Goal: Information Seeking & Learning: Learn about a topic

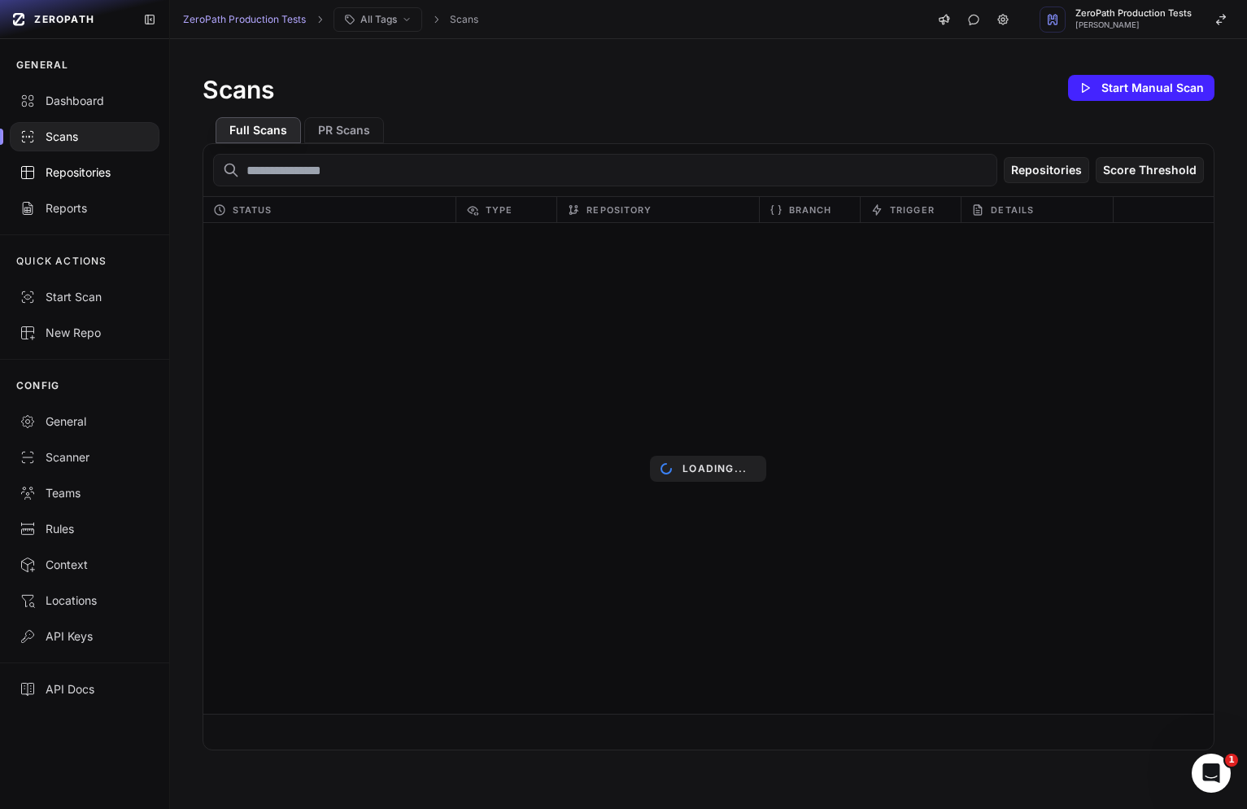
click at [69, 168] on div "Repositories" at bounding box center [85, 172] width 130 height 16
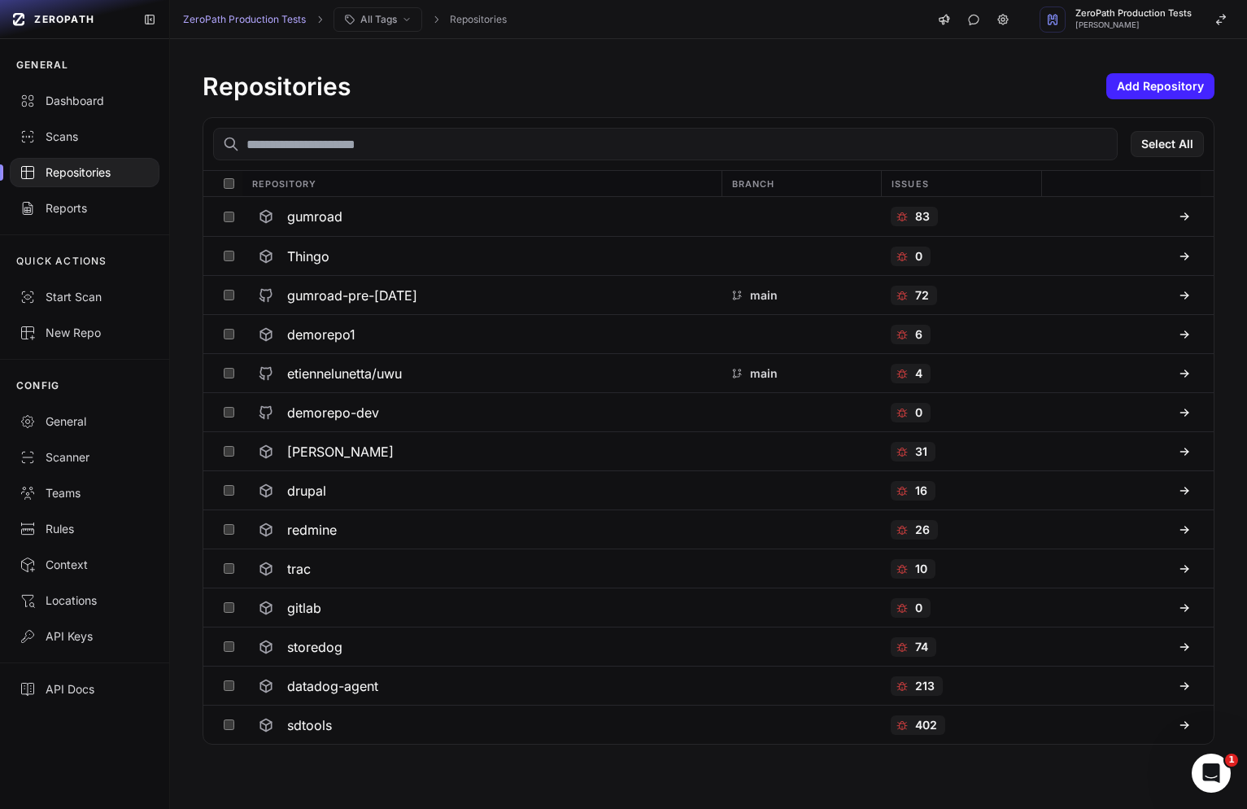
click at [79, 147] on link "Scans" at bounding box center [84, 137] width 169 height 36
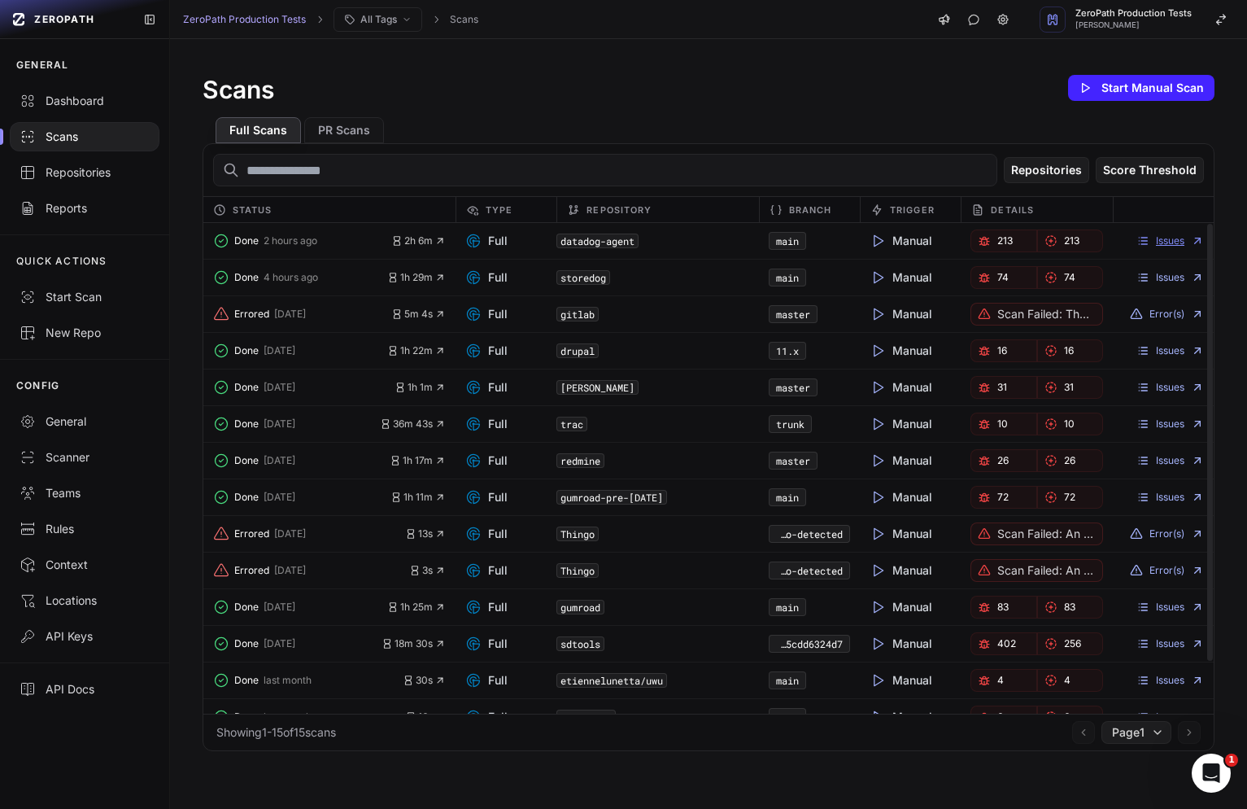
click at [1180, 242] on link "Issues" at bounding box center [1171, 240] width 68 height 13
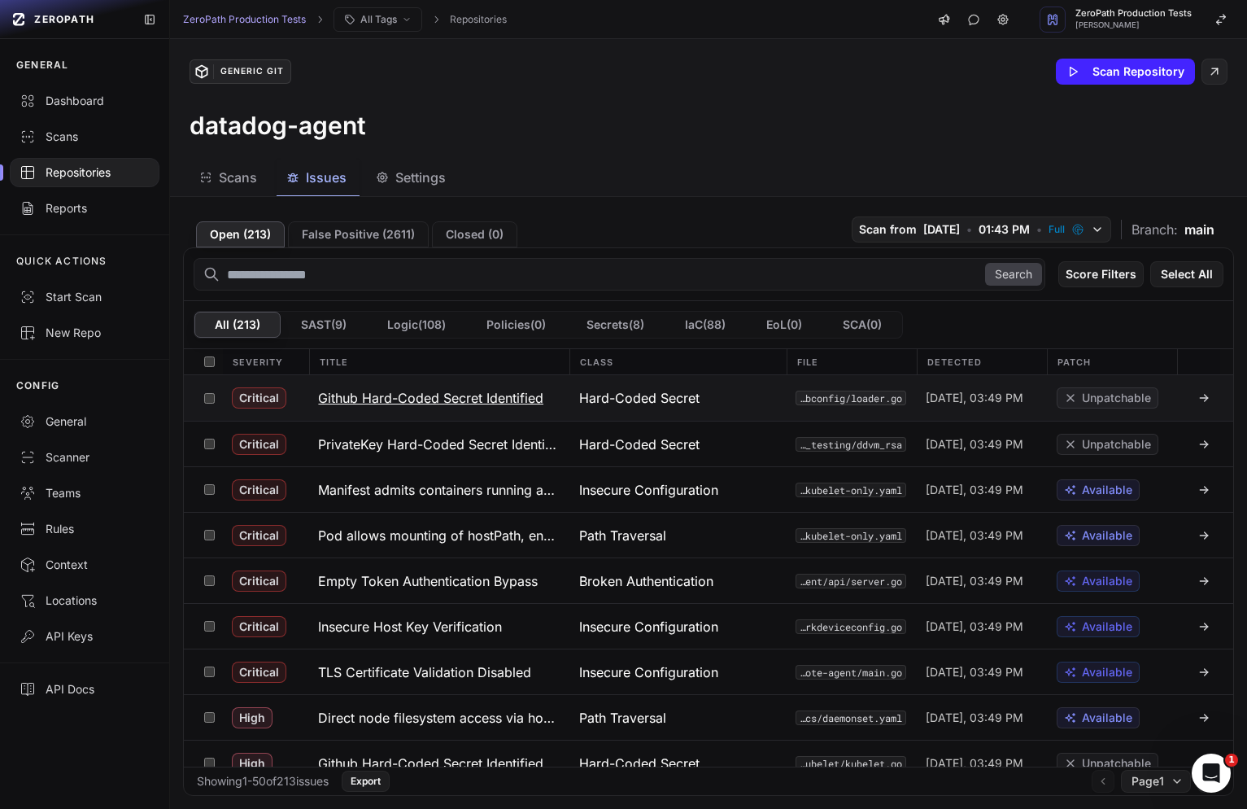
click at [454, 416] on button "Github Hard-Coded Secret Identified" at bounding box center [438, 398] width 260 height 46
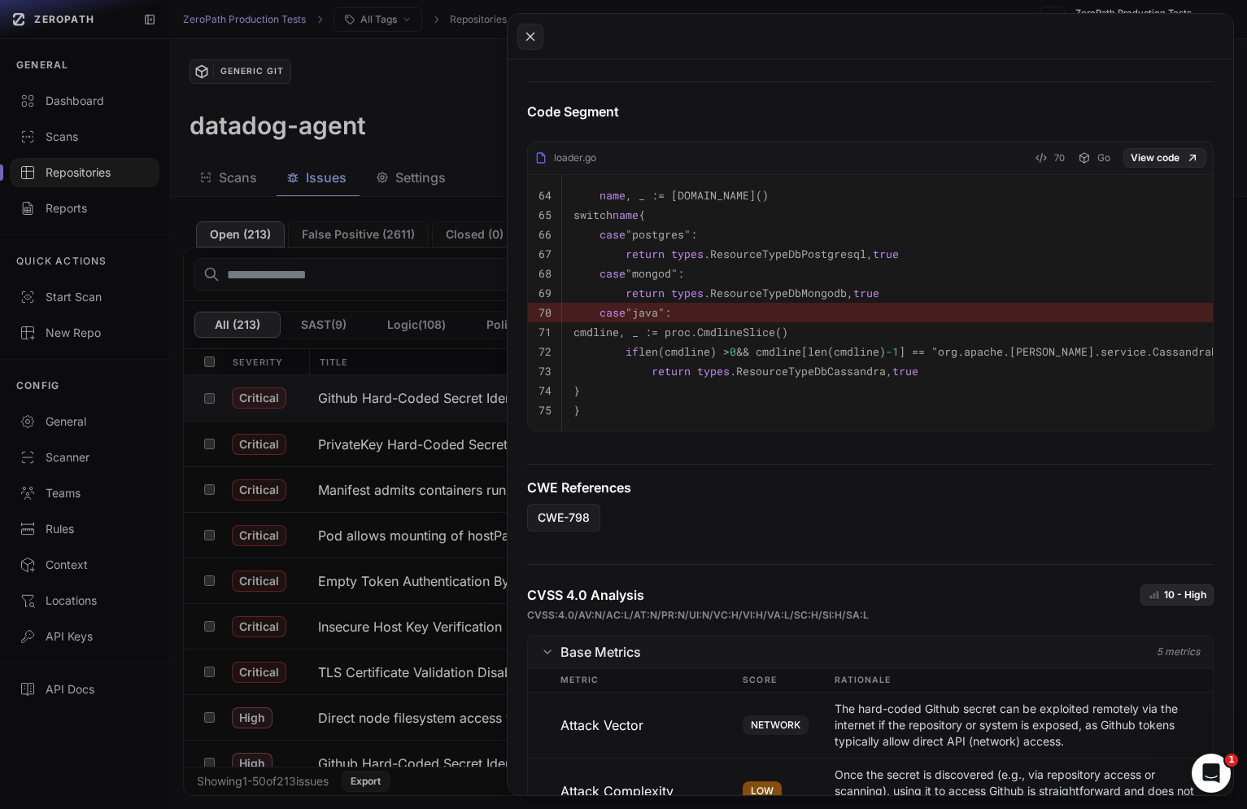
scroll to position [547, 0]
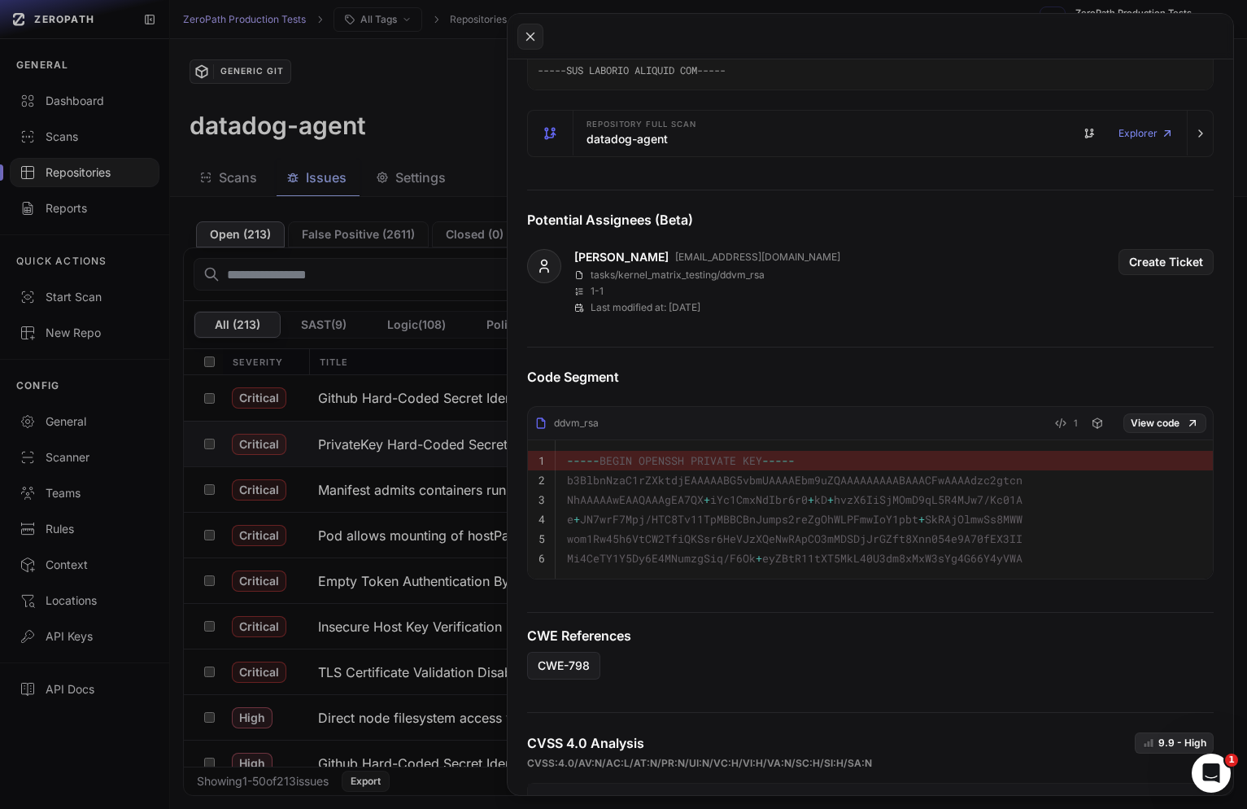
scroll to position [1139, 0]
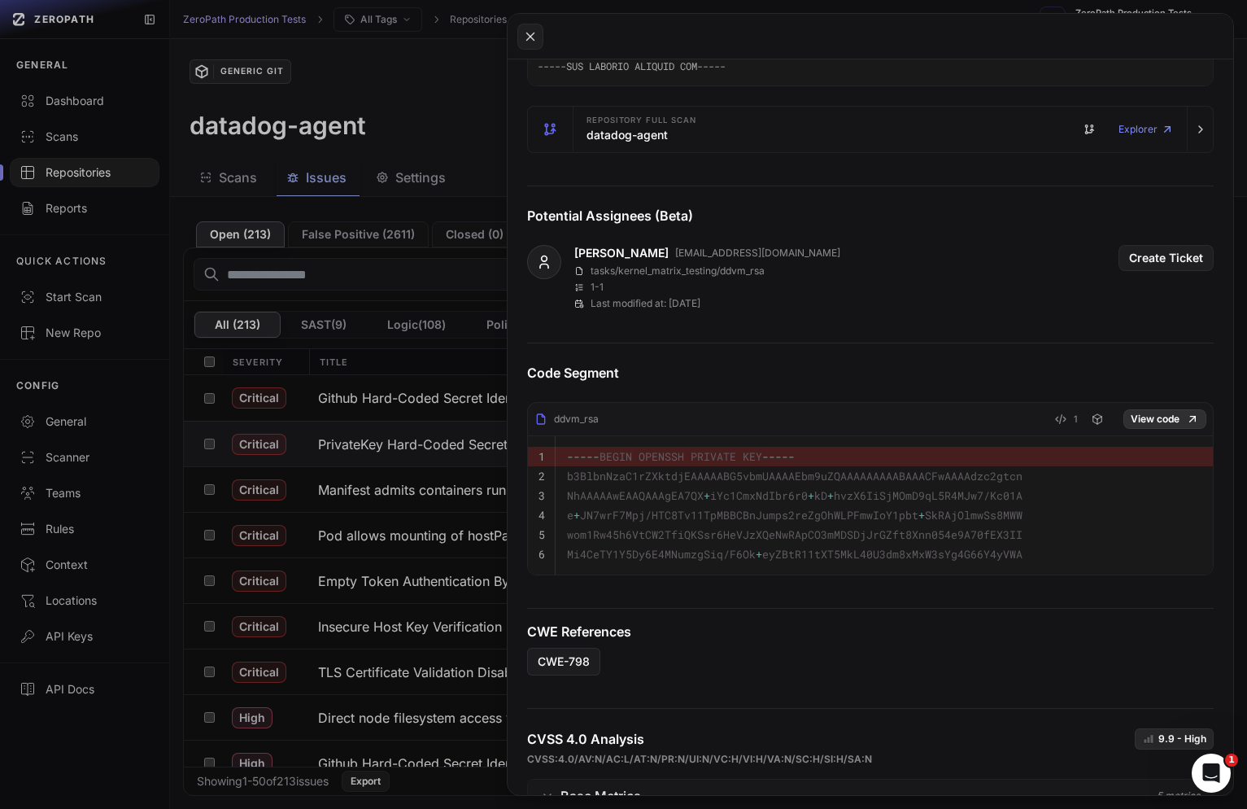
click at [1181, 417] on link "View code" at bounding box center [1165, 419] width 83 height 20
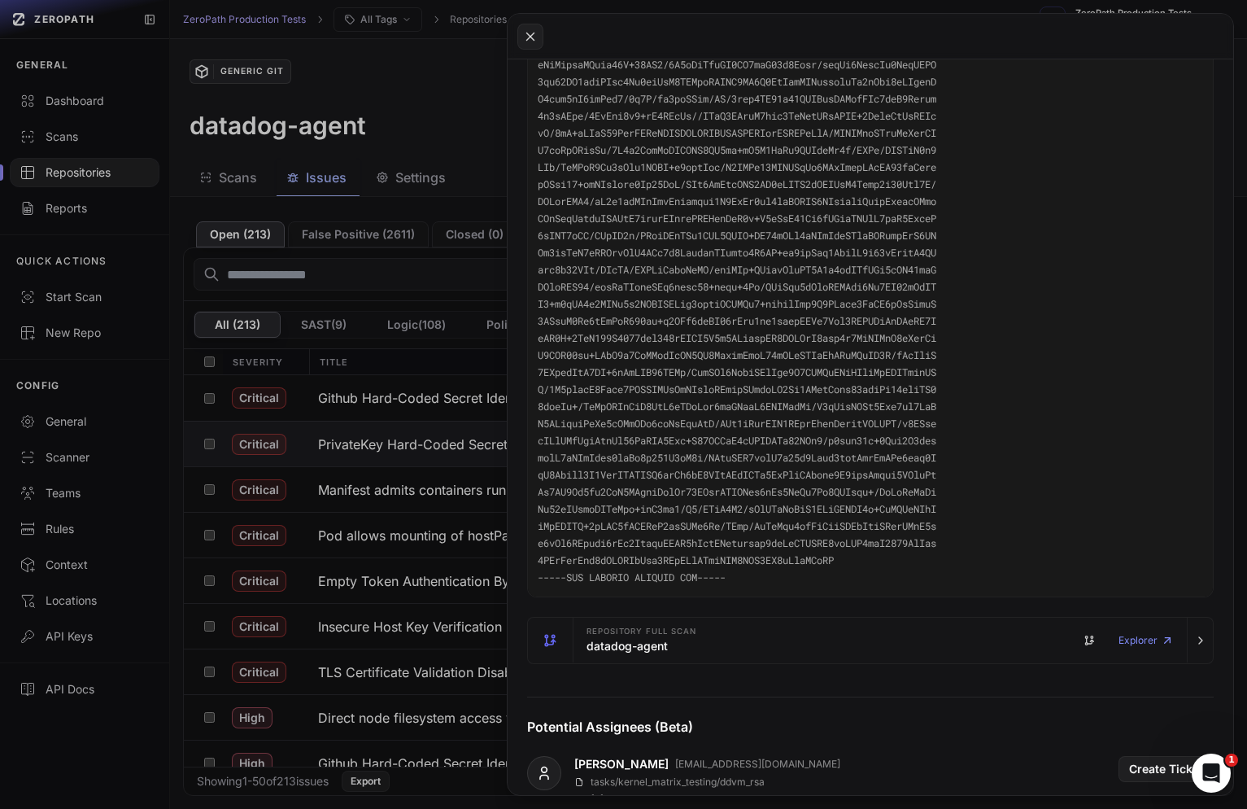
scroll to position [531, 0]
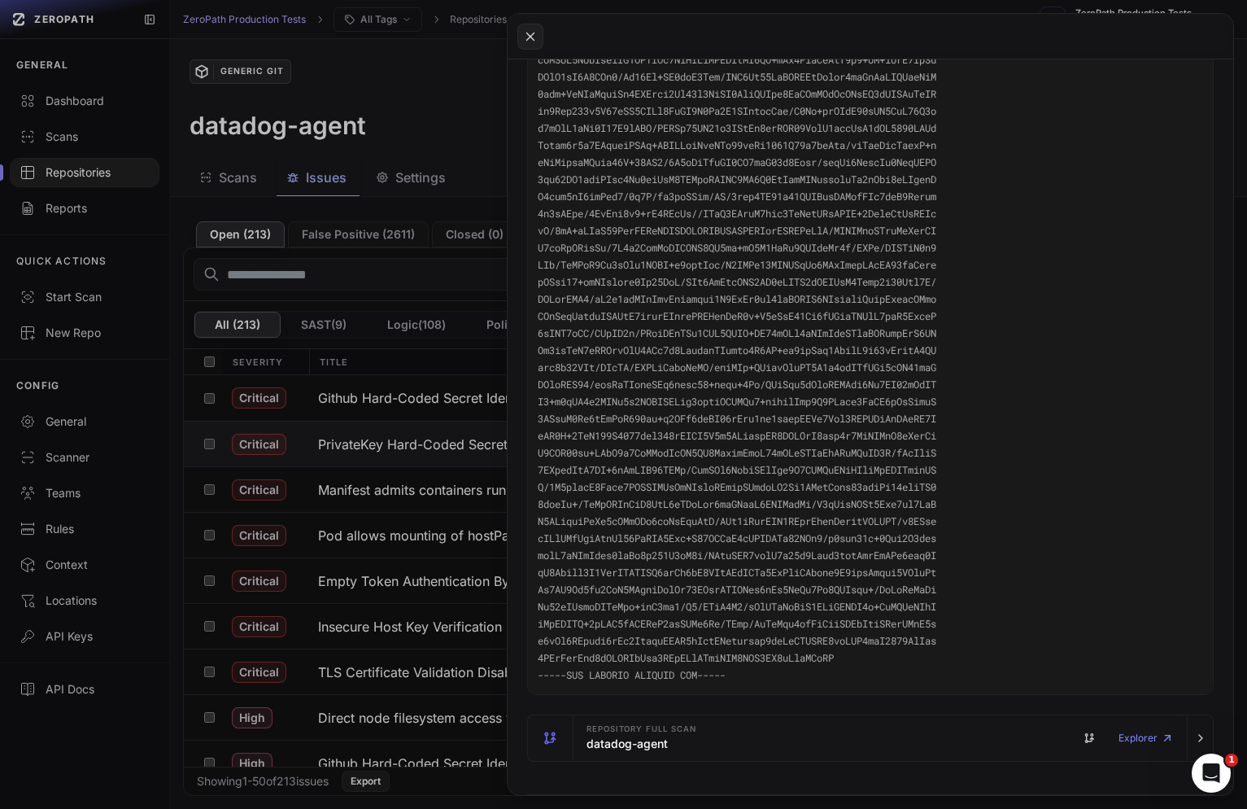
click at [383, 495] on button at bounding box center [623, 404] width 1247 height 809
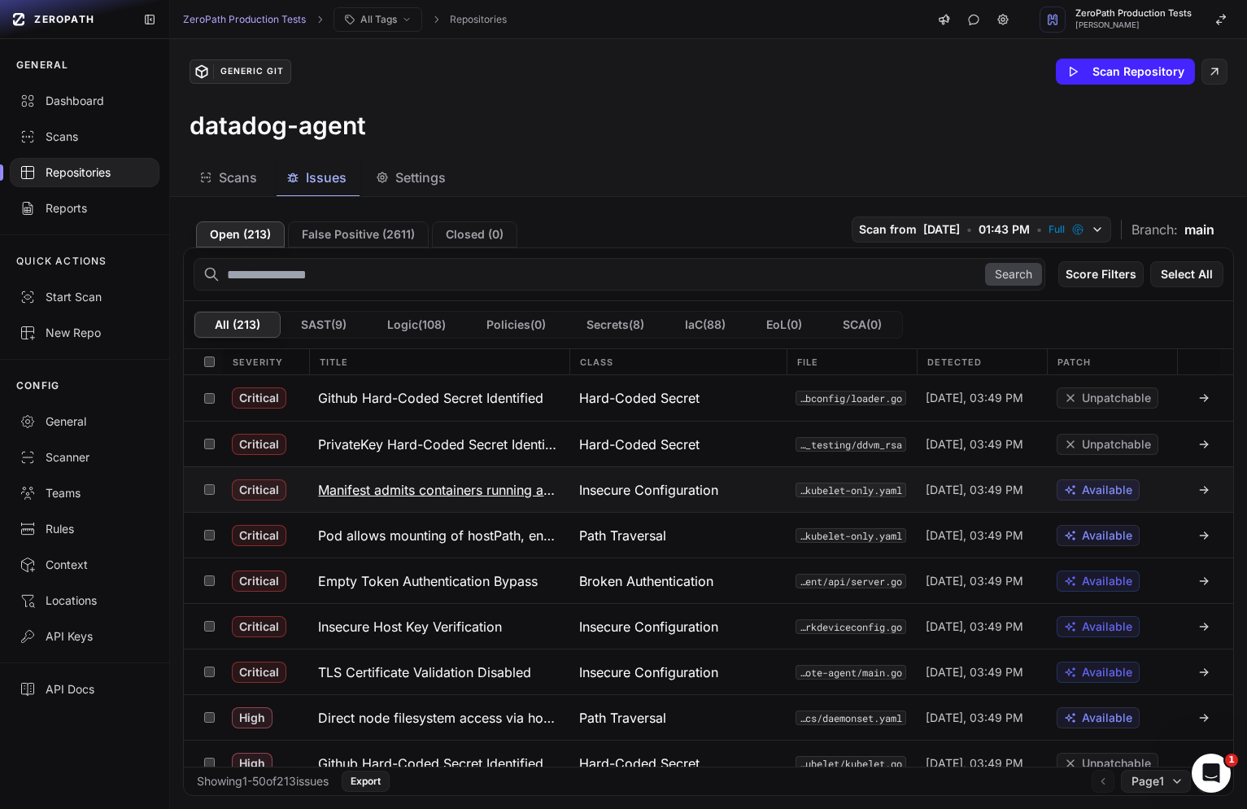
click at [415, 495] on h3 "Manifest admits containers running as root in `agent-kubelet-only.yaml`" at bounding box center [438, 490] width 241 height 20
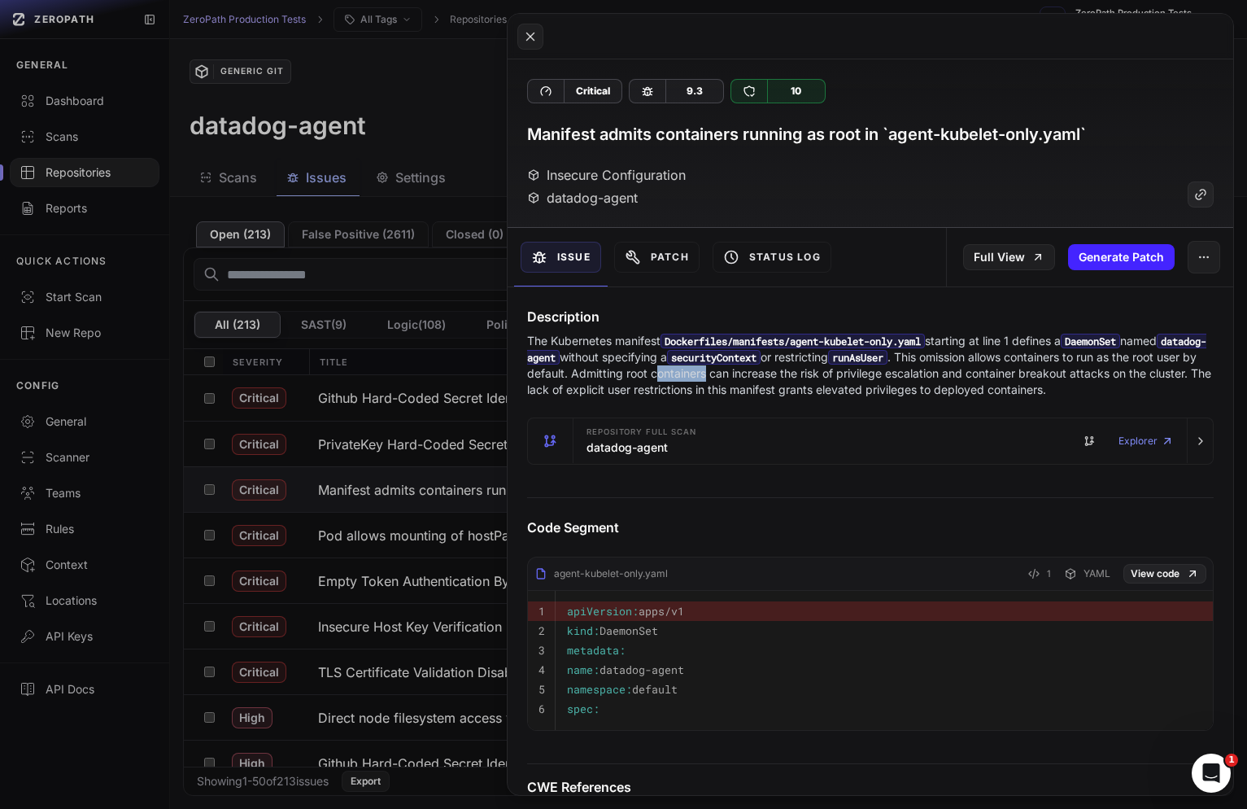
drag, startPoint x: 726, startPoint y: 370, endPoint x: 777, endPoint y: 370, distance: 51.3
click at [774, 370] on p "The Kubernetes manifest Dockerfiles/manifests/agent-kubelet-only.yaml starting …" at bounding box center [870, 365] width 687 height 65
click at [369, 531] on button at bounding box center [623, 404] width 1247 height 809
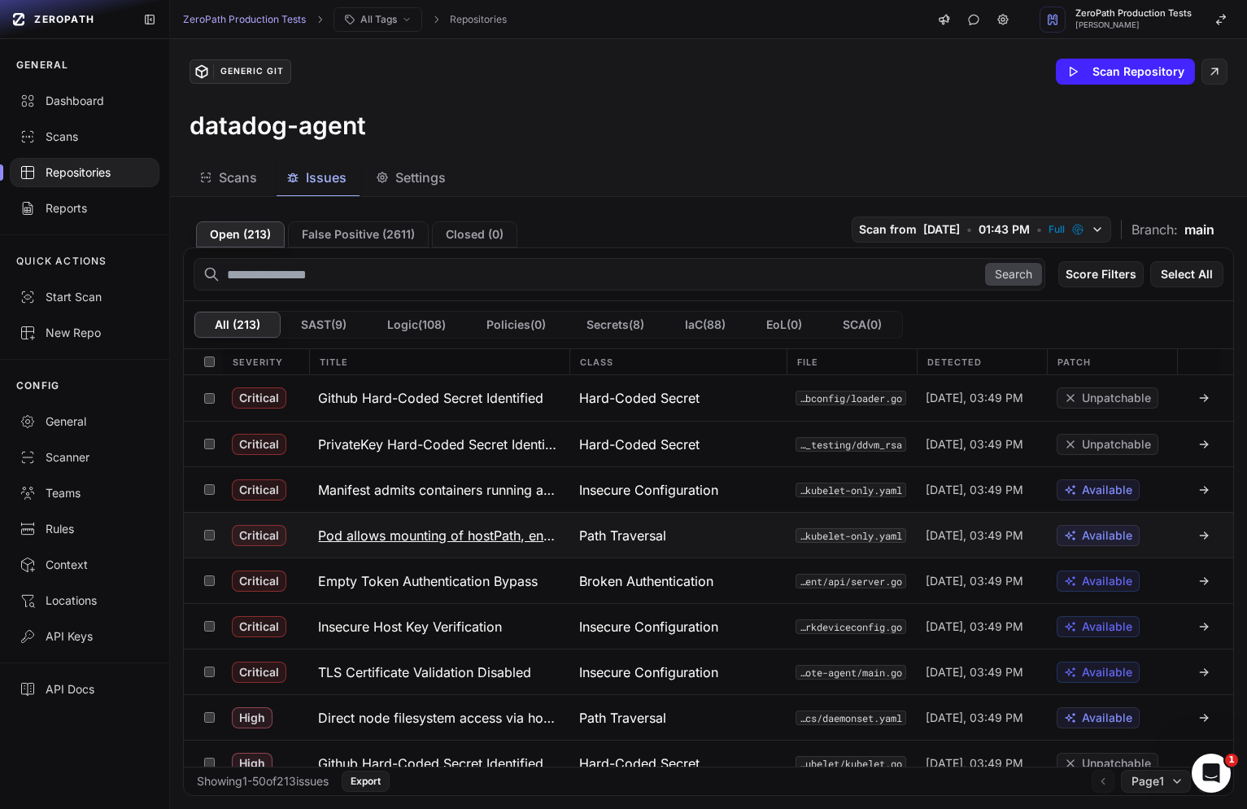
click at [398, 532] on h3 "Pod allows mounting of hostPath, enabling access to node filesystem" at bounding box center [438, 536] width 241 height 20
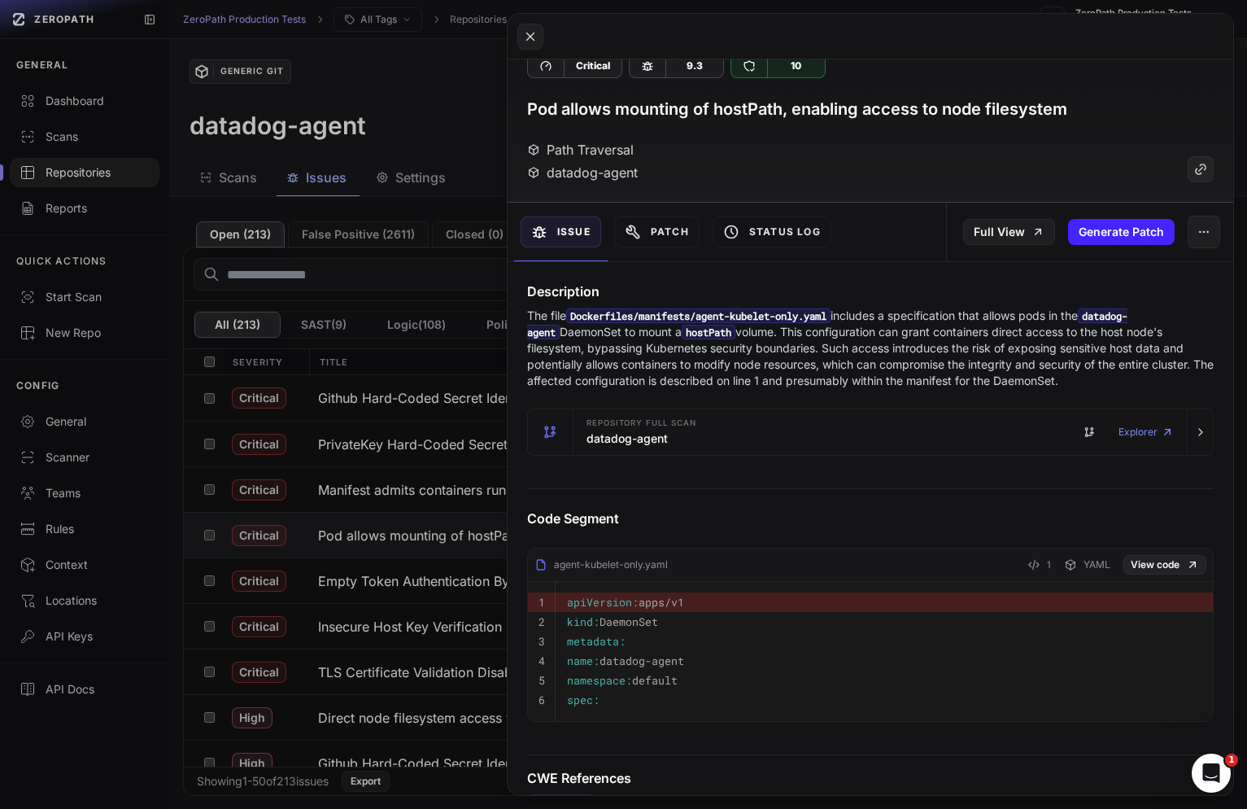
scroll to position [26, 0]
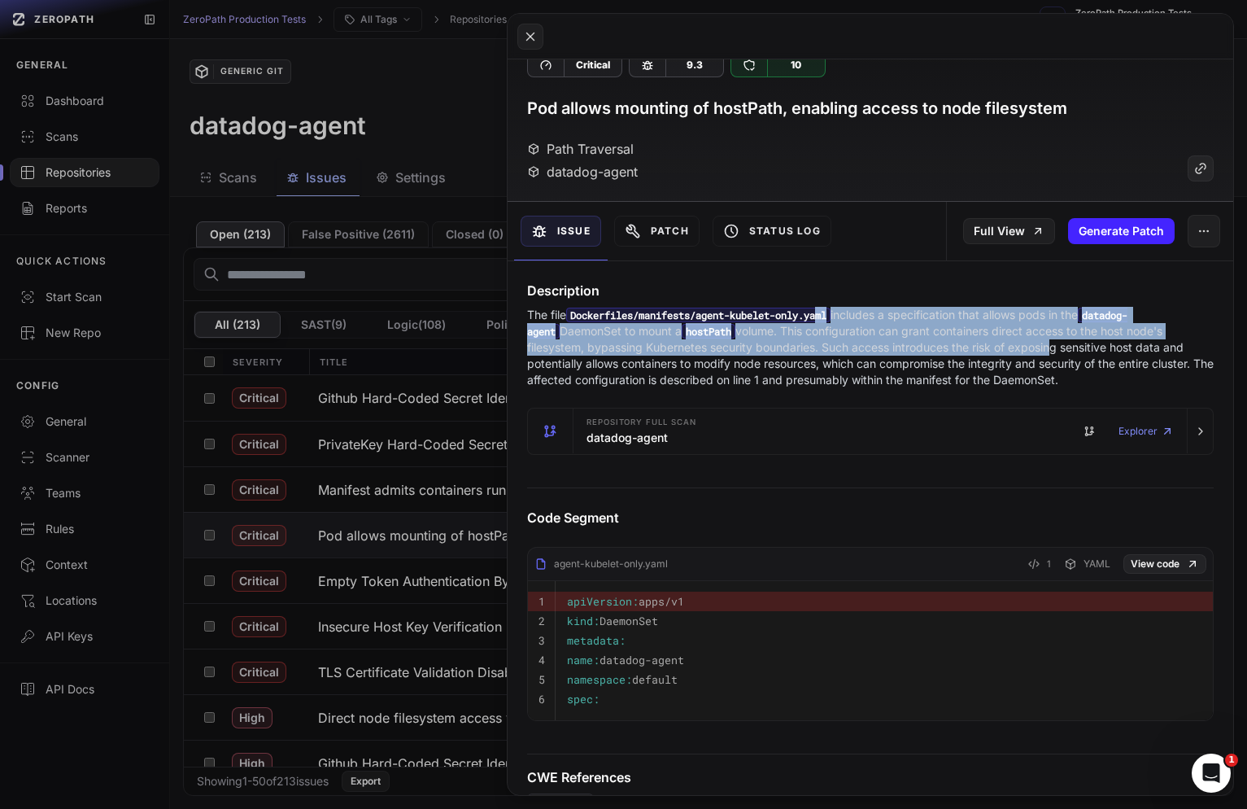
drag, startPoint x: 832, startPoint y: 312, endPoint x: 989, endPoint y: 344, distance: 159.4
click at [989, 344] on p "The file Dockerfiles/manifests/agent-kubelet-only.yaml includes a specification…" at bounding box center [870, 347] width 687 height 81
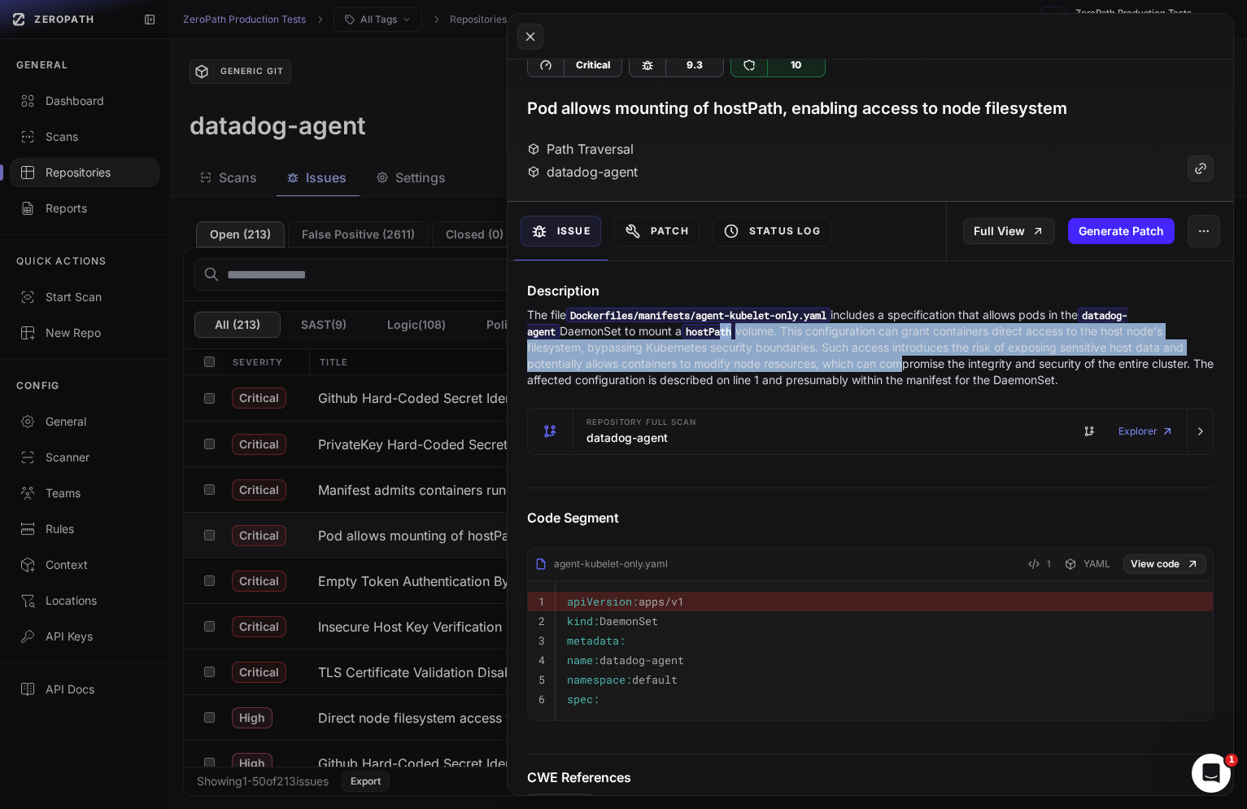
drag, startPoint x: 695, startPoint y: 331, endPoint x: 841, endPoint y: 371, distance: 151.0
click at [841, 371] on p "The file Dockerfiles/manifests/agent-kubelet-only.yaml includes a specification…" at bounding box center [870, 347] width 687 height 81
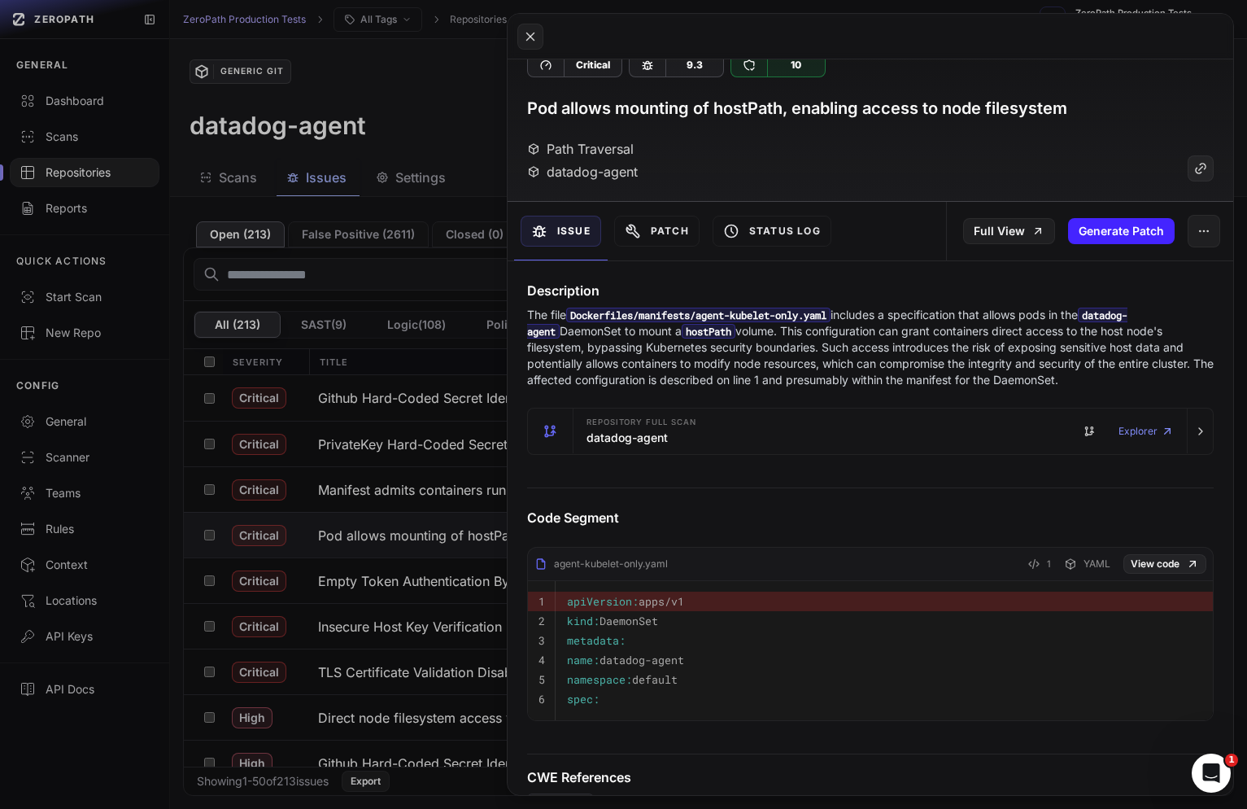
click at [402, 561] on button at bounding box center [623, 404] width 1247 height 809
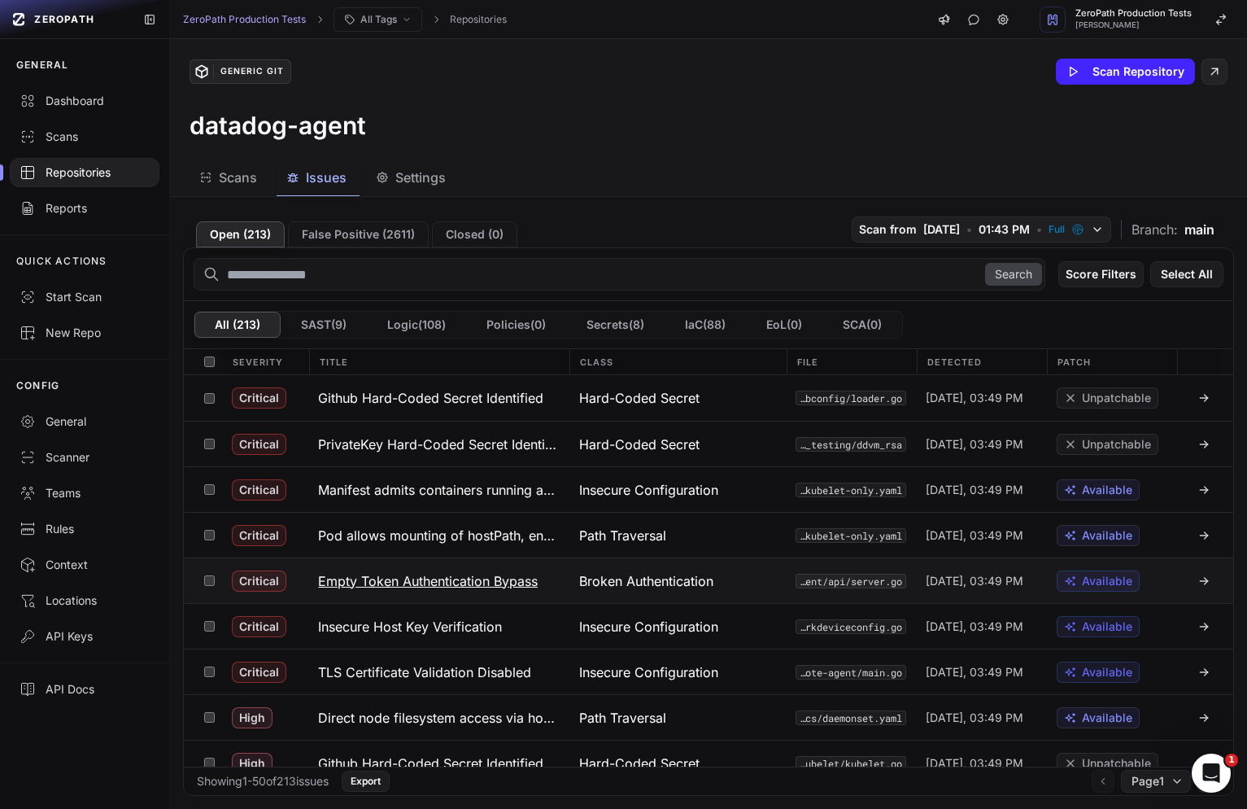
click at [413, 565] on button "Empty Token Authentication Bypass" at bounding box center [438, 580] width 260 height 45
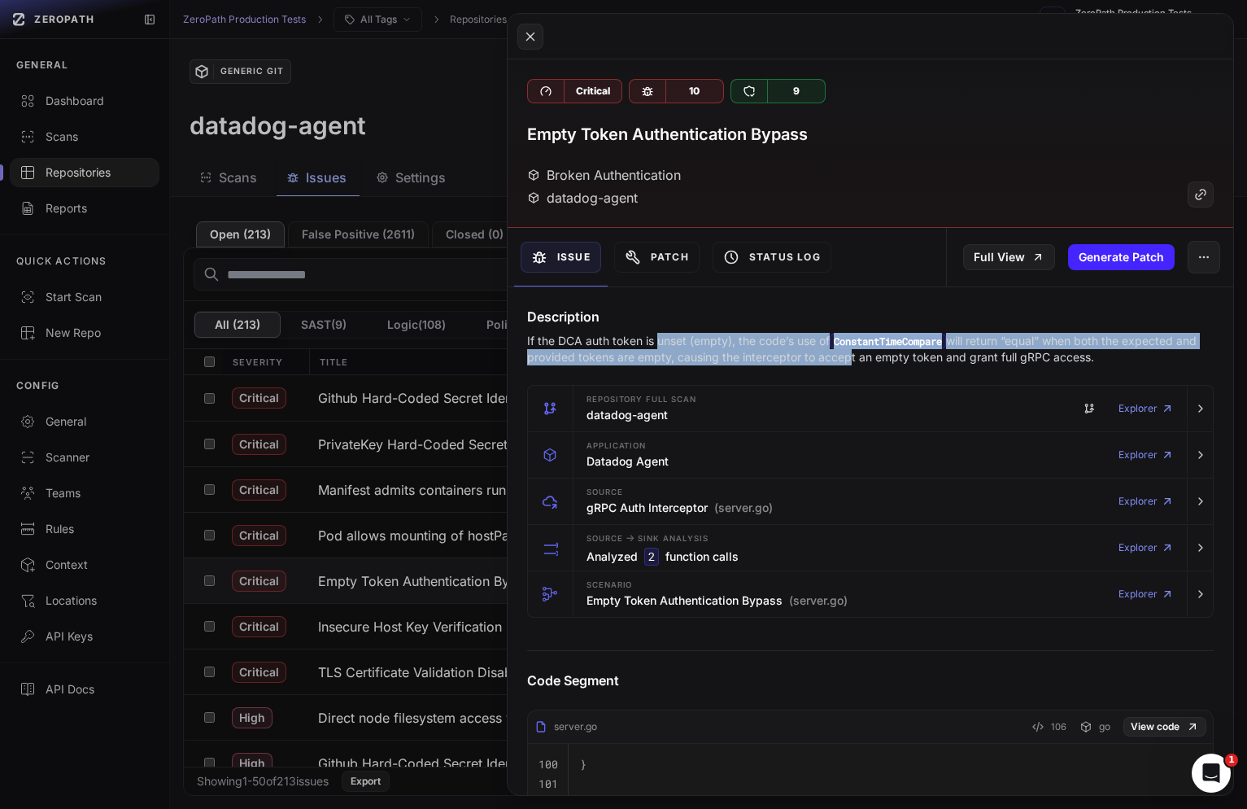
drag, startPoint x: 658, startPoint y: 342, endPoint x: 848, endPoint y: 356, distance: 190.2
click at [848, 356] on p "If the DCA auth token is unset (empty), the code’s use of ConstantTimeCompare w…" at bounding box center [870, 349] width 687 height 33
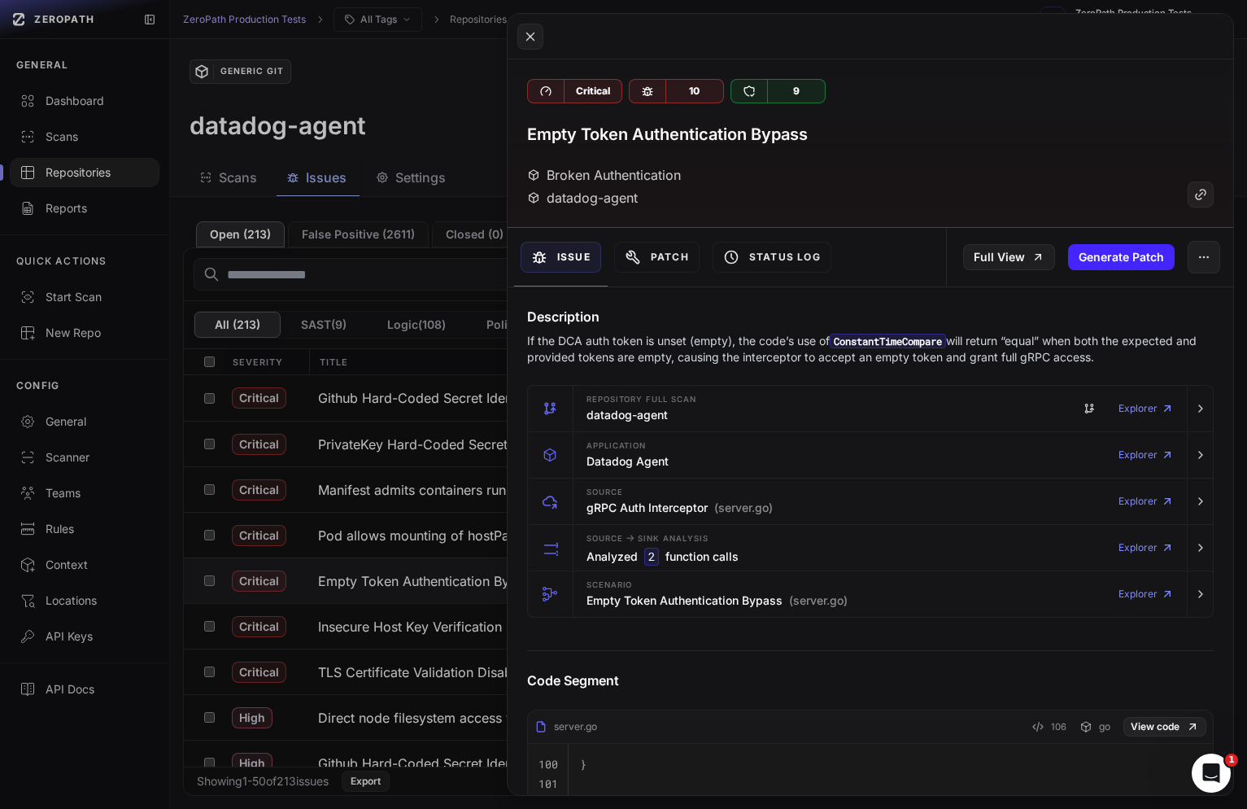
click at [918, 362] on p "If the DCA auth token is unset (empty), the code’s use of ConstantTimeCompare w…" at bounding box center [870, 349] width 687 height 33
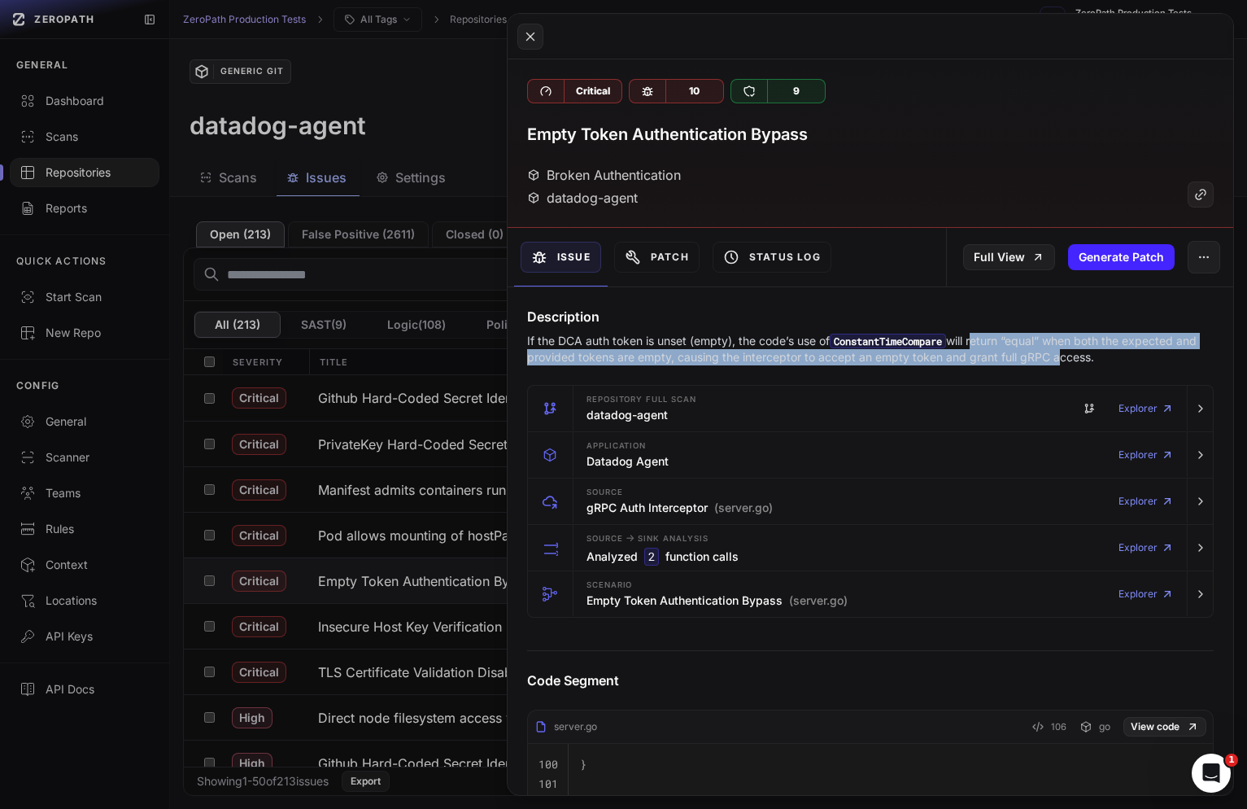
drag, startPoint x: 1055, startPoint y: 360, endPoint x: 979, endPoint y: 345, distance: 77.2
click at [979, 345] on p "If the DCA auth token is unset (empty), the code’s use of ConstantTimeCompare w…" at bounding box center [870, 349] width 687 height 33
drag, startPoint x: 839, startPoint y: 362, endPoint x: 781, endPoint y: 343, distance: 60.7
click at [781, 343] on p "If the DCA auth token is unset (empty), the code’s use of ConstantTimeCompare w…" at bounding box center [870, 349] width 687 height 33
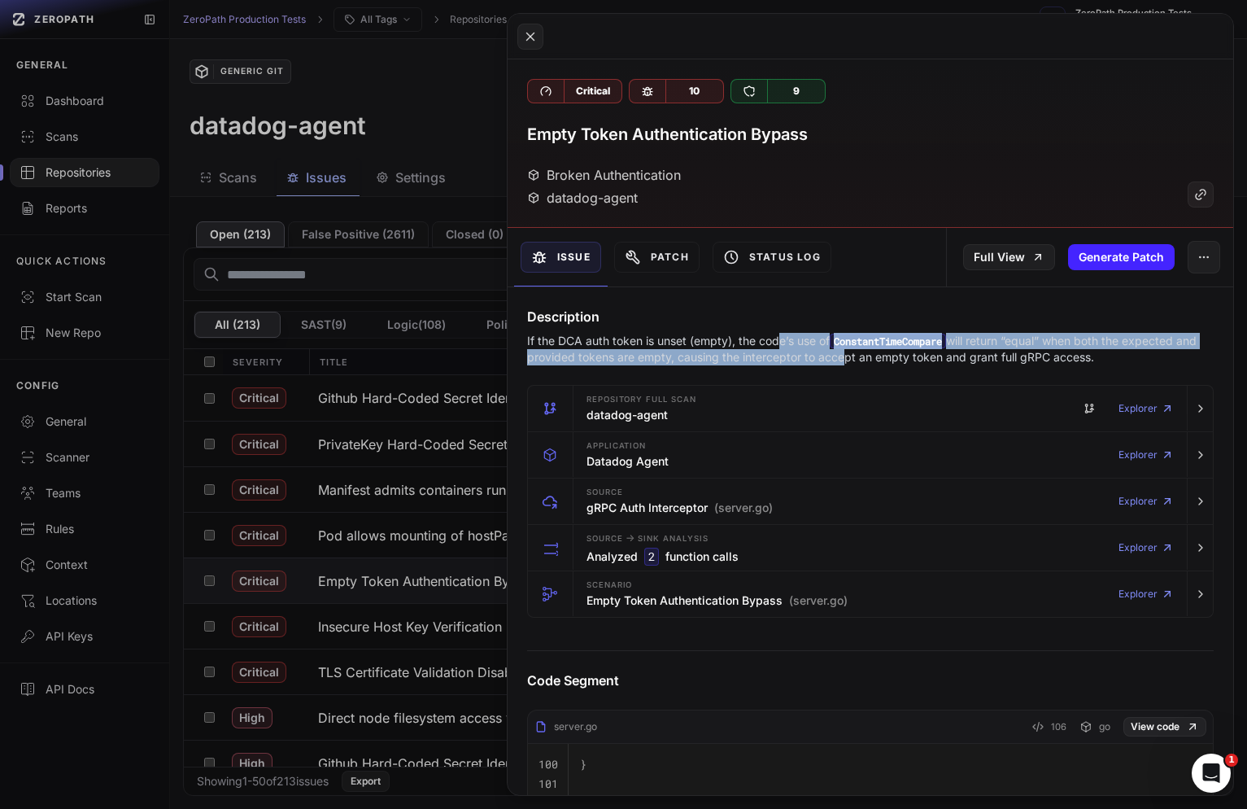
click at [781, 343] on p "If the DCA auth token is unset (empty), the code’s use of ConstantTimeCompare w…" at bounding box center [870, 349] width 687 height 33
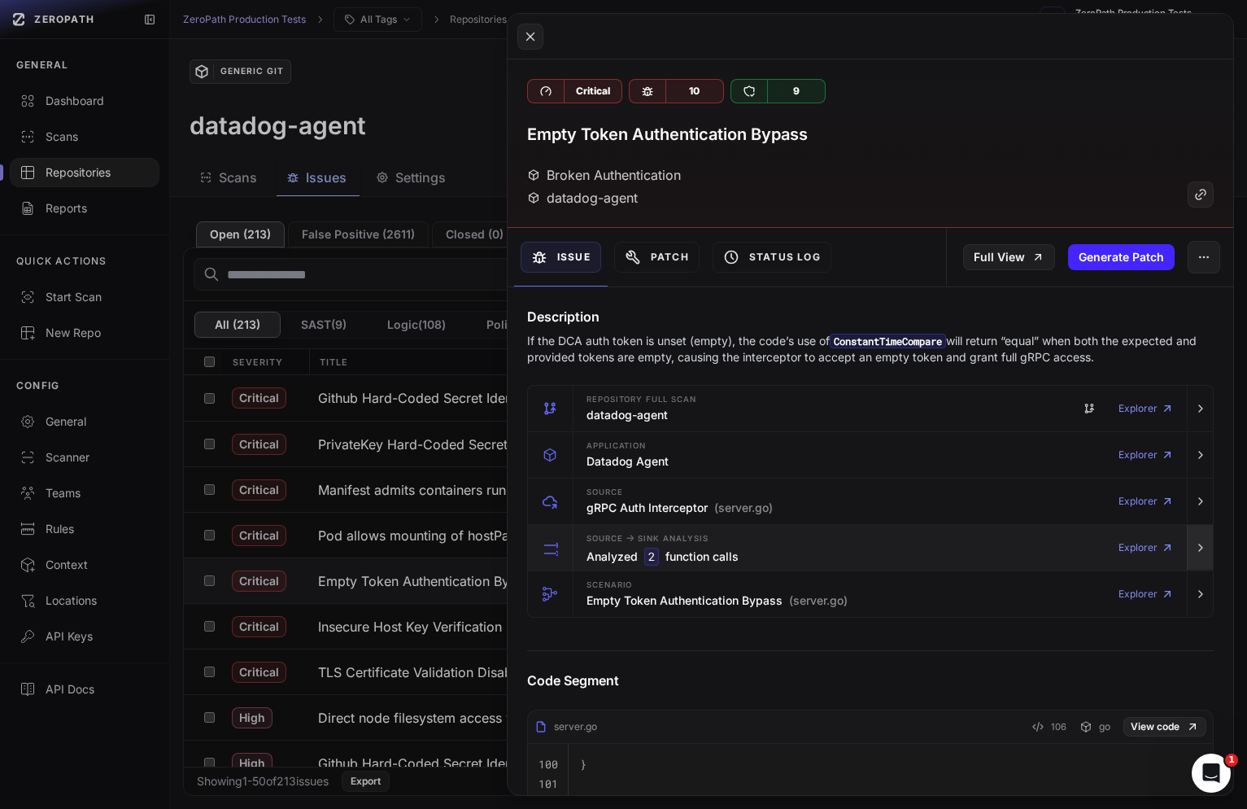
click at [1192, 550] on button "button" at bounding box center [1200, 548] width 26 height 46
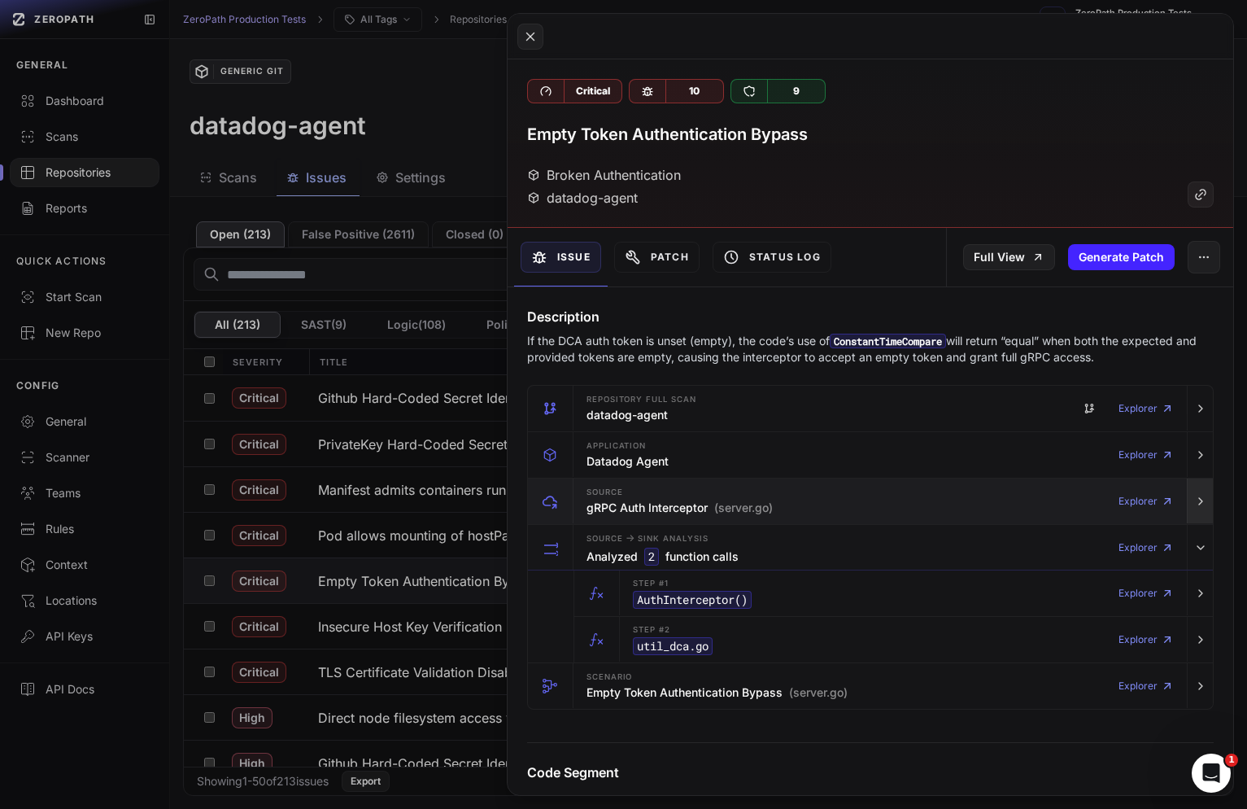
click at [1192, 513] on button "button" at bounding box center [1200, 501] width 26 height 46
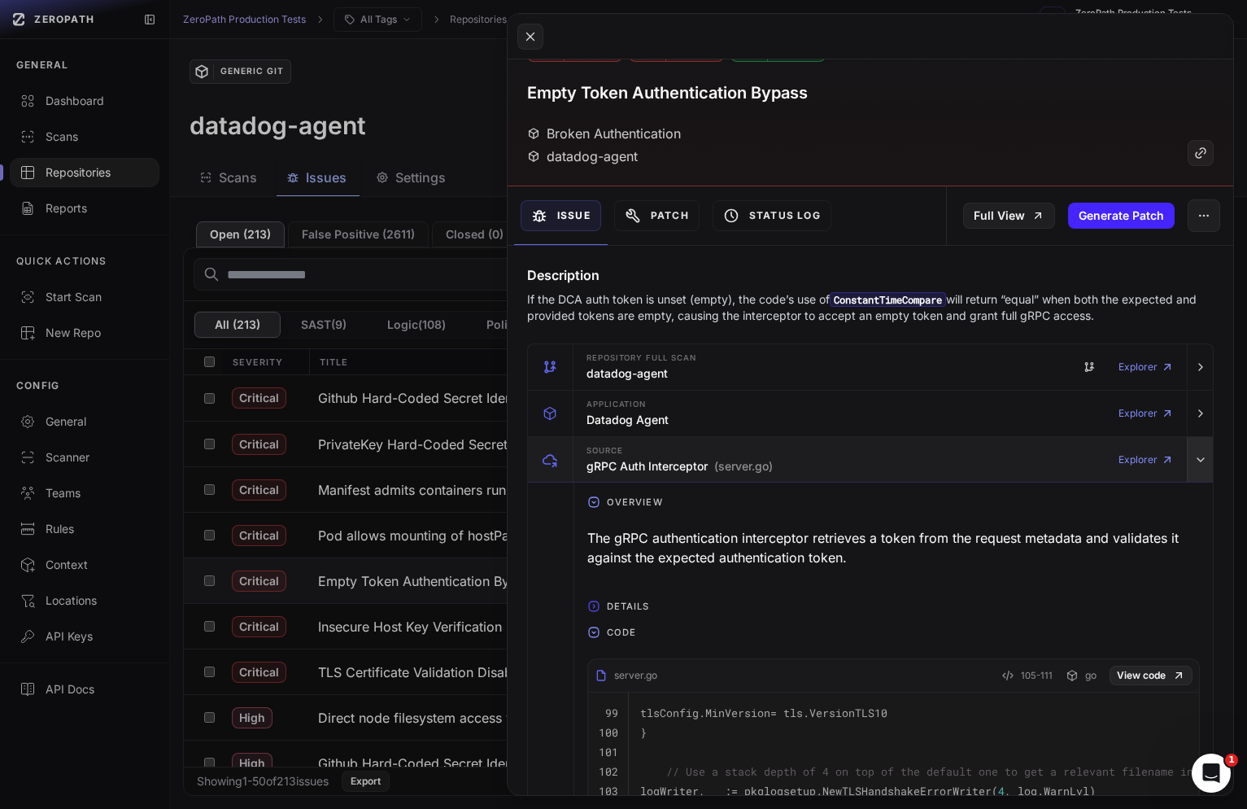
scroll to position [51, 0]
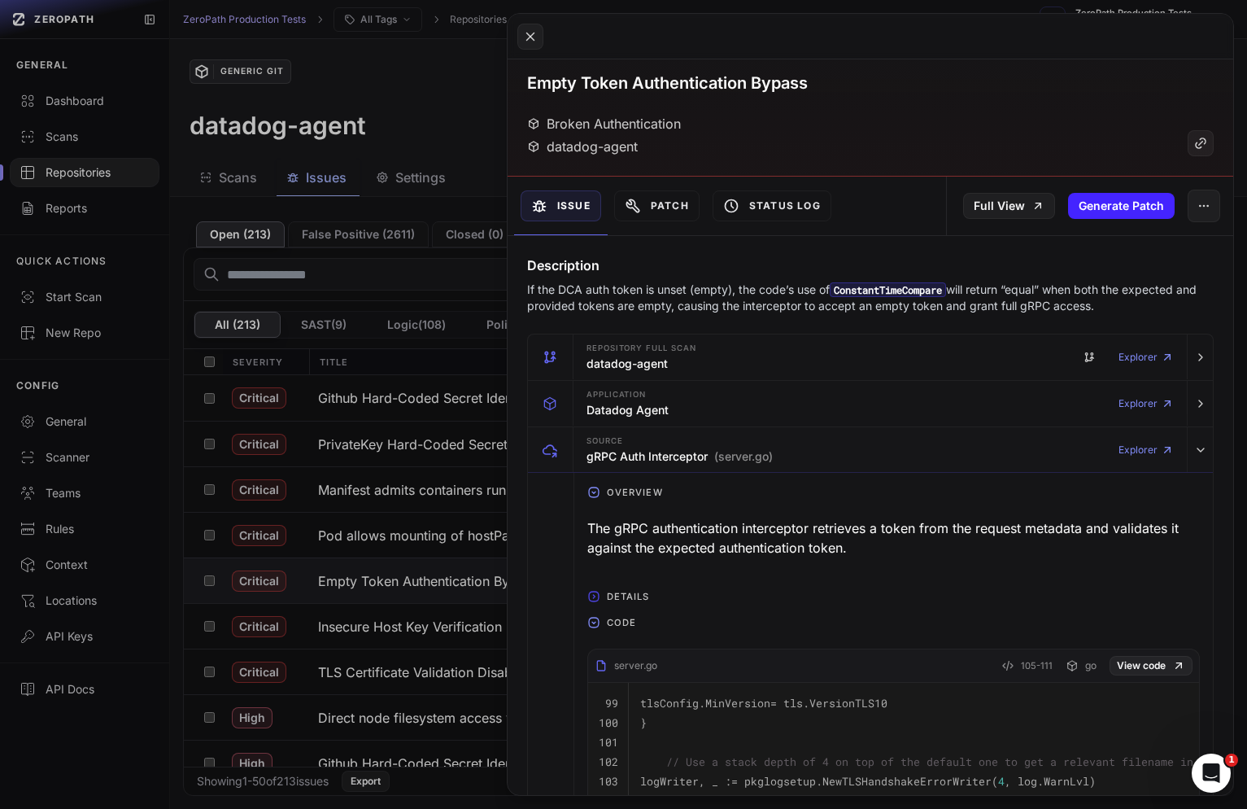
click at [1016, 531] on div "The gRPC authentication interceptor retrieves a token from the request metadata…" at bounding box center [894, 538] width 613 height 52
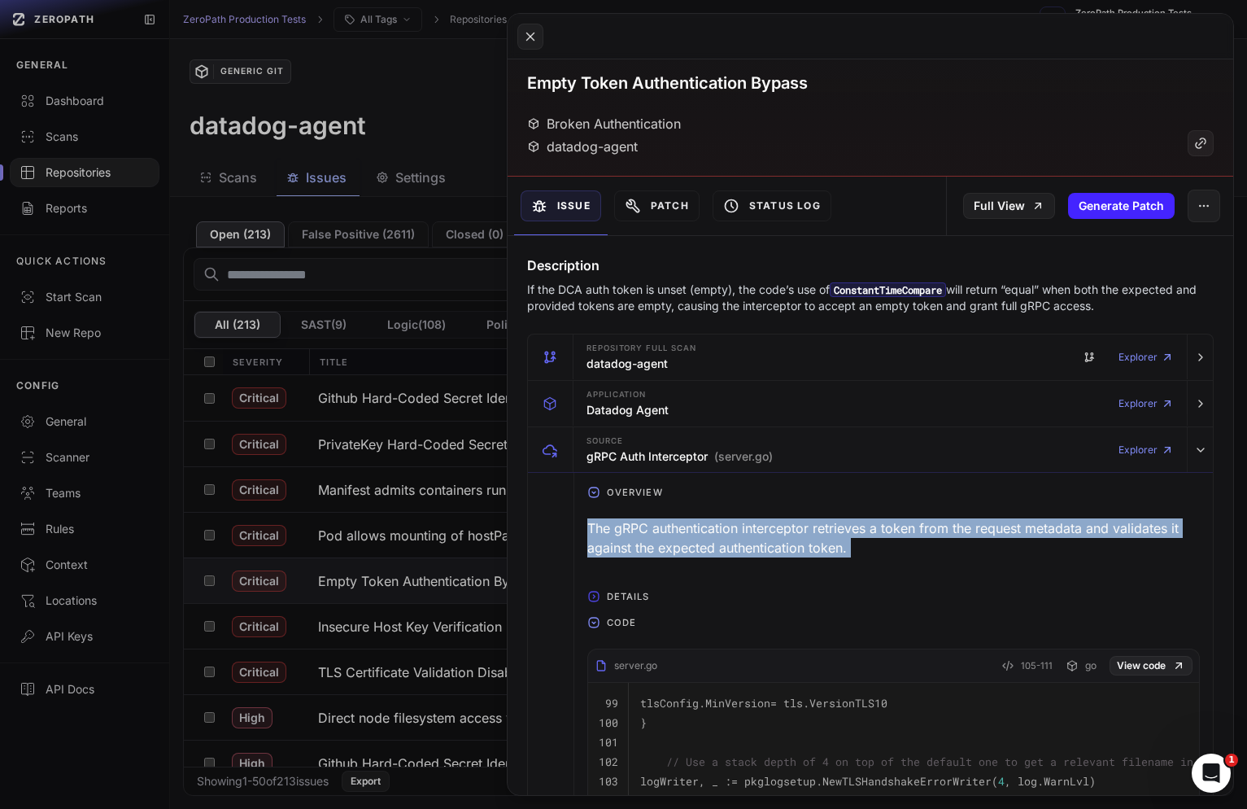
click at [1016, 531] on div "The gRPC authentication interceptor retrieves a token from the request metadata…" at bounding box center [894, 538] width 613 height 52
click at [1036, 531] on div "The gRPC authentication interceptor retrieves a token from the request metadata…" at bounding box center [894, 538] width 613 height 52
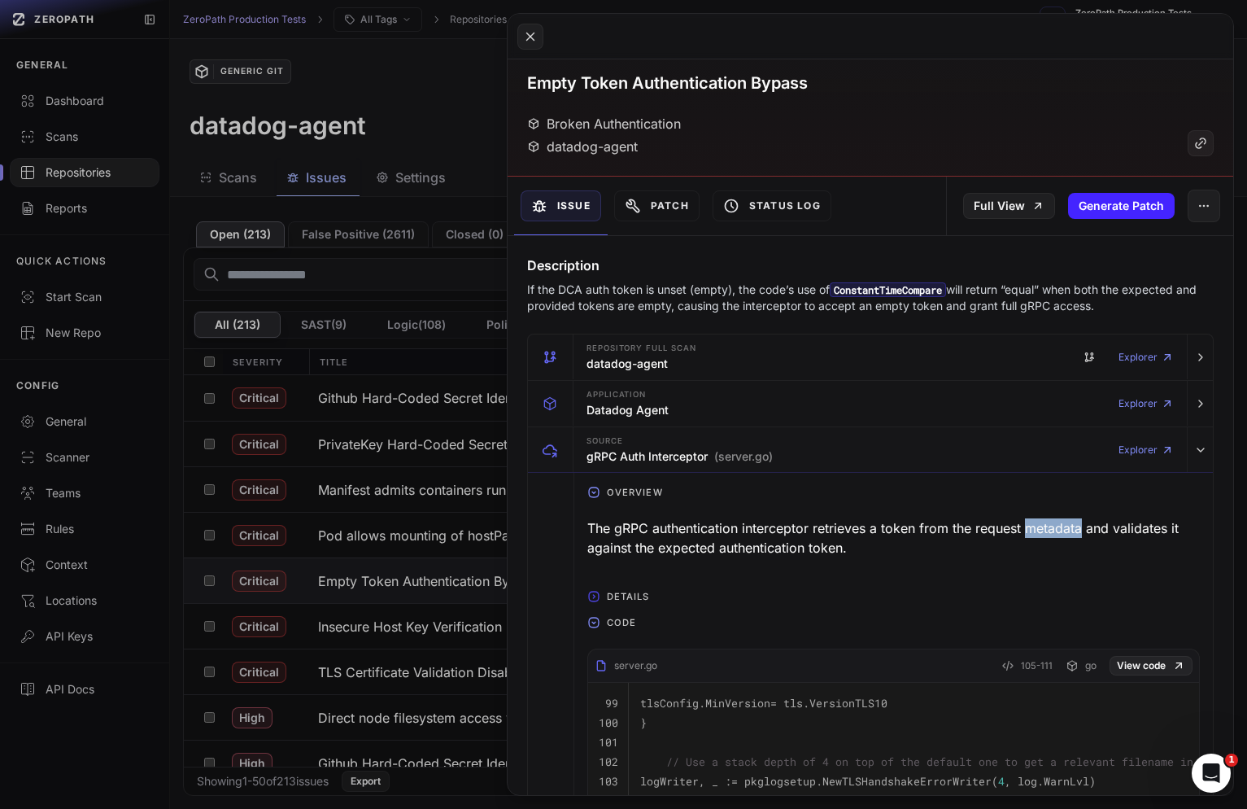
click at [1036, 531] on div "The gRPC authentication interceptor retrieves a token from the request metadata…" at bounding box center [894, 538] width 613 height 52
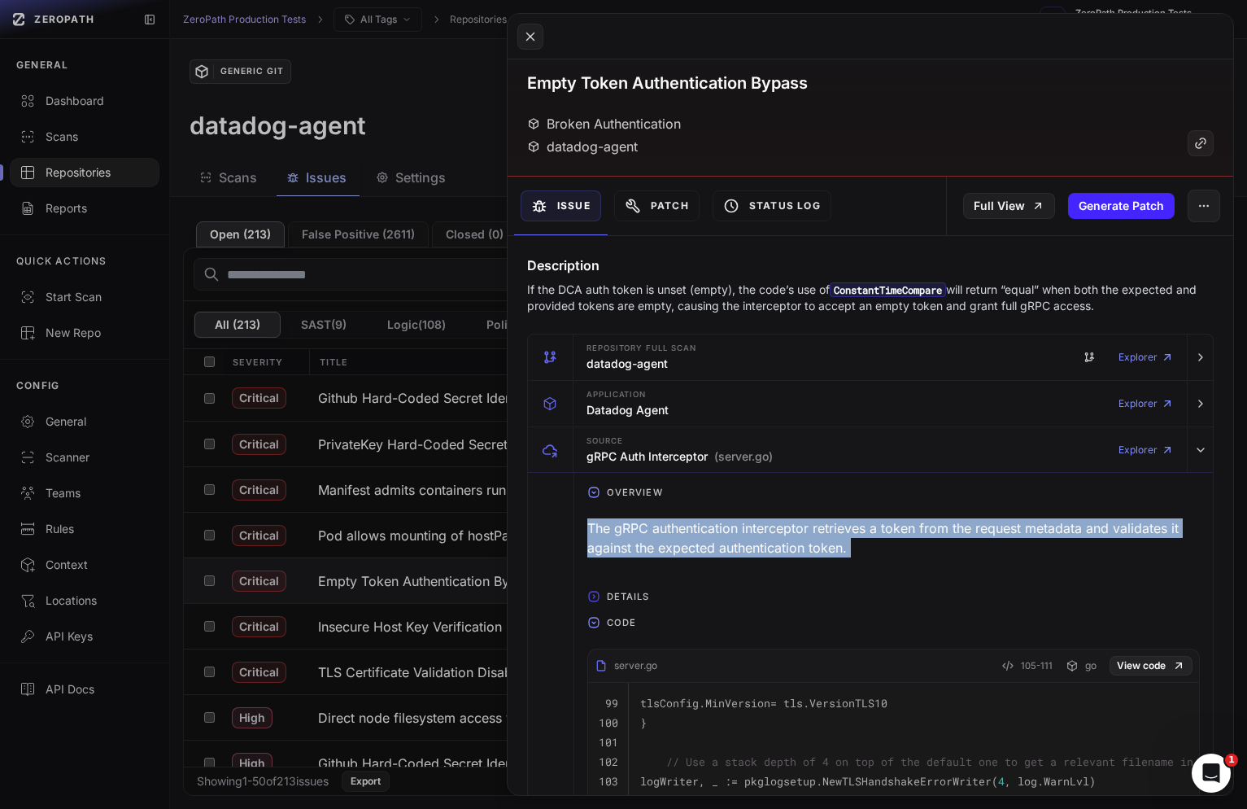
click at [1036, 531] on div "The gRPC authentication interceptor retrieves a token from the request metadata…" at bounding box center [894, 538] width 613 height 52
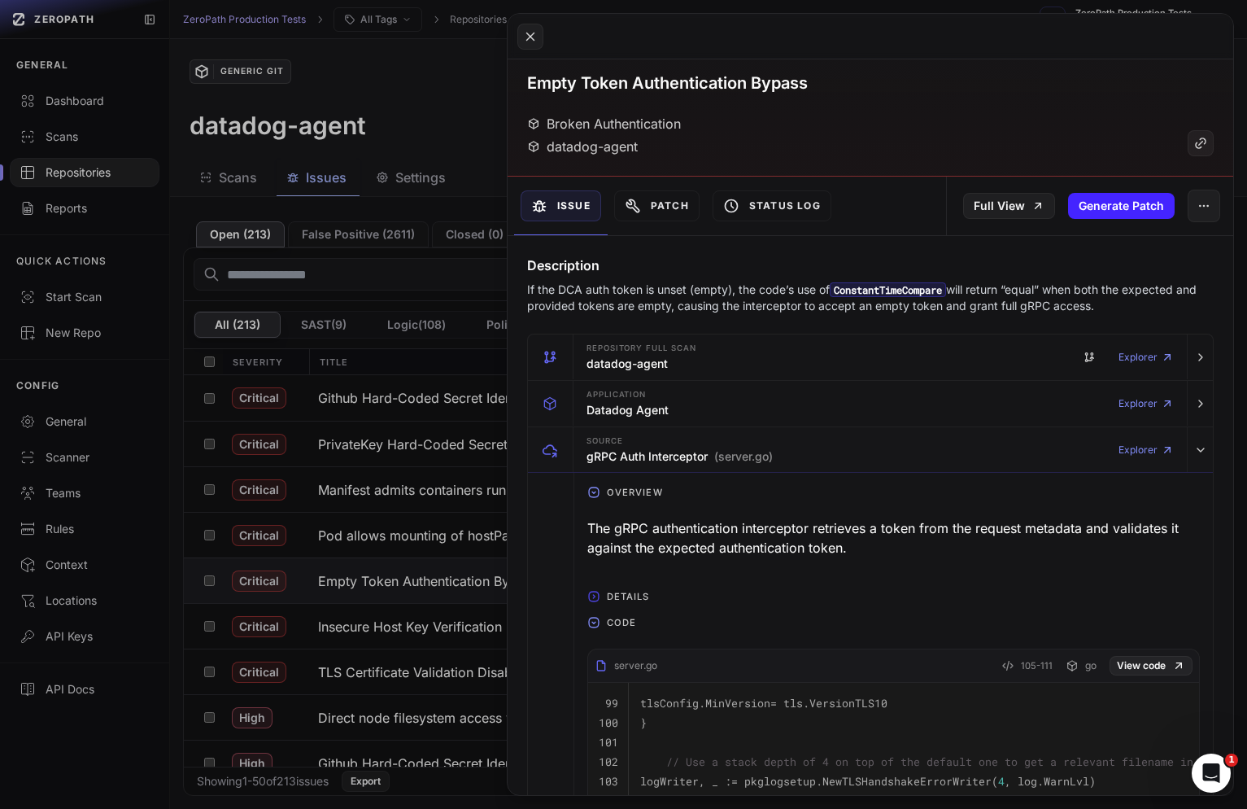
click at [1003, 531] on div "The gRPC authentication interceptor retrieves a token from the request metadata…" at bounding box center [894, 538] width 613 height 52
click at [1003, 205] on link "Full View" at bounding box center [1009, 206] width 92 height 26
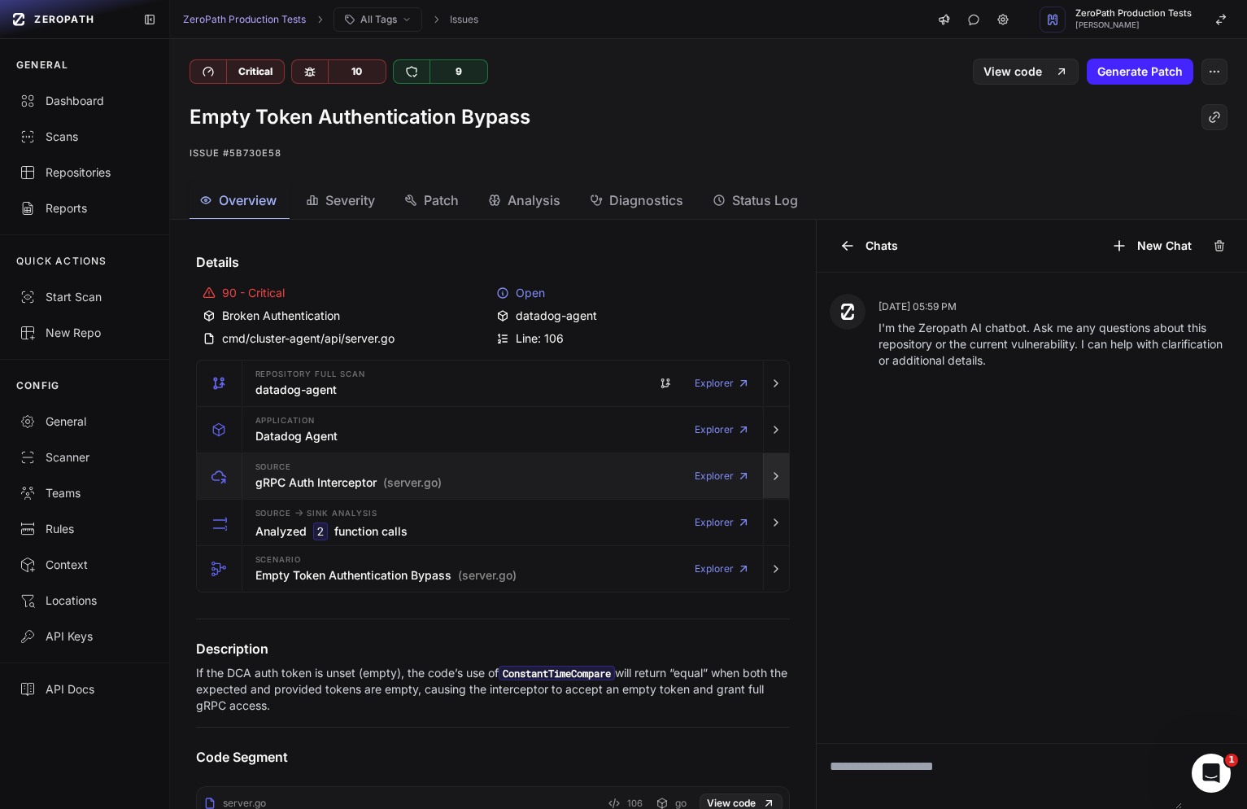
click at [773, 485] on button "button" at bounding box center [776, 476] width 26 height 46
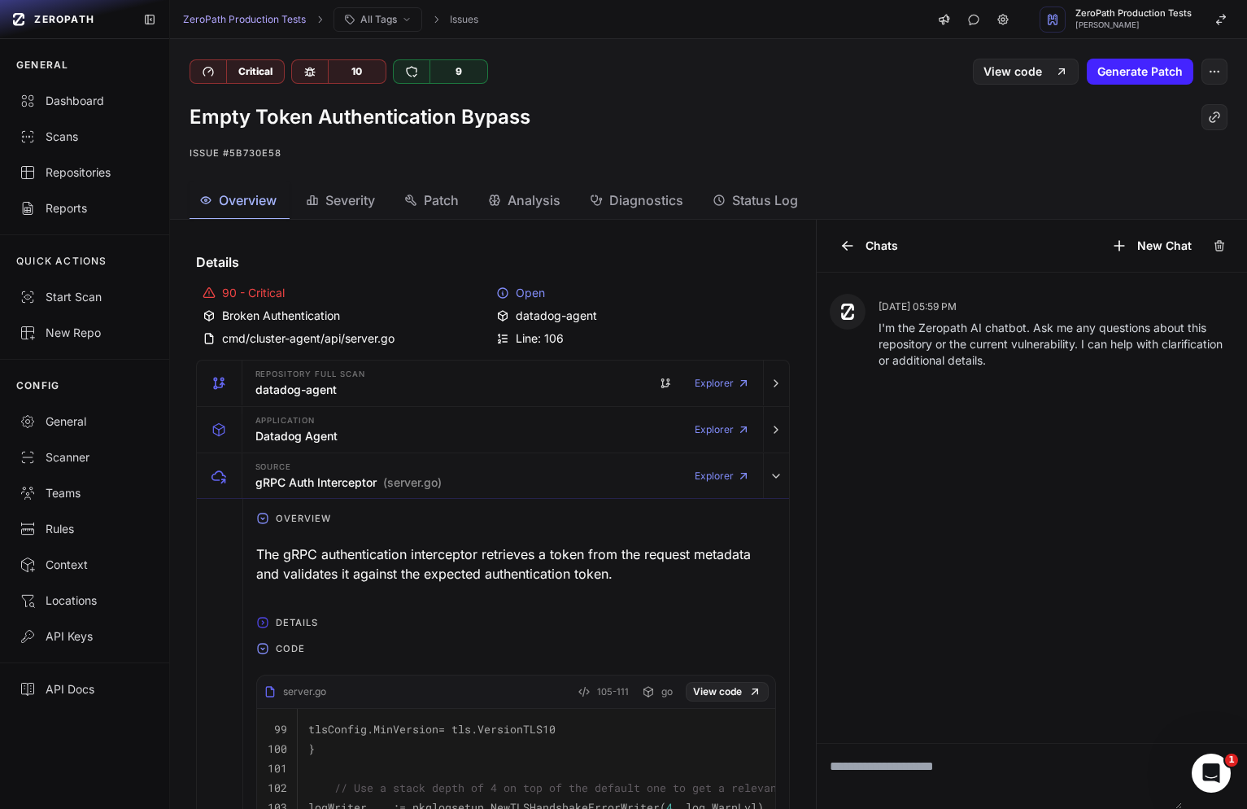
click at [933, 756] on textarea at bounding box center [999, 776] width 365 height 65
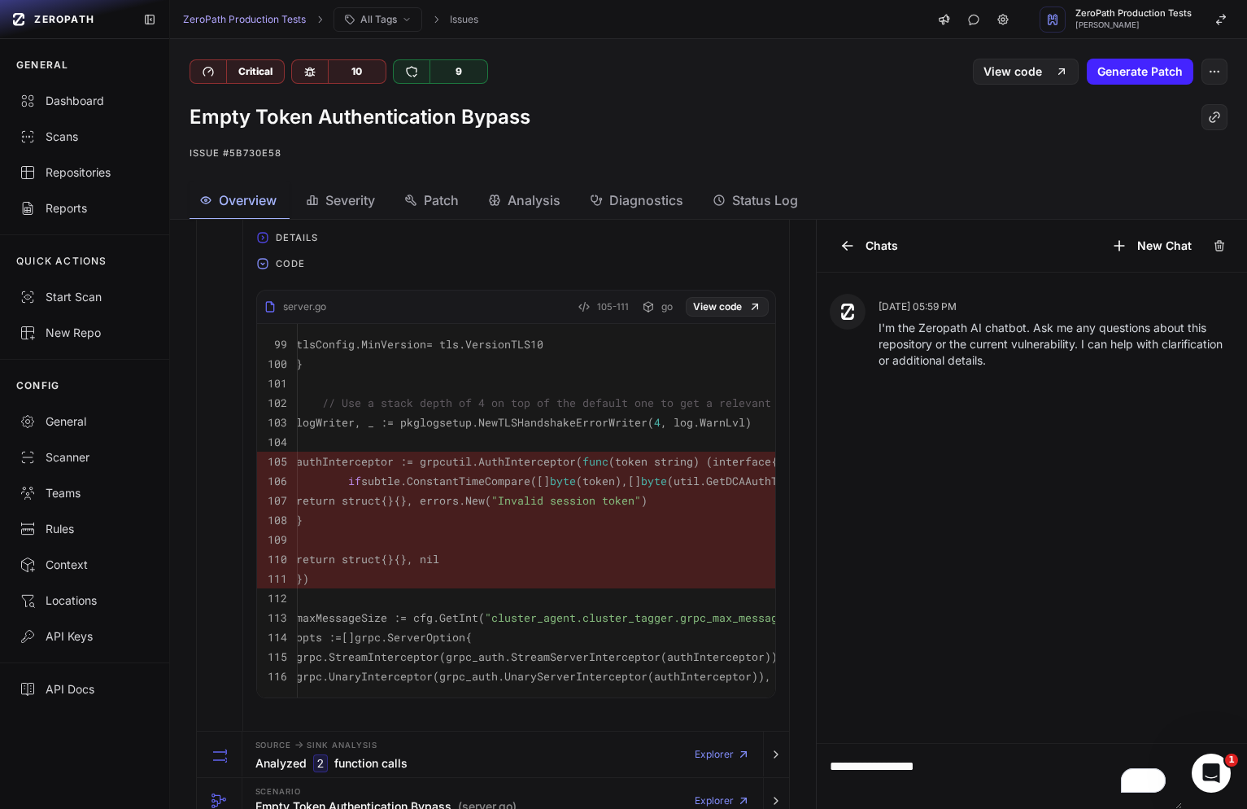
scroll to position [0, 25]
click at [557, 472] on pre "if subtle .ConstantTimeCompare ( [] byte (token), [] byte (util .GetDCAAuthToke…" at bounding box center [595, 481] width 625 height 20
click at [557, 466] on span ".AuthInterceptor" at bounding box center [511, 461] width 104 height 15
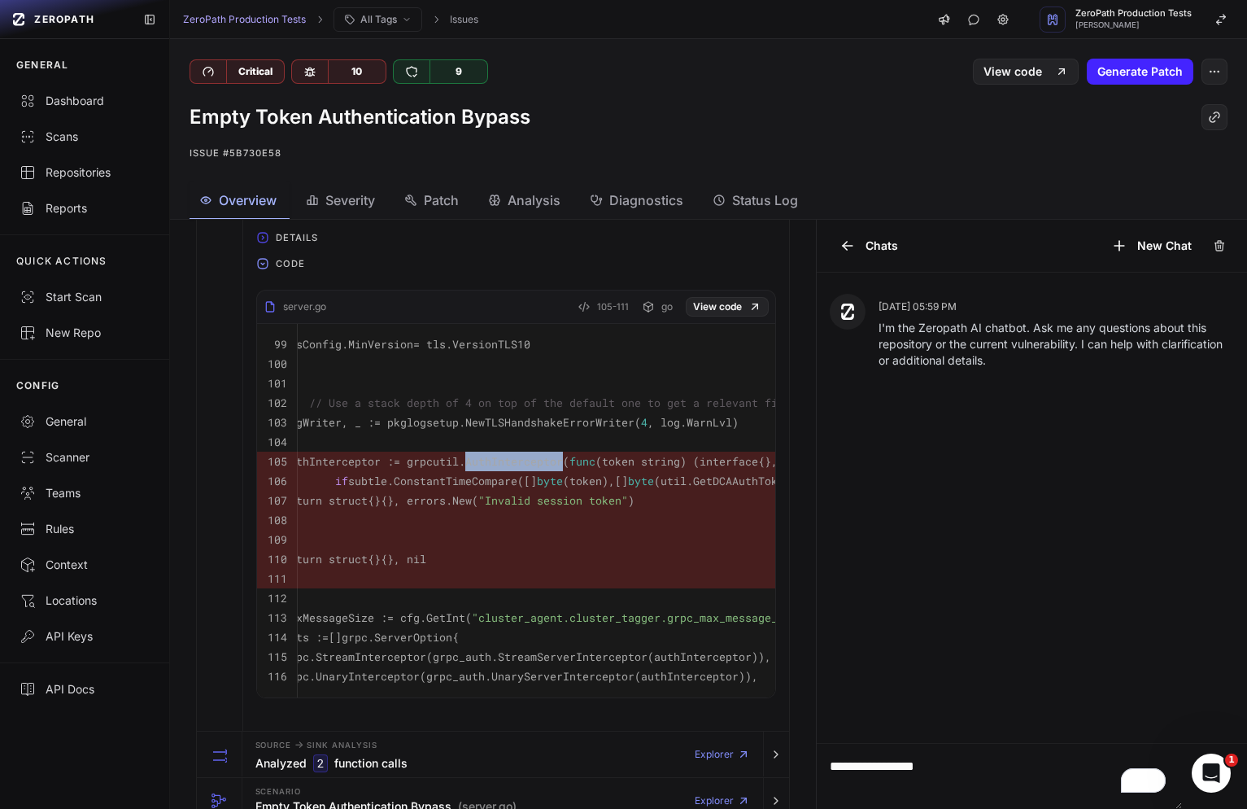
copy span "AuthInterceptor"
click at [986, 769] on textarea "**********" at bounding box center [999, 776] width 365 height 65
paste textarea "**********"
type textarea "**********"
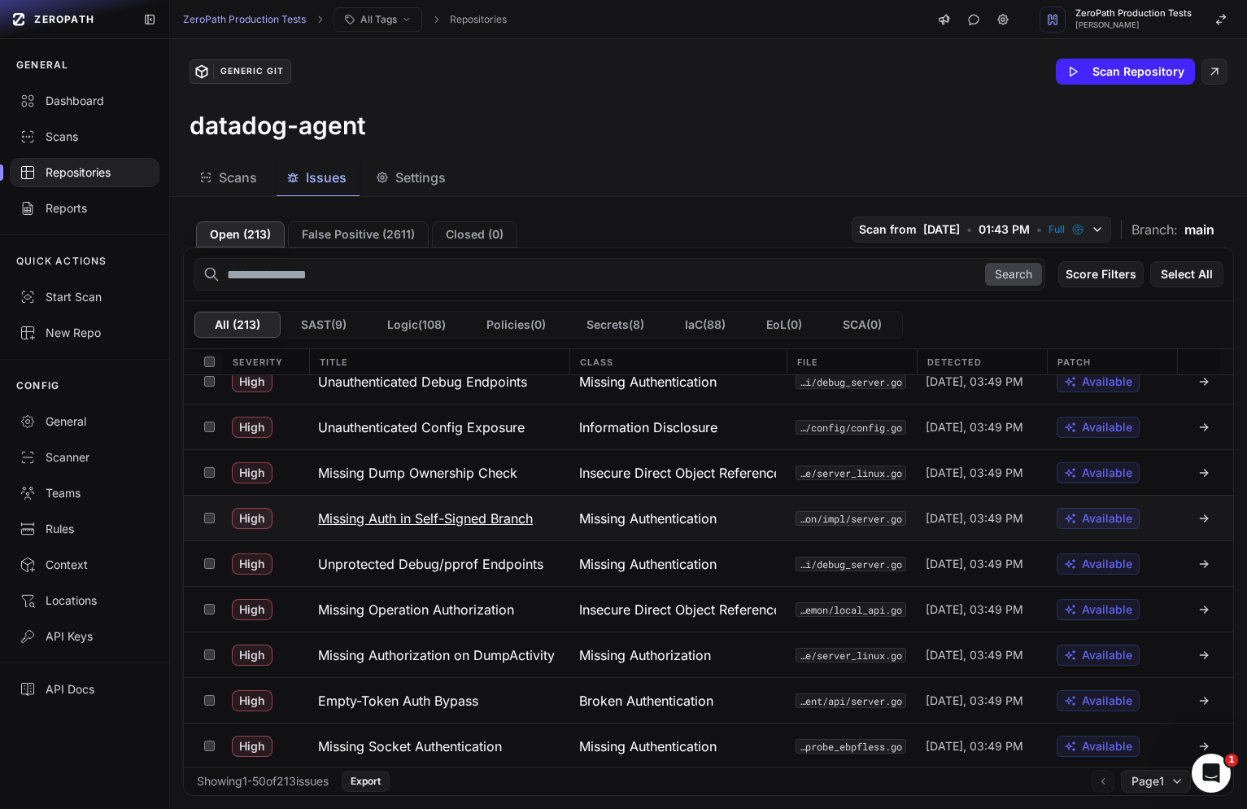
scroll to position [921, 0]
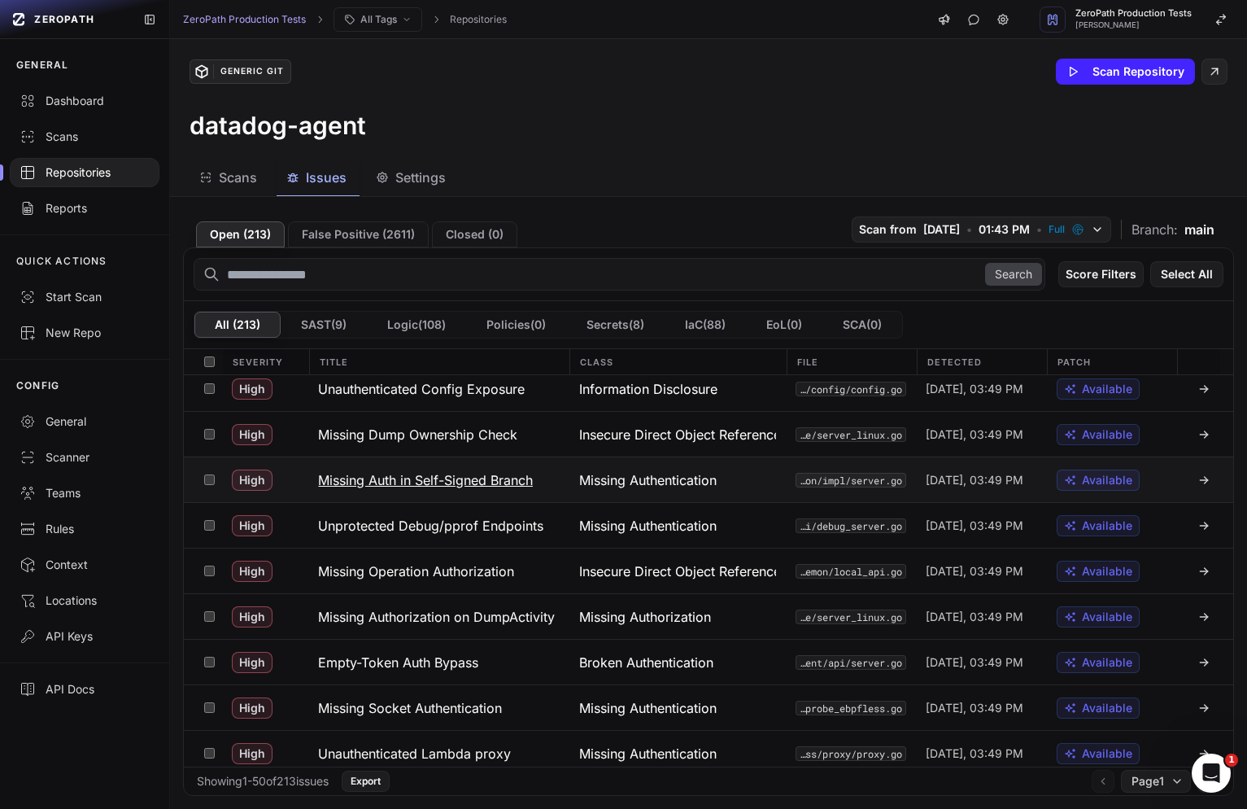
click at [588, 477] on span "Missing Authentication" at bounding box center [648, 480] width 138 height 20
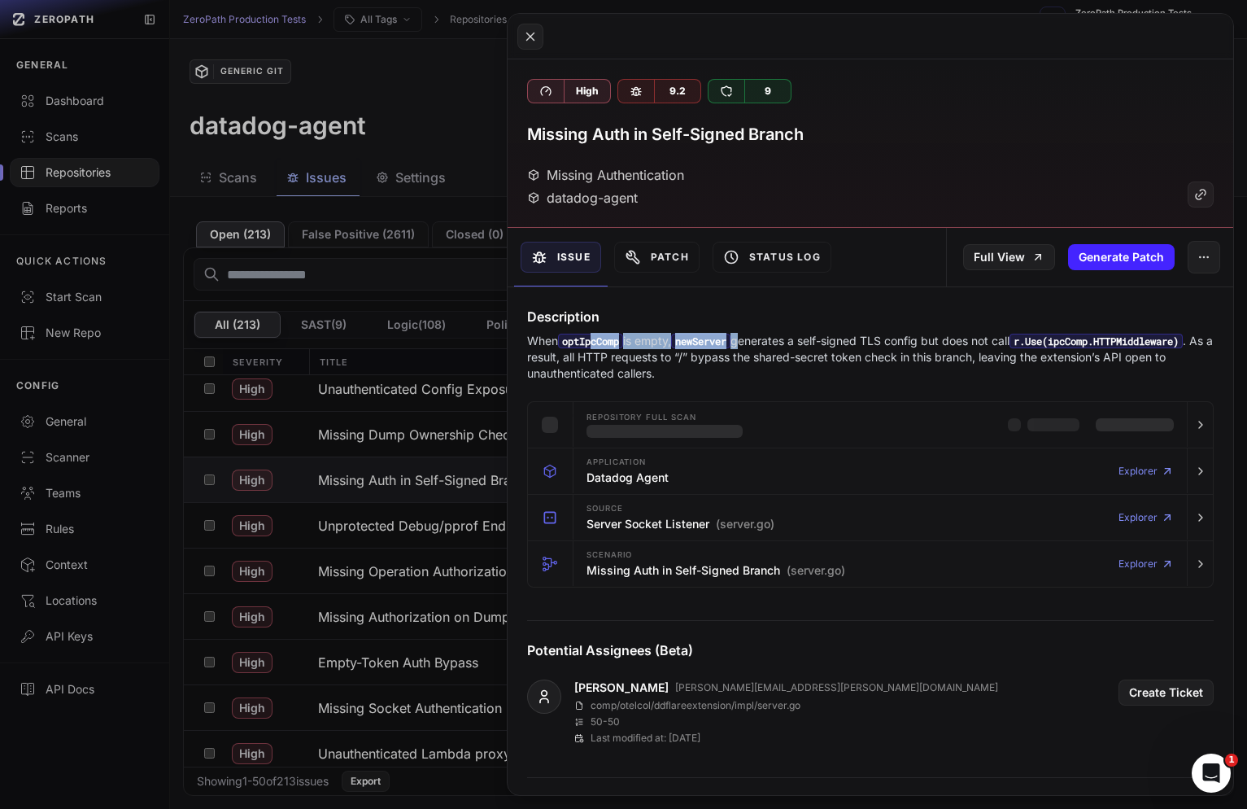
drag, startPoint x: 595, startPoint y: 345, endPoint x: 753, endPoint y: 343, distance: 157.9
click at [753, 343] on p "When optIpcComp is empty, newServer generates a self-signed TLS config but does…" at bounding box center [870, 357] width 687 height 49
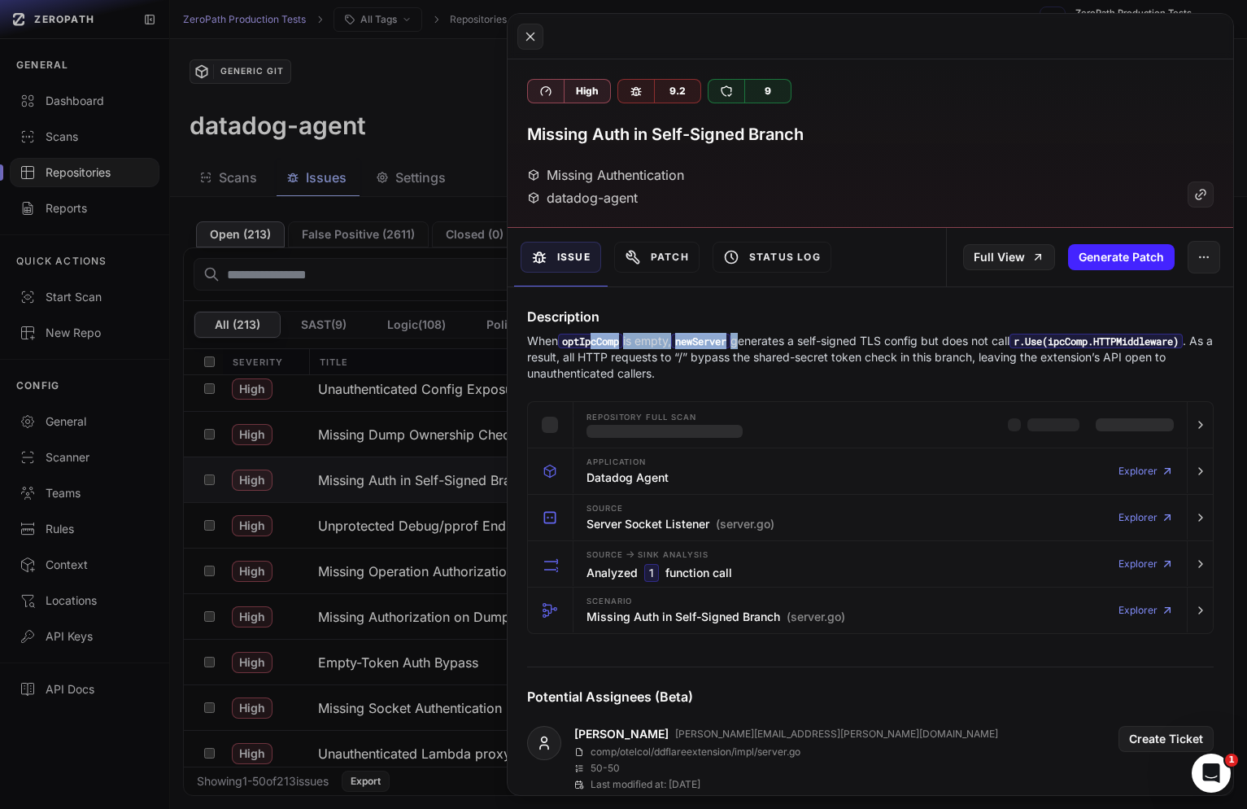
click at [753, 343] on p "When optIpcComp is empty, newServer generates a self-signed TLS config but does…" at bounding box center [870, 357] width 687 height 49
click at [787, 343] on p "When optIpcComp is empty, newServer generates a self-signed TLS config but does…" at bounding box center [870, 357] width 687 height 49
click at [911, 350] on p "When optIpcComp is empty, newServer generates a self-signed TLS config but does…" at bounding box center [870, 357] width 687 height 49
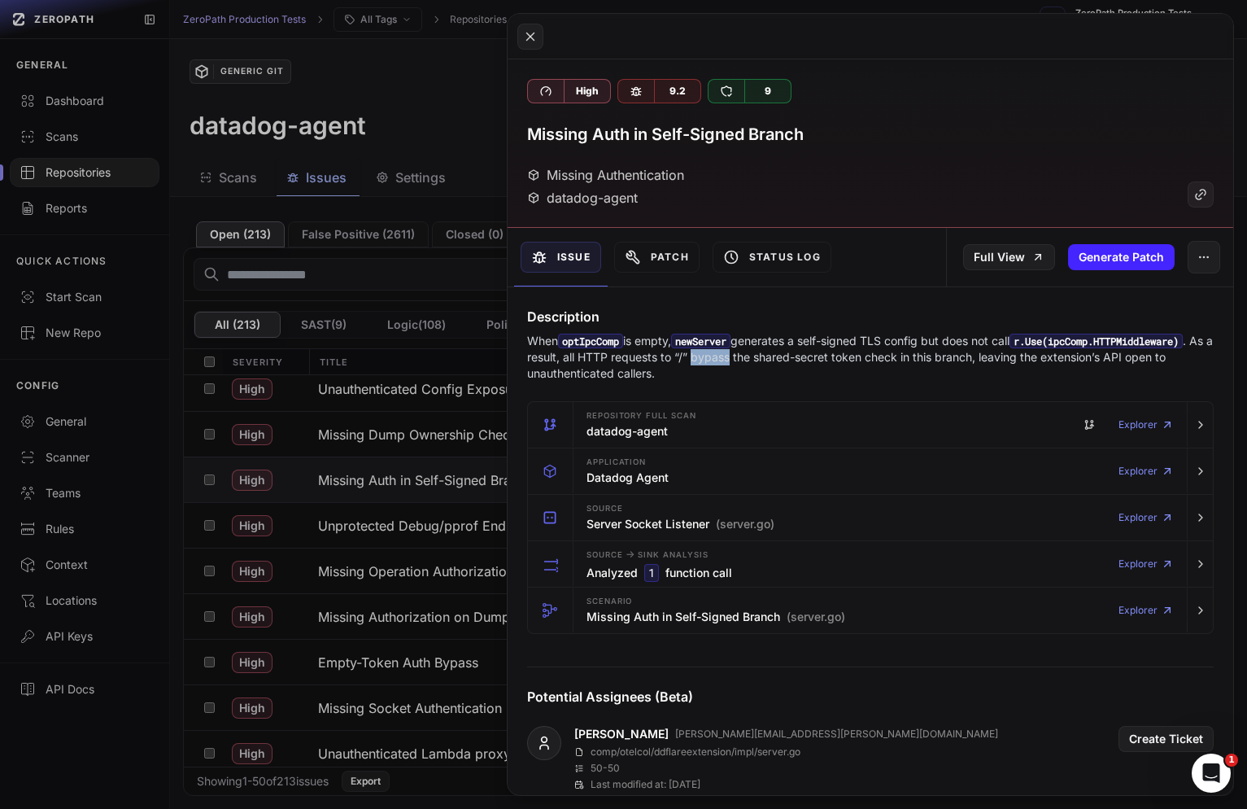
click at [946, 350] on p "When optIpcComp is empty, newServer generates a self-signed TLS config but does…" at bounding box center [870, 357] width 687 height 49
click at [809, 356] on p "When optIpcComp is empty, newServer generates a self-signed TLS config but does…" at bounding box center [870, 357] width 687 height 49
click at [906, 356] on p "When optIpcComp is empty, newServer generates a self-signed TLS config but does…" at bounding box center [870, 357] width 687 height 49
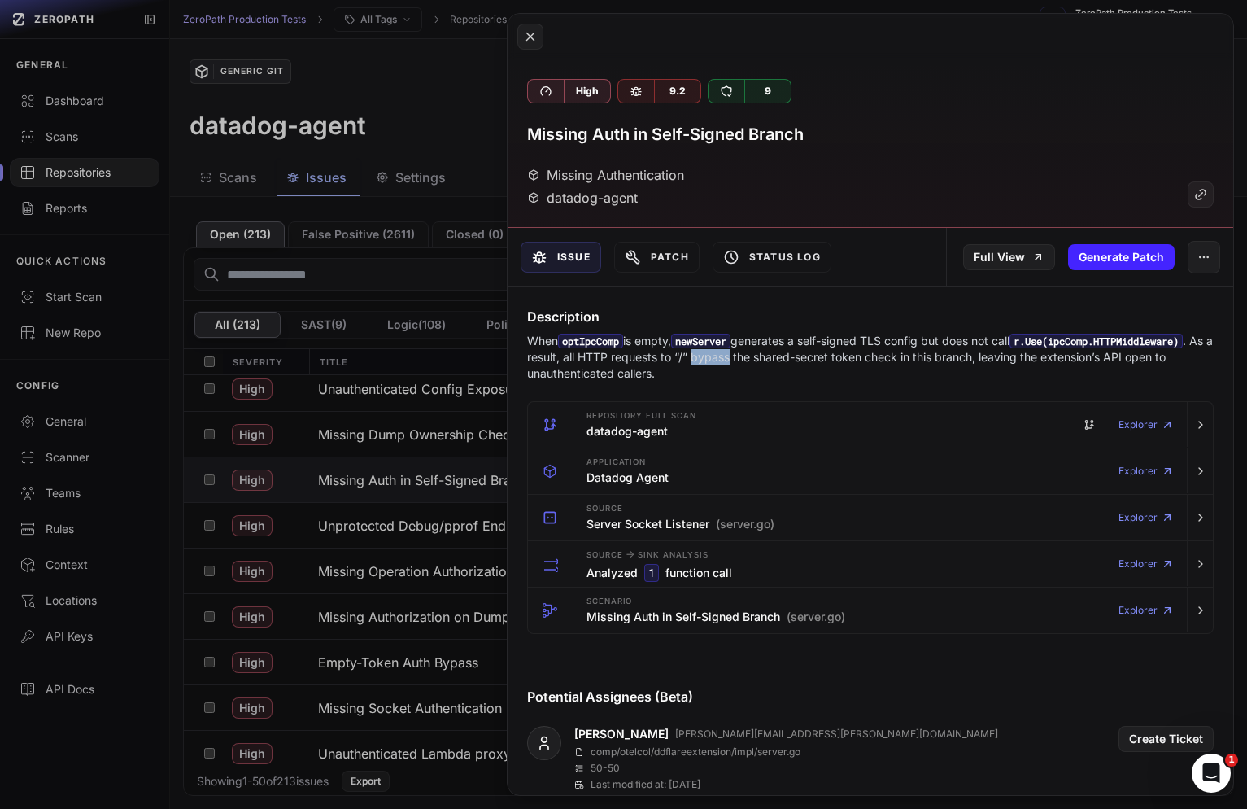
click at [906, 356] on p "When optIpcComp is empty, newServer generates a self-signed TLS config but does…" at bounding box center [870, 357] width 687 height 49
click at [986, 356] on p "When optIpcComp is empty, newServer generates a self-signed TLS config but does…" at bounding box center [870, 357] width 687 height 49
click at [1100, 359] on p "When optIpcComp is empty, newServer generates a self-signed TLS config but does…" at bounding box center [870, 357] width 687 height 49
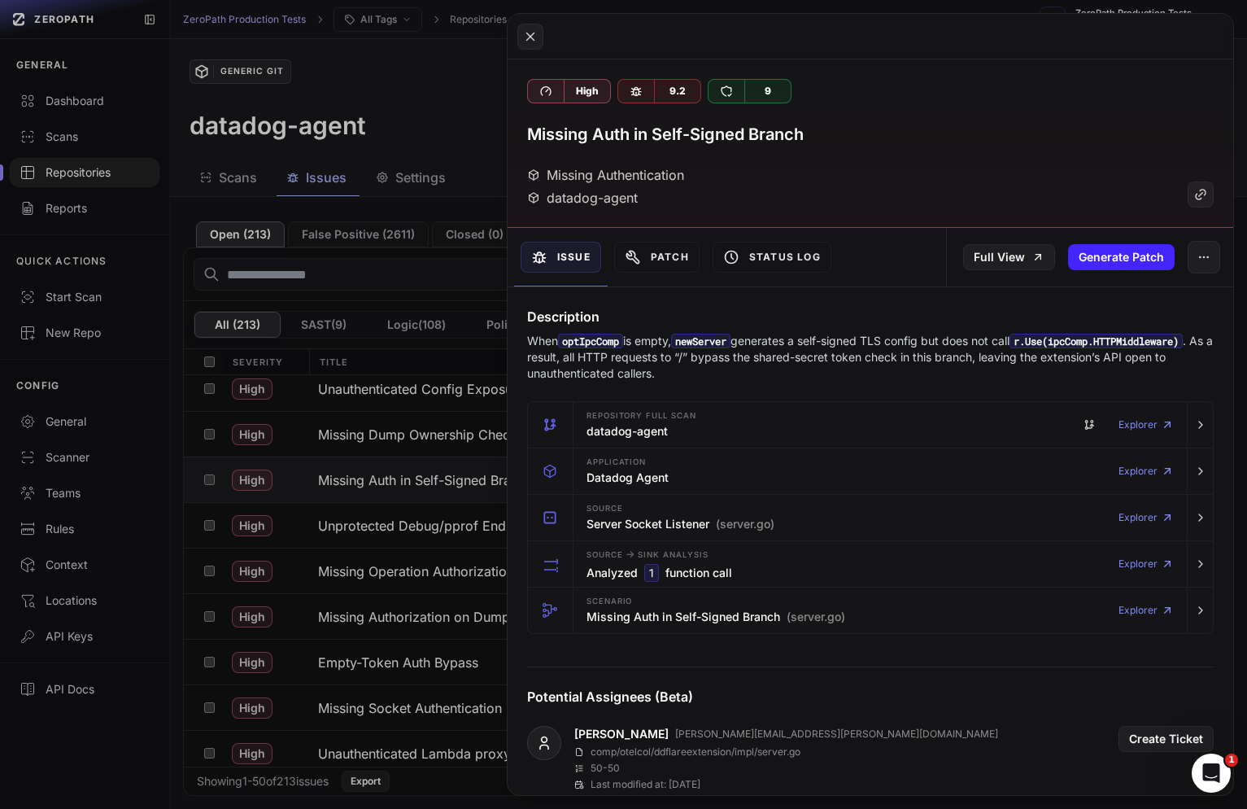
click at [1046, 359] on p "When optIpcComp is empty, newServer generates a self-signed TLS config but does…" at bounding box center [870, 357] width 687 height 49
click at [972, 360] on p "When optIpcComp is empty, newServer generates a self-signed TLS config but does…" at bounding box center [870, 357] width 687 height 49
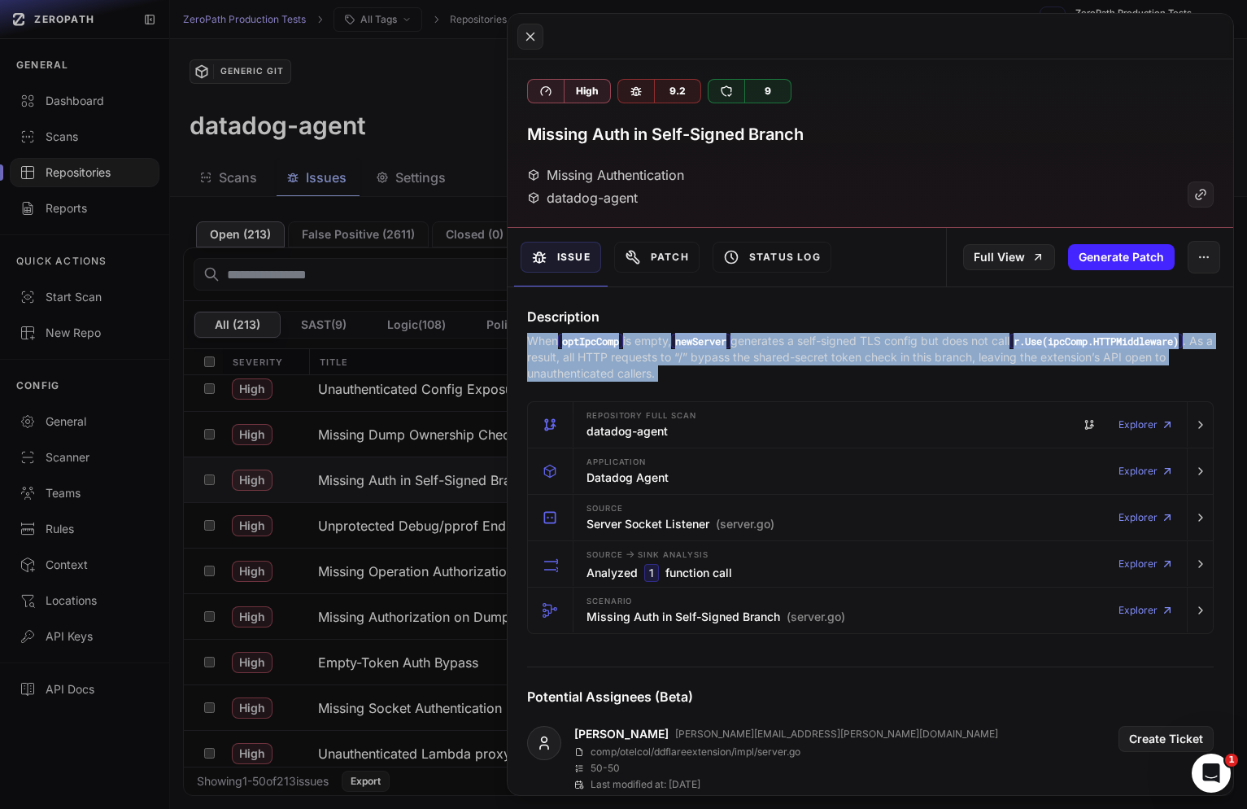
click at [972, 360] on p "When optIpcComp is empty, newServer generates a self-signed TLS config but does…" at bounding box center [870, 357] width 687 height 49
click at [881, 361] on p "When optIpcComp is empty, newServer generates a self-signed TLS config but does…" at bounding box center [870, 357] width 687 height 49
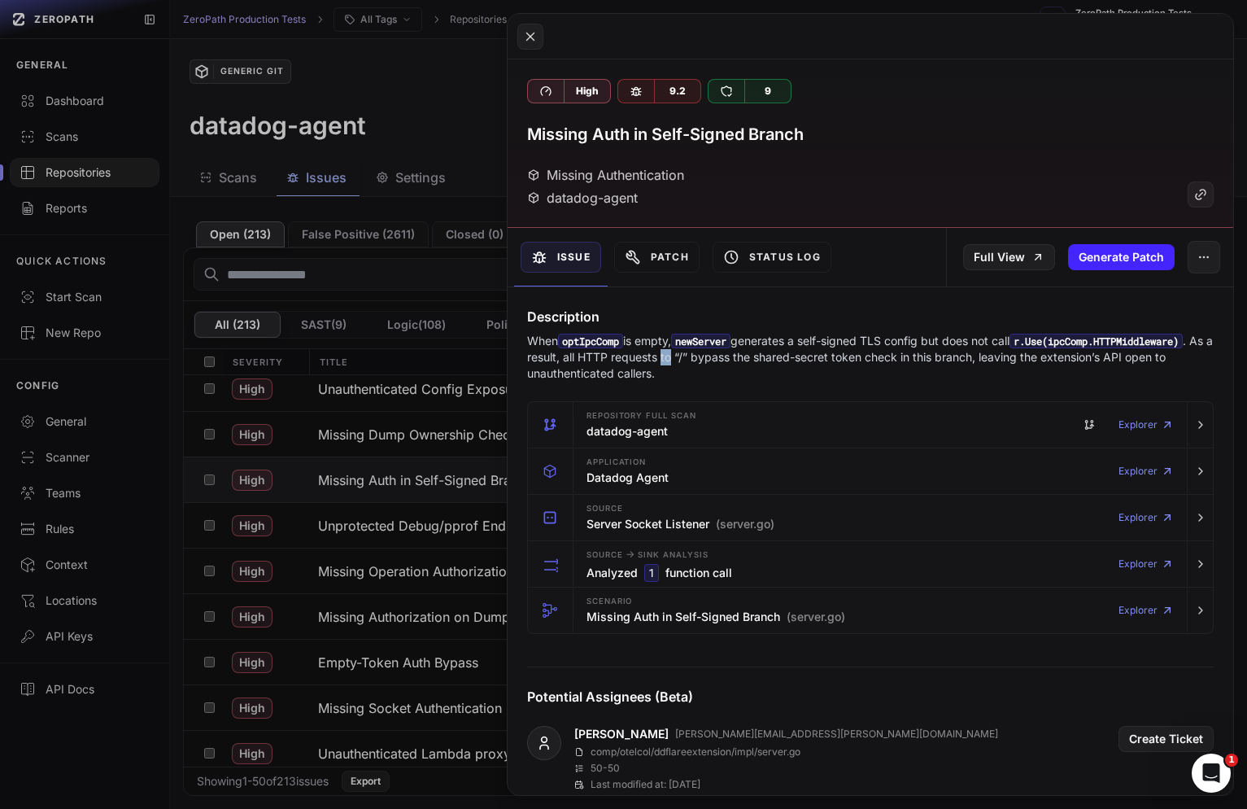
click at [881, 361] on p "When optIpcComp is empty, newServer generates a self-signed TLS config but does…" at bounding box center [870, 357] width 687 height 49
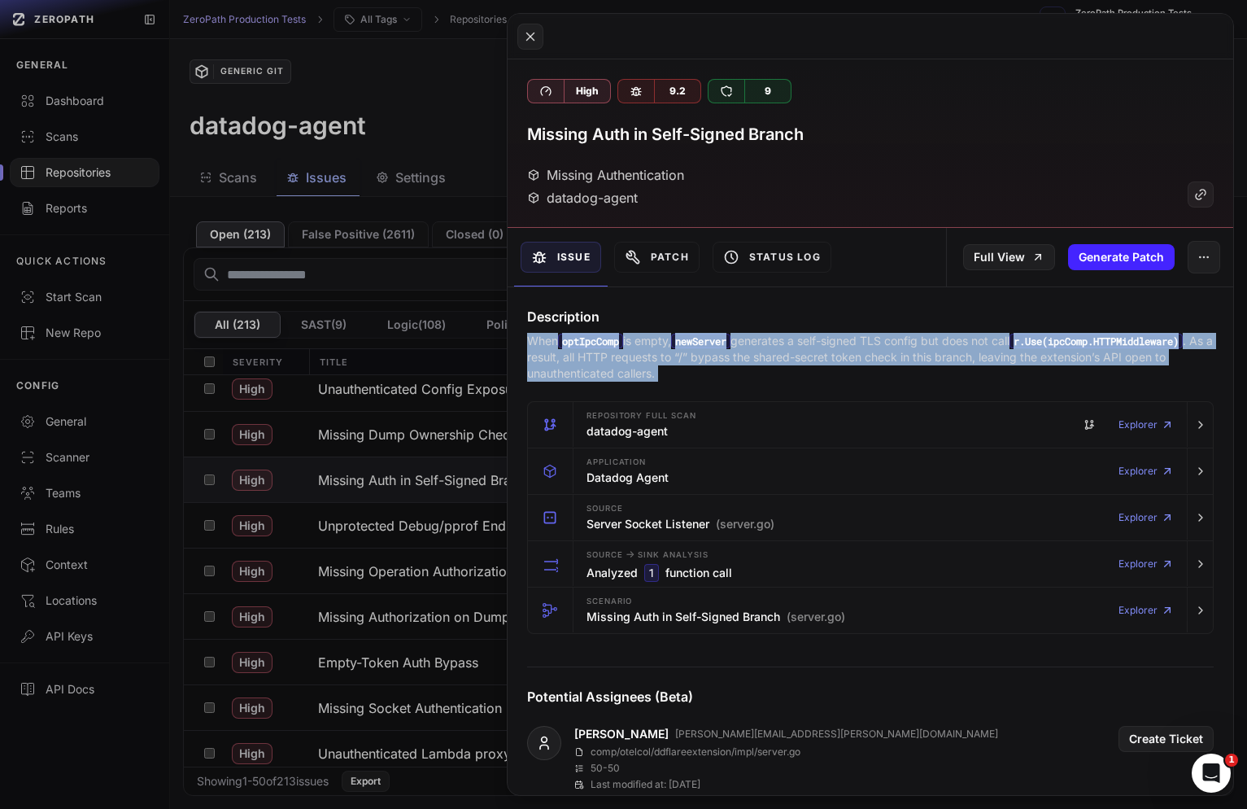
click at [881, 361] on p "When optIpcComp is empty, newServer generates a self-signed TLS config but does…" at bounding box center [870, 357] width 687 height 49
click at [927, 361] on p "When optIpcComp is empty, newServer generates a self-signed TLS config but does…" at bounding box center [870, 357] width 687 height 49
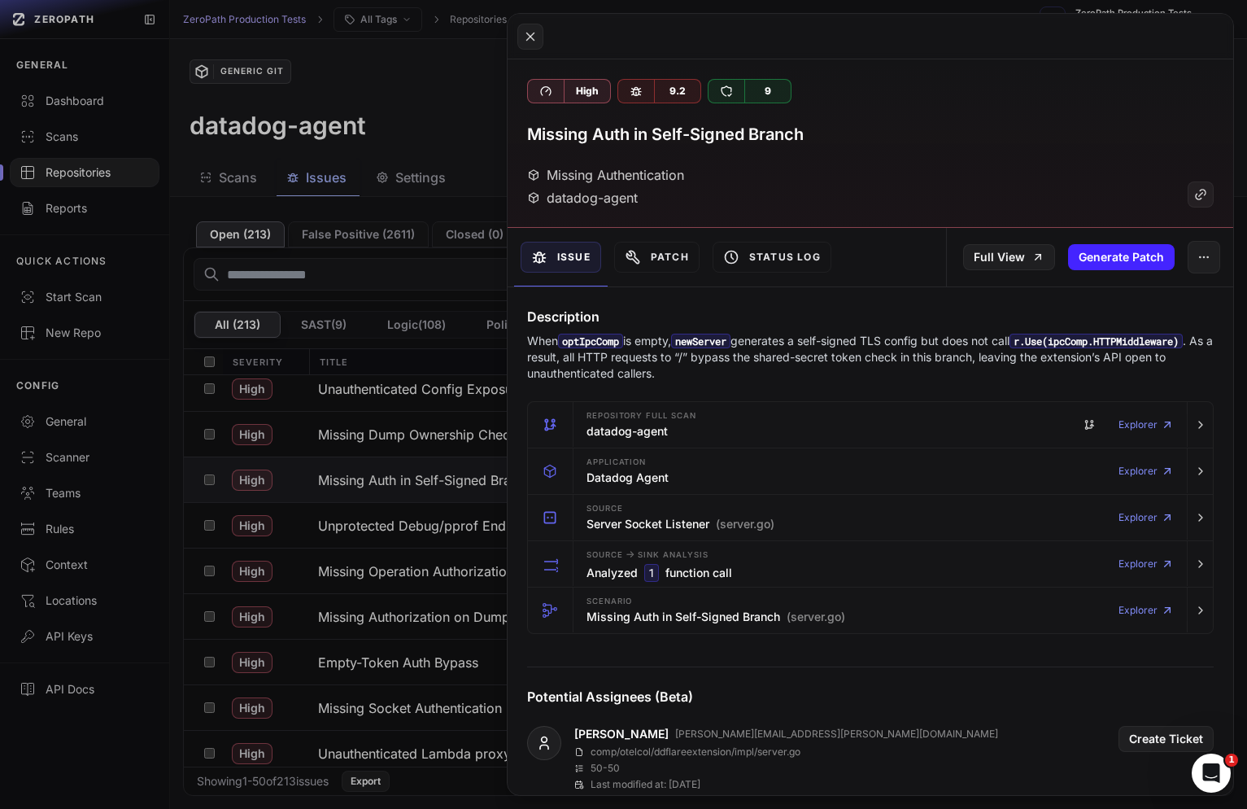
click at [420, 545] on button at bounding box center [623, 404] width 1247 height 809
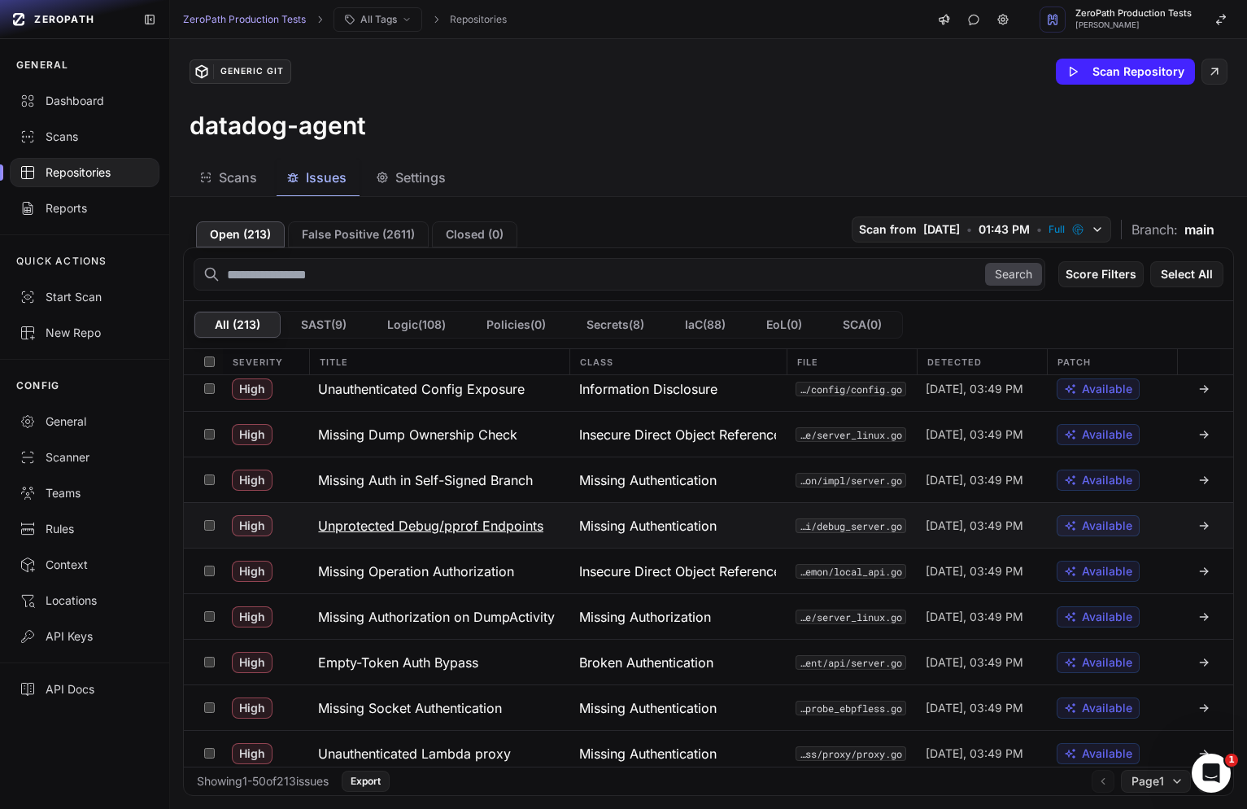
click at [481, 540] on button "Unprotected Debug/pprof Endpoints" at bounding box center [438, 525] width 260 height 45
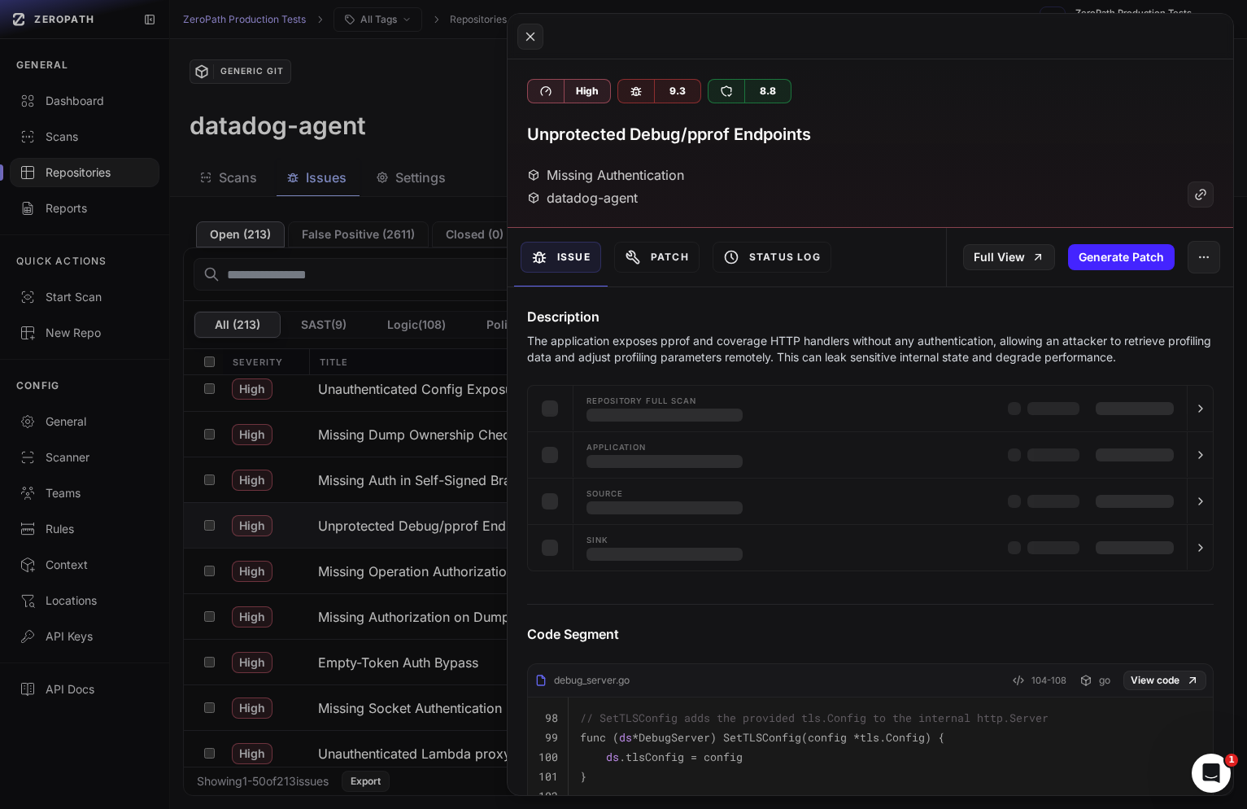
click at [467, 538] on button at bounding box center [623, 404] width 1247 height 809
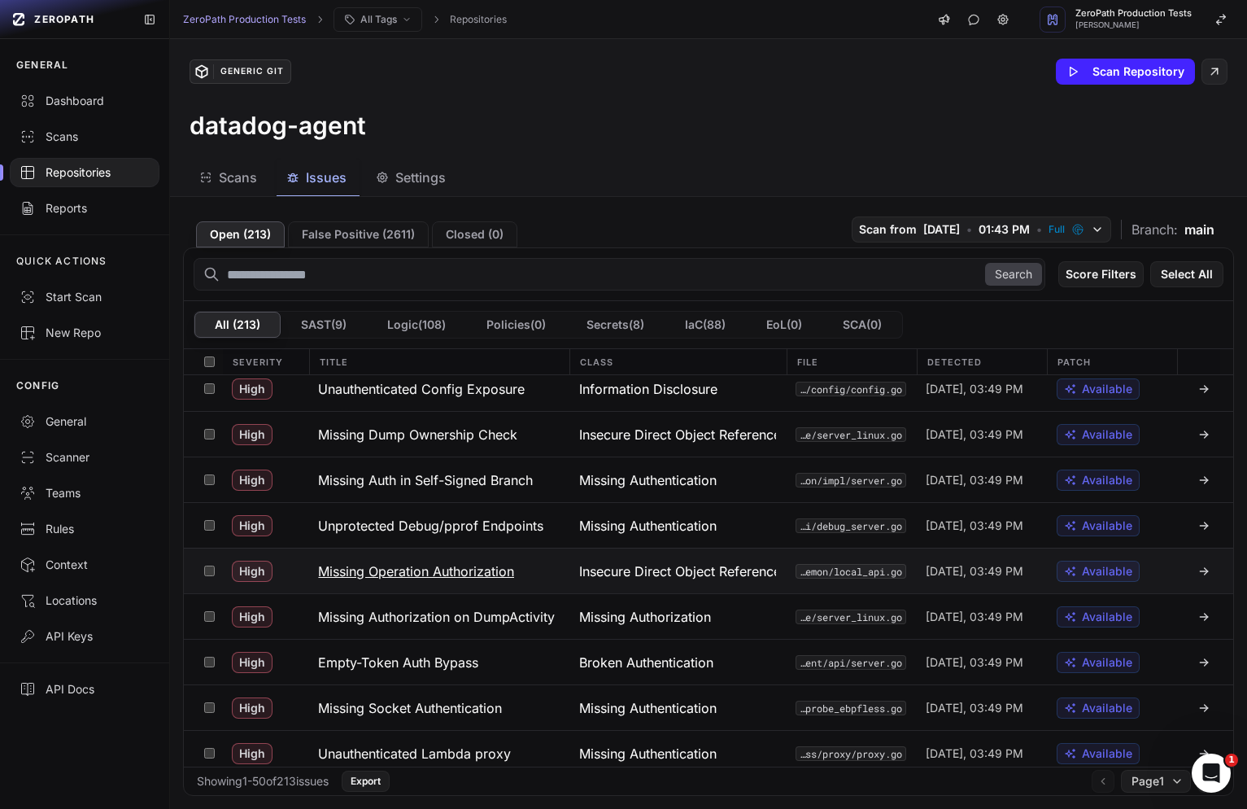
click at [443, 566] on h3 "Missing Operation Authorization" at bounding box center [416, 571] width 196 height 20
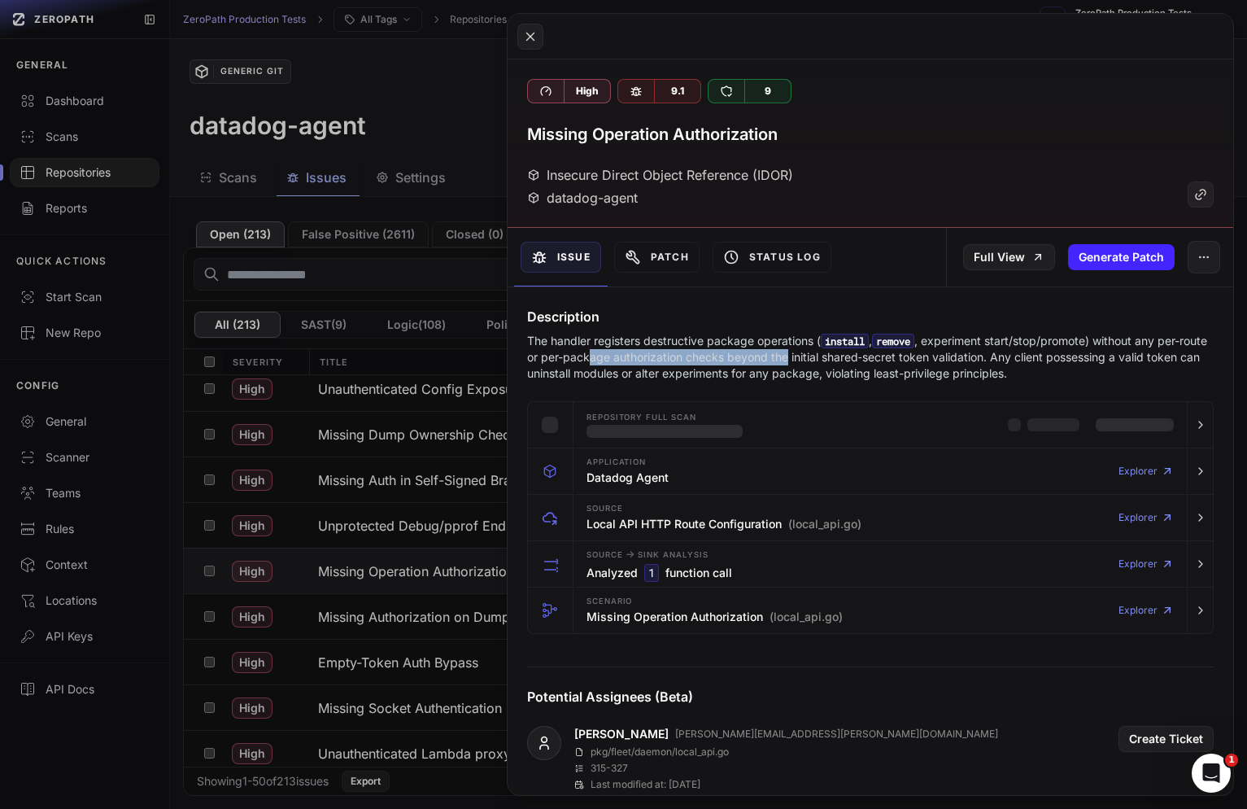
drag, startPoint x: 623, startPoint y: 350, endPoint x: 822, endPoint y: 351, distance: 198.6
click at [822, 351] on p "The handler registers destructive package operations ( install , remove , exper…" at bounding box center [870, 357] width 687 height 49
click at [371, 506] on button at bounding box center [623, 404] width 1247 height 809
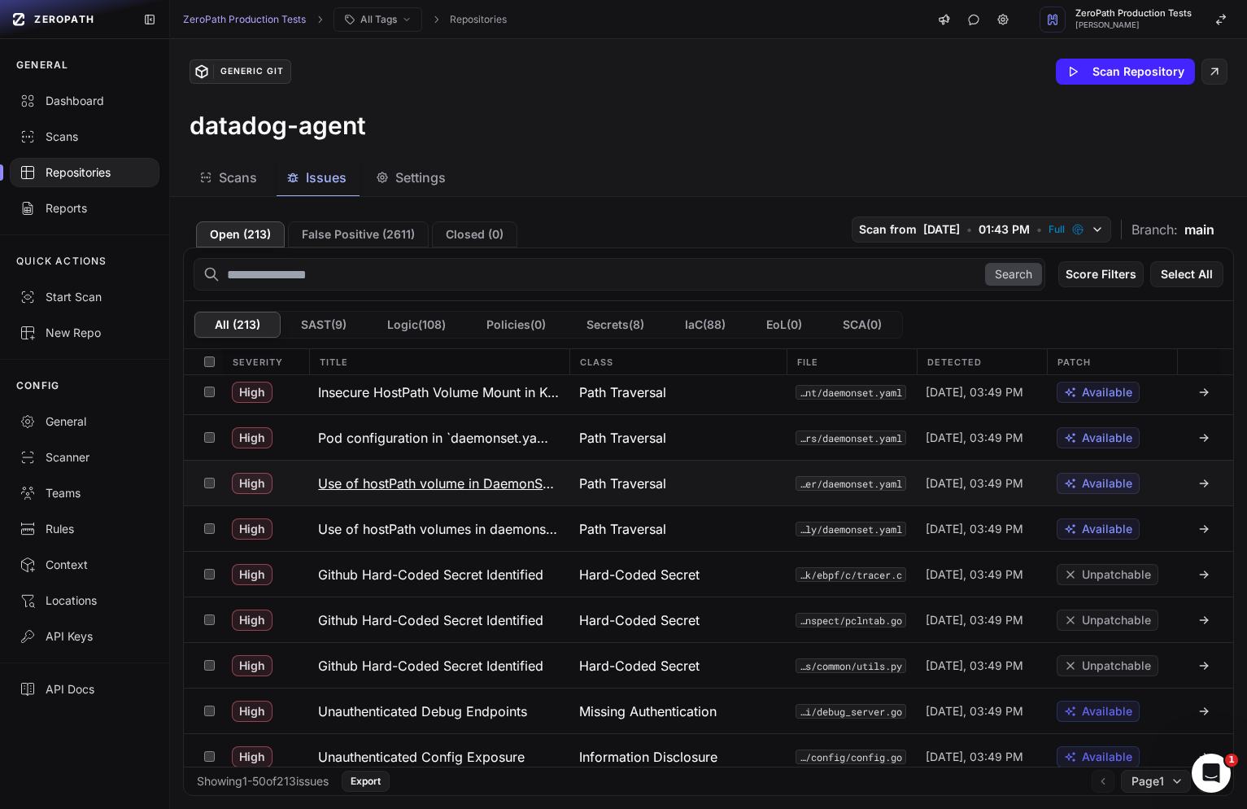
scroll to position [592, 0]
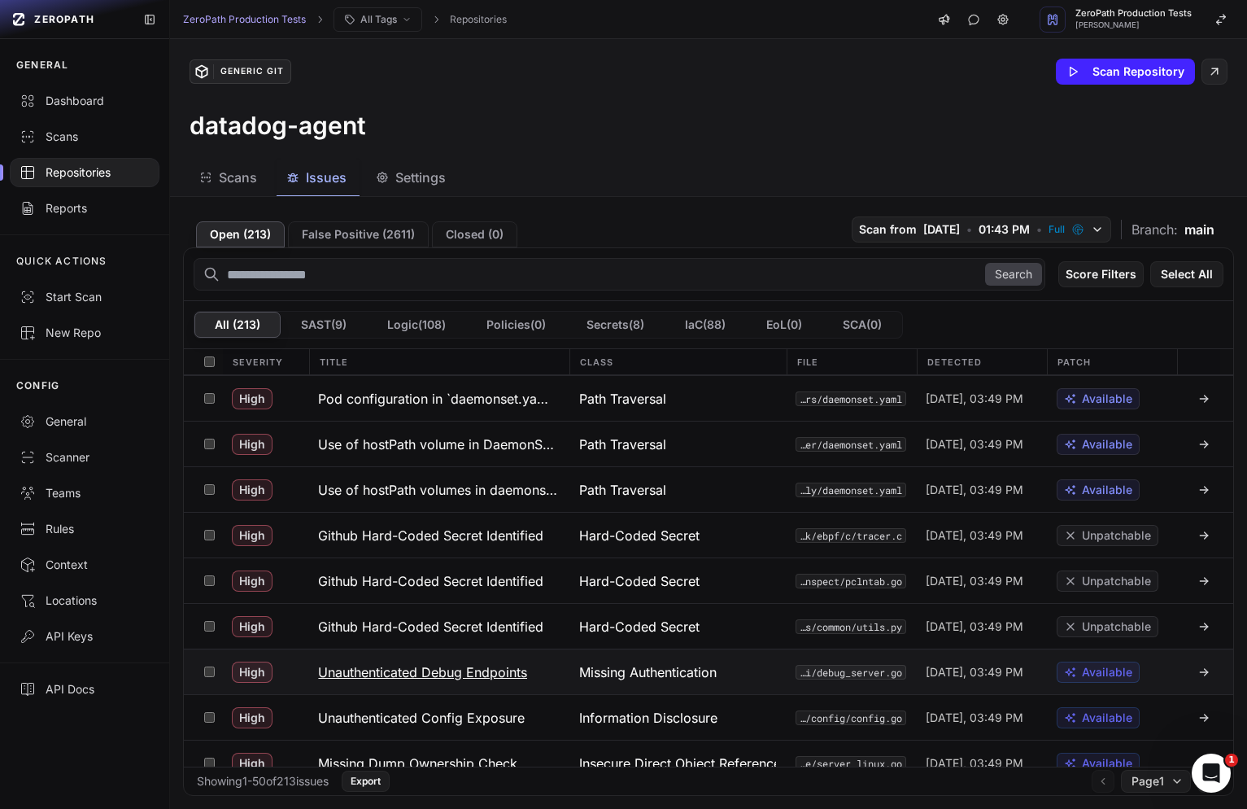
click at [488, 674] on h3 "Unauthenticated Debug Endpoints" at bounding box center [422, 672] width 209 height 20
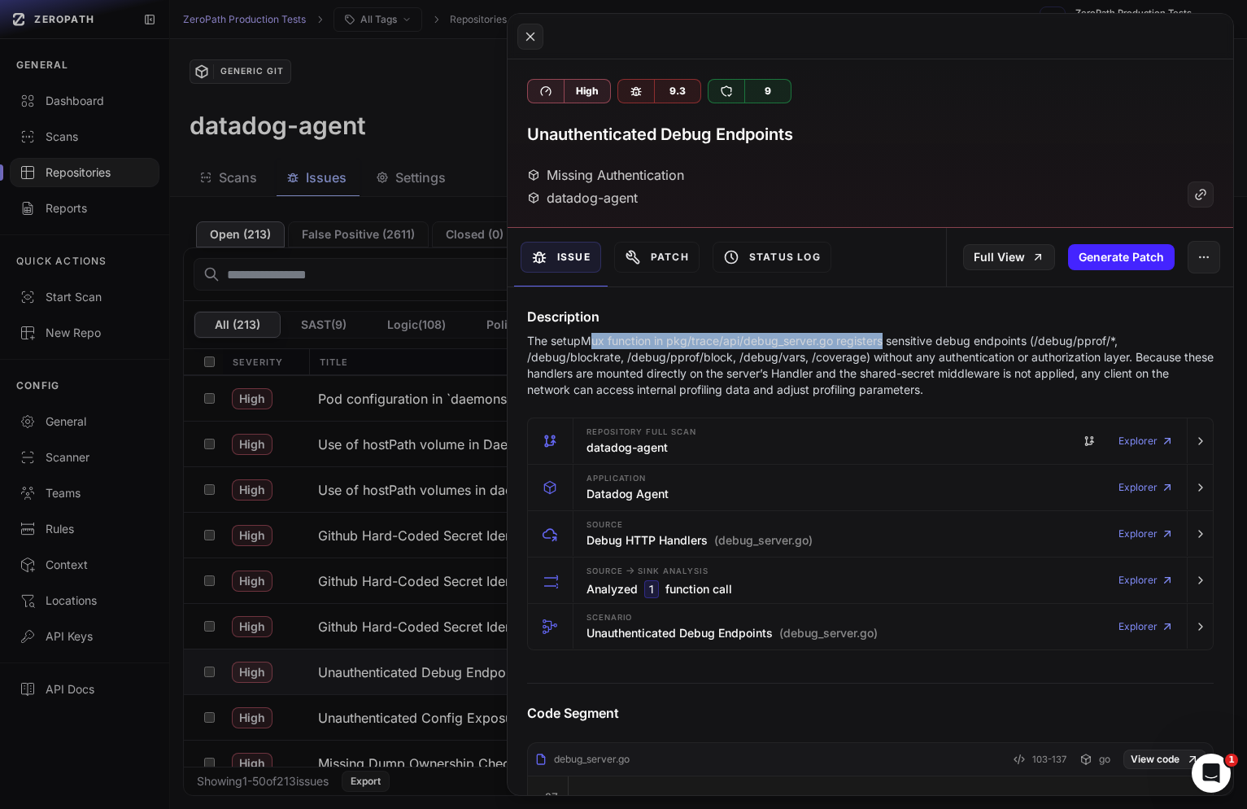
drag, startPoint x: 590, startPoint y: 340, endPoint x: 881, endPoint y: 334, distance: 291.4
click at [881, 334] on p "The setupMux function in pkg/trace/api/debug_server.go registers sensitive debu…" at bounding box center [870, 365] width 687 height 65
click at [900, 340] on p "The setupMux function in pkg/trace/api/debug_server.go registers sensitive debu…" at bounding box center [870, 365] width 687 height 65
click at [1001, 355] on p "The setupMux function in pkg/trace/api/debug_server.go registers sensitive debu…" at bounding box center [870, 365] width 687 height 65
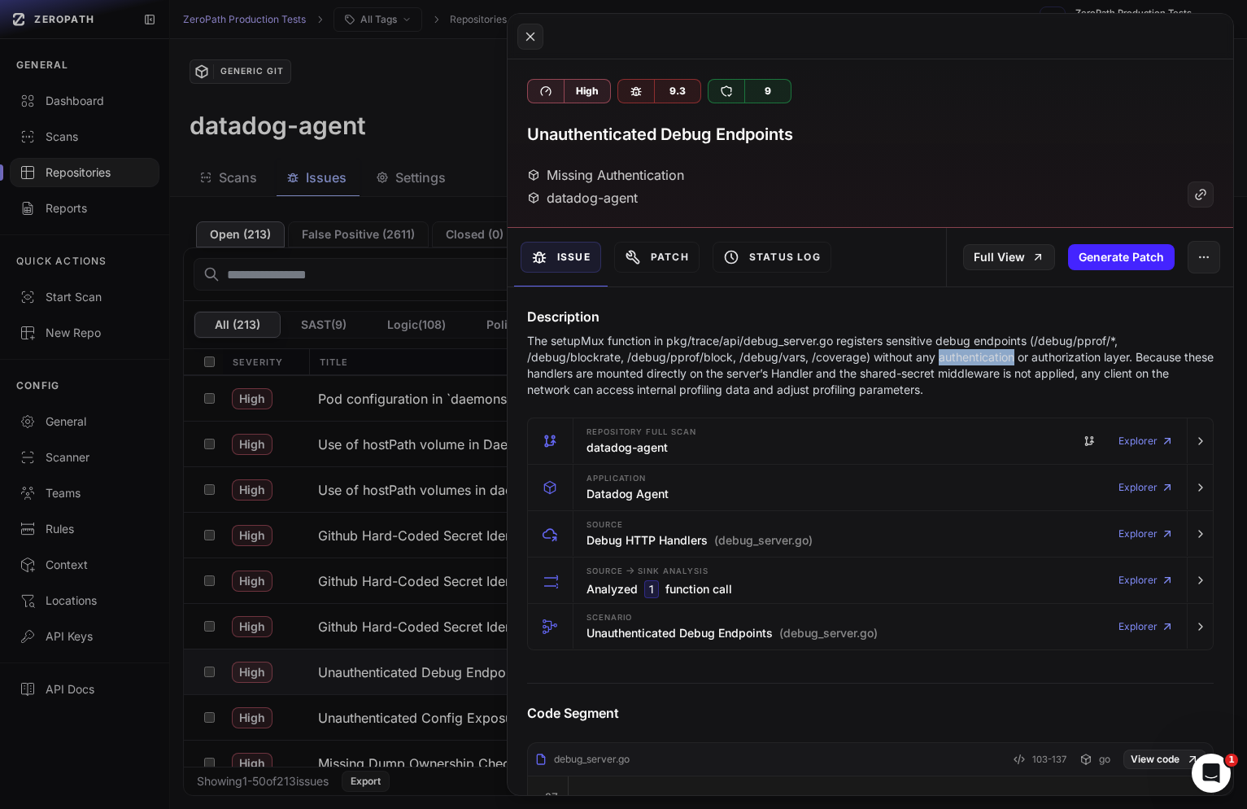
click at [1001, 355] on p "The setupMux function in pkg/trace/api/debug_server.go registers sensitive debu…" at bounding box center [870, 365] width 687 height 65
click at [1071, 355] on p "The setupMux function in pkg/trace/api/debug_server.go registers sensitive debu…" at bounding box center [870, 365] width 687 height 65
click at [1084, 355] on p "The setupMux function in pkg/trace/api/debug_server.go registers sensitive debu…" at bounding box center [870, 365] width 687 height 65
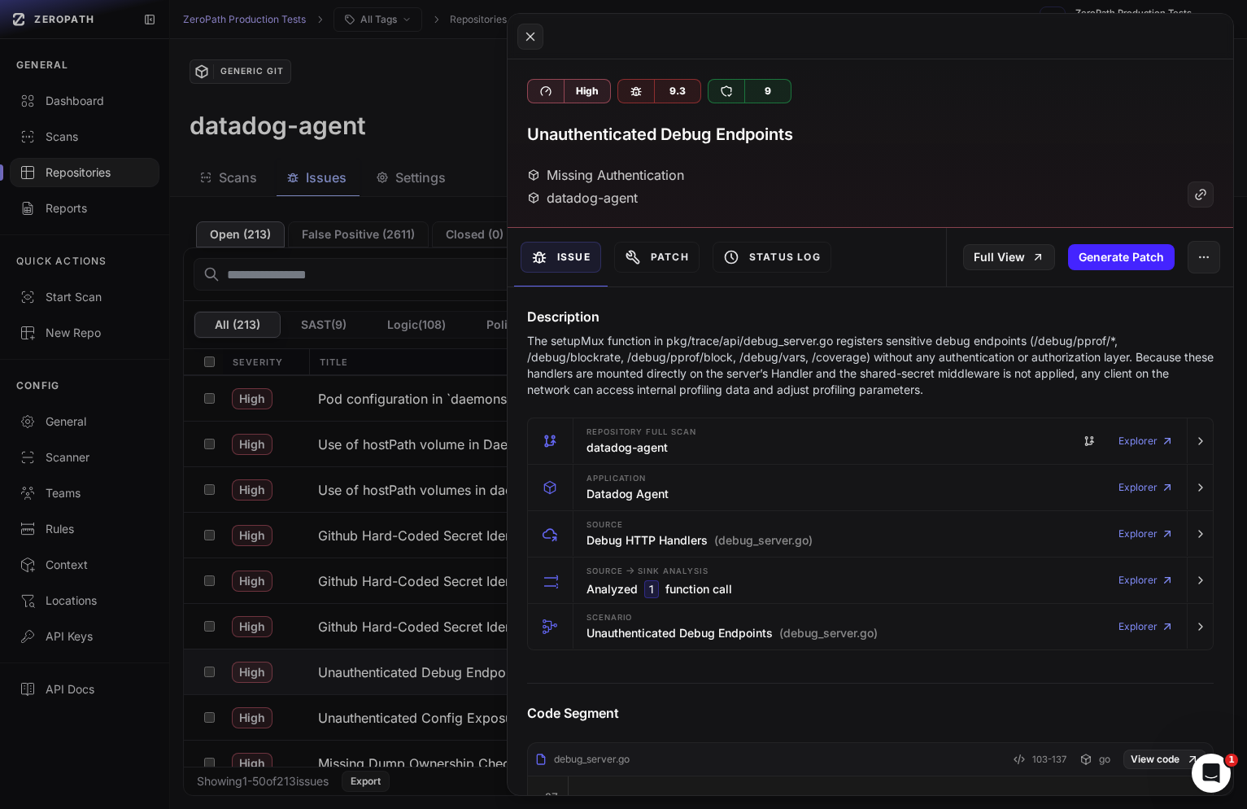
click at [997, 355] on p "The setupMux function in pkg/trace/api/debug_server.go registers sensitive debu…" at bounding box center [870, 365] width 687 height 65
click at [889, 355] on p "The setupMux function in pkg/trace/api/debug_server.go registers sensitive debu…" at bounding box center [870, 365] width 687 height 65
click at [937, 356] on p "The setupMux function in pkg/trace/api/debug_server.go registers sensitive debu…" at bounding box center [870, 365] width 687 height 65
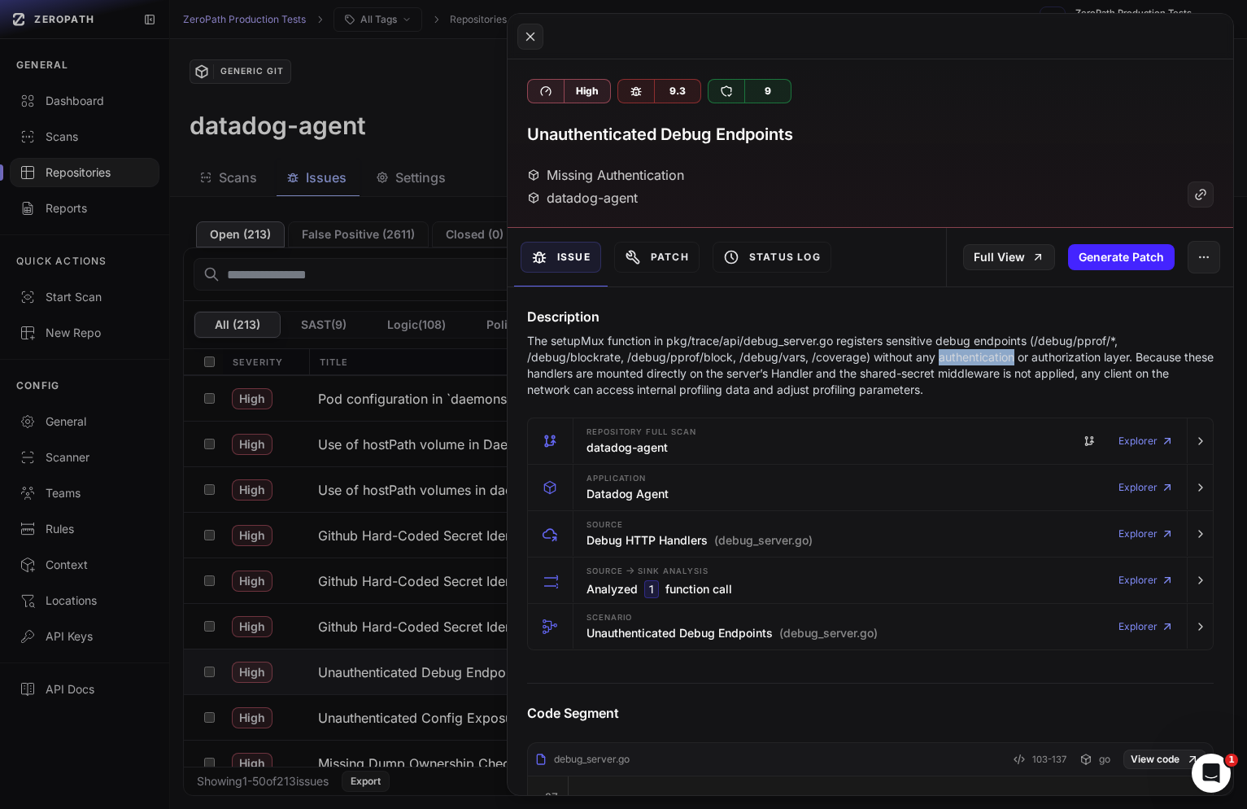
click at [937, 356] on p "The setupMux function in pkg/trace/api/debug_server.go registers sensitive debu…" at bounding box center [870, 365] width 687 height 65
click at [1005, 356] on p "The setupMux function in pkg/trace/api/debug_server.go registers sensitive debu…" at bounding box center [870, 365] width 687 height 65
click at [947, 356] on p "The setupMux function in pkg/trace/api/debug_server.go registers sensitive debu…" at bounding box center [870, 365] width 687 height 65
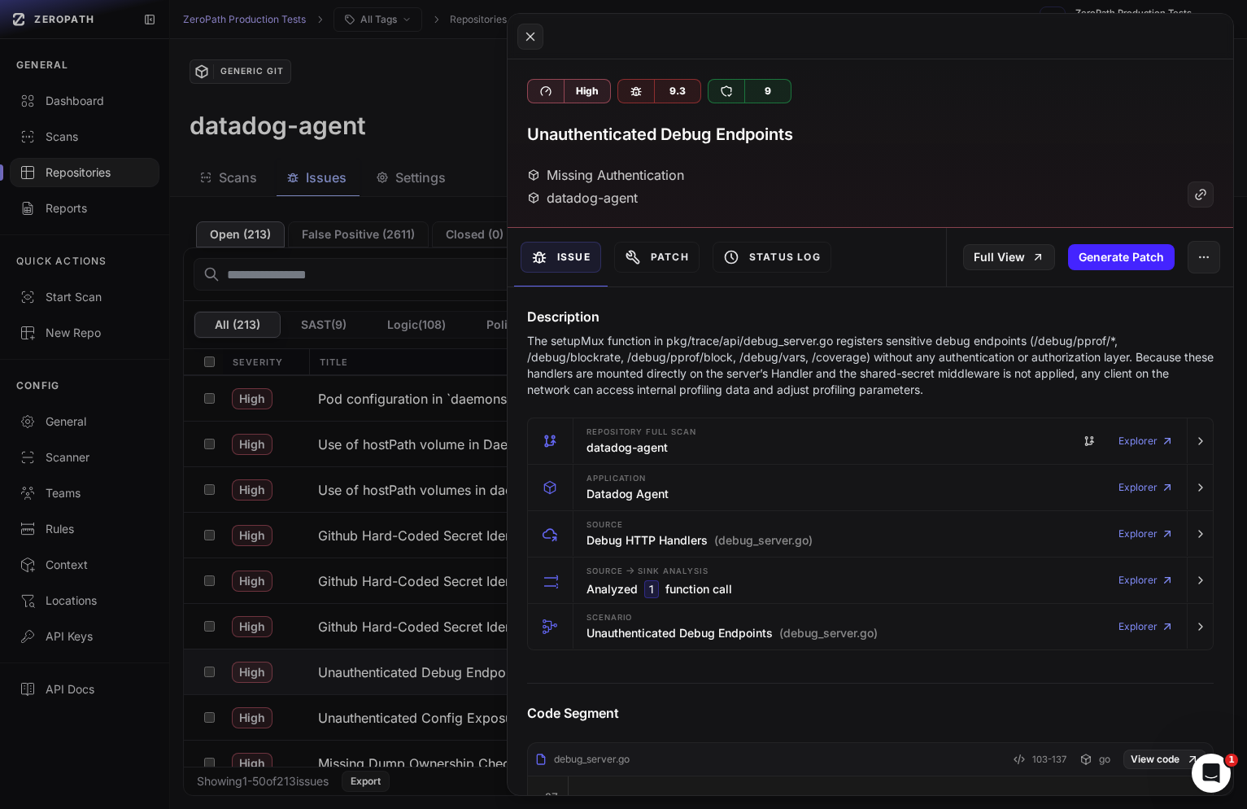
click at [1039, 359] on p "The setupMux function in pkg/trace/api/debug_server.go registers sensitive debu…" at bounding box center [870, 365] width 687 height 65
click at [1069, 359] on p "The setupMux function in pkg/trace/api/debug_server.go registers sensitive debu…" at bounding box center [870, 365] width 687 height 65
click at [1119, 359] on p "The setupMux function in pkg/trace/api/debug_server.go registers sensitive debu…" at bounding box center [870, 365] width 687 height 65
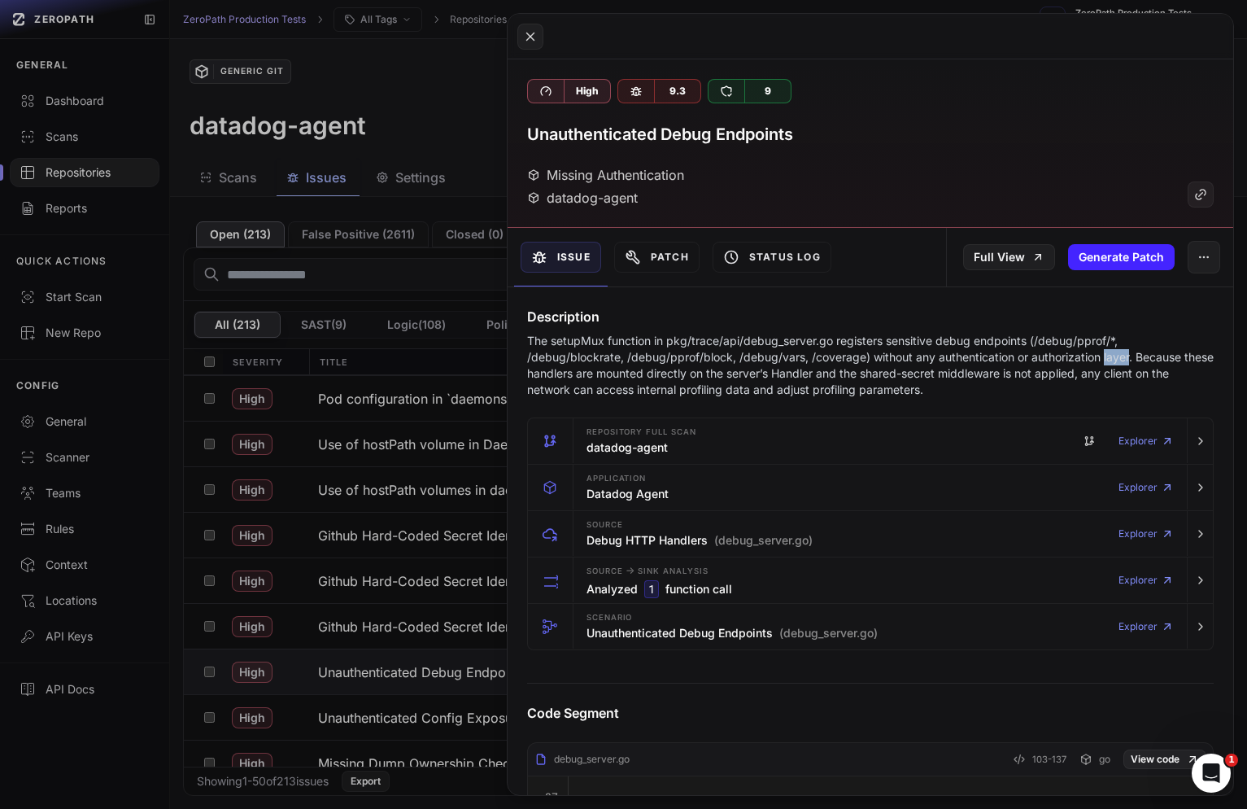
click at [1119, 359] on p "The setupMux function in pkg/trace/api/debug_server.go registers sensitive debu…" at bounding box center [870, 365] width 687 height 65
click at [899, 389] on p "The setupMux function in pkg/trace/api/debug_server.go registers sensitive debu…" at bounding box center [870, 365] width 687 height 65
click at [838, 384] on p "The setupMux function in pkg/trace/api/debug_server.go registers sensitive debu…" at bounding box center [870, 365] width 687 height 65
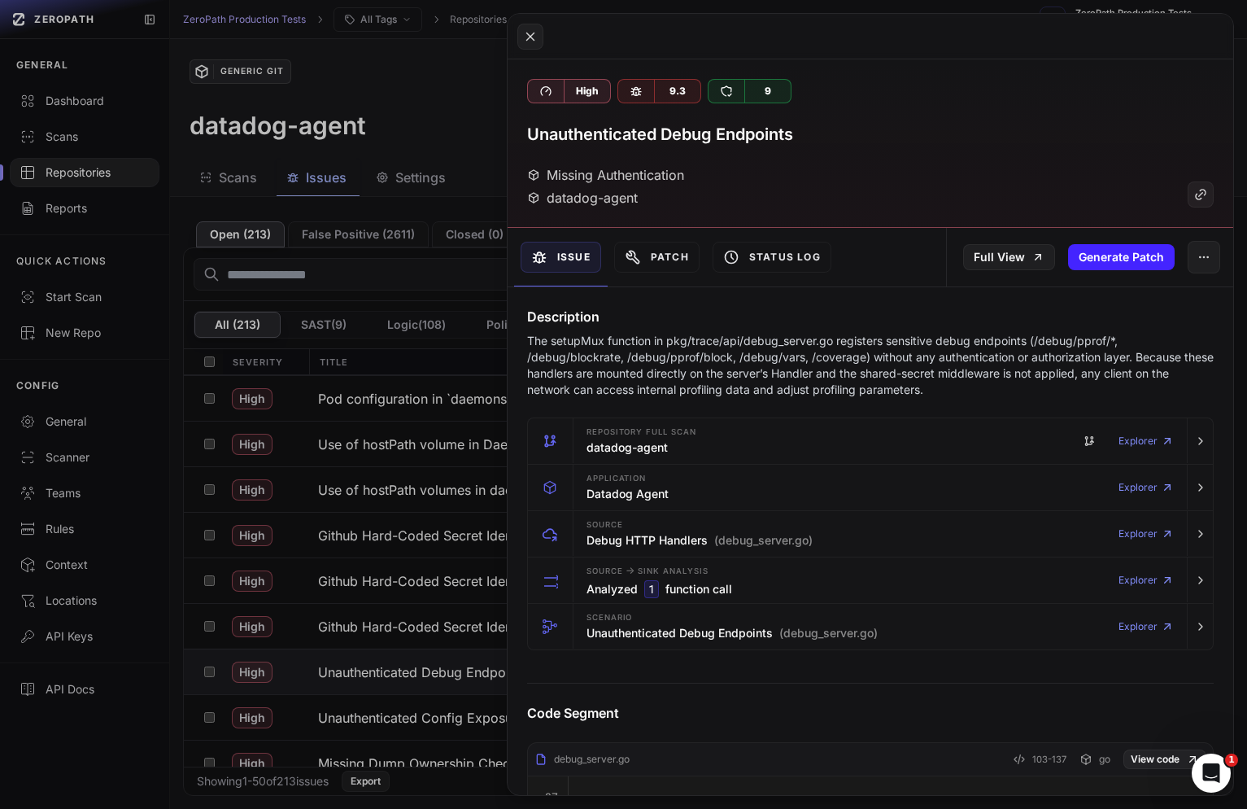
click at [947, 384] on p "The setupMux function in pkg/trace/api/debug_server.go registers sensitive debu…" at bounding box center [870, 365] width 687 height 65
click at [877, 384] on p "The setupMux function in pkg/trace/api/debug_server.go registers sensitive debu…" at bounding box center [870, 365] width 687 height 65
click at [900, 384] on p "The setupMux function in pkg/trace/api/debug_server.go registers sensitive debu…" at bounding box center [870, 365] width 687 height 65
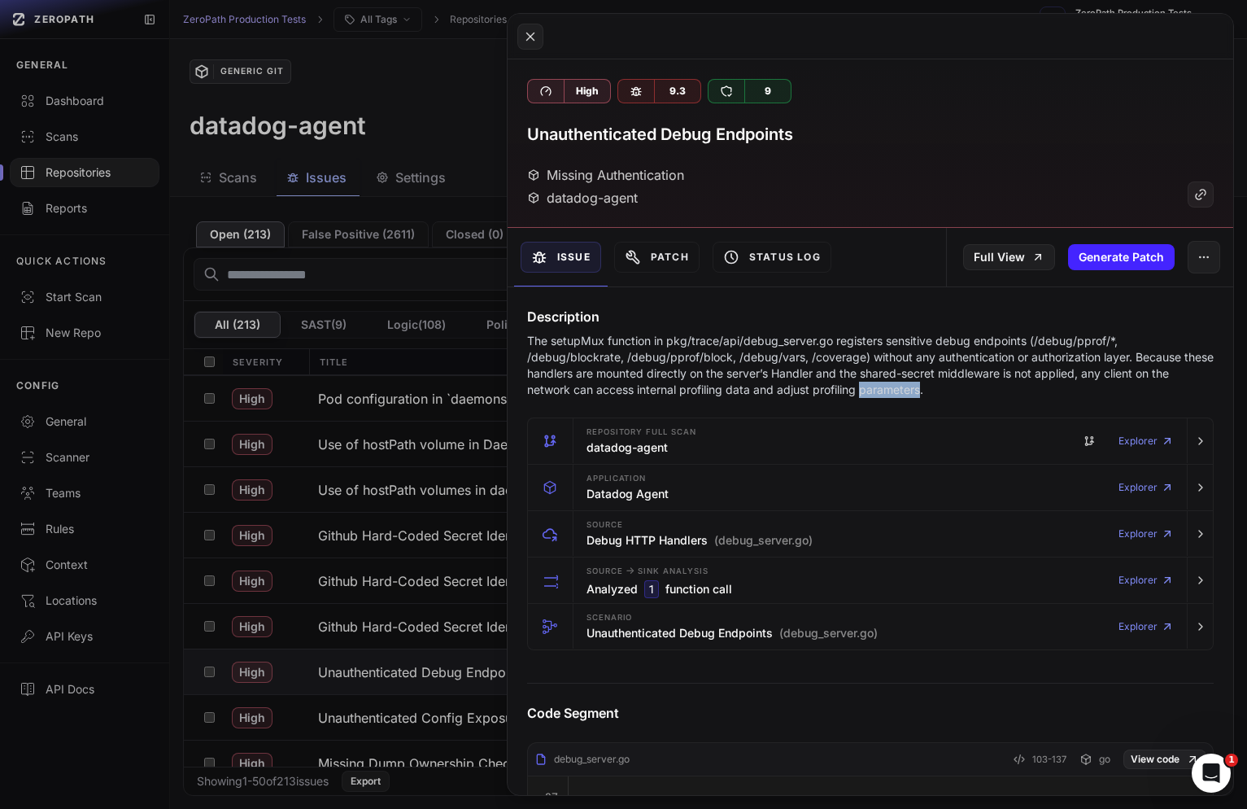
click at [900, 384] on p "The setupMux function in pkg/trace/api/debug_server.go registers sensitive debu…" at bounding box center [870, 365] width 687 height 65
click at [853, 384] on p "The setupMux function in pkg/trace/api/debug_server.go registers sensitive debu…" at bounding box center [870, 365] width 687 height 65
click at [877, 384] on p "The setupMux function in pkg/trace/api/debug_server.go registers sensitive debu…" at bounding box center [870, 365] width 687 height 65
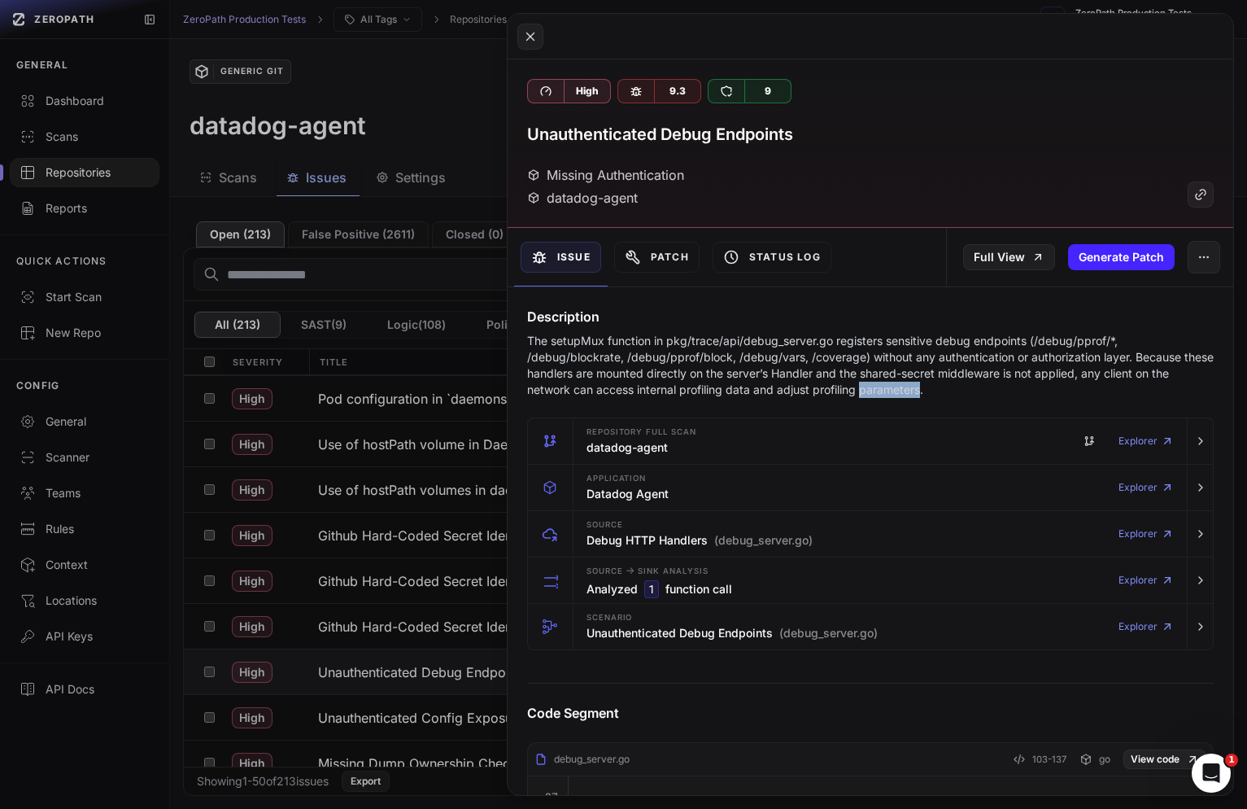
click at [901, 384] on p "The setupMux function in pkg/trace/api/debug_server.go registers sensitive debu…" at bounding box center [870, 365] width 687 height 65
click at [857, 384] on p "The setupMux function in pkg/trace/api/debug_server.go registers sensitive debu…" at bounding box center [870, 365] width 687 height 65
click at [872, 384] on p "The setupMux function in pkg/trace/api/debug_server.go registers sensitive debu…" at bounding box center [870, 365] width 687 height 65
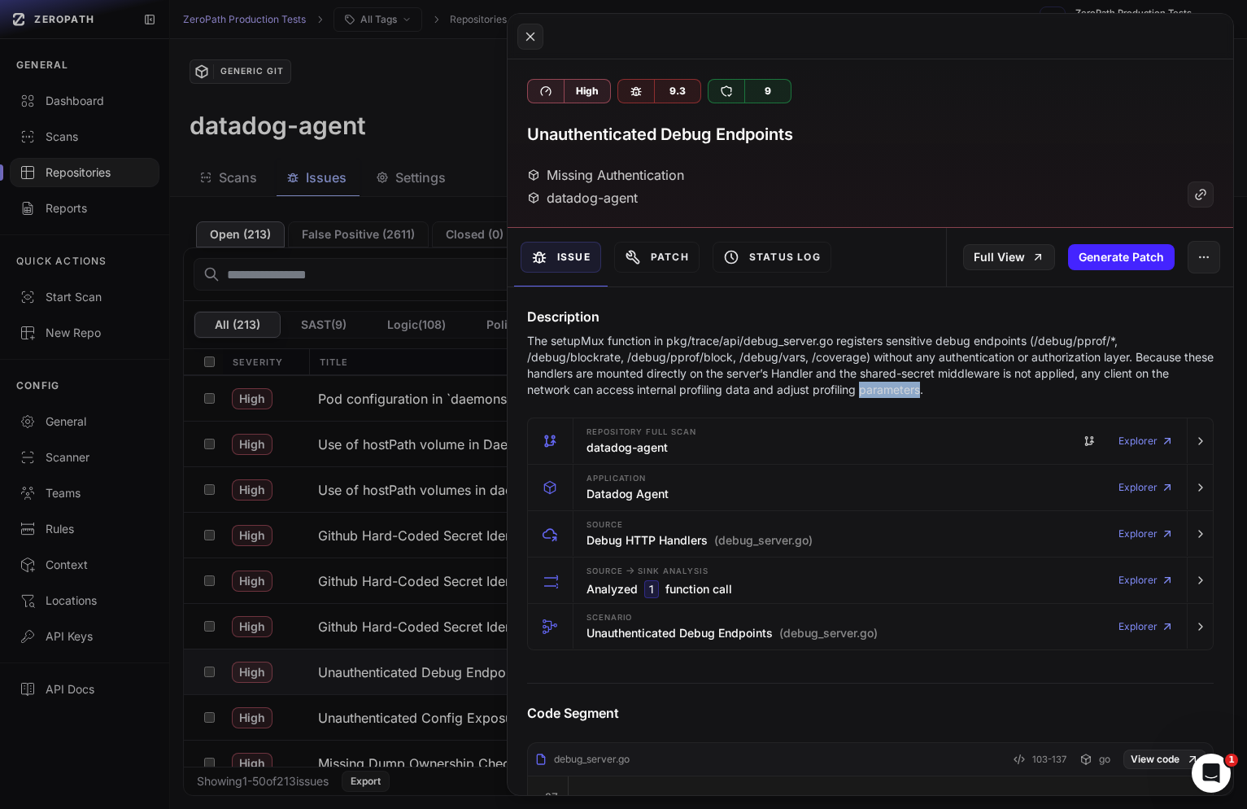
click at [872, 384] on p "The setupMux function in pkg/trace/api/debug_server.go registers sensitive debu…" at bounding box center [870, 365] width 687 height 65
click at [376, 737] on button at bounding box center [623, 404] width 1247 height 809
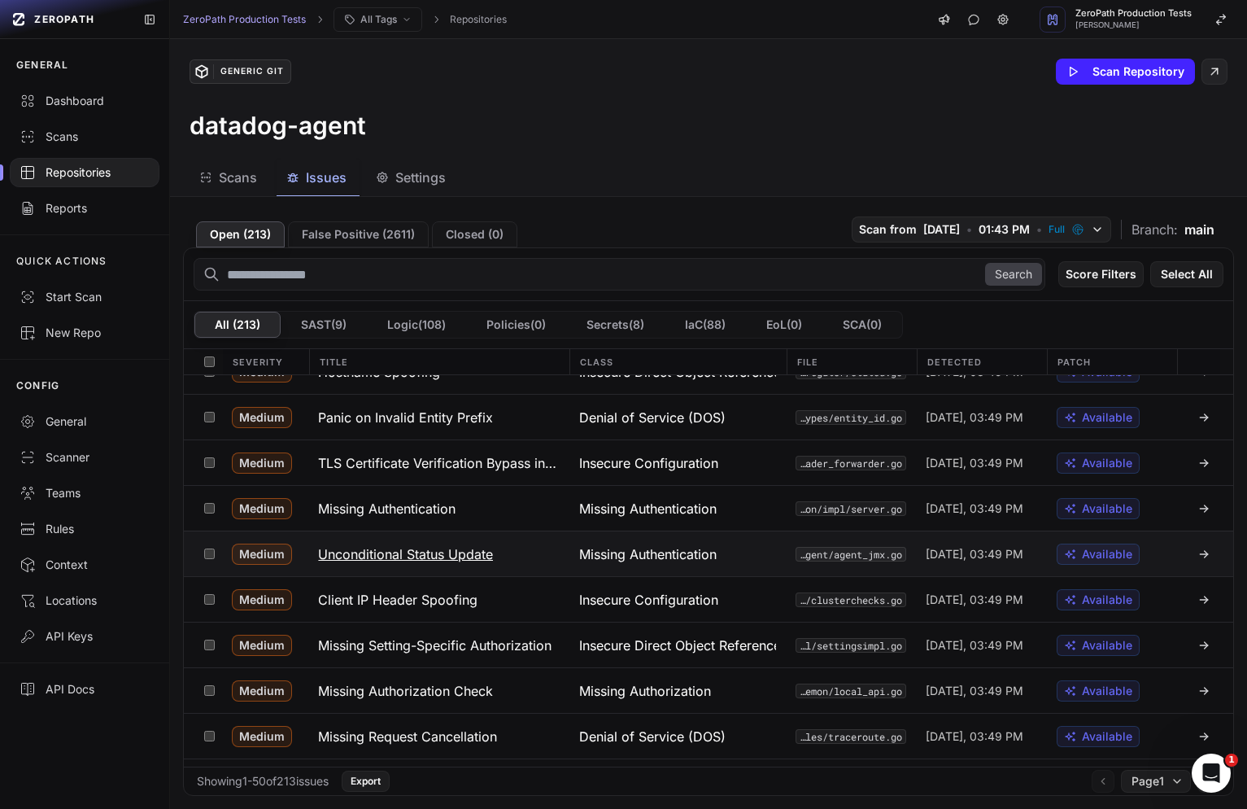
scroll to position [1577, 0]
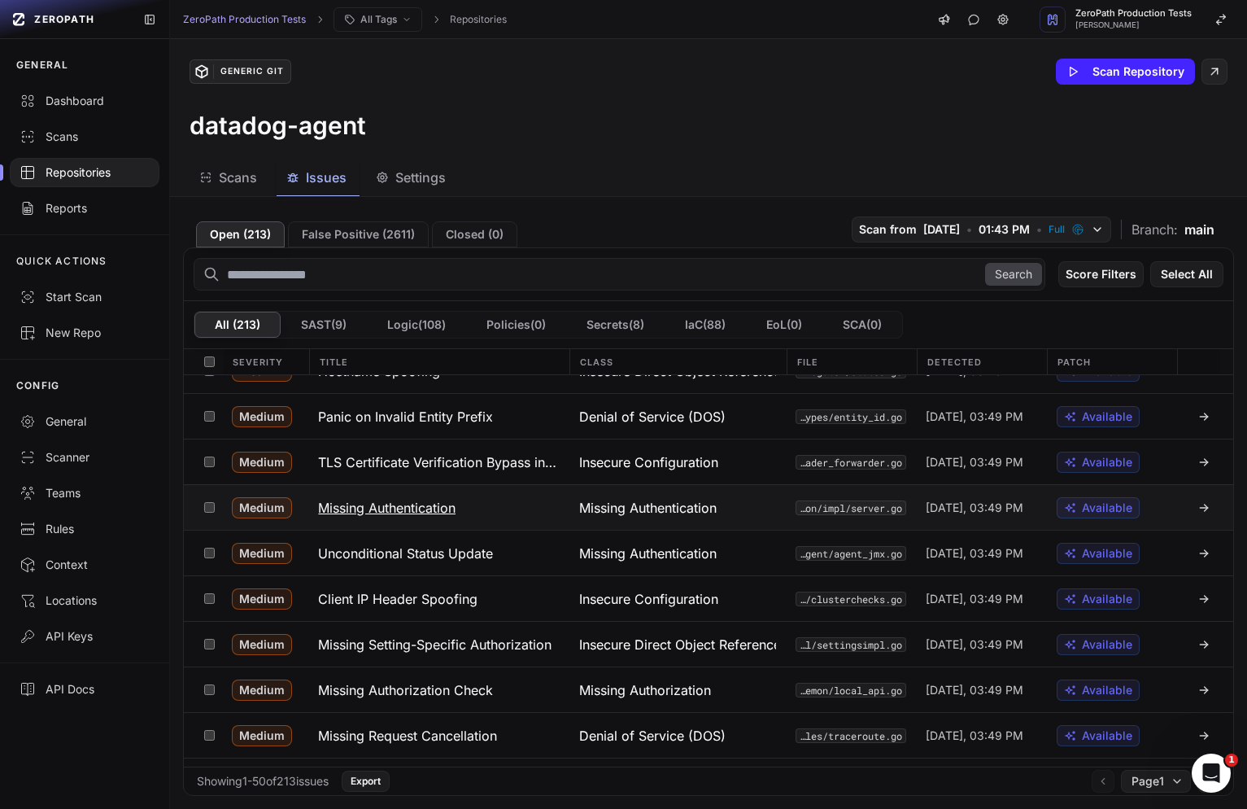
click at [558, 506] on button "Missing Authentication" at bounding box center [438, 507] width 260 height 45
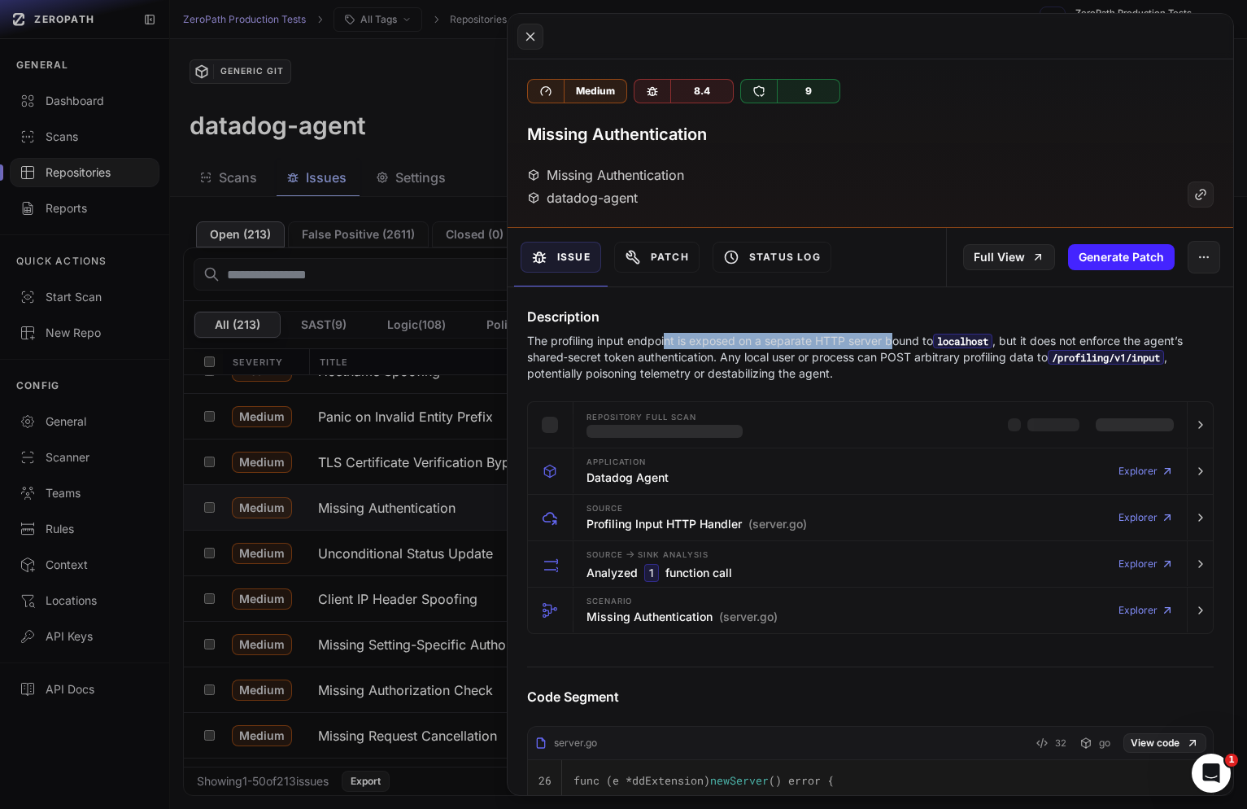
drag, startPoint x: 667, startPoint y: 343, endPoint x: 898, endPoint y: 347, distance: 231.1
click at [898, 347] on p "The profiling input endpoint is exposed on a separate HTTP server bound to loca…" at bounding box center [870, 357] width 687 height 49
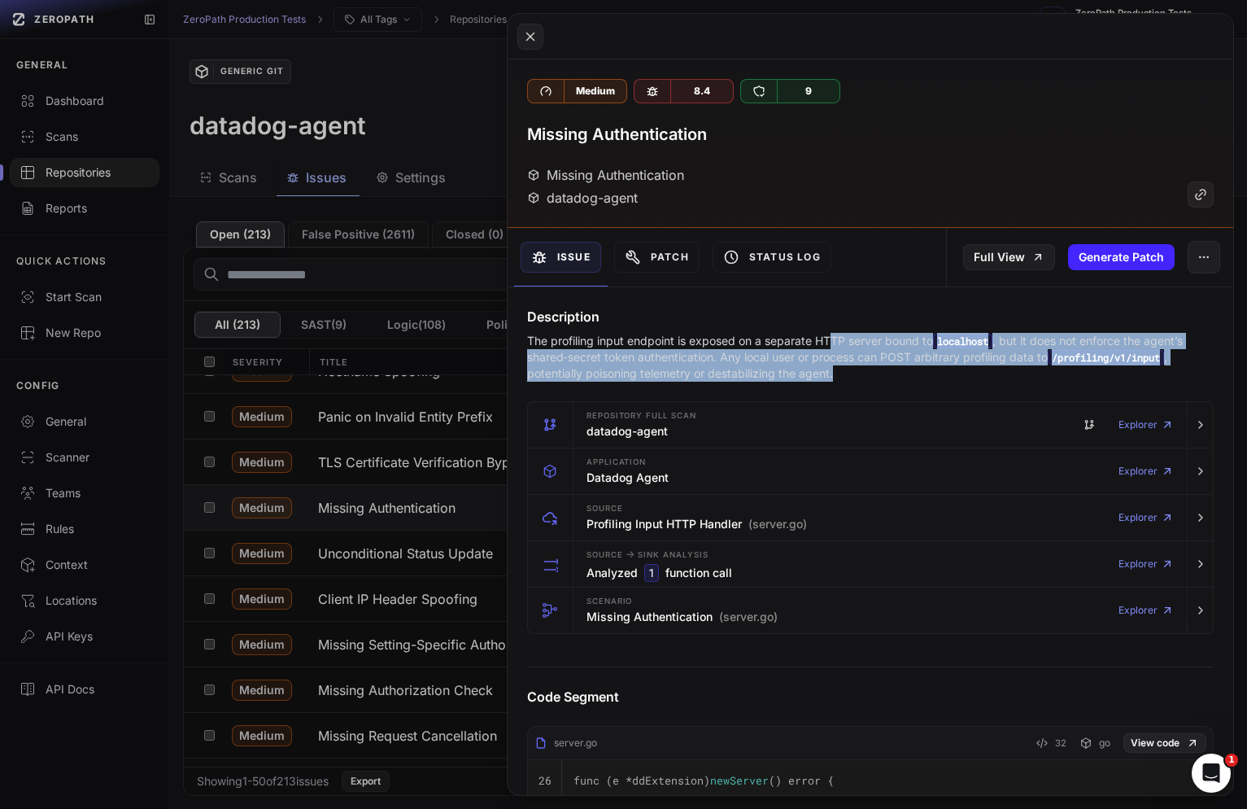
drag, startPoint x: 880, startPoint y: 382, endPoint x: 835, endPoint y: 339, distance: 61.6
click at [835, 340] on p "The profiling input endpoint is exposed on a separate HTTP server bound to loca…" at bounding box center [870, 357] width 687 height 49
click at [835, 339] on p "The profiling input endpoint is exposed on a separate HTTP server bound to loca…" at bounding box center [870, 357] width 687 height 49
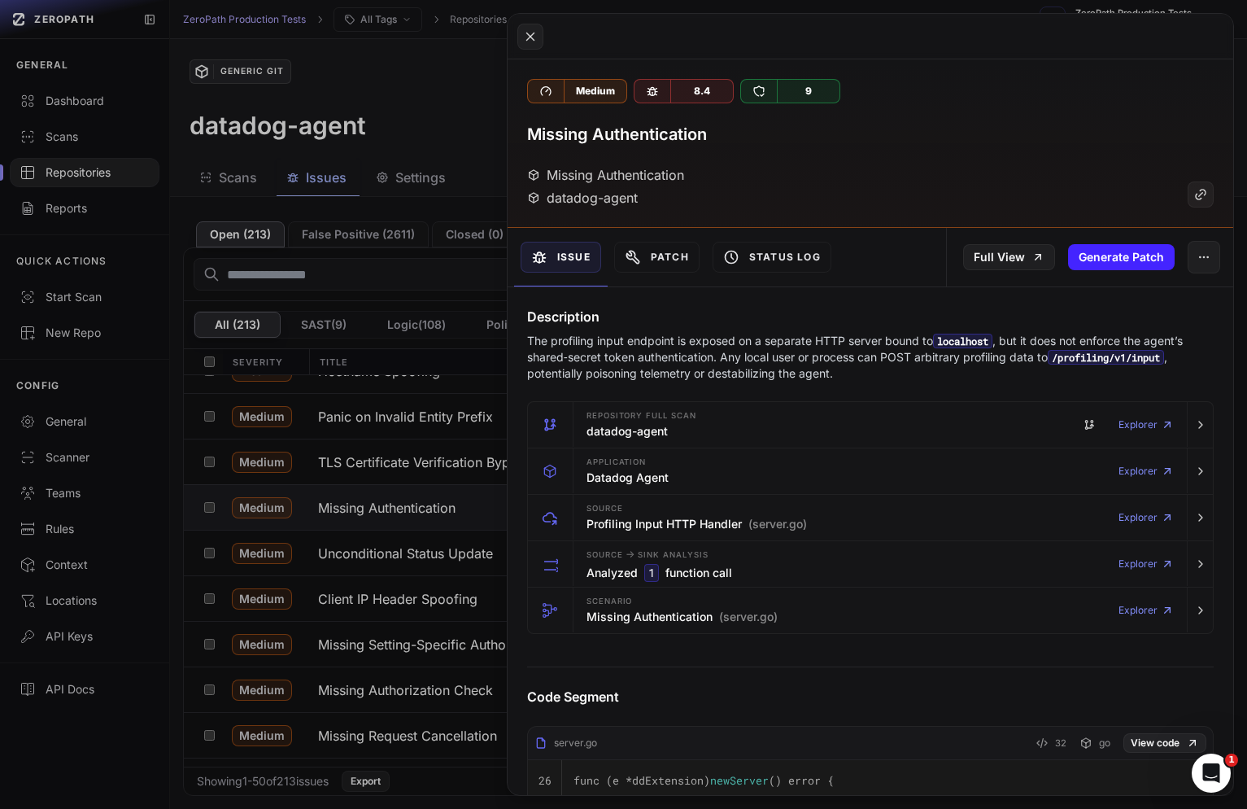
click at [413, 501] on button at bounding box center [623, 404] width 1247 height 809
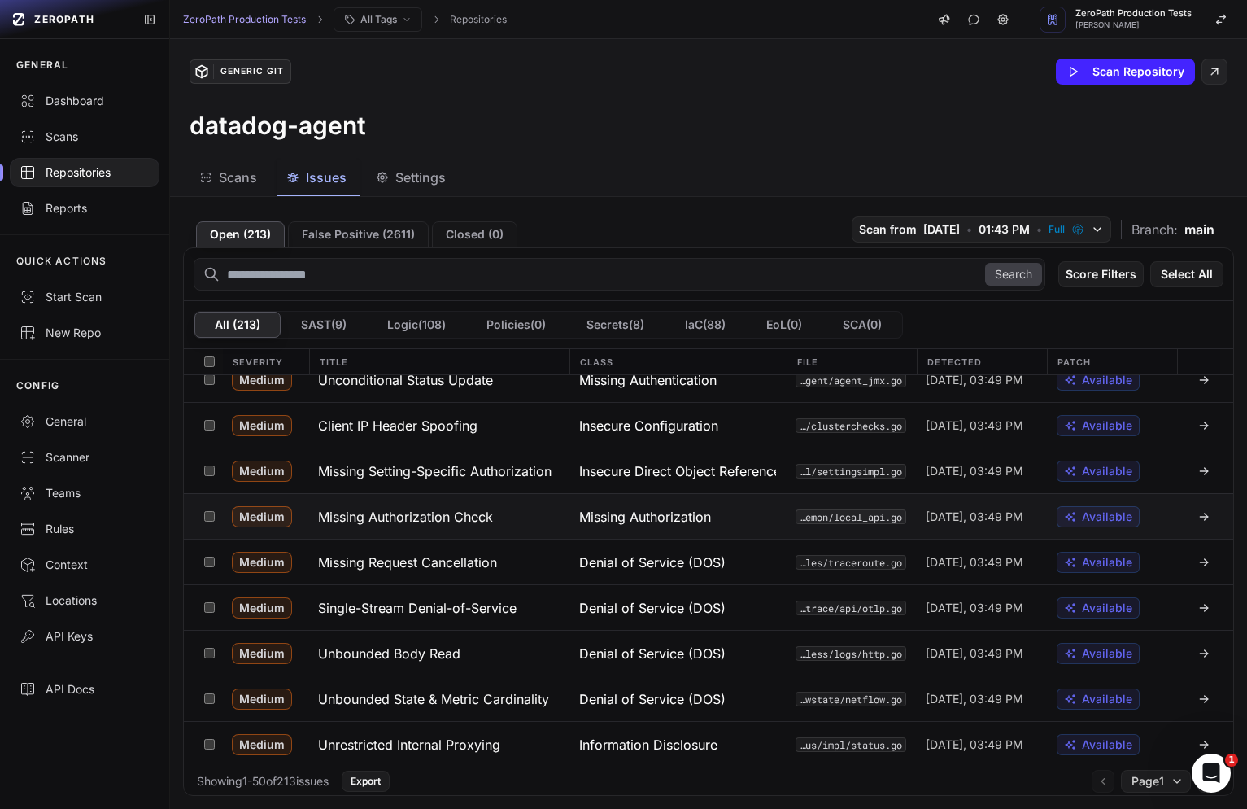
scroll to position [1777, 0]
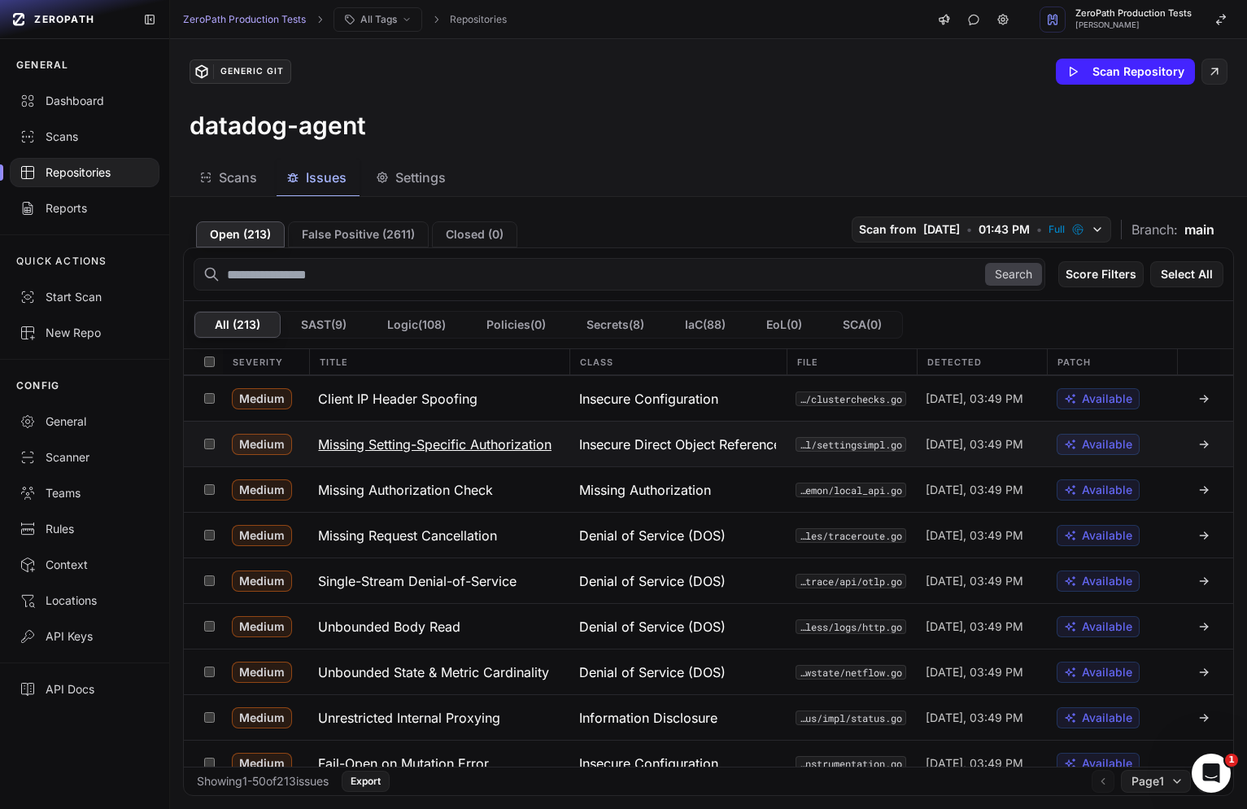
click at [513, 457] on button "Missing Setting-Specific Authorization" at bounding box center [438, 444] width 260 height 45
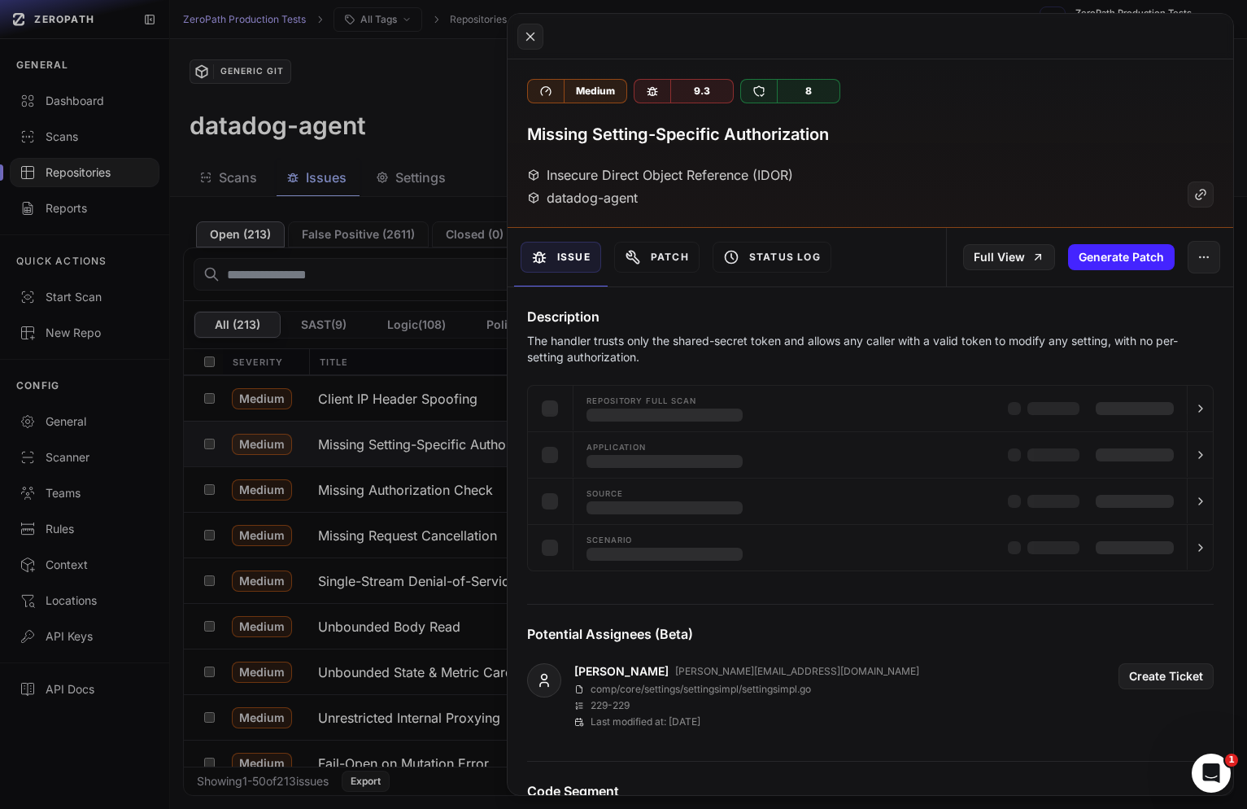
click at [513, 487] on div "Repository Full scan Application Source Scenario" at bounding box center [871, 478] width 726 height 186
click at [487, 491] on button at bounding box center [623, 404] width 1247 height 809
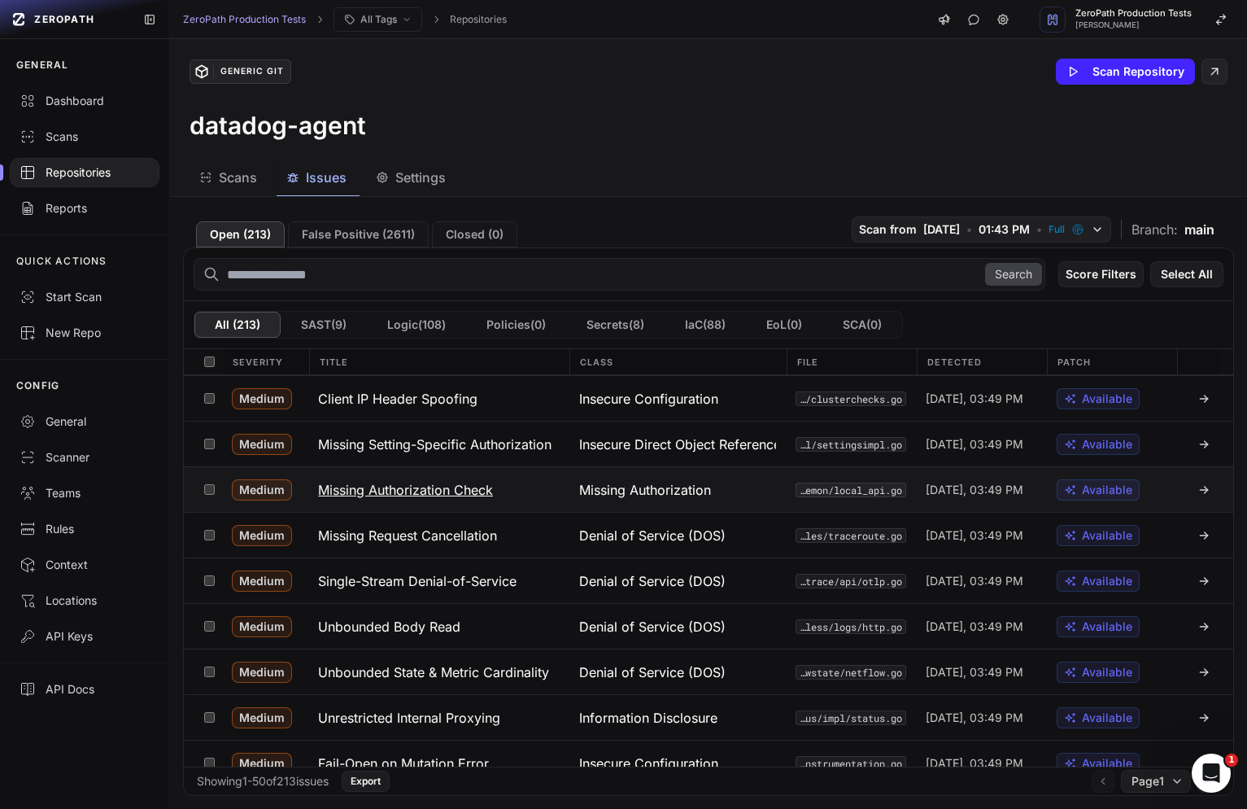
click at [500, 491] on button "Missing Authorization Check" at bounding box center [438, 489] width 260 height 45
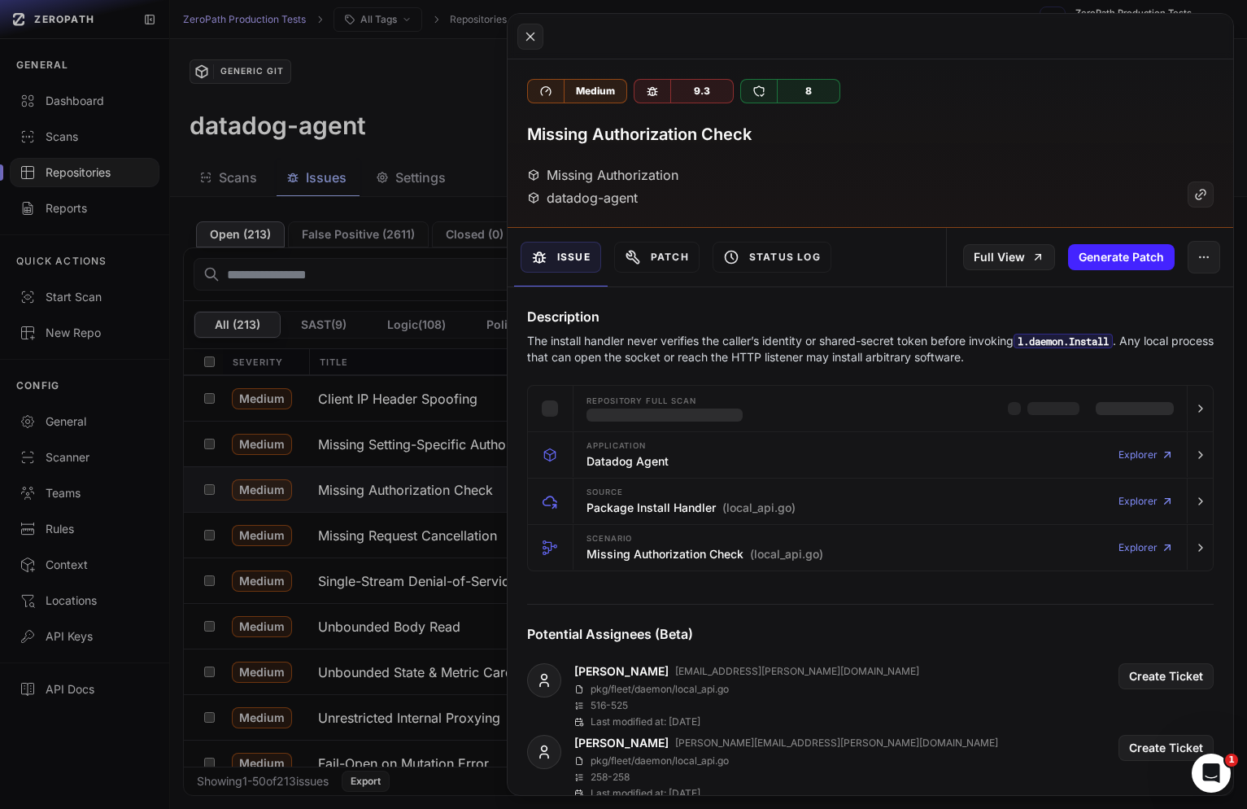
click at [885, 343] on p "The install handler never verifies the caller’s identity or shared-secret token…" at bounding box center [870, 349] width 687 height 33
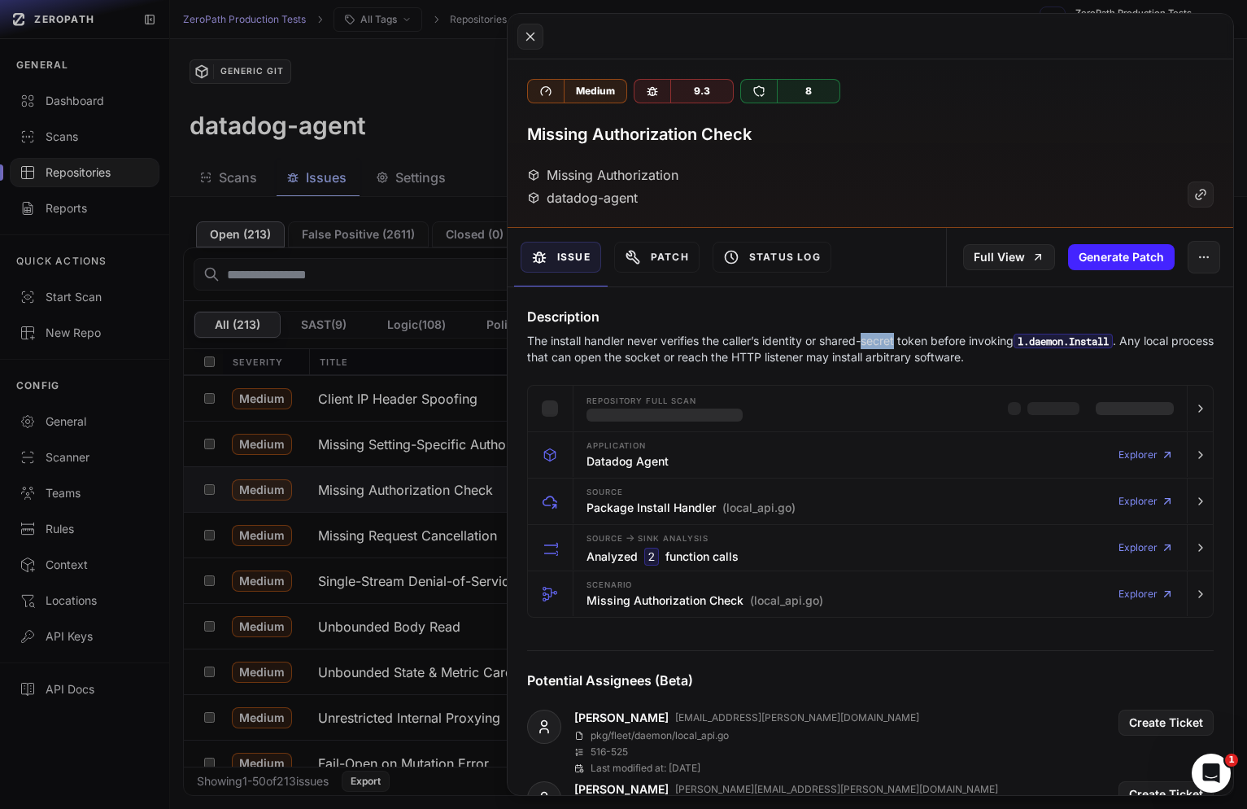
click at [885, 343] on p "The install handler never verifies the caller’s identity or shared-secret token…" at bounding box center [870, 349] width 687 height 33
click at [928, 345] on p "The install handler never verifies the caller’s identity or shared-secret token…" at bounding box center [870, 349] width 687 height 33
click at [878, 345] on p "The install handler never verifies the caller’s identity or shared-secret token…" at bounding box center [870, 349] width 687 height 33
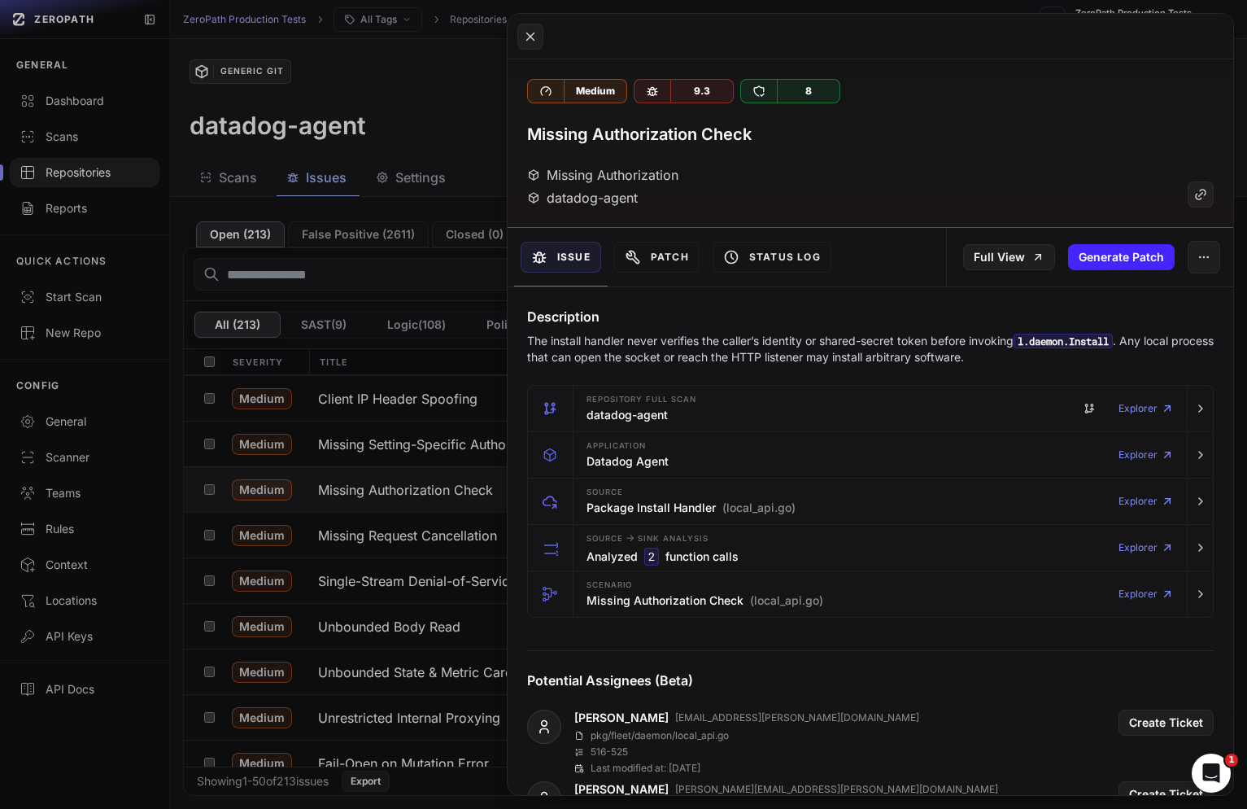
click at [833, 358] on p "The install handler never verifies the caller’s identity or shared-secret token…" at bounding box center [870, 349] width 687 height 33
click at [850, 358] on p "The install handler never verifies the caller’s identity or shared-secret token…" at bounding box center [870, 349] width 687 height 33
click at [917, 362] on p "The install handler never verifies the caller’s identity or shared-secret token…" at bounding box center [870, 349] width 687 height 33
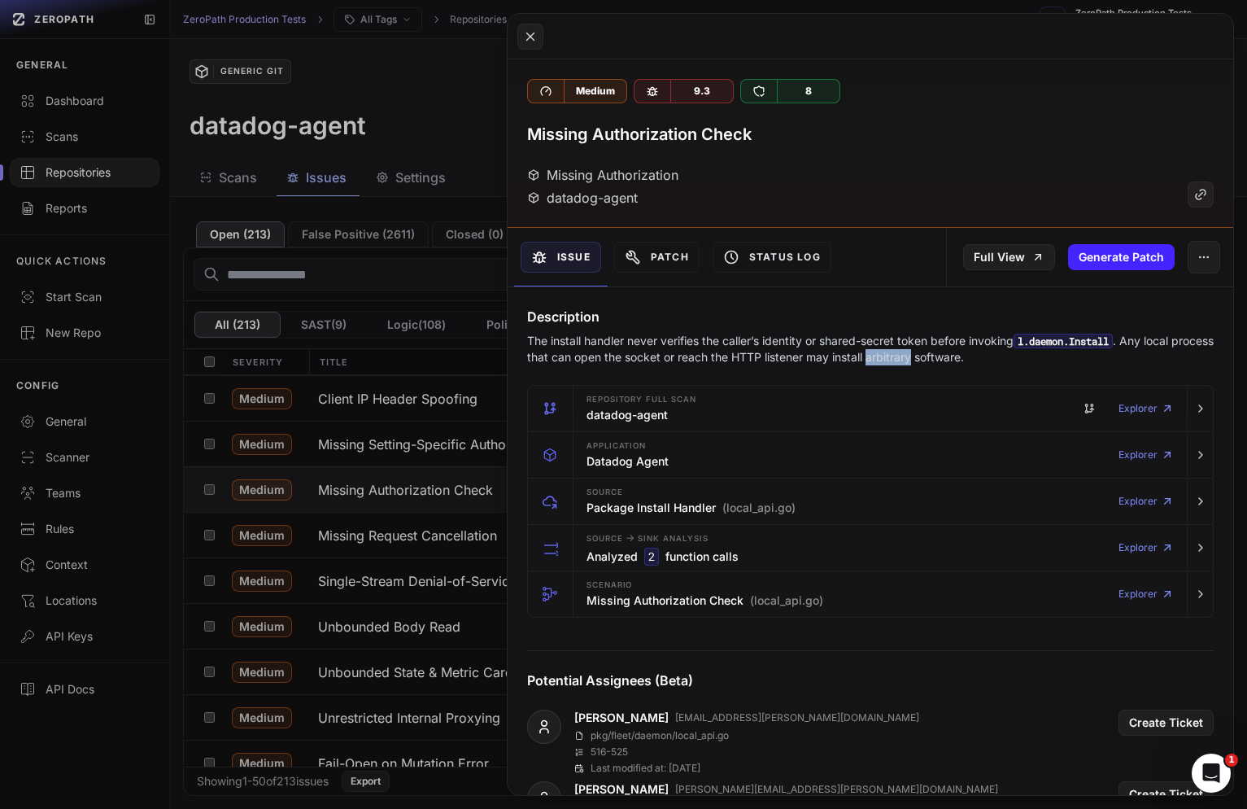
click at [917, 362] on p "The install handler never verifies the caller’s identity or shared-secret token…" at bounding box center [870, 349] width 687 height 33
click at [846, 356] on p "The install handler never verifies the caller’s identity or shared-secret token…" at bounding box center [870, 349] width 687 height 33
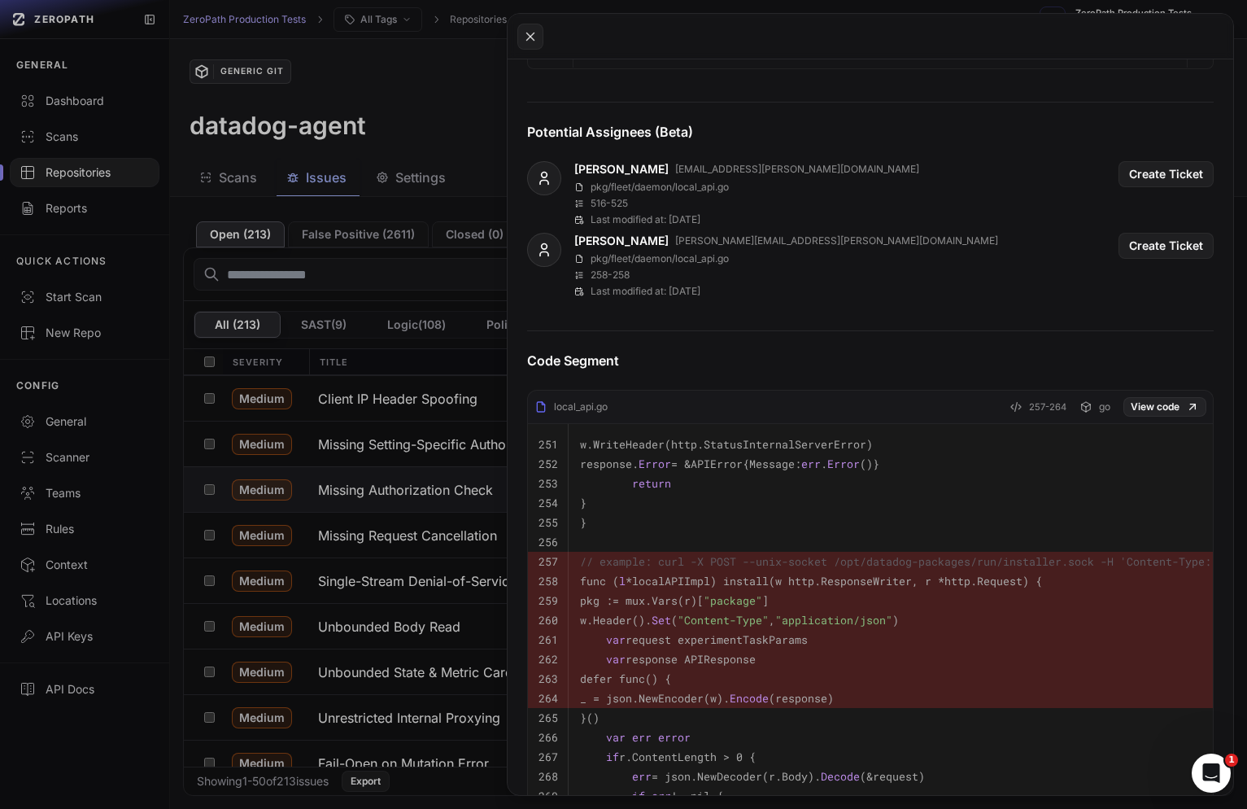
click at [369, 610] on button at bounding box center [623, 404] width 1247 height 809
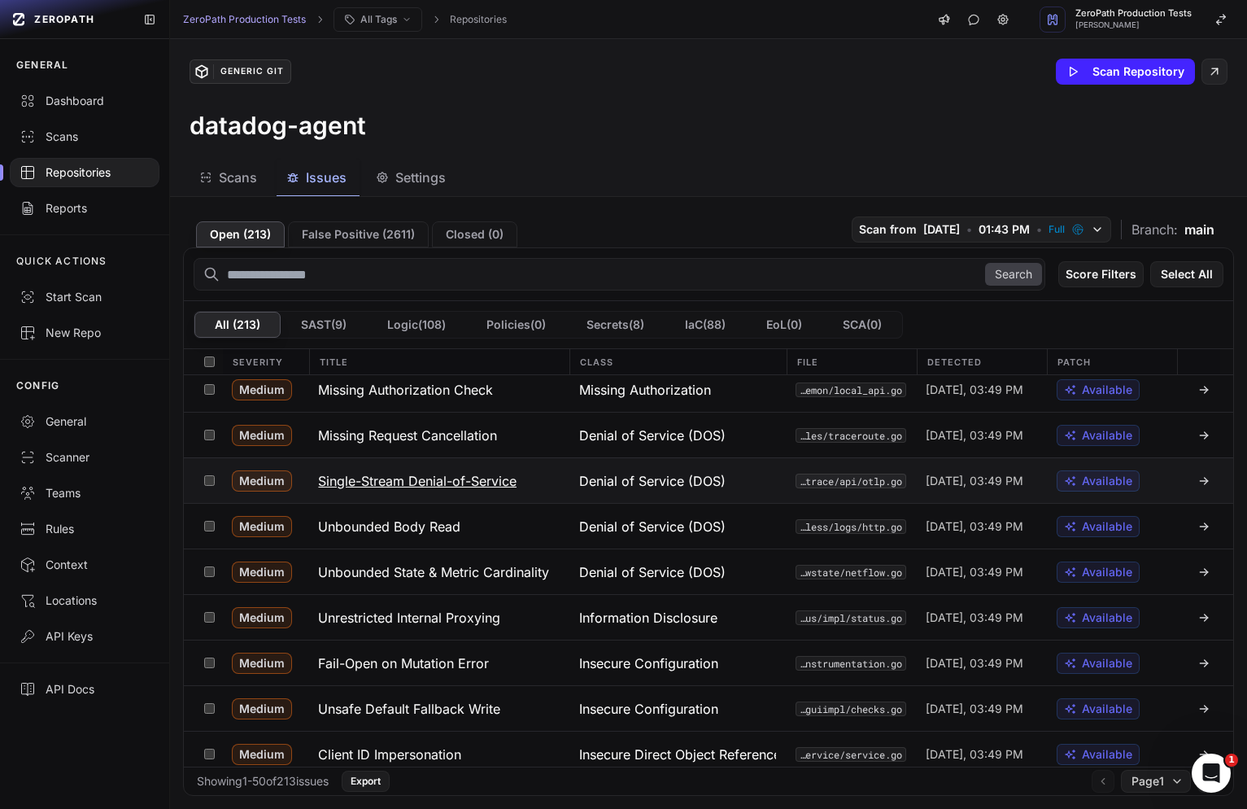
scroll to position [1886, 0]
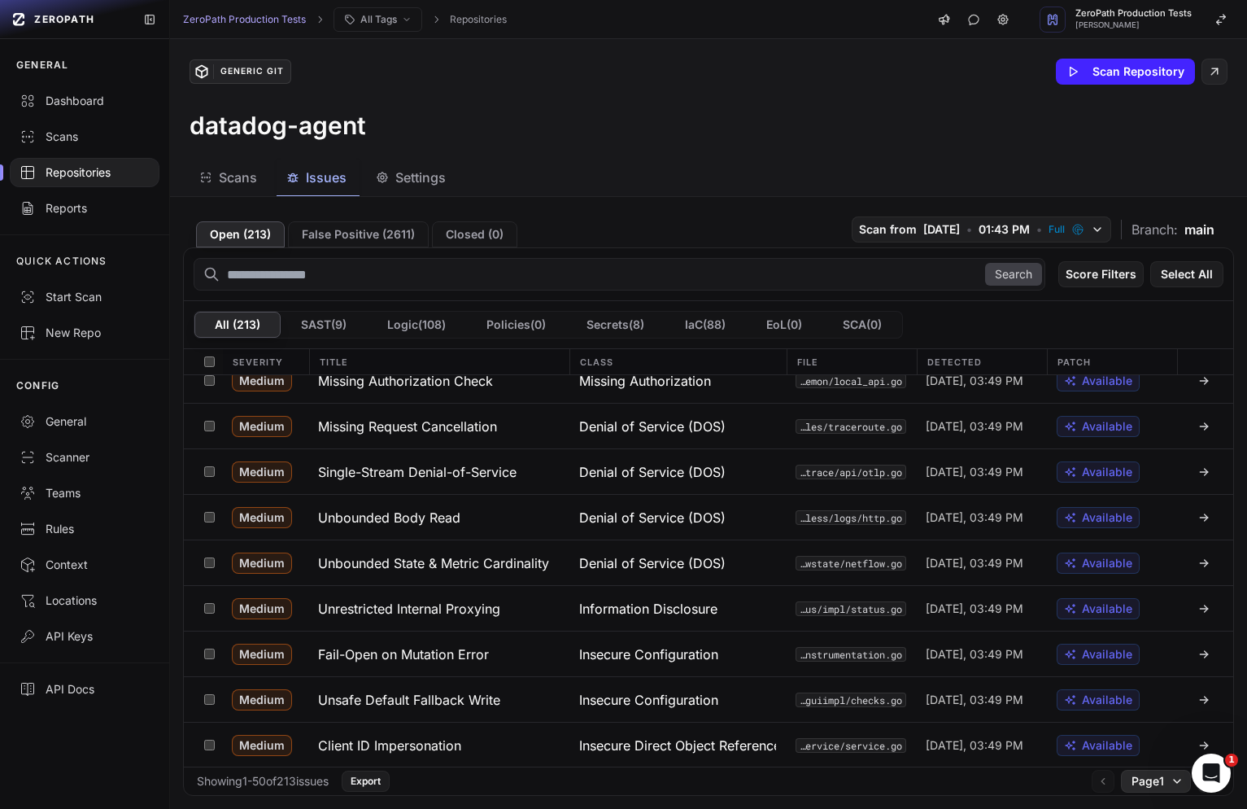
click at [1166, 777] on button "Page 1" at bounding box center [1156, 781] width 70 height 23
click at [1155, 710] on div "Page 2" at bounding box center [1155, 723] width 96 height 26
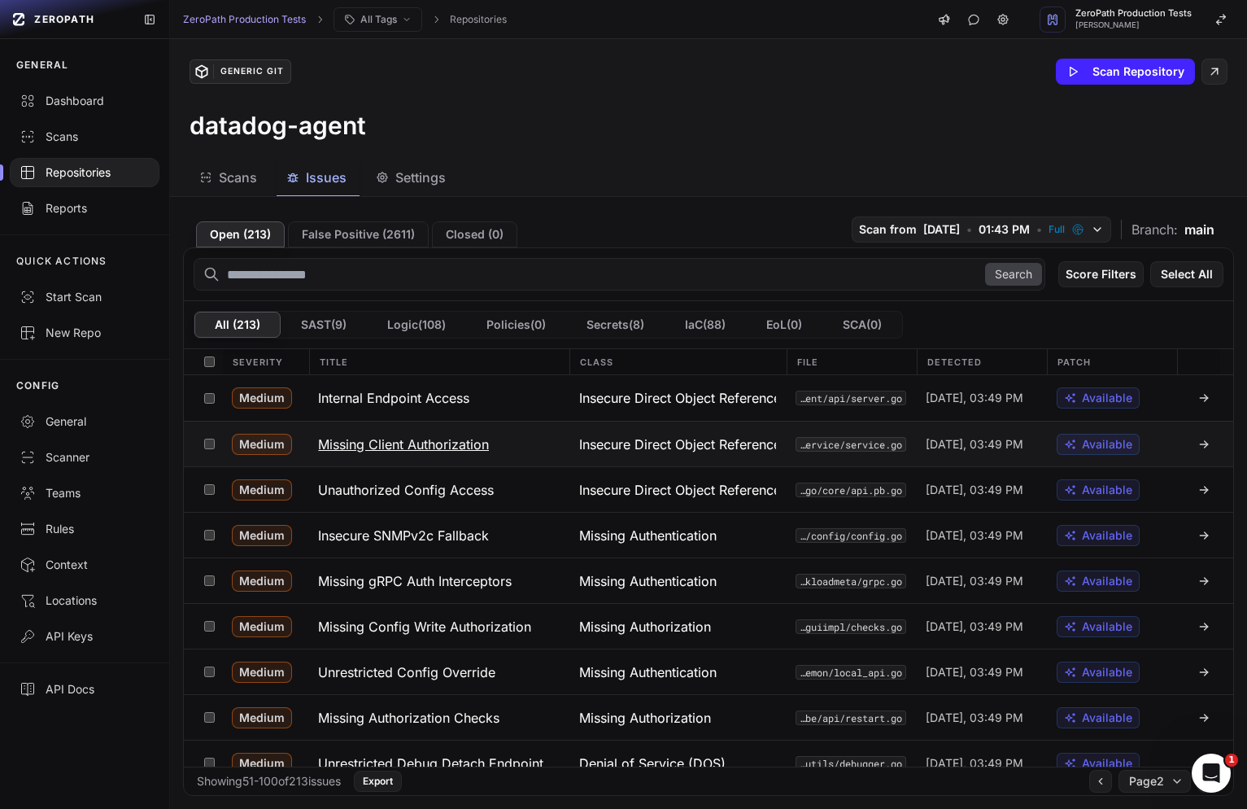
click at [509, 446] on button "Missing Client Authorization" at bounding box center [438, 444] width 260 height 45
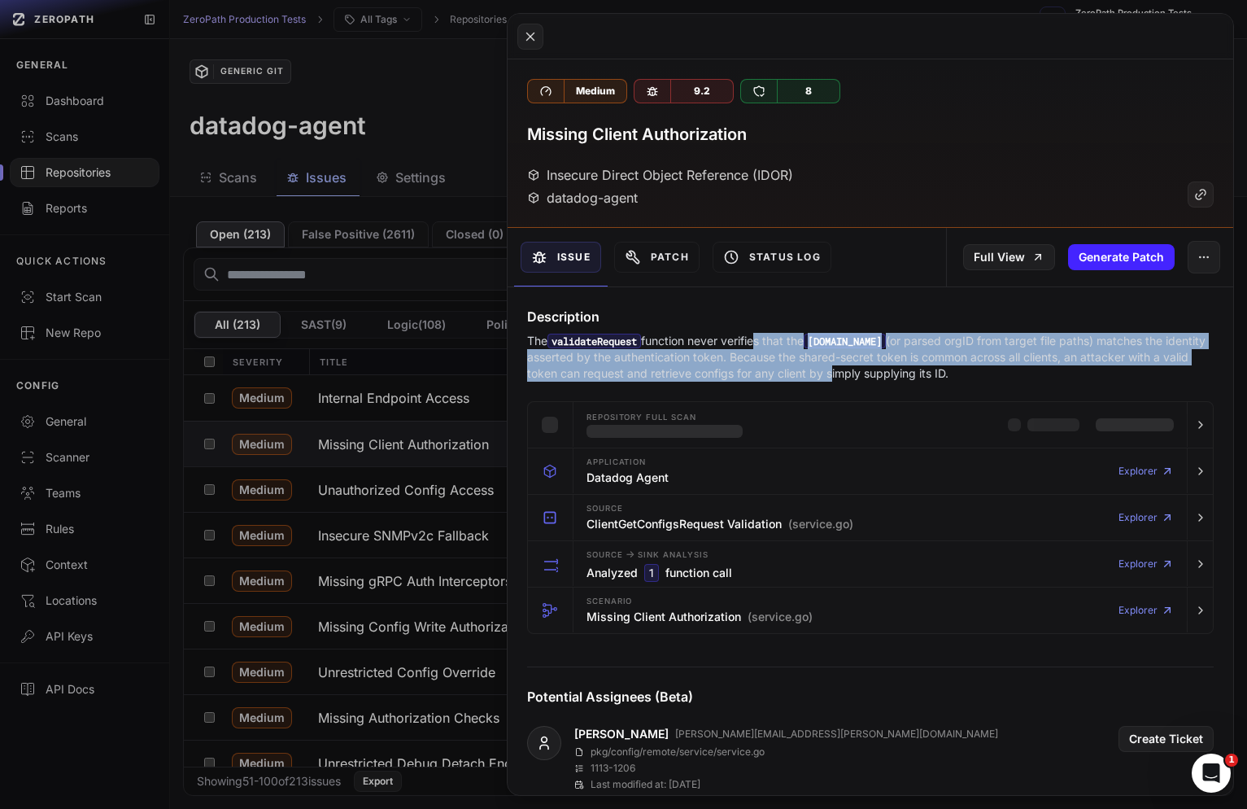
drag, startPoint x: 762, startPoint y: 342, endPoint x: 857, endPoint y: 375, distance: 100.9
click at [857, 375] on p "The validateRequest function never verifies that the [DOMAIN_NAME] (or parsed o…" at bounding box center [870, 357] width 687 height 49
drag, startPoint x: 932, startPoint y: 376, endPoint x: 720, endPoint y: 346, distance: 213.7
click at [720, 346] on p "The validateRequest function never verifies that the [DOMAIN_NAME] (or parsed o…" at bounding box center [870, 357] width 687 height 49
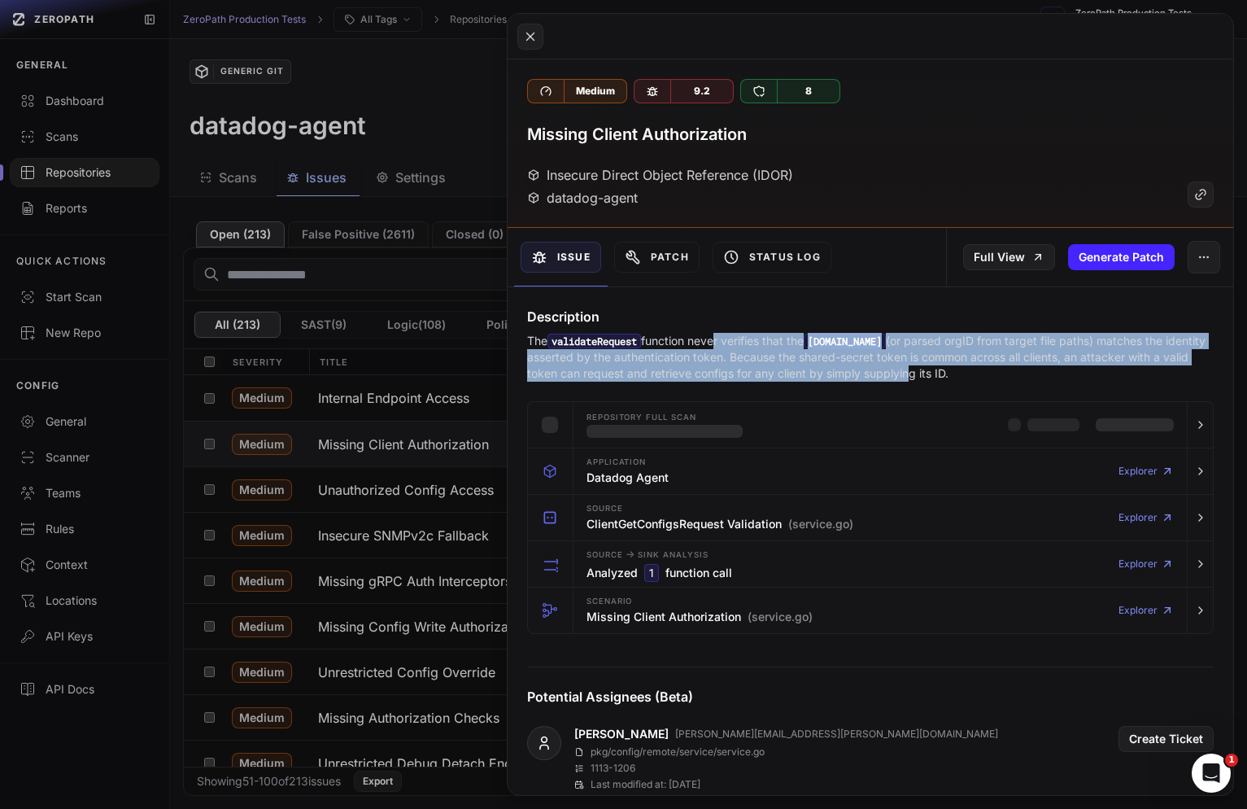
click at [720, 346] on p "The validateRequest function never verifies that the [DOMAIN_NAME] (or parsed o…" at bounding box center [870, 357] width 687 height 49
drag, startPoint x: 705, startPoint y: 346, endPoint x: 900, endPoint y: 369, distance: 196.7
click at [900, 369] on p "The validateRequest function never verifies that the [DOMAIN_NAME] (or parsed o…" at bounding box center [870, 357] width 687 height 49
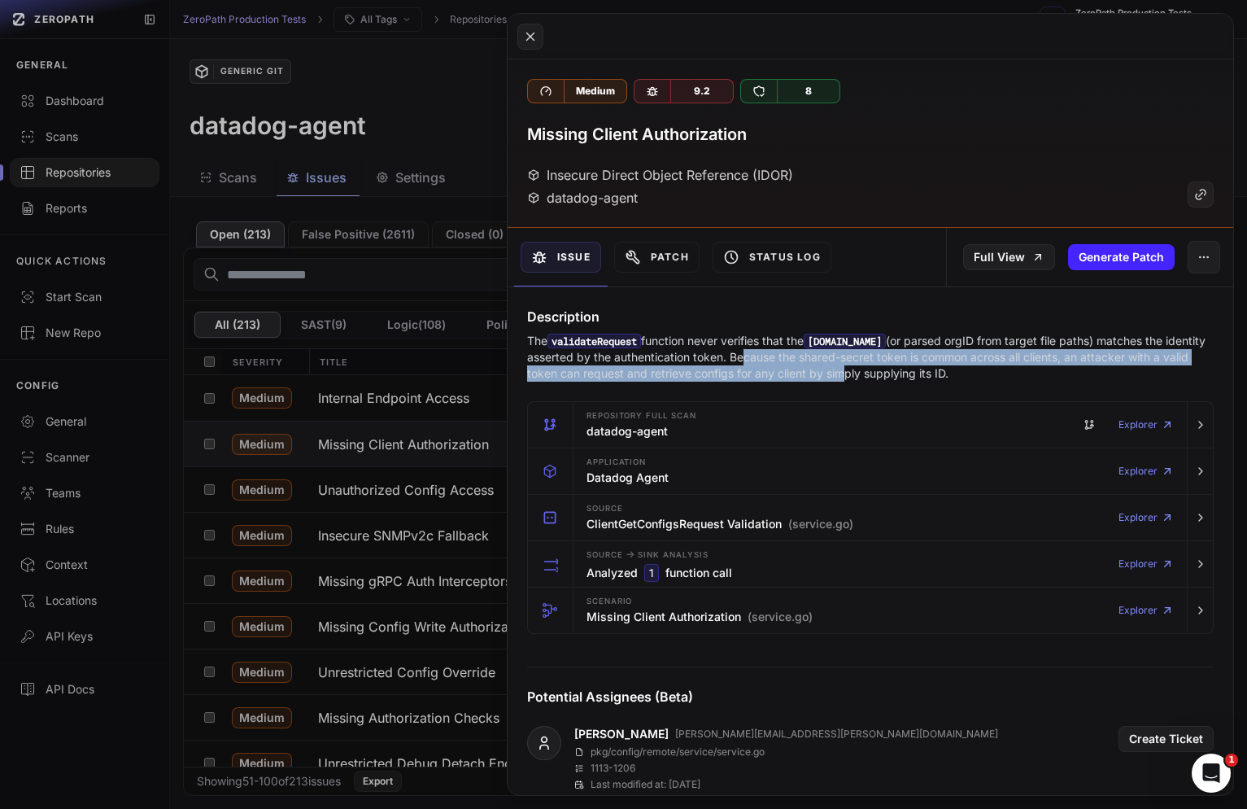
drag, startPoint x: 865, startPoint y: 380, endPoint x: 783, endPoint y: 352, distance: 87.0
click at [782, 356] on p "The validateRequest function never verifies that the [DOMAIN_NAME] (or parsed o…" at bounding box center [870, 357] width 687 height 49
click at [783, 352] on p "The validateRequest function never verifies that the [DOMAIN_NAME] (or parsed o…" at bounding box center [870, 357] width 687 height 49
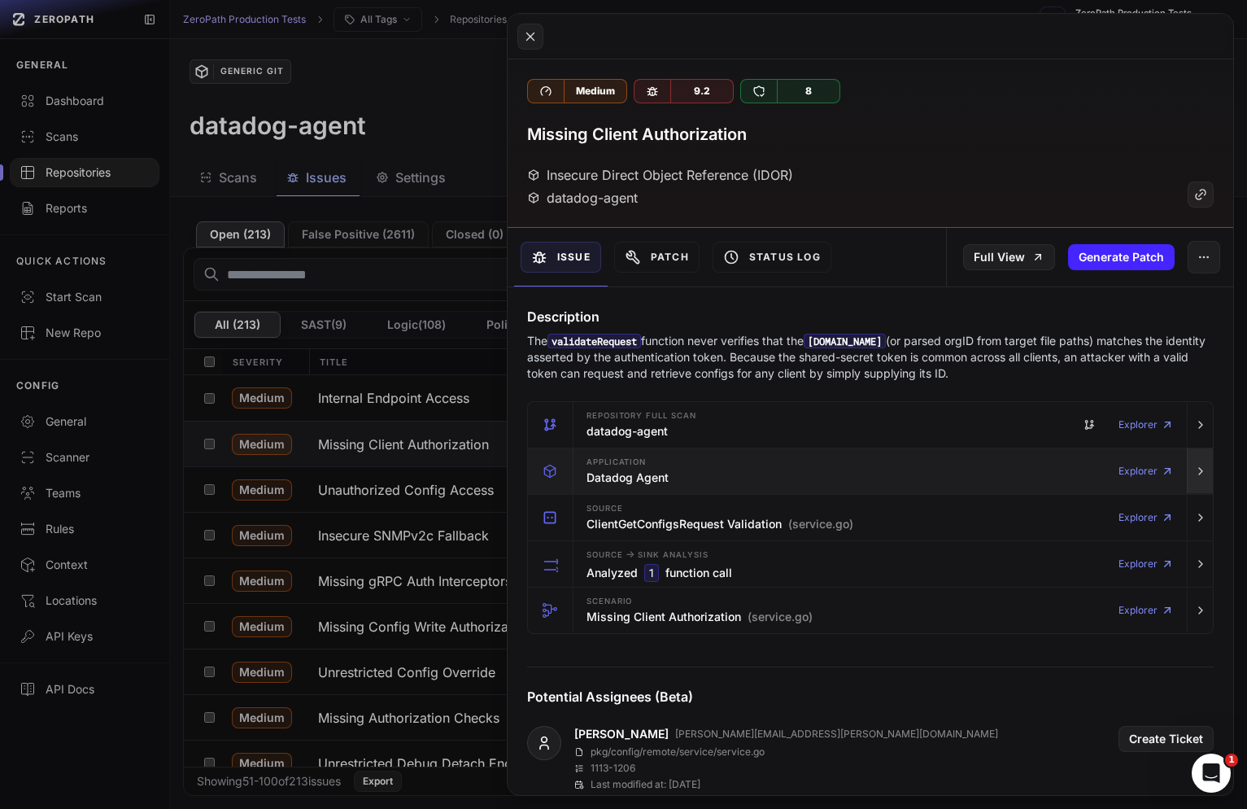
click at [1198, 471] on icon "button" at bounding box center [1201, 471] width 13 height 13
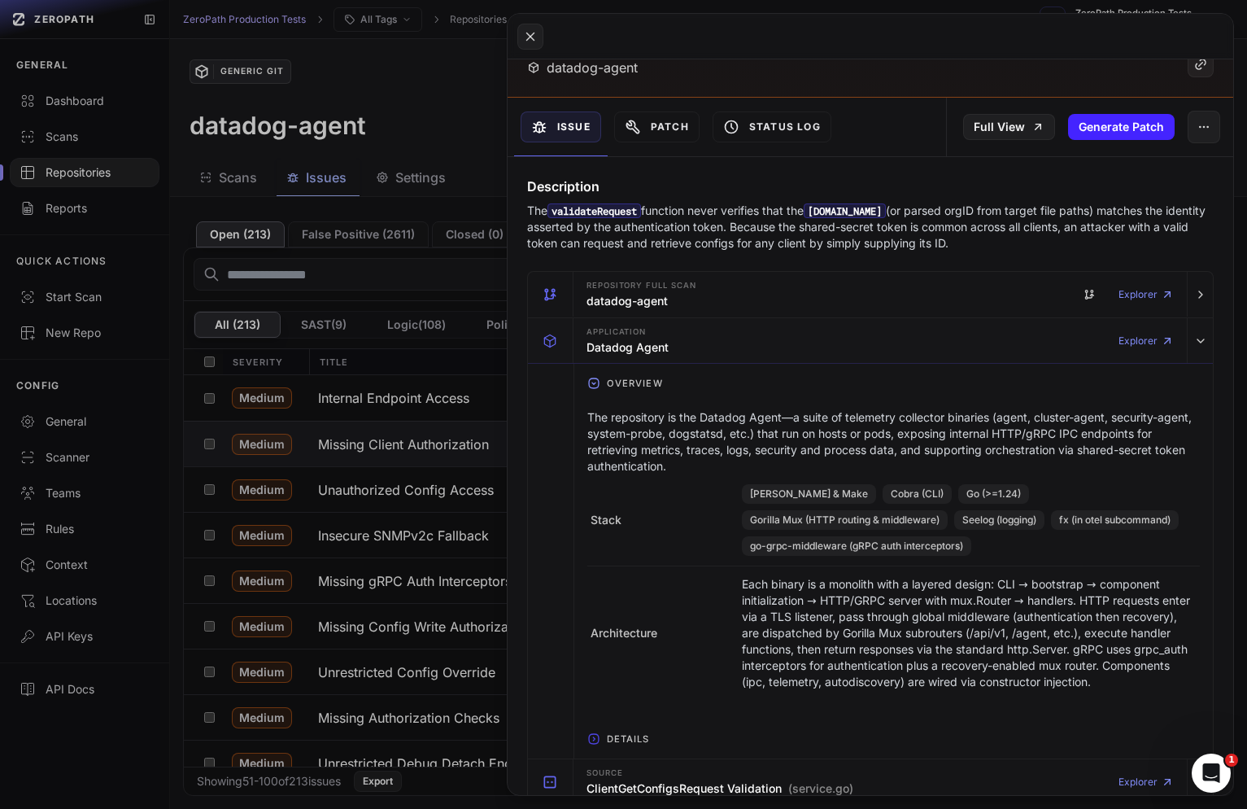
scroll to position [133, 0]
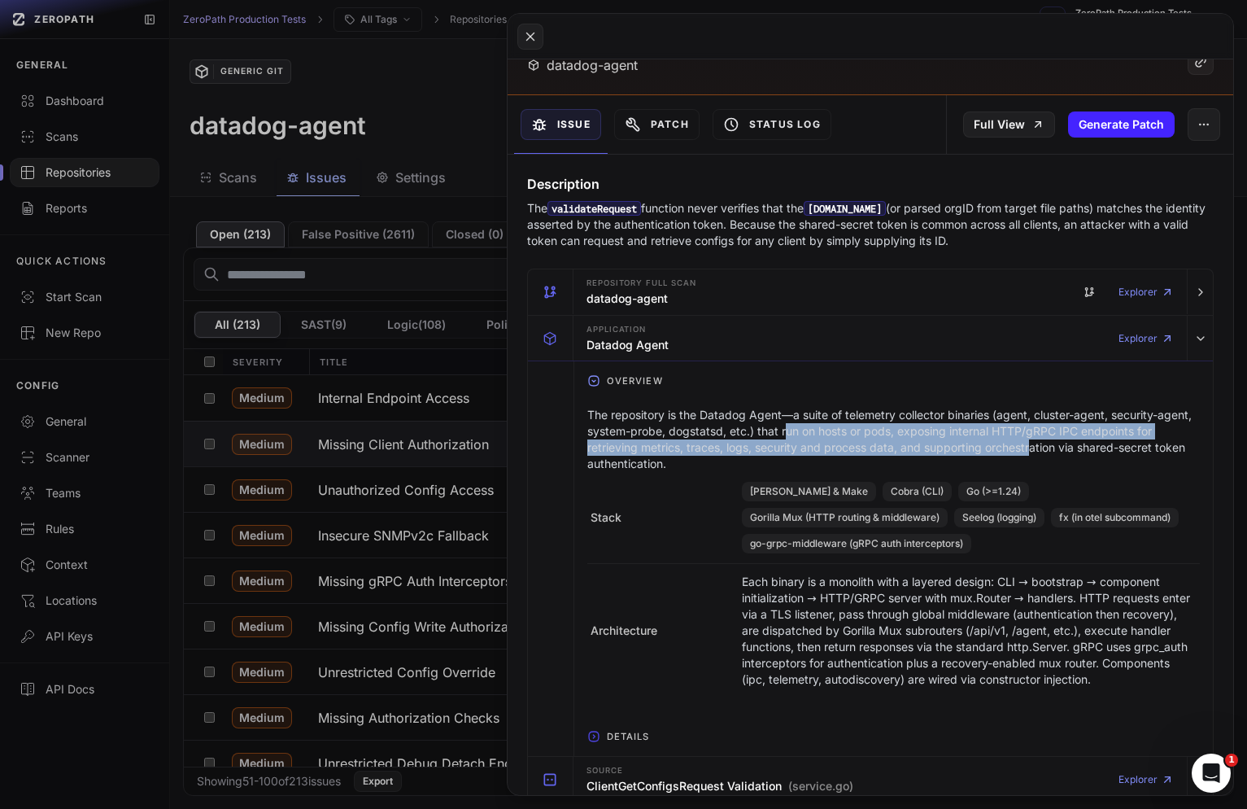
drag, startPoint x: 786, startPoint y: 429, endPoint x: 1036, endPoint y: 452, distance: 250.9
click at [1036, 452] on p "The repository is the Datadog Agent—a suite of telemetry collector binaries (ag…" at bounding box center [894, 439] width 613 height 65
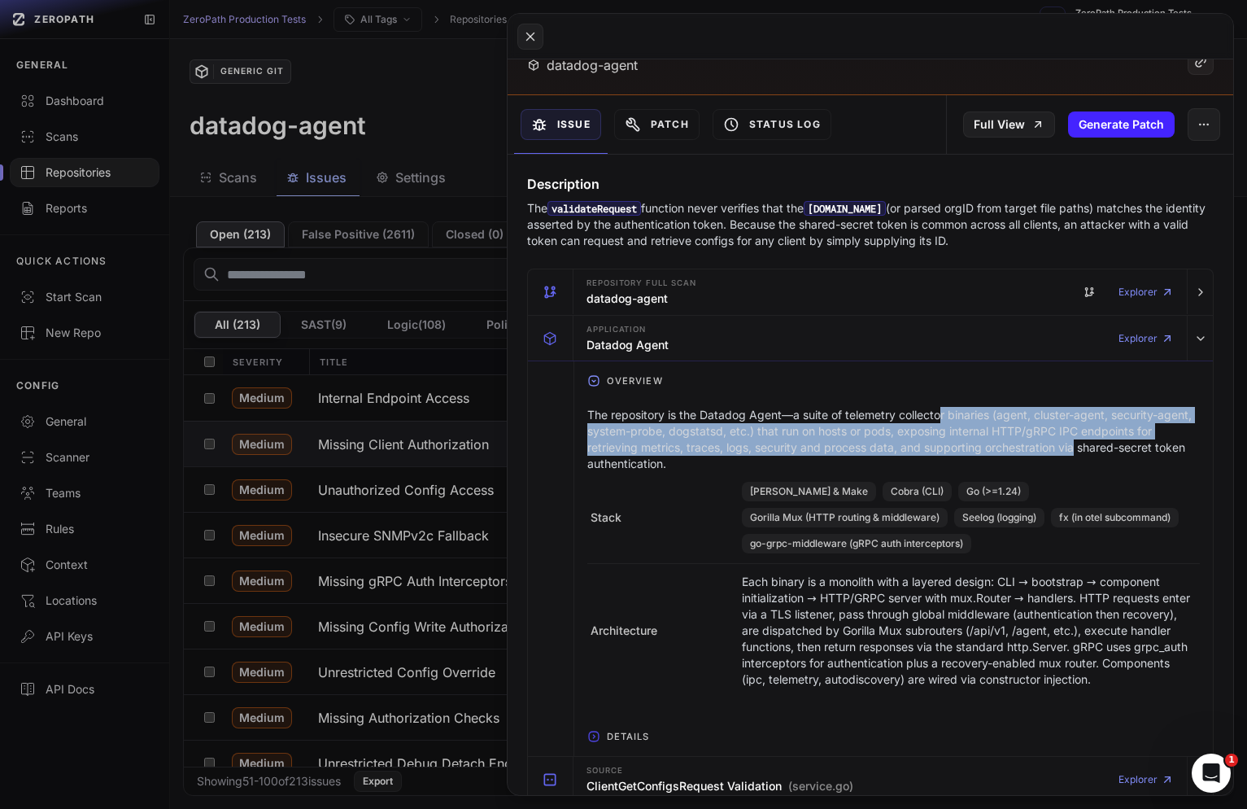
drag, startPoint x: 1076, startPoint y: 452, endPoint x: 941, endPoint y: 415, distance: 139.4
click at [941, 415] on p "The repository is the Datadog Agent—a suite of telemetry collector binaries (ag…" at bounding box center [894, 439] width 613 height 65
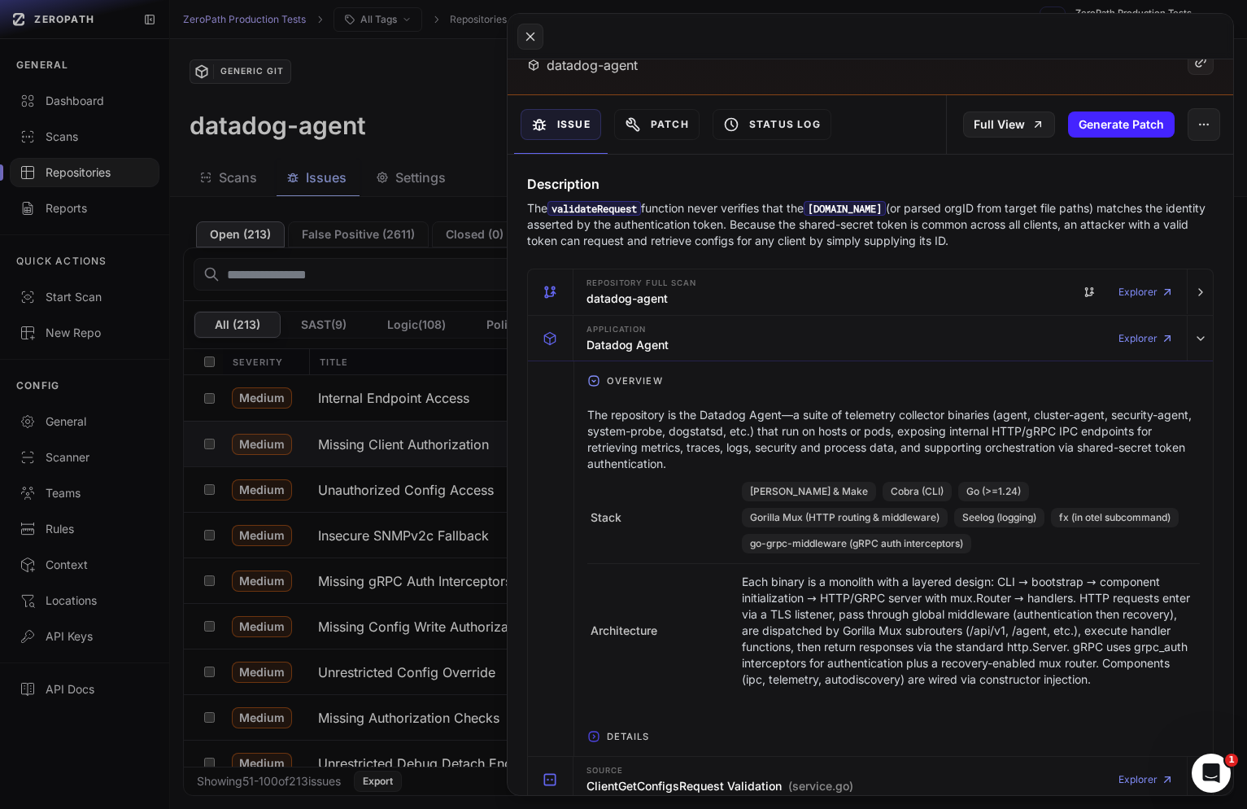
click at [432, 431] on button at bounding box center [623, 404] width 1247 height 809
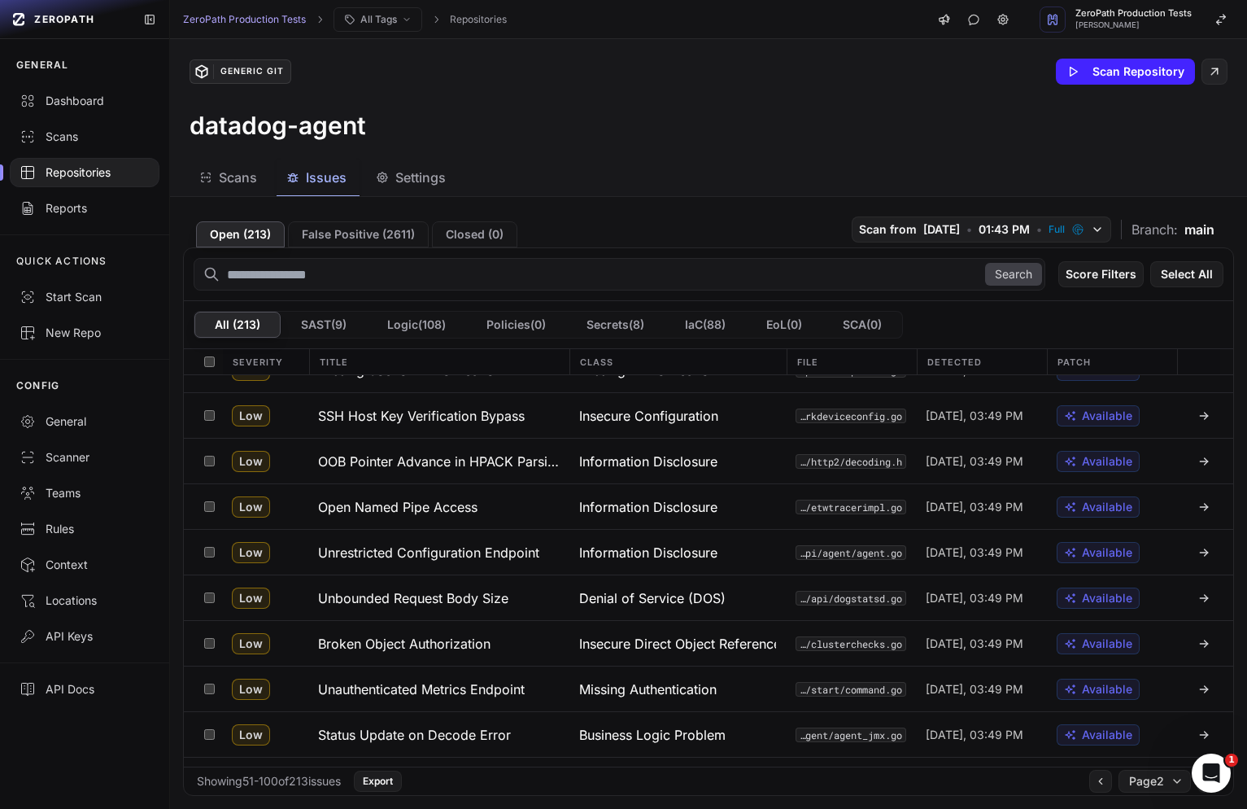
scroll to position [1886, 0]
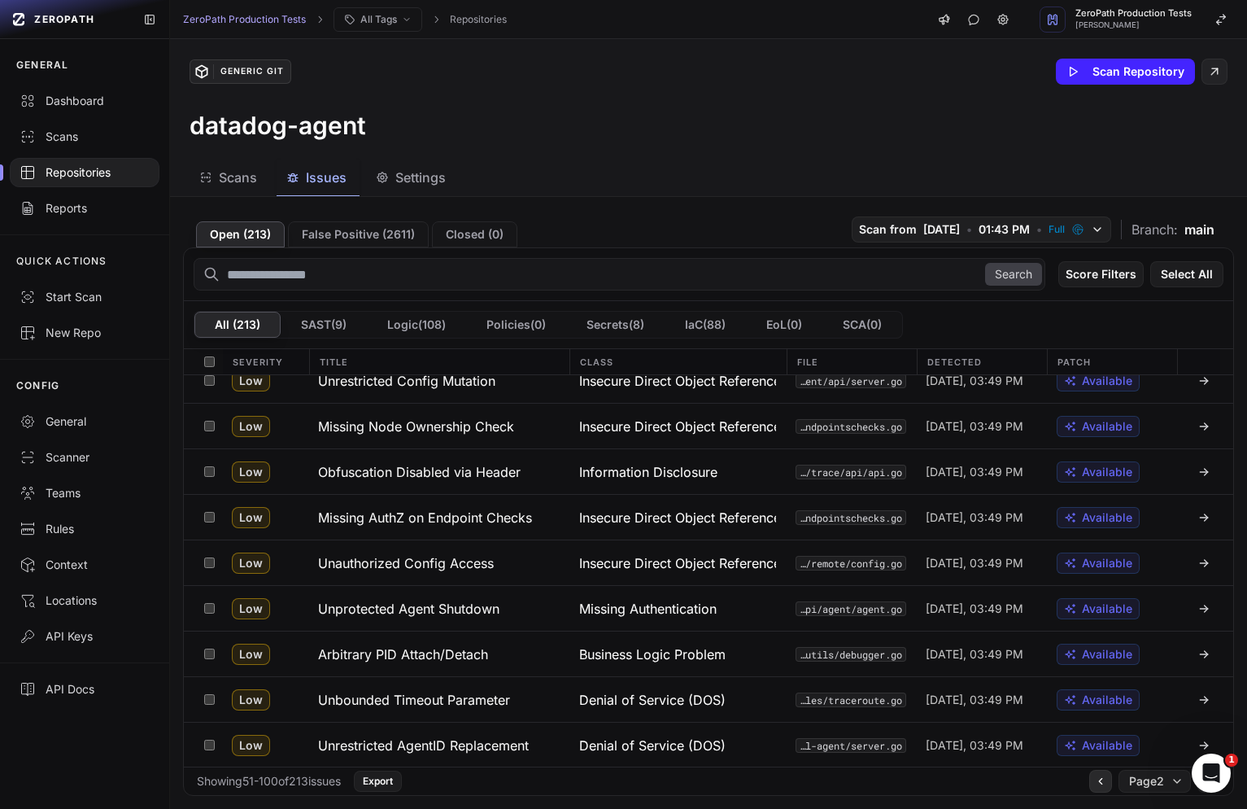
click at [1096, 786] on icon at bounding box center [1100, 781] width 11 height 13
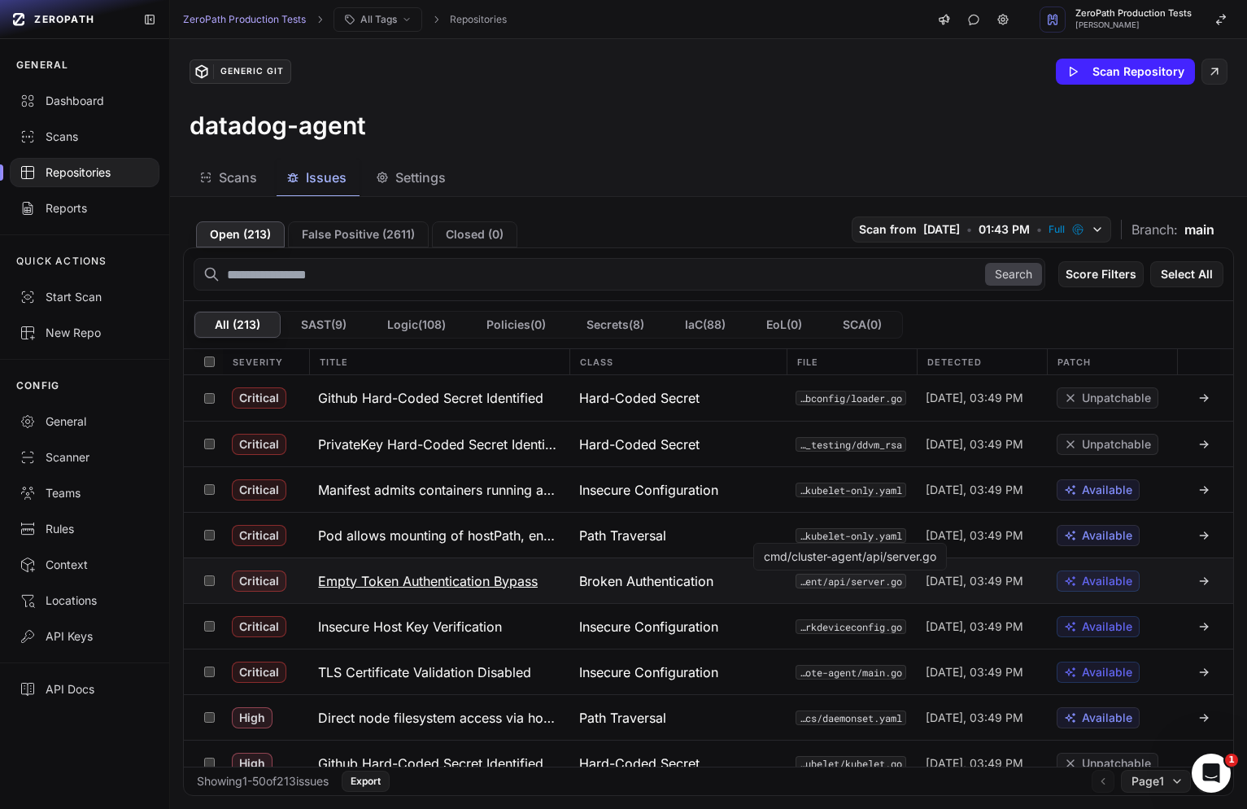
click at [819, 579] on code "cmd/cluster-agent/api/server.go" at bounding box center [851, 581] width 111 height 15
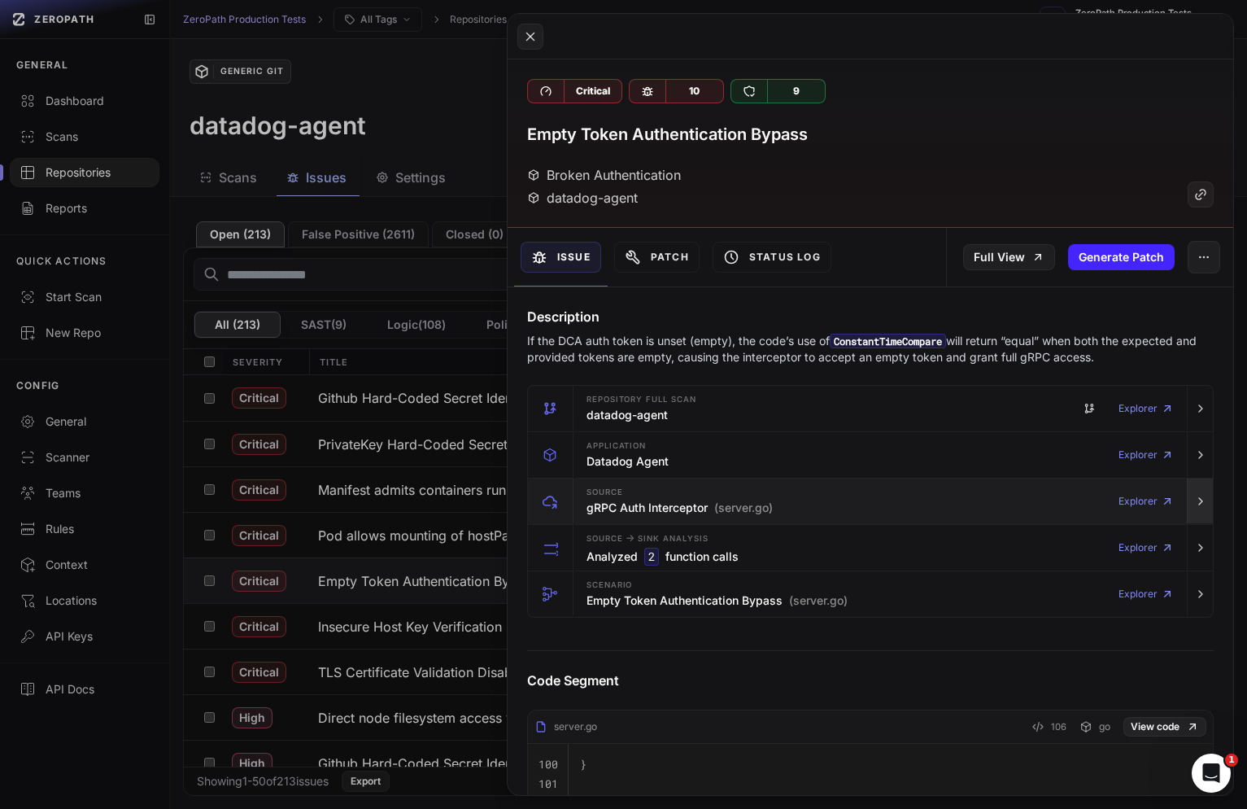
click at [1203, 510] on button "button" at bounding box center [1200, 501] width 26 height 46
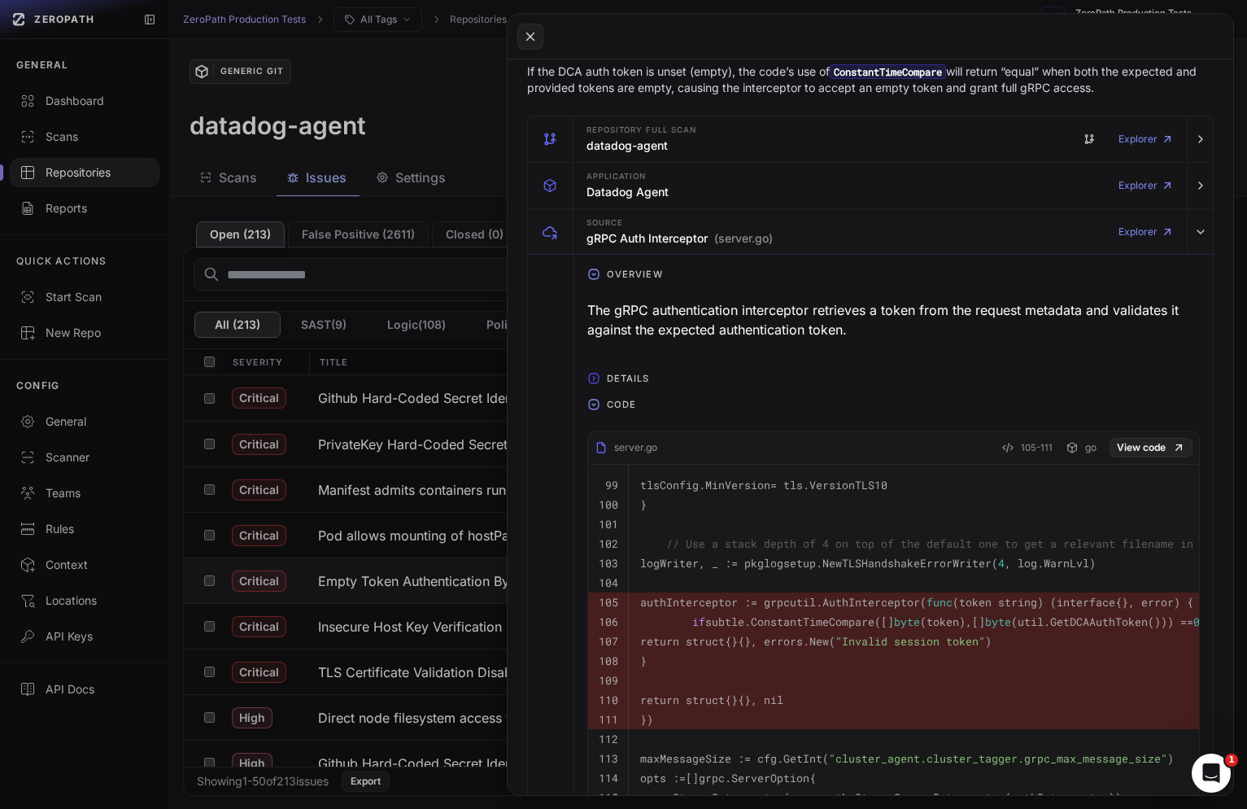
scroll to position [289, 0]
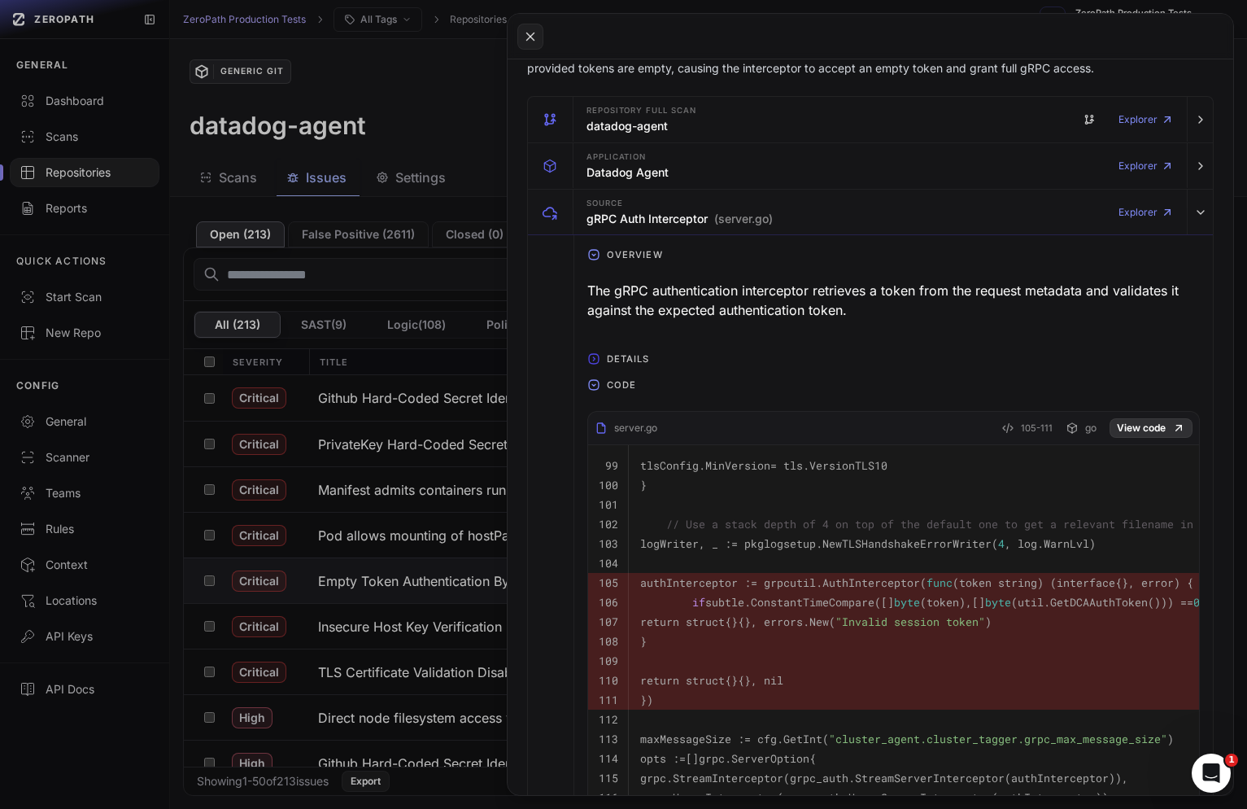
click at [1162, 428] on link "View code" at bounding box center [1151, 428] width 83 height 20
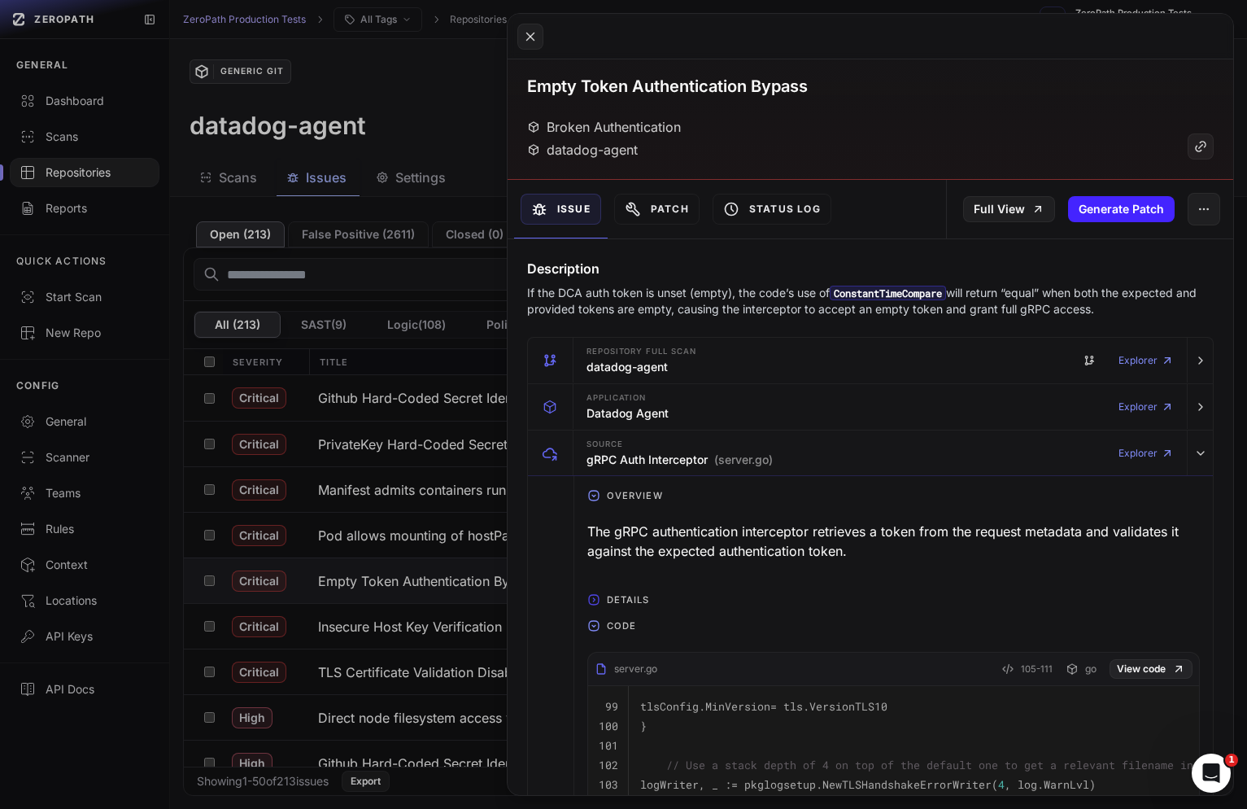
scroll to position [41, 0]
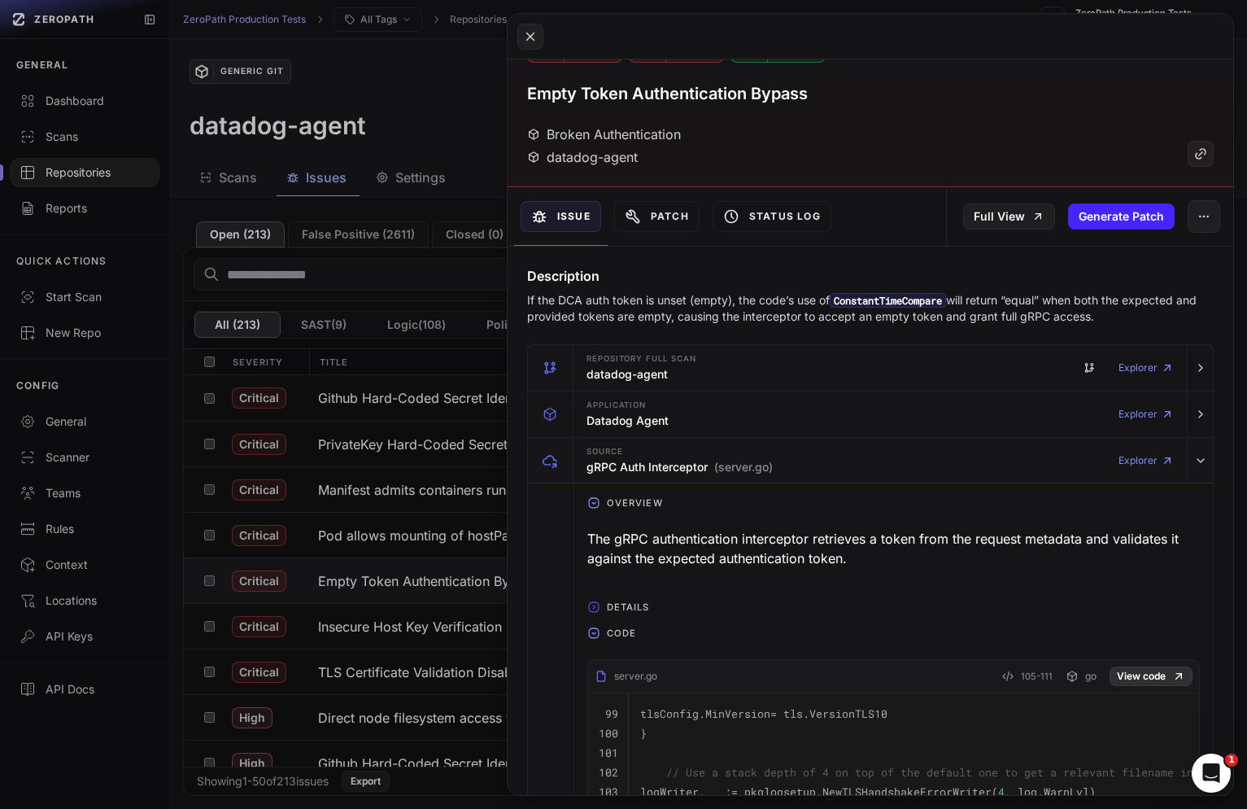
click at [1154, 677] on link "View code" at bounding box center [1151, 676] width 83 height 20
drag, startPoint x: 555, startPoint y: 302, endPoint x: 597, endPoint y: 302, distance: 42.3
click at [597, 302] on p "If the DCA auth token is unset (empty), the code’s use of ConstantTimeCompare w…" at bounding box center [870, 308] width 687 height 33
click at [749, 308] on p "If the DCA auth token is unset (empty), the code’s use of ConstantTimeCompare w…" at bounding box center [870, 308] width 687 height 33
click at [911, 308] on p "If the DCA auth token is unset (empty), the code’s use of ConstantTimeCompare w…" at bounding box center [870, 308] width 687 height 33
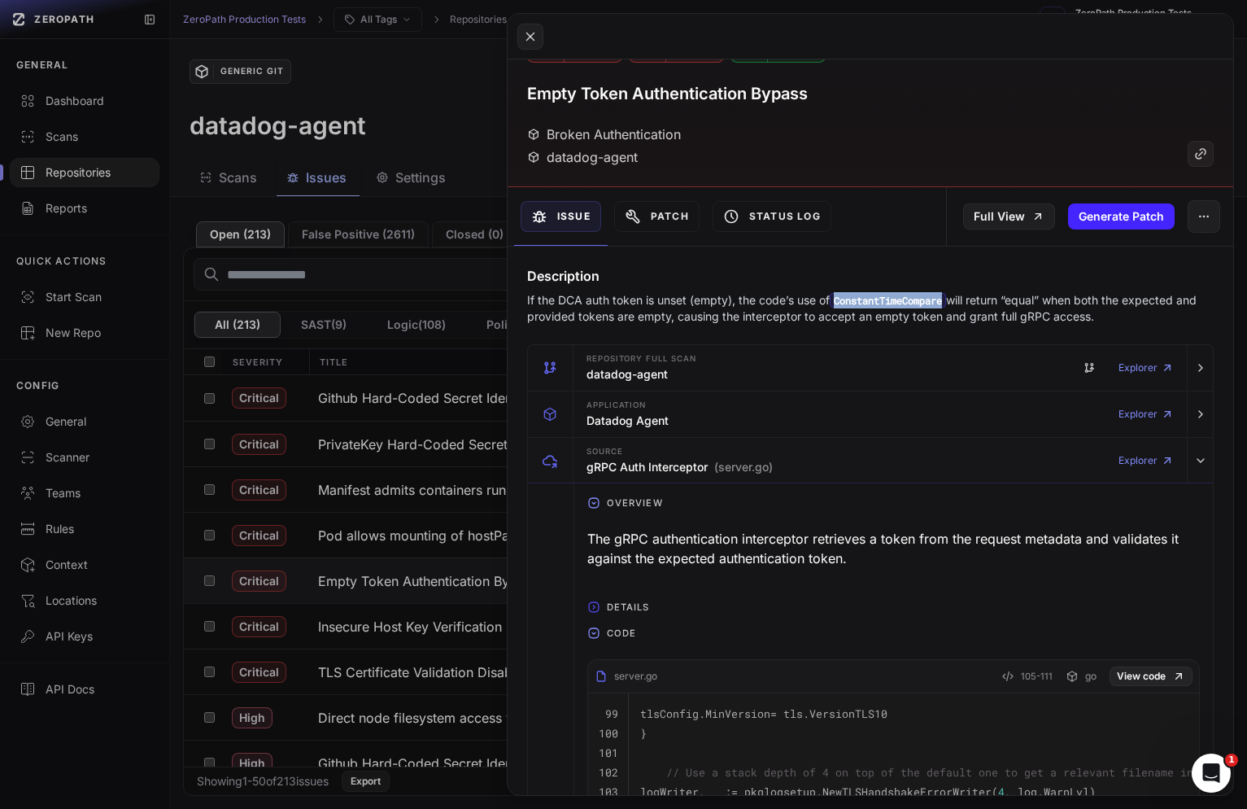
click at [911, 308] on p "If the DCA auth token is unset (empty), the code’s use of ConstantTimeCompare w…" at bounding box center [870, 308] width 687 height 33
click at [864, 302] on code "ConstantTimeCompare" at bounding box center [888, 300] width 116 height 15
click at [856, 302] on code "ConstantTimeCompare" at bounding box center [888, 300] width 116 height 15
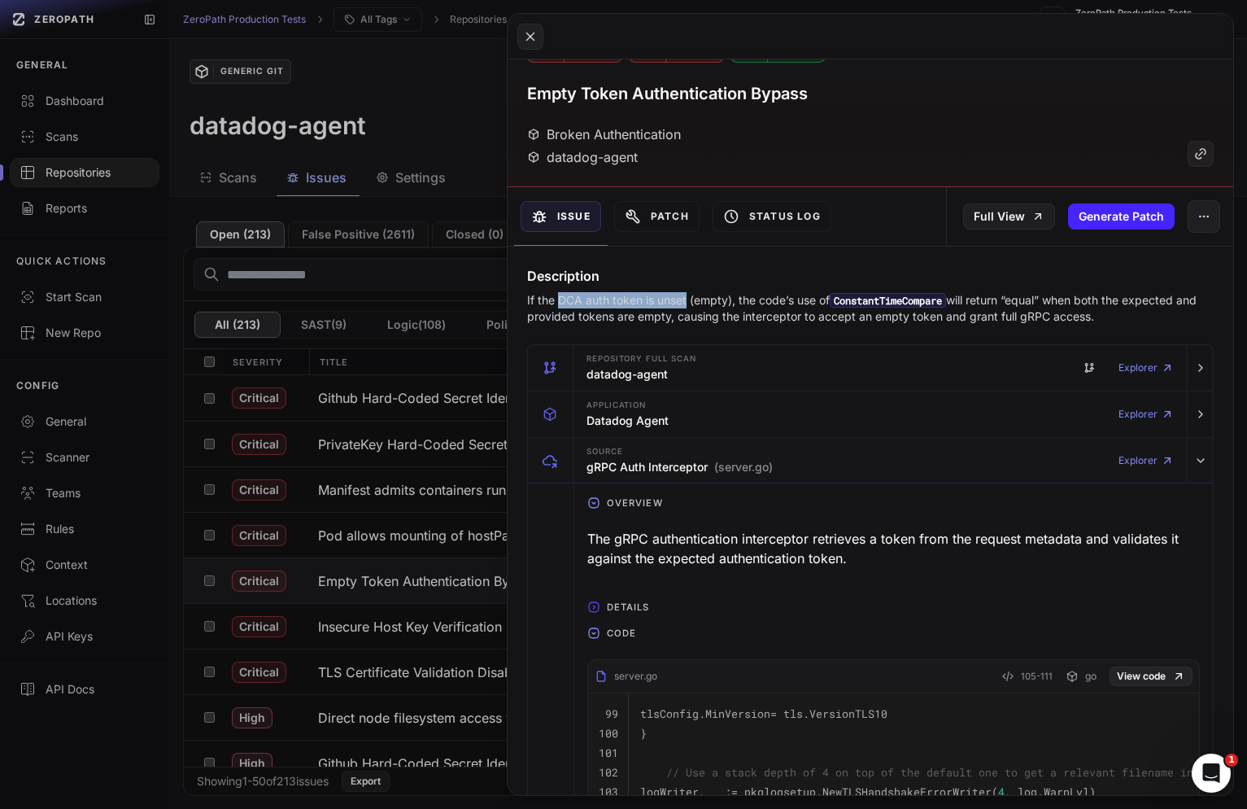
drag, startPoint x: 557, startPoint y: 301, endPoint x: 688, endPoint y: 299, distance: 131.0
click at [688, 299] on p "If the DCA auth token is unset (empty), the code’s use of ConstantTimeCompare w…" at bounding box center [870, 308] width 687 height 33
copy p "DCA auth token is unset"
click at [813, 308] on p "If the DCA auth token is unset (empty), the code’s use of ConstantTimeCompare w…" at bounding box center [870, 308] width 687 height 33
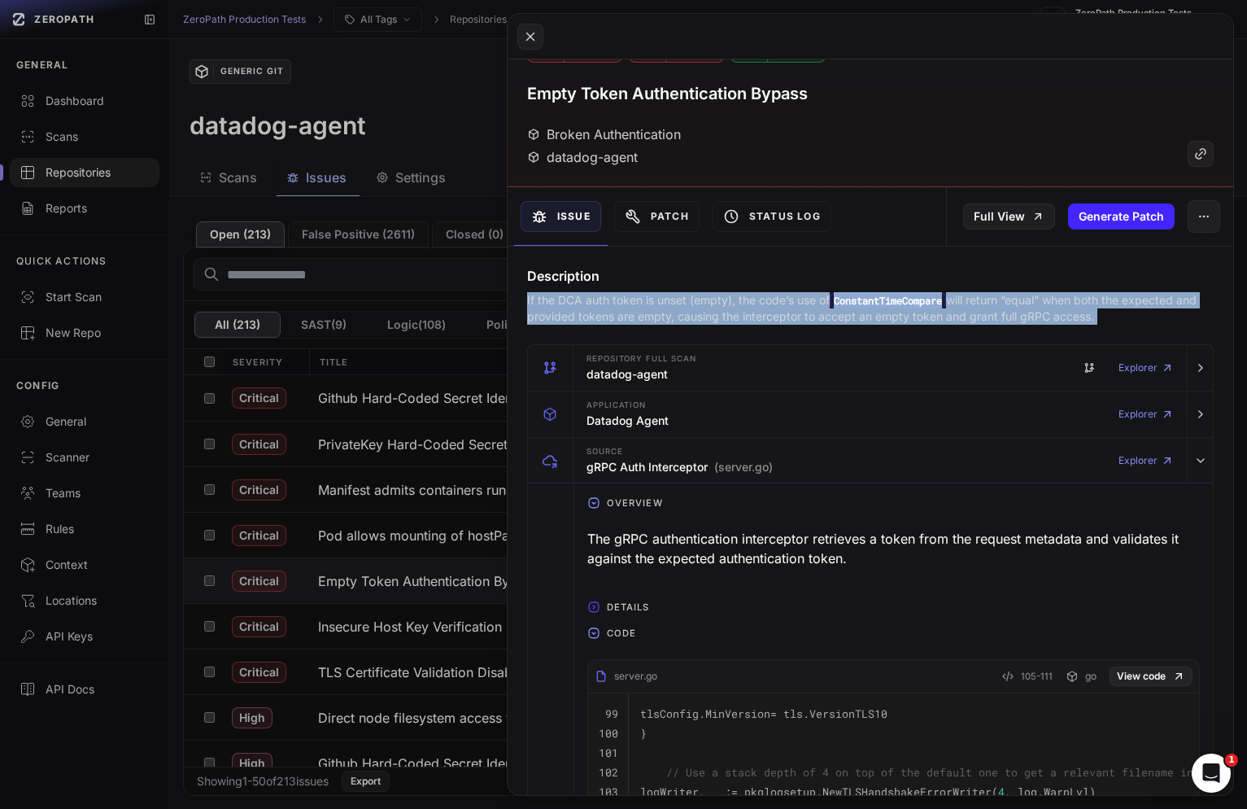
click at [813, 308] on p "If the DCA auth token is unset (empty), the code’s use of ConstantTimeCompare w…" at bounding box center [870, 308] width 687 height 33
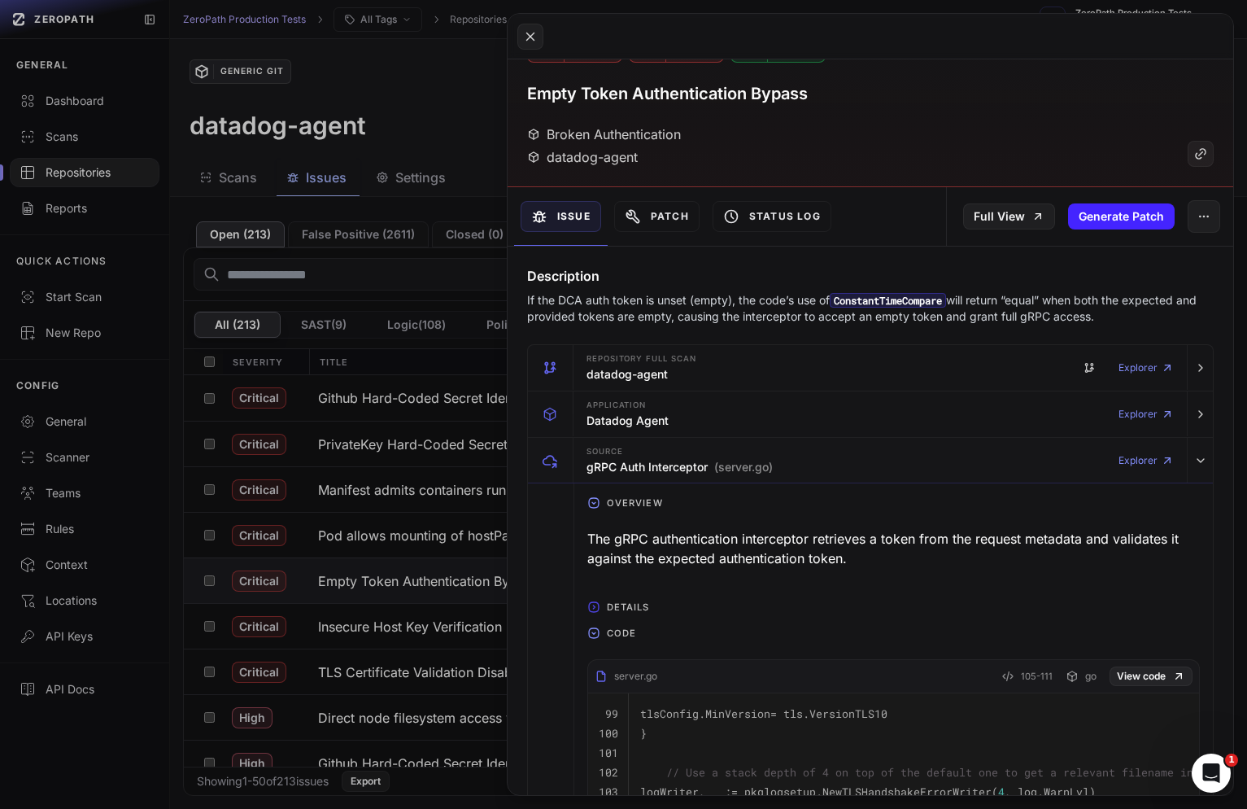
drag, startPoint x: 712, startPoint y: 319, endPoint x: 943, endPoint y: 322, distance: 231.1
click at [942, 322] on p "If the DCA auth token is unset (empty), the code’s use of ConstantTimeCompare w…" at bounding box center [870, 308] width 687 height 33
click at [943, 322] on p "If the DCA auth token is unset (empty), the code’s use of ConstantTimeCompare w…" at bounding box center [870, 308] width 687 height 33
click at [404, 611] on button at bounding box center [623, 404] width 1247 height 809
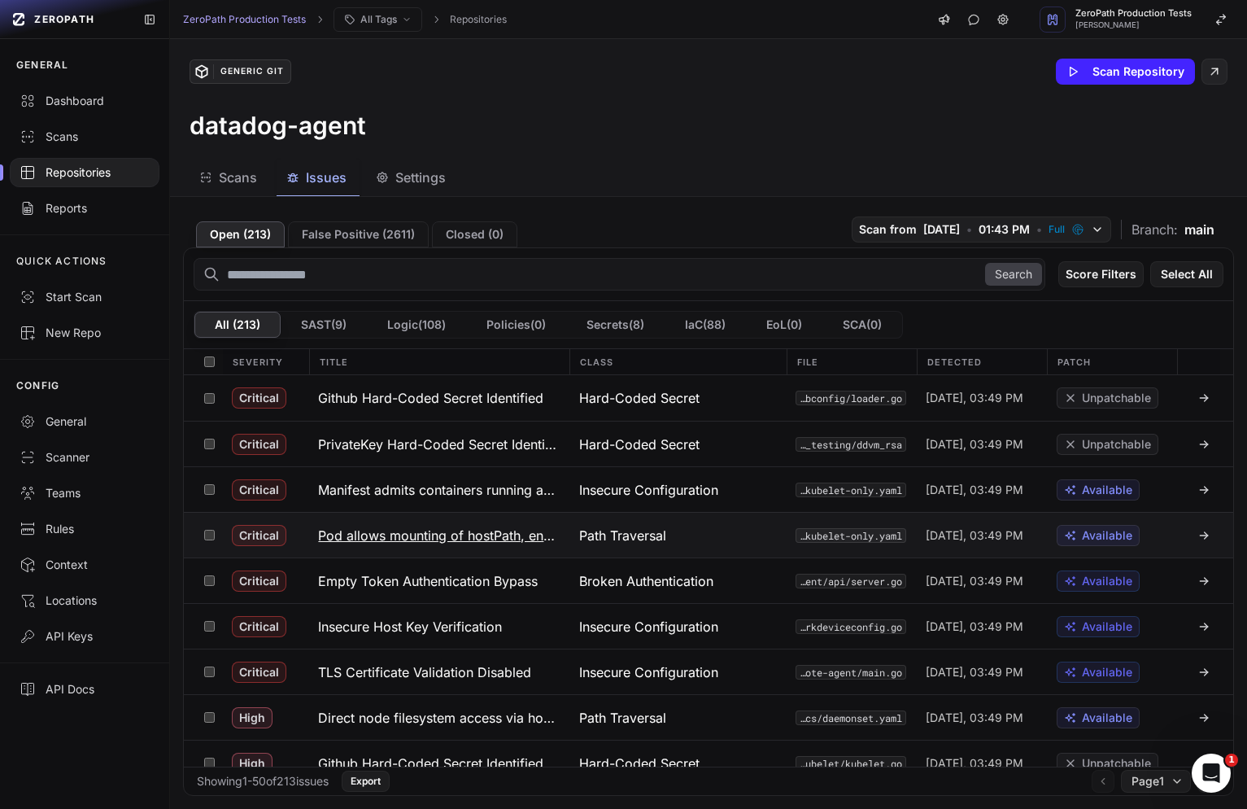
click at [487, 544] on h3 "Pod allows mounting of hostPath, enabling access to node filesystem" at bounding box center [438, 536] width 241 height 20
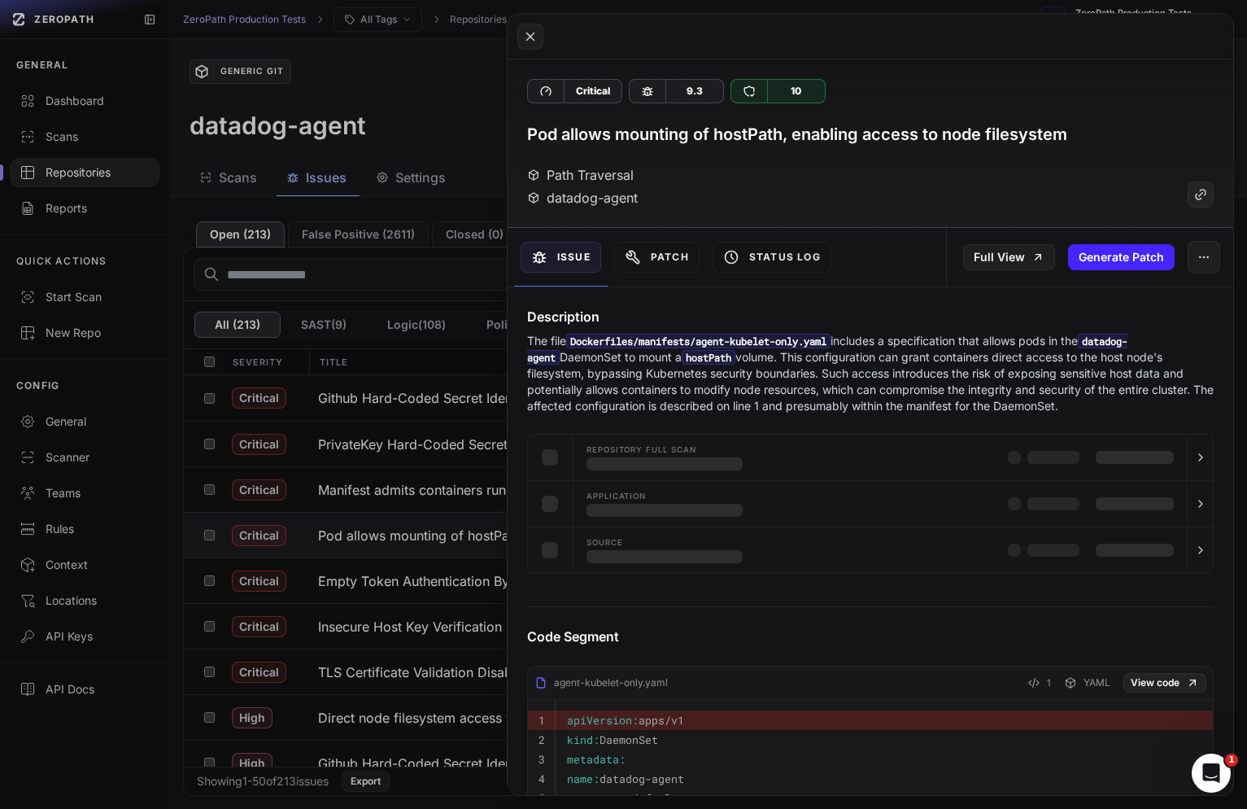
click at [389, 526] on button at bounding box center [623, 404] width 1247 height 809
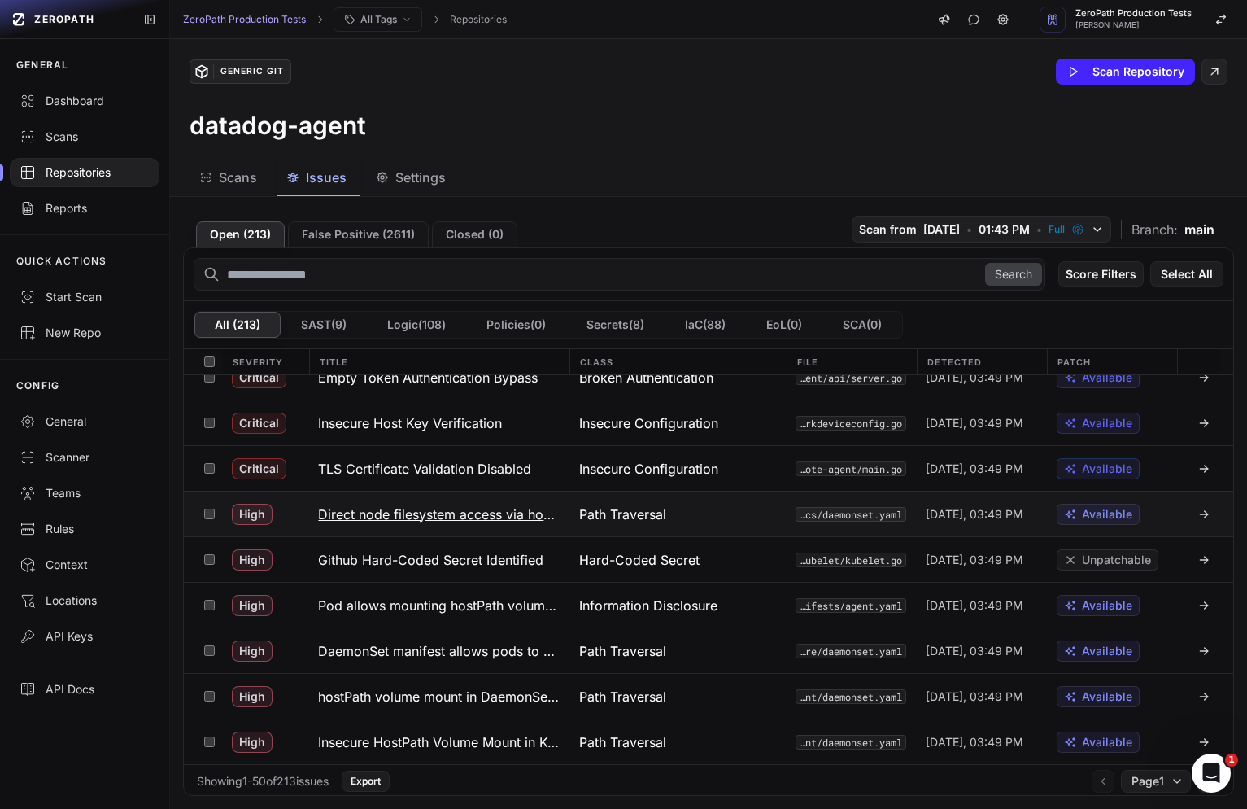
scroll to position [208, 0]
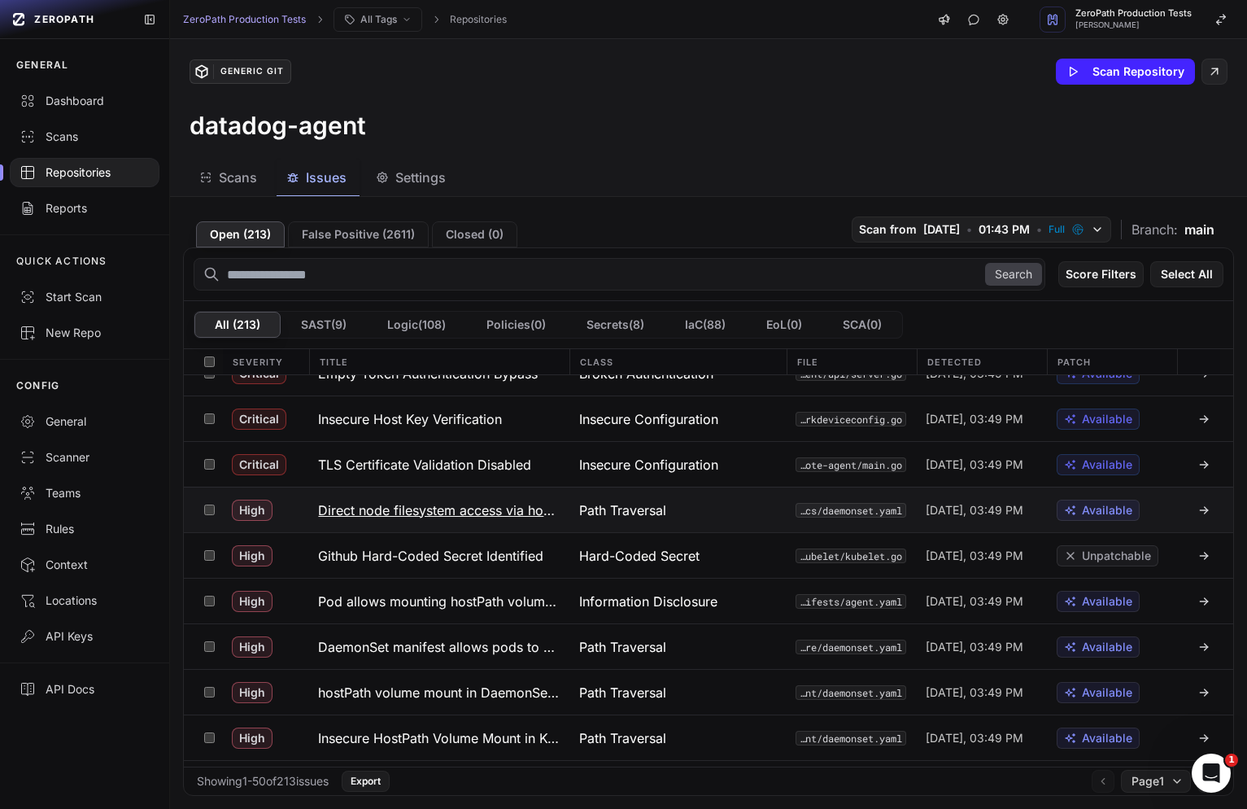
click at [488, 519] on button "Direct node filesystem access via hostPath volumes in daemonset.yaml manifest" at bounding box center [438, 509] width 260 height 45
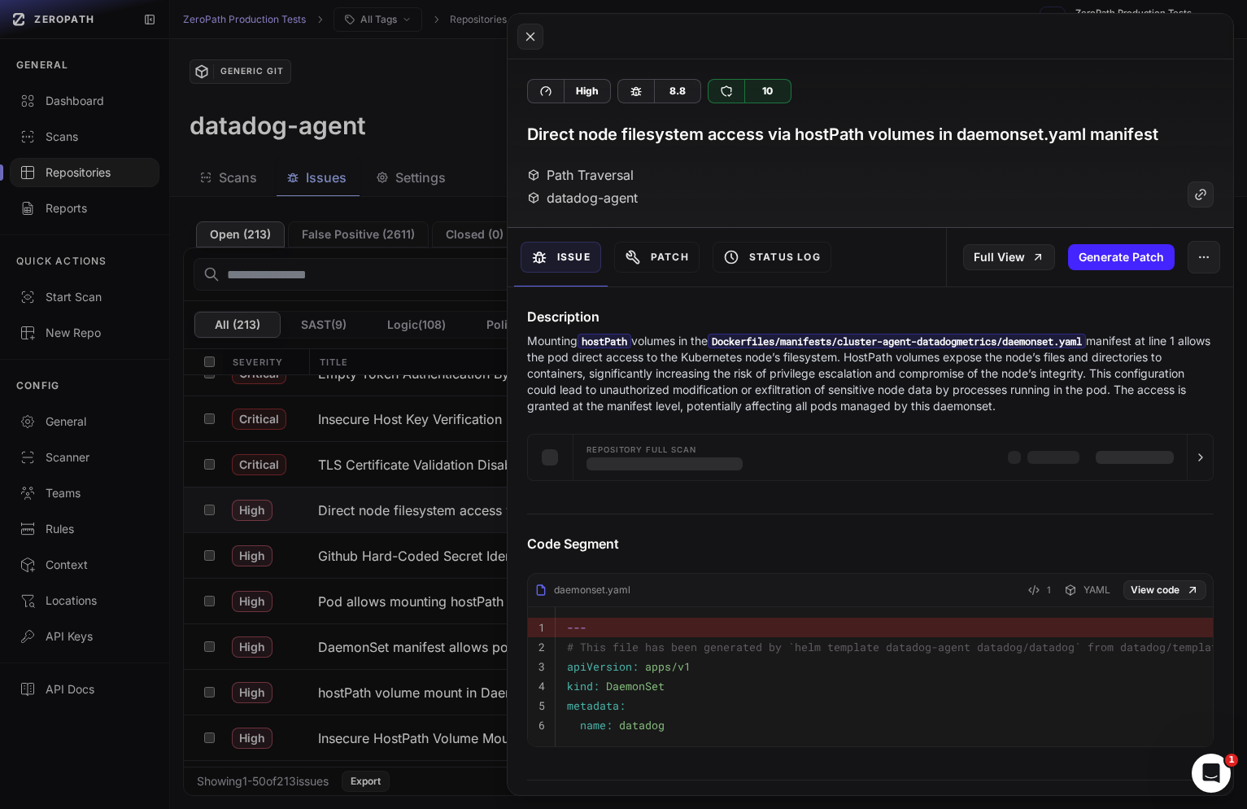
click at [445, 531] on button at bounding box center [623, 404] width 1247 height 809
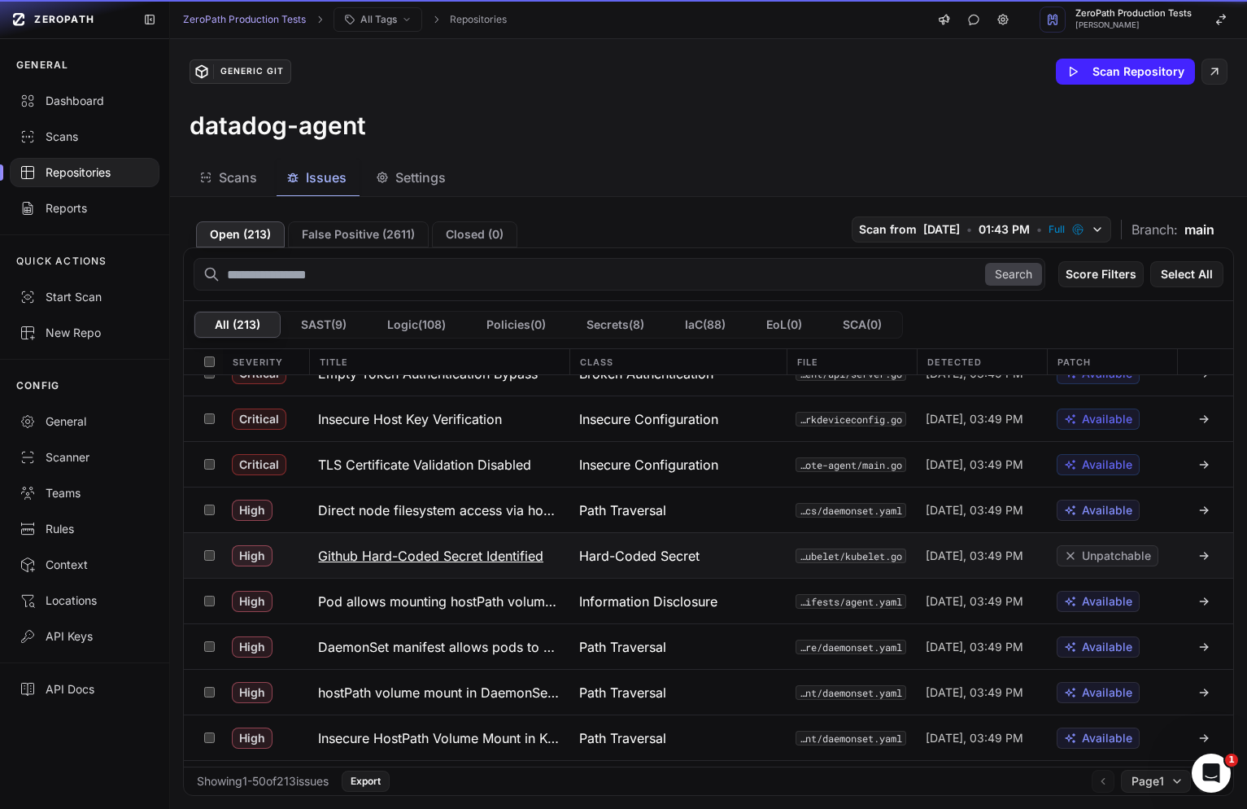
click at [445, 575] on button "Github Hard-Coded Secret Identified" at bounding box center [438, 555] width 260 height 45
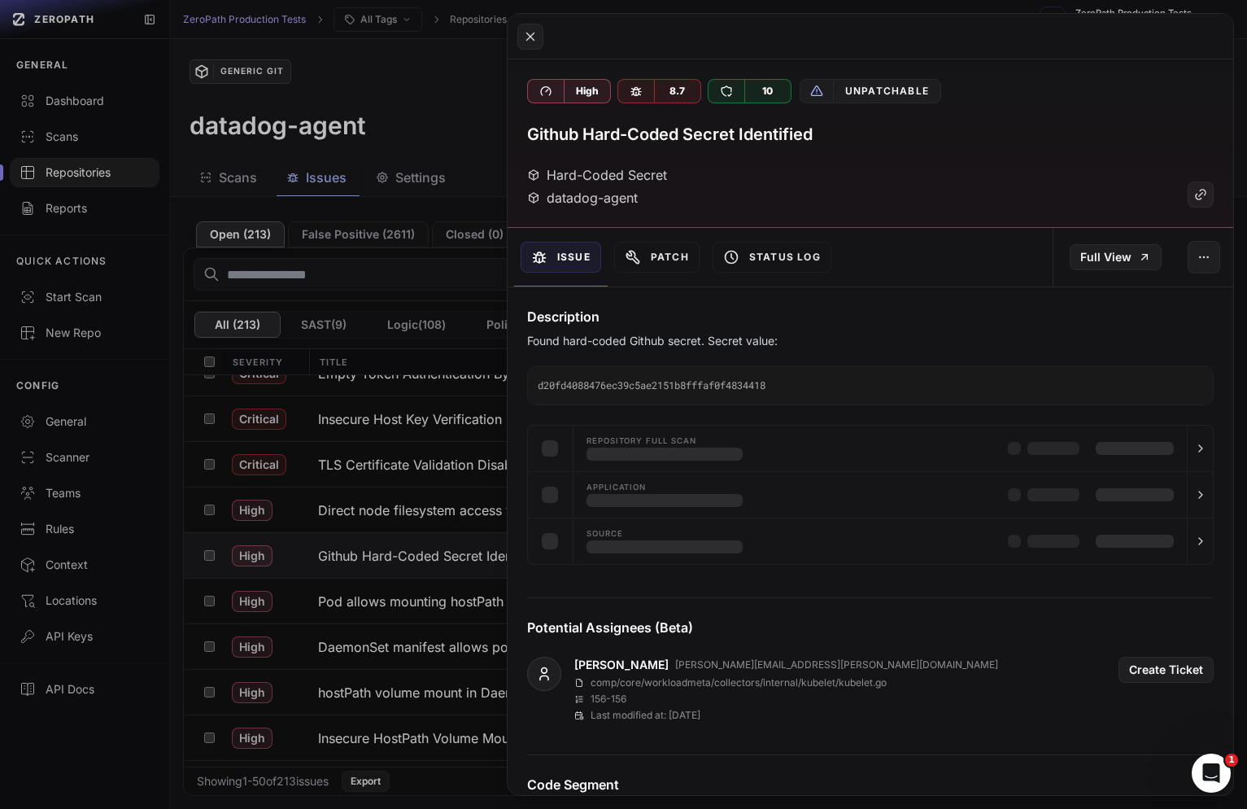
click at [456, 618] on button at bounding box center [623, 404] width 1247 height 809
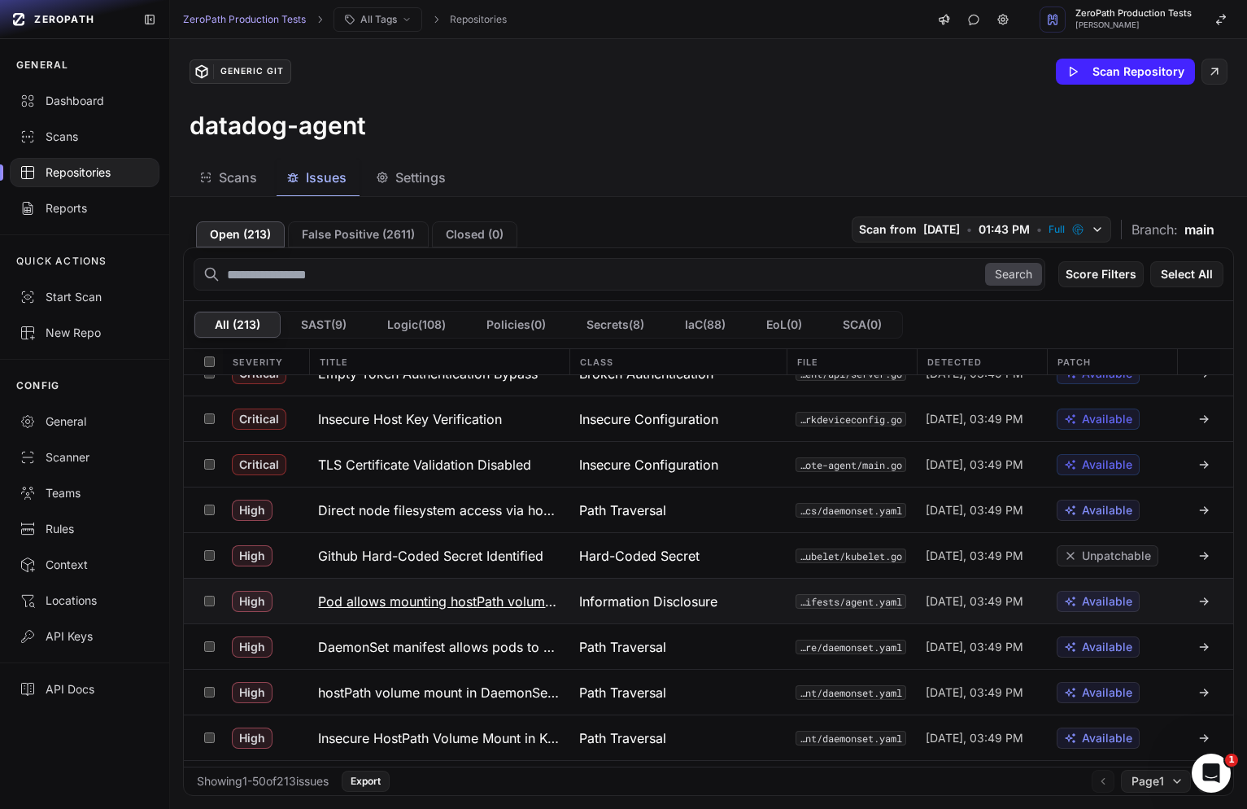
click at [417, 618] on button "Pod allows mounting hostPath volumes, granting access to the node filesystem" at bounding box center [438, 601] width 260 height 45
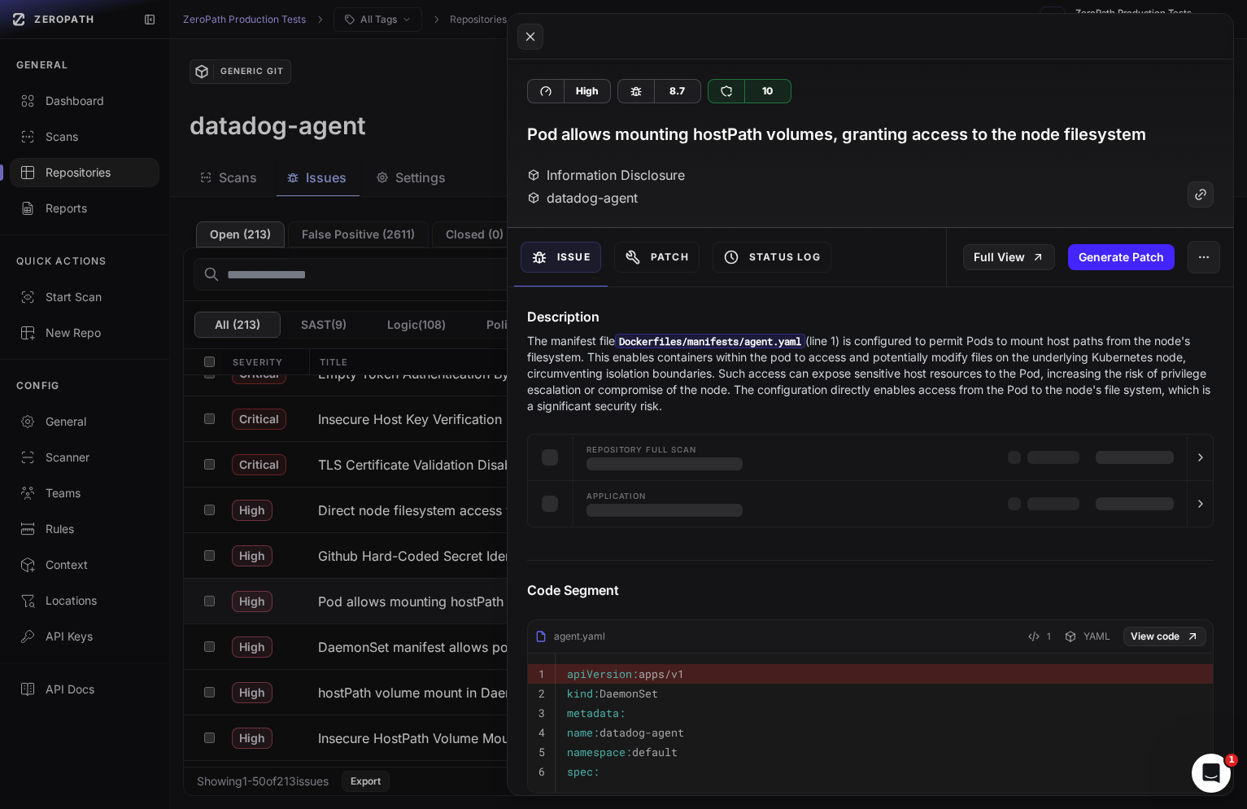
click at [426, 648] on button at bounding box center [623, 404] width 1247 height 809
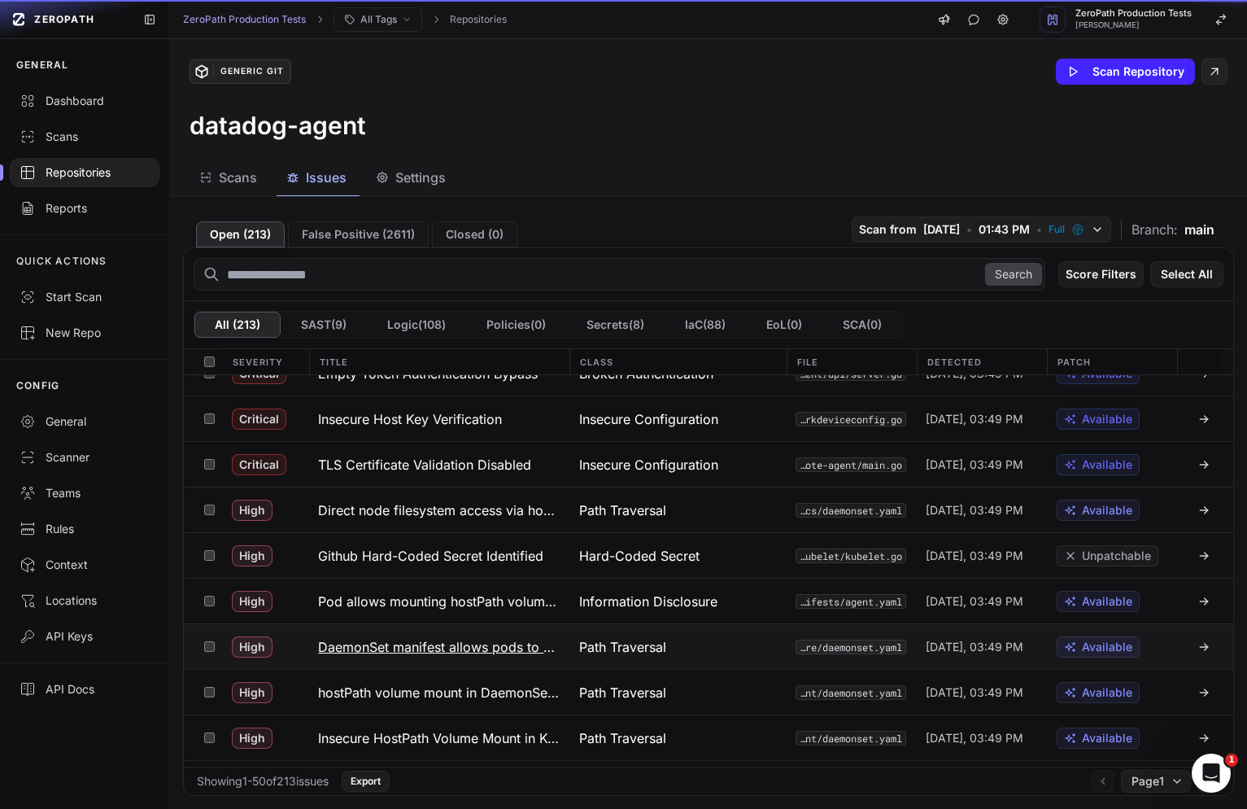
click at [430, 658] on button "DaemonSet manifest allows pods to mount hostPath volumes, exposing host filesys…" at bounding box center [438, 646] width 260 height 45
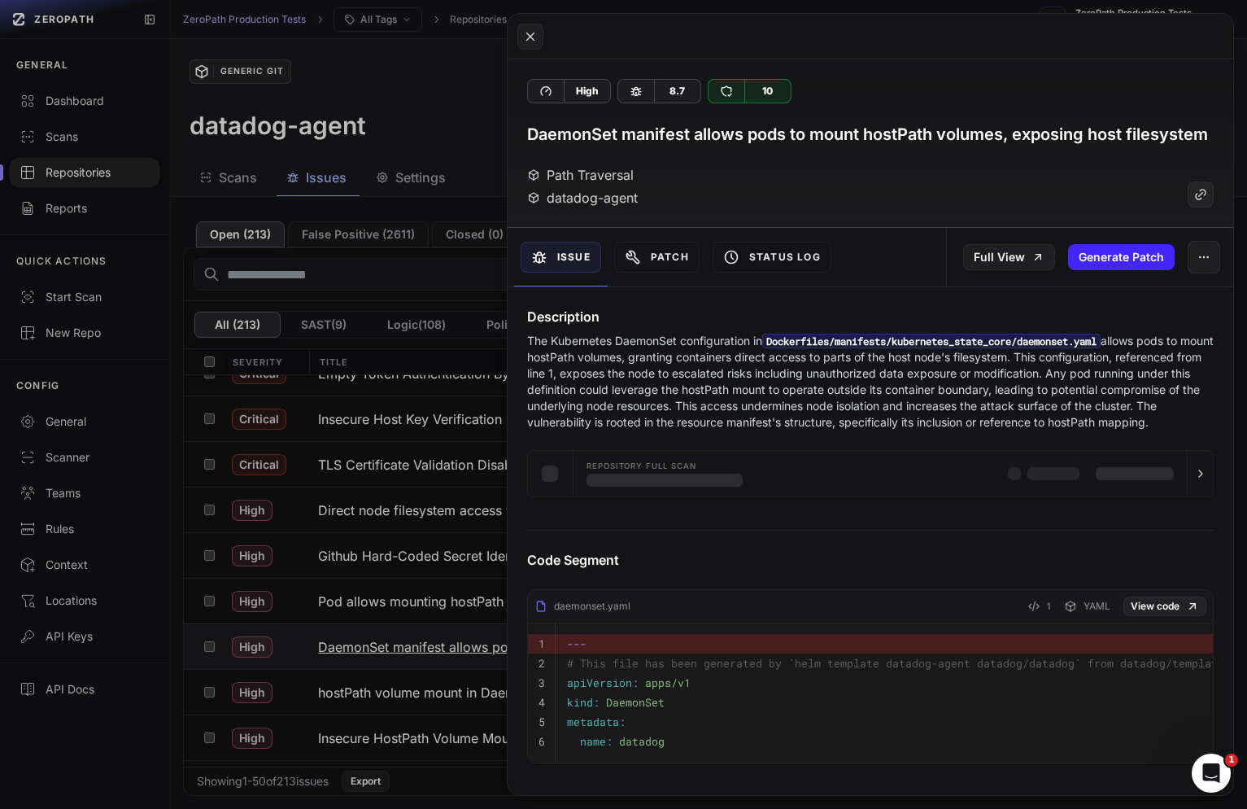
click at [430, 659] on button at bounding box center [623, 404] width 1247 height 809
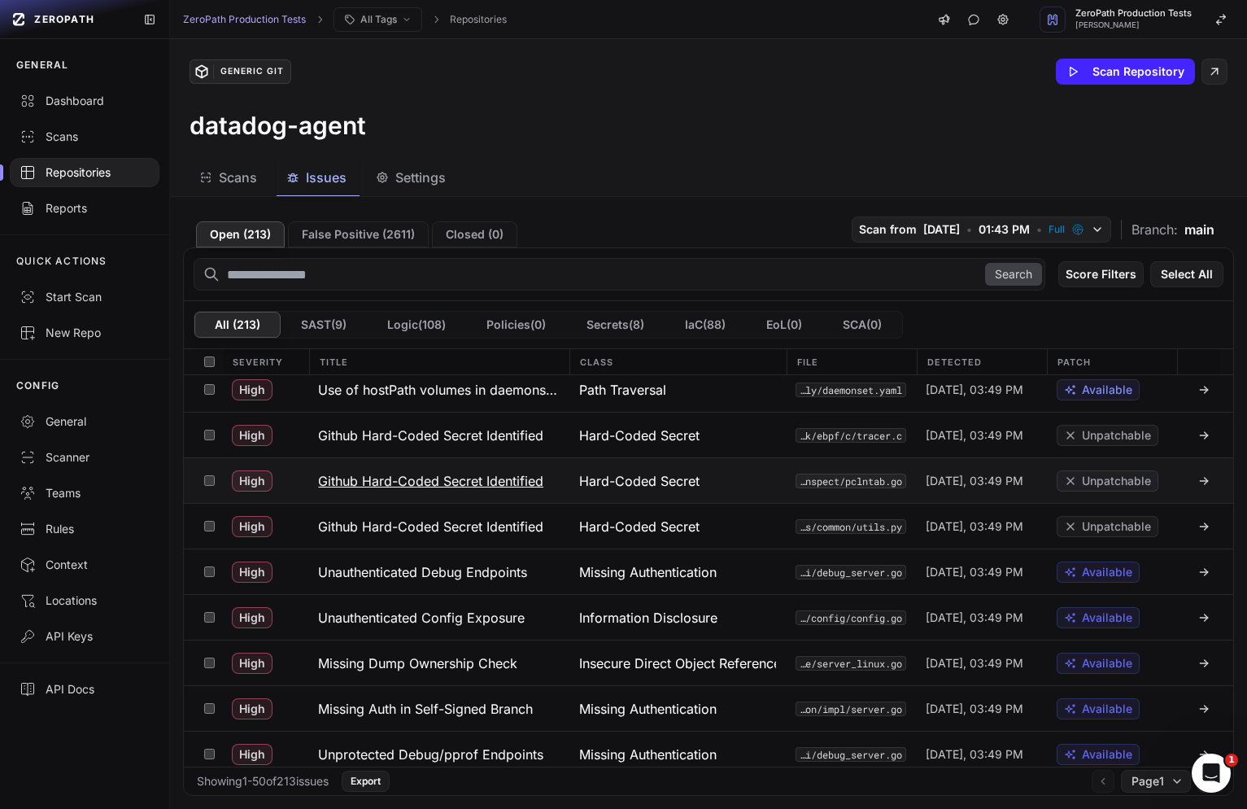
scroll to position [696, 0]
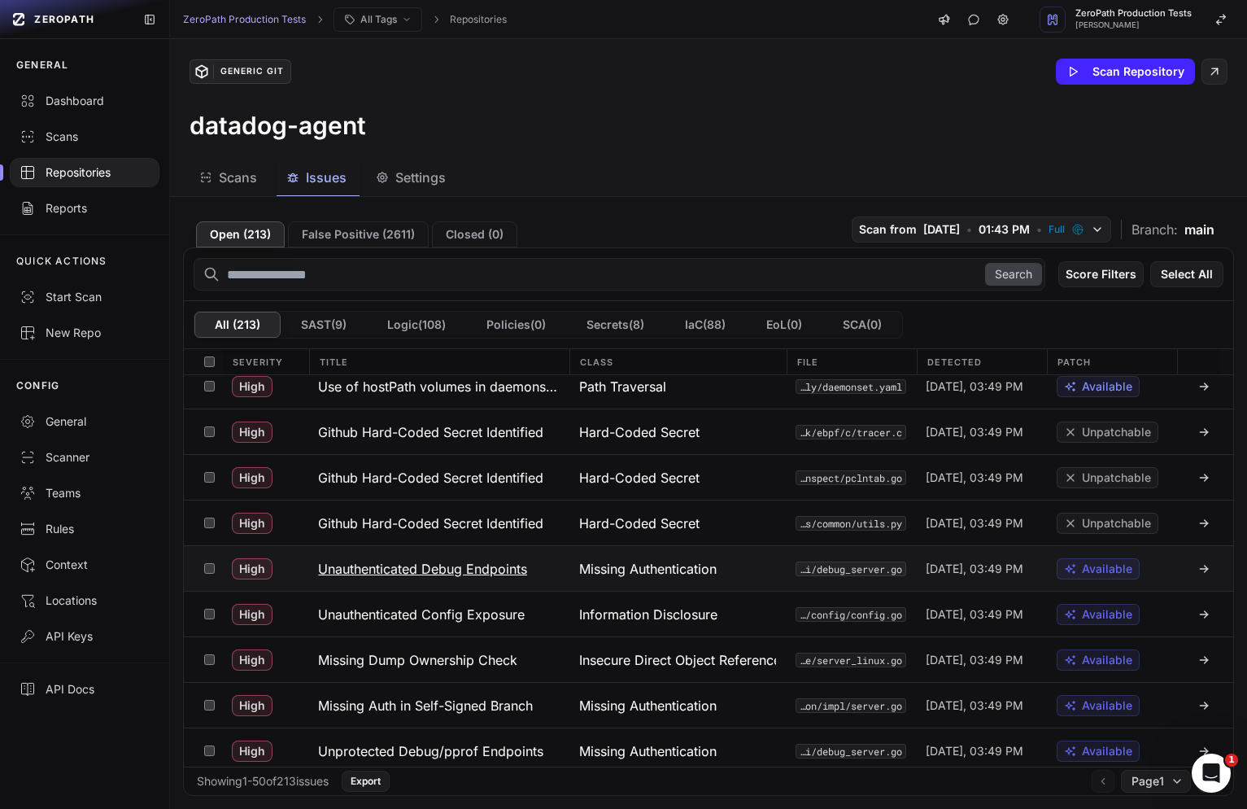
click at [505, 574] on h3 "Unauthenticated Debug Endpoints" at bounding box center [422, 569] width 209 height 20
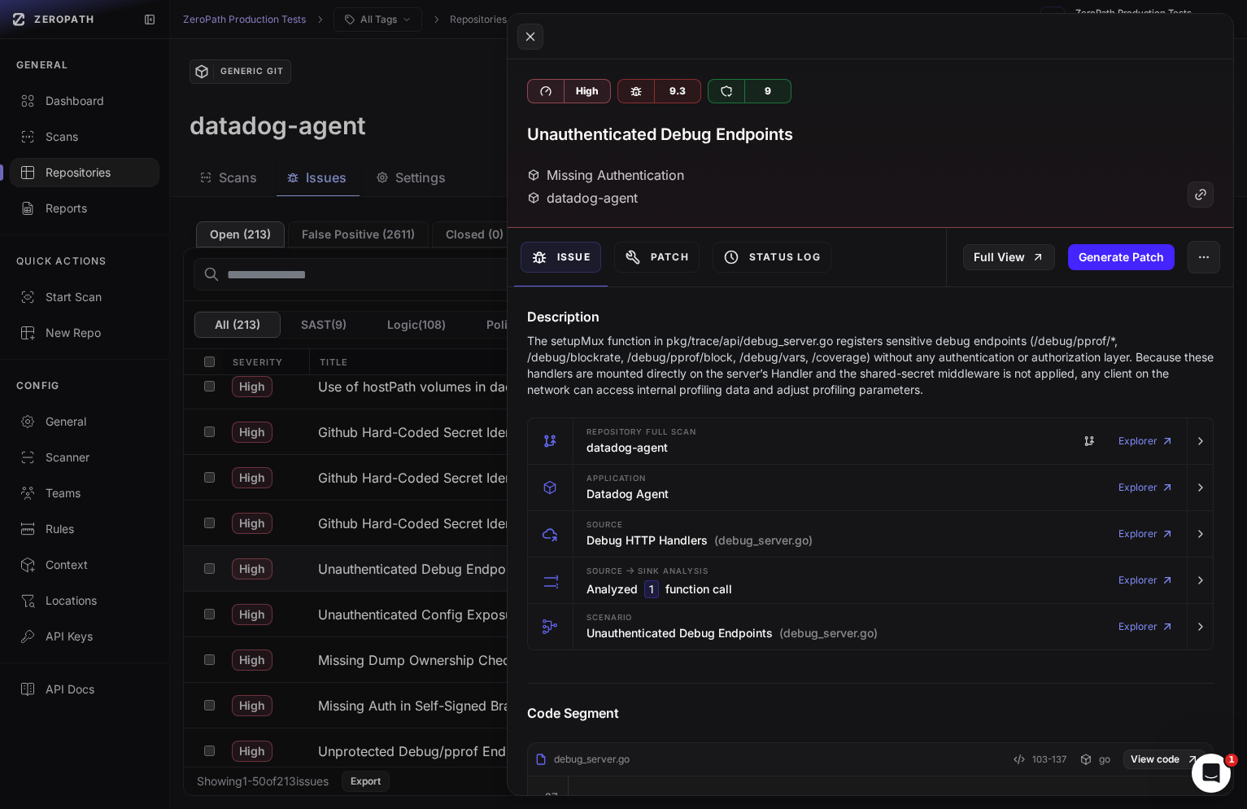
click at [281, 560] on button at bounding box center [623, 404] width 1247 height 809
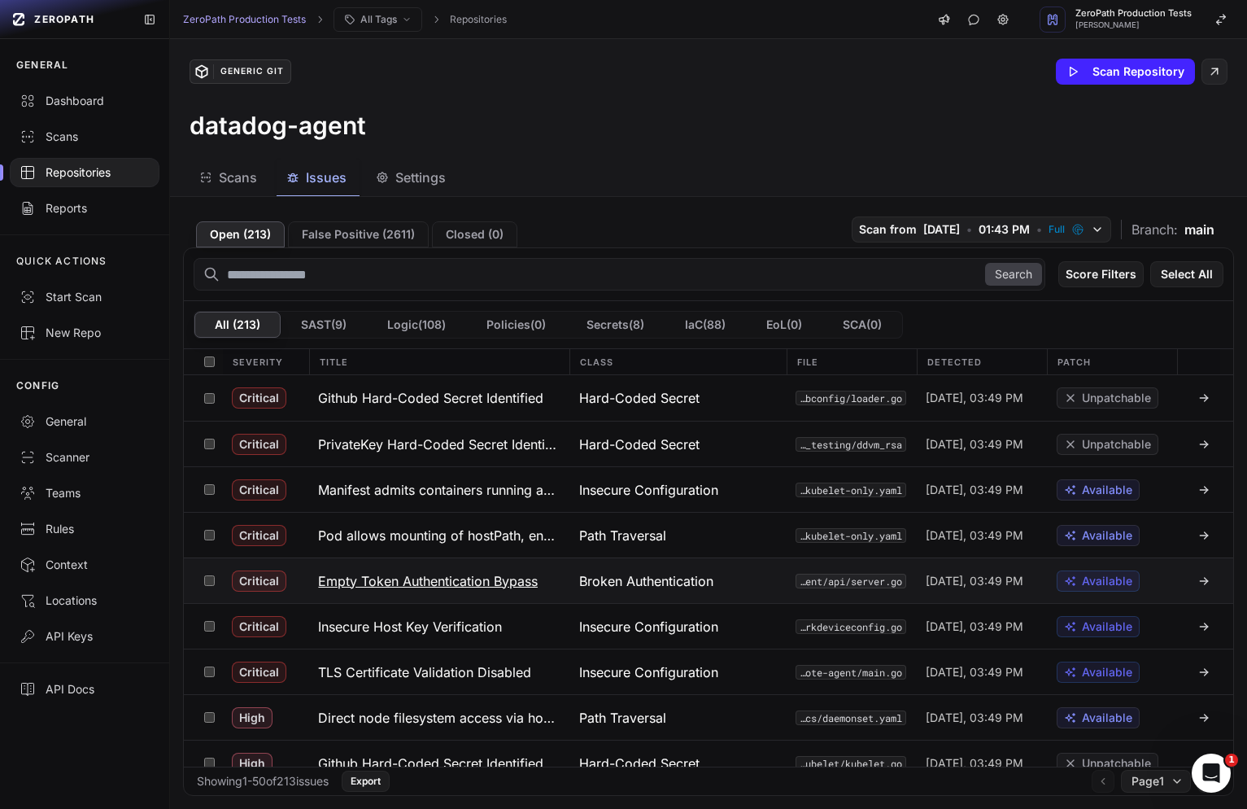
click at [513, 577] on h3 "Empty Token Authentication Bypass" at bounding box center [428, 581] width 220 height 20
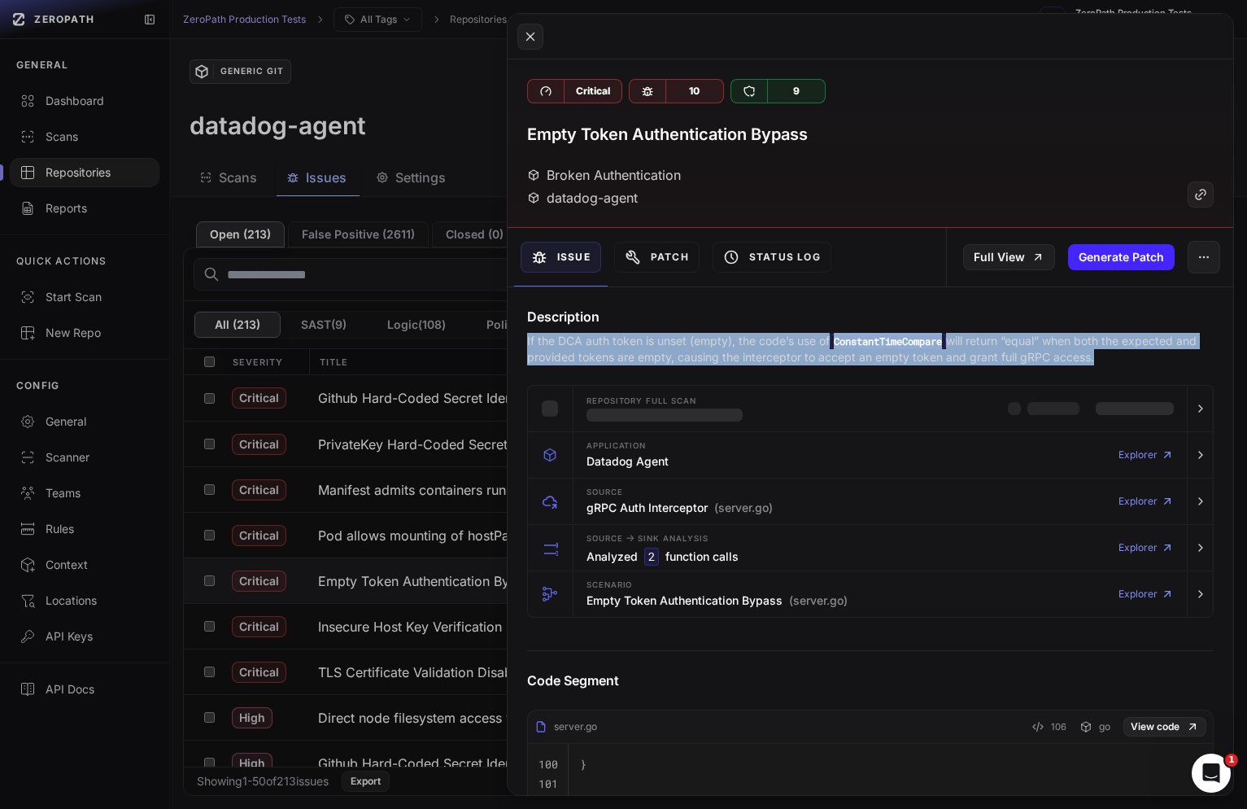
copy div "If the DCA auth token is unset (empty), the code’s use of ConstantTimeCompare w…"
click at [430, 657] on button at bounding box center [623, 404] width 1247 height 809
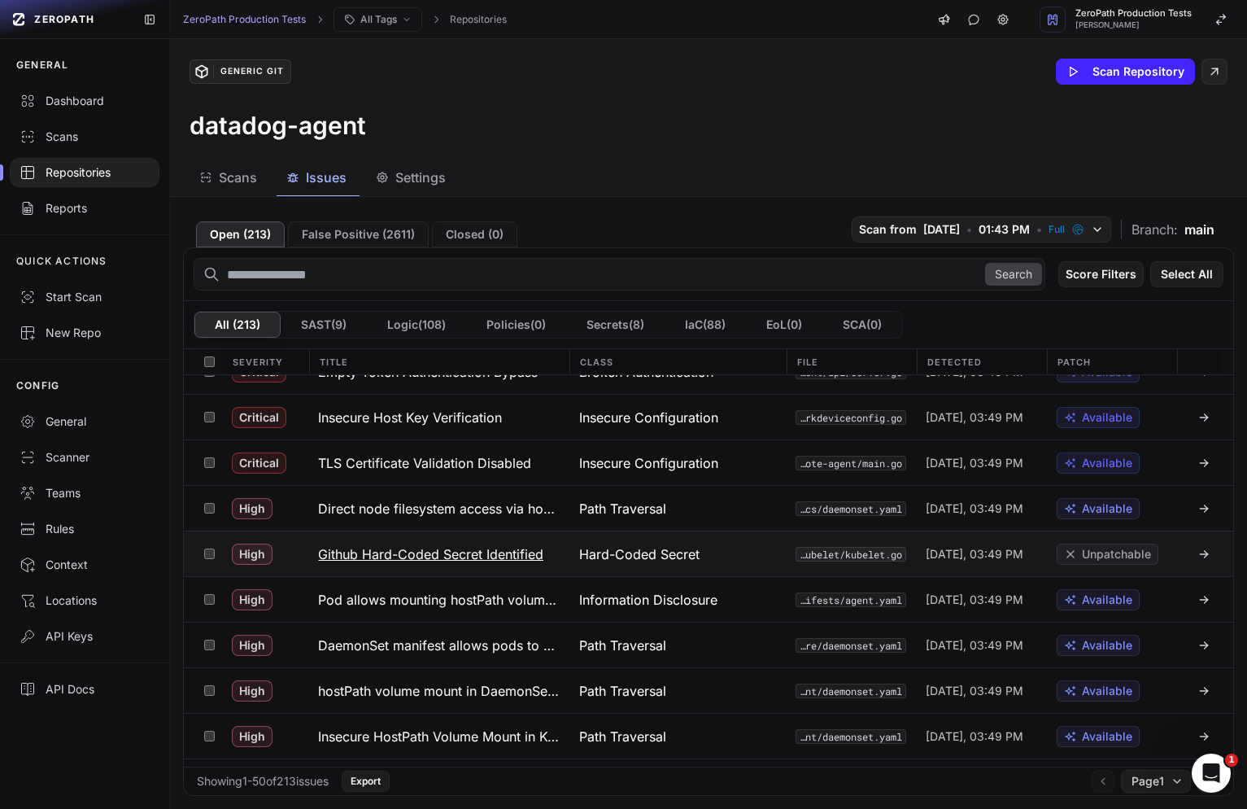
scroll to position [266, 0]
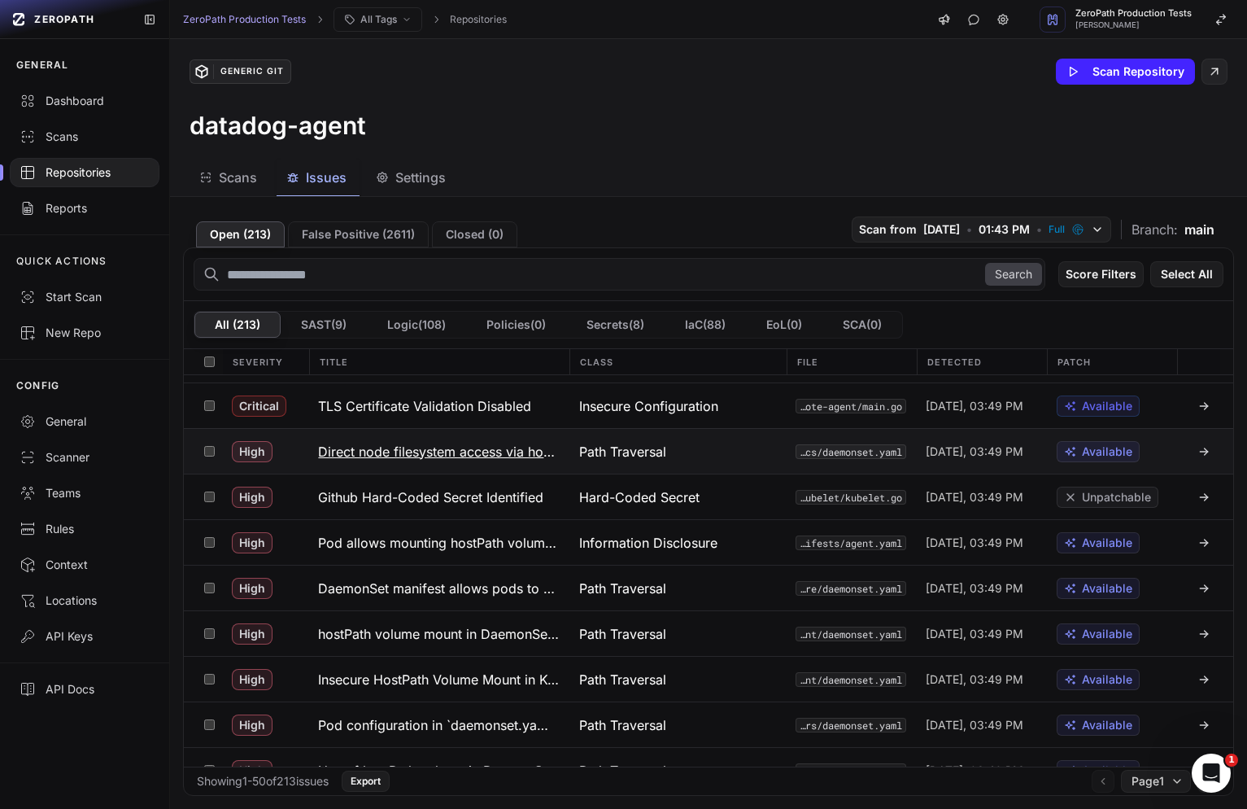
click at [538, 463] on button "Direct node filesystem access via hostPath volumes in daemonset.yaml manifest" at bounding box center [438, 451] width 260 height 45
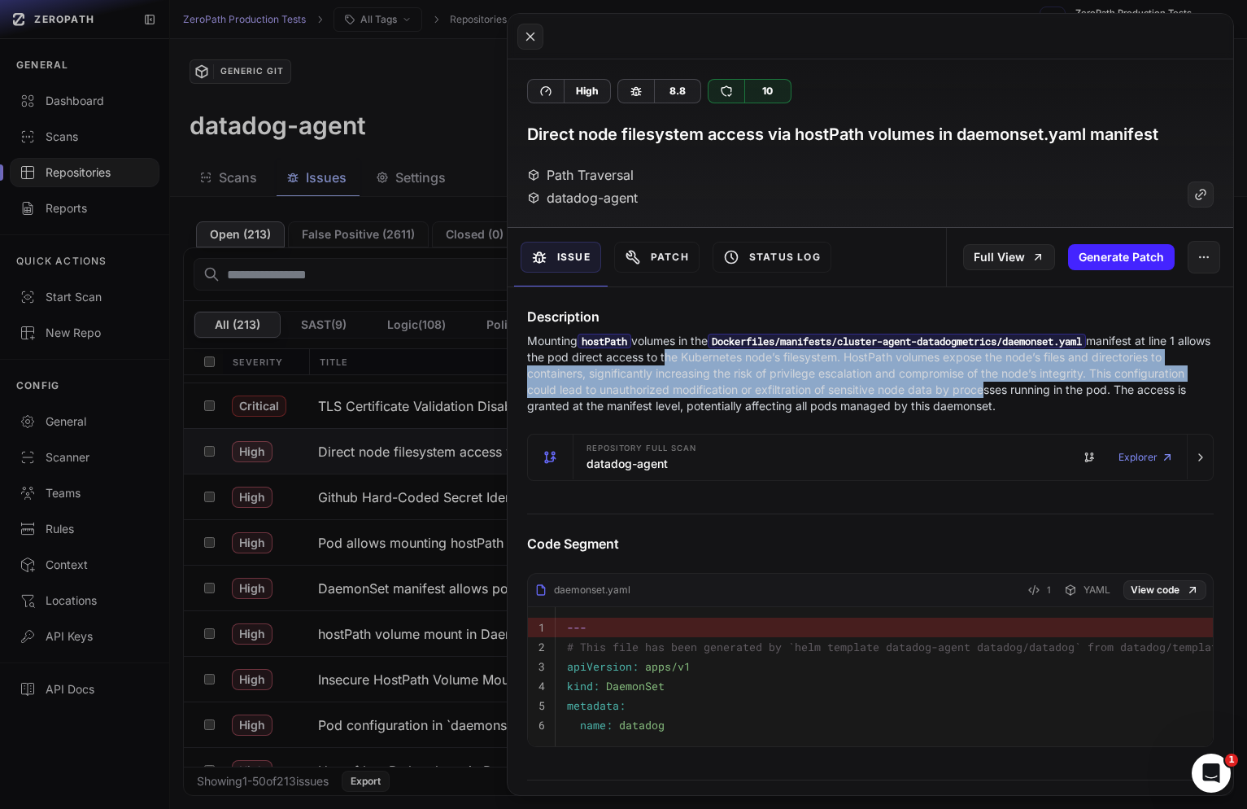
drag, startPoint x: 698, startPoint y: 360, endPoint x: 987, endPoint y: 394, distance: 290.8
click at [987, 395] on p "Mounting hostPath volumes in the Dockerfiles/manifests/cluster-agent-datadogmet…" at bounding box center [870, 373] width 687 height 81
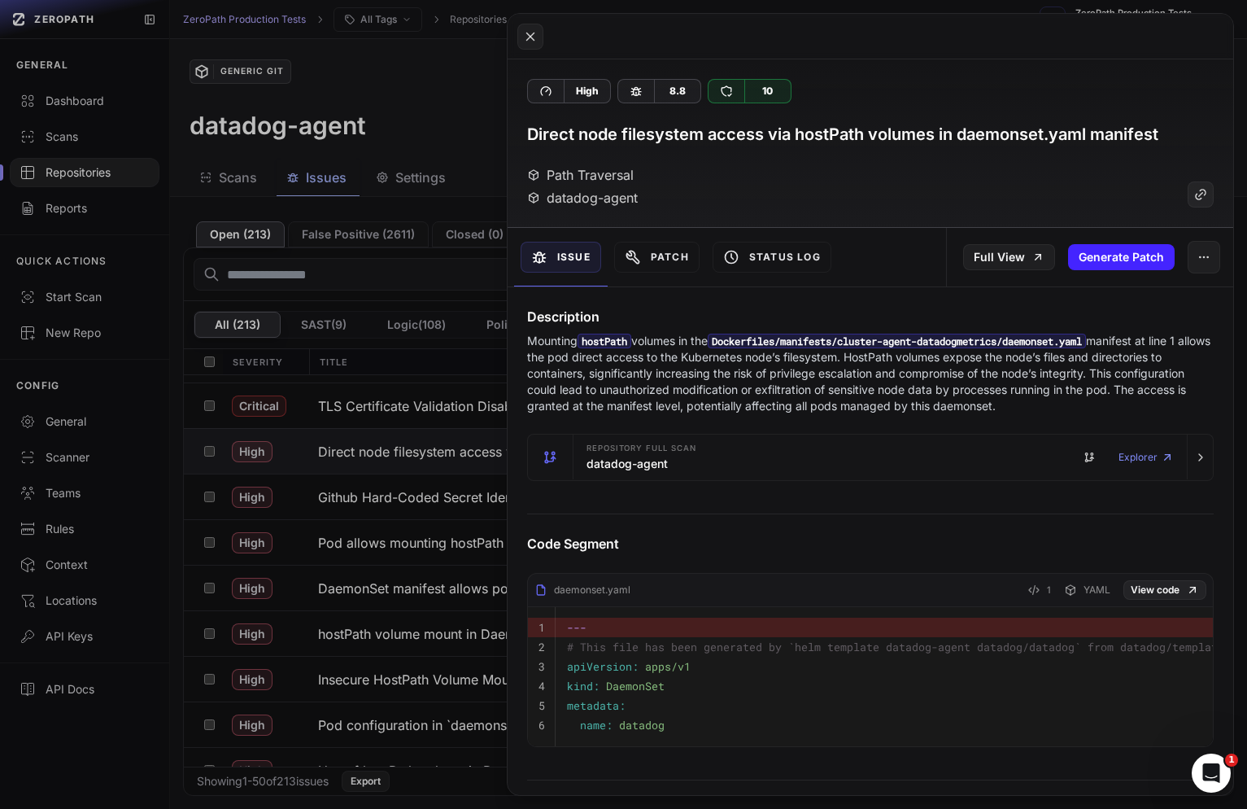
click at [1009, 387] on p "Mounting hostPath volumes in the Dockerfiles/manifests/cluster-agent-datadogmet…" at bounding box center [870, 373] width 687 height 81
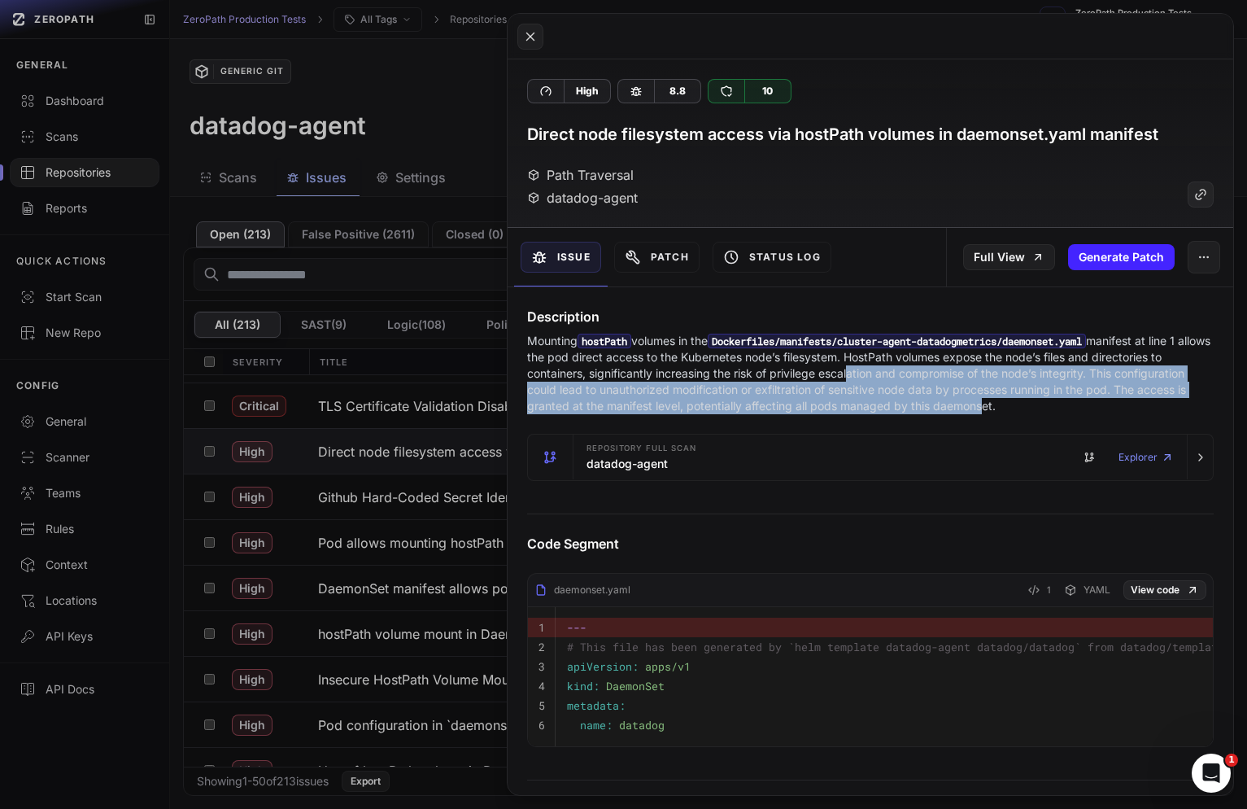
drag, startPoint x: 850, startPoint y: 366, endPoint x: 974, endPoint y: 400, distance: 128.9
click at [974, 400] on p "Mounting hostPath volumes in the Dockerfiles/manifests/cluster-agent-datadogmet…" at bounding box center [870, 373] width 687 height 81
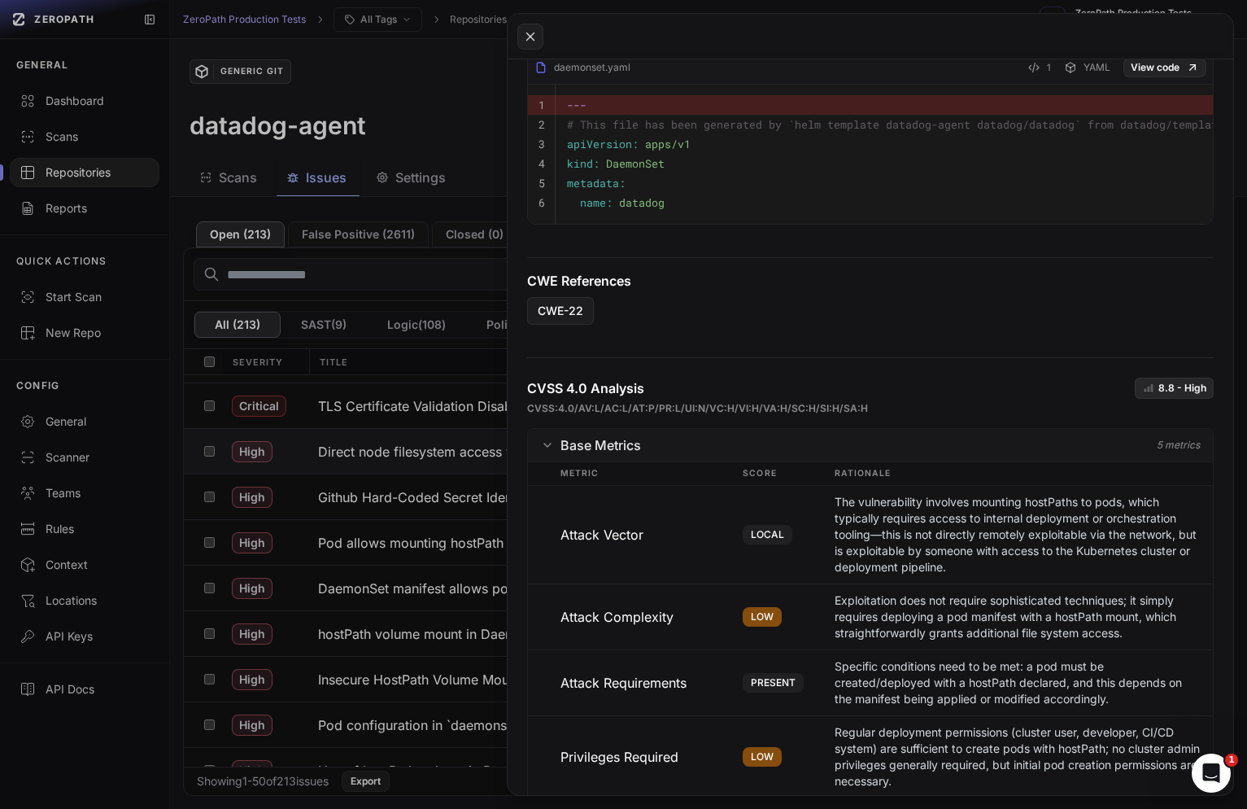
scroll to position [575, 0]
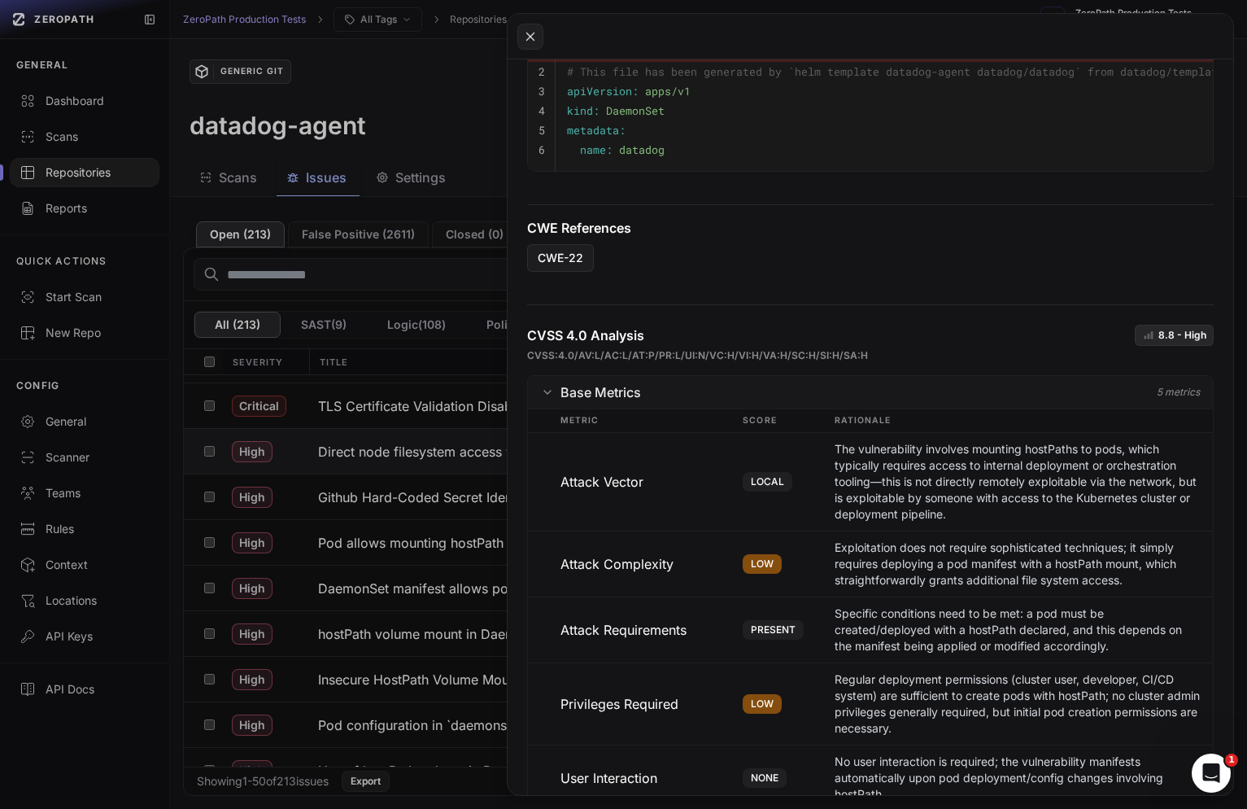
click at [213, 512] on button at bounding box center [623, 404] width 1247 height 809
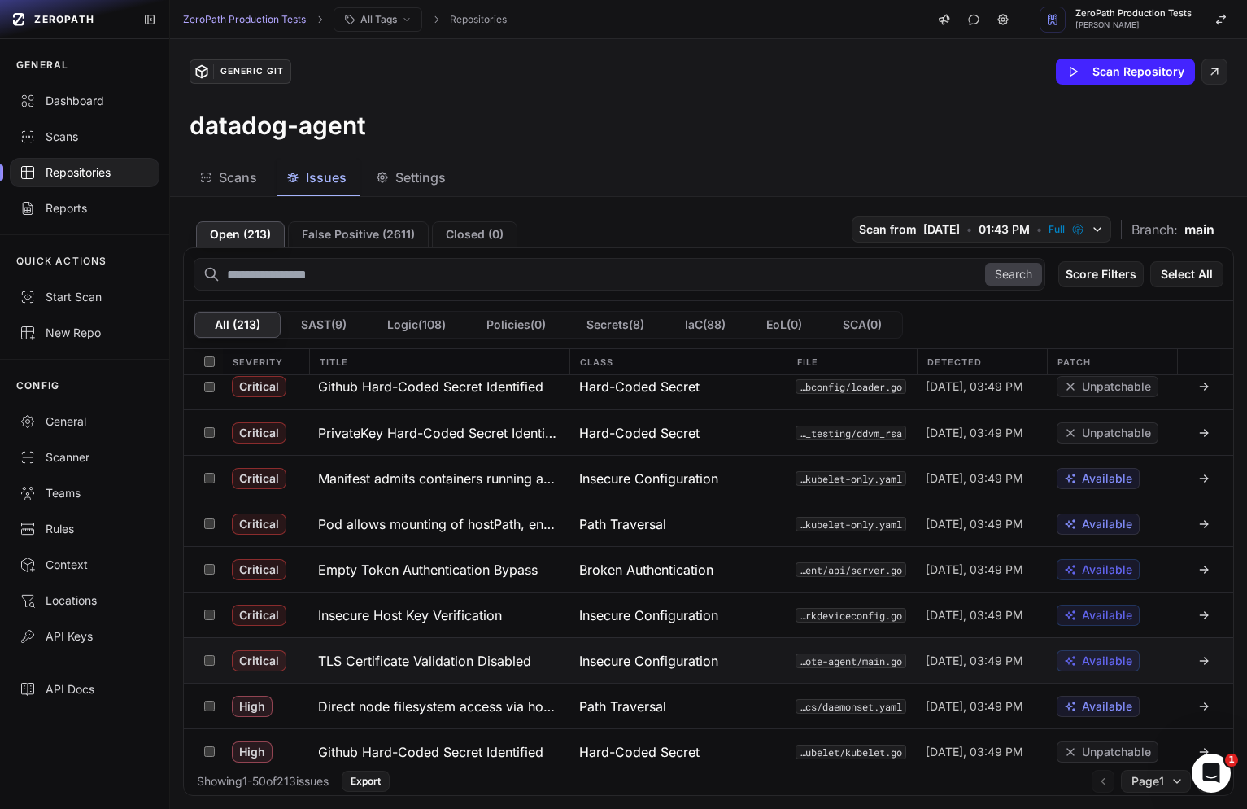
scroll to position [4, 0]
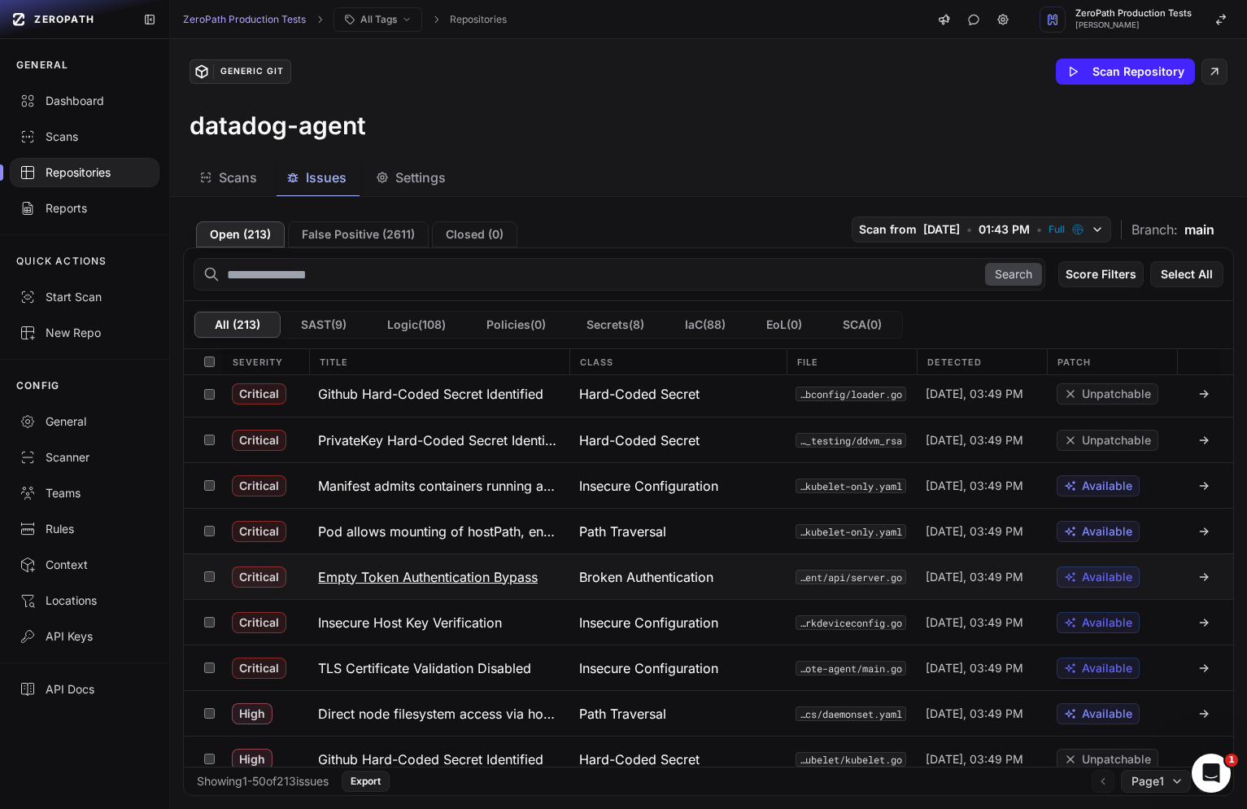
click at [529, 583] on h3 "Empty Token Authentication Bypass" at bounding box center [428, 577] width 220 height 20
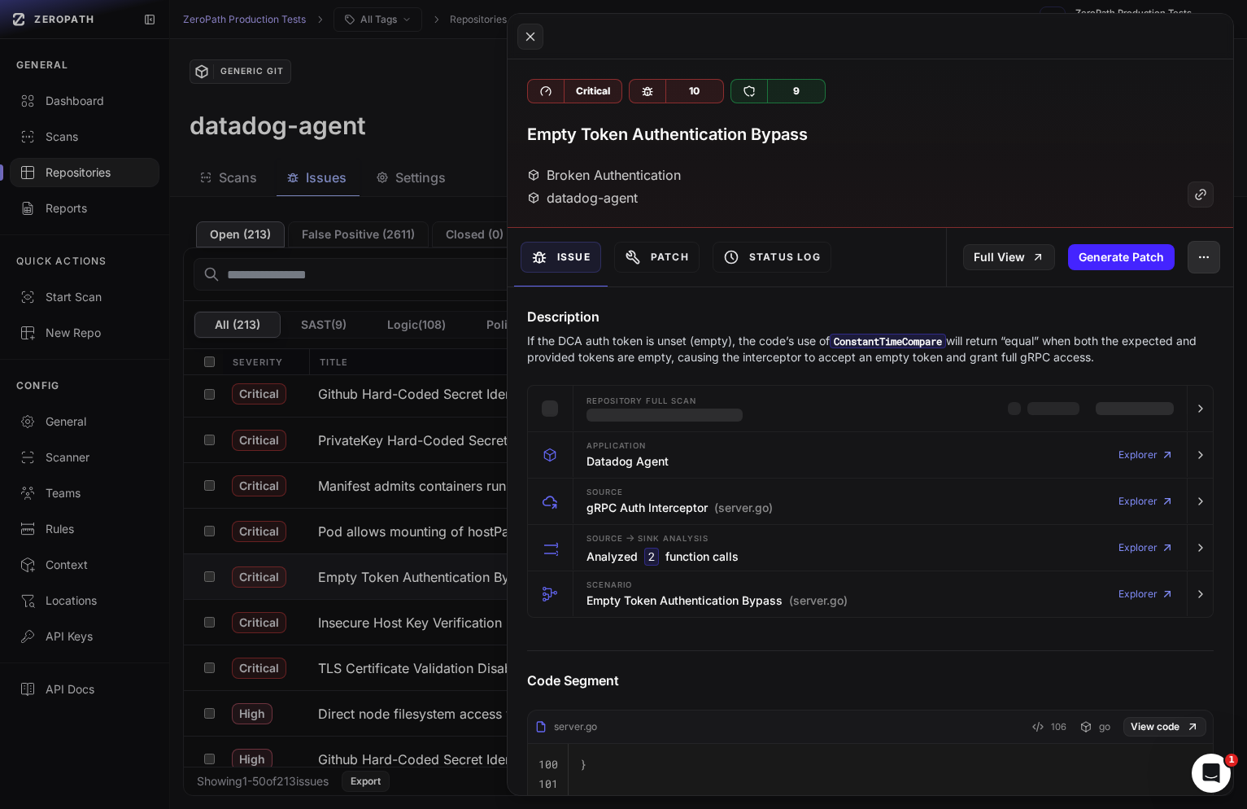
click at [1198, 256] on icon "button" at bounding box center [1204, 257] width 13 height 13
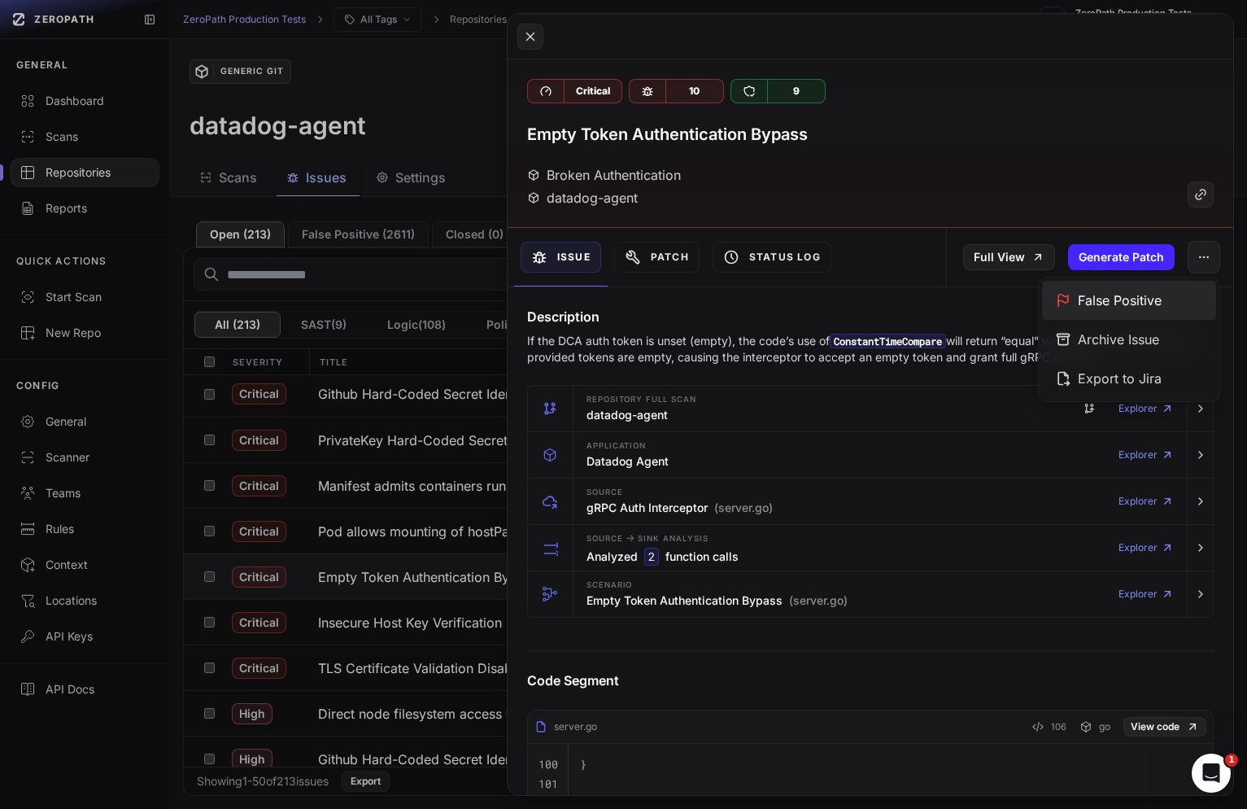
click at [1107, 309] on div "False Positive" at bounding box center [1129, 300] width 174 height 39
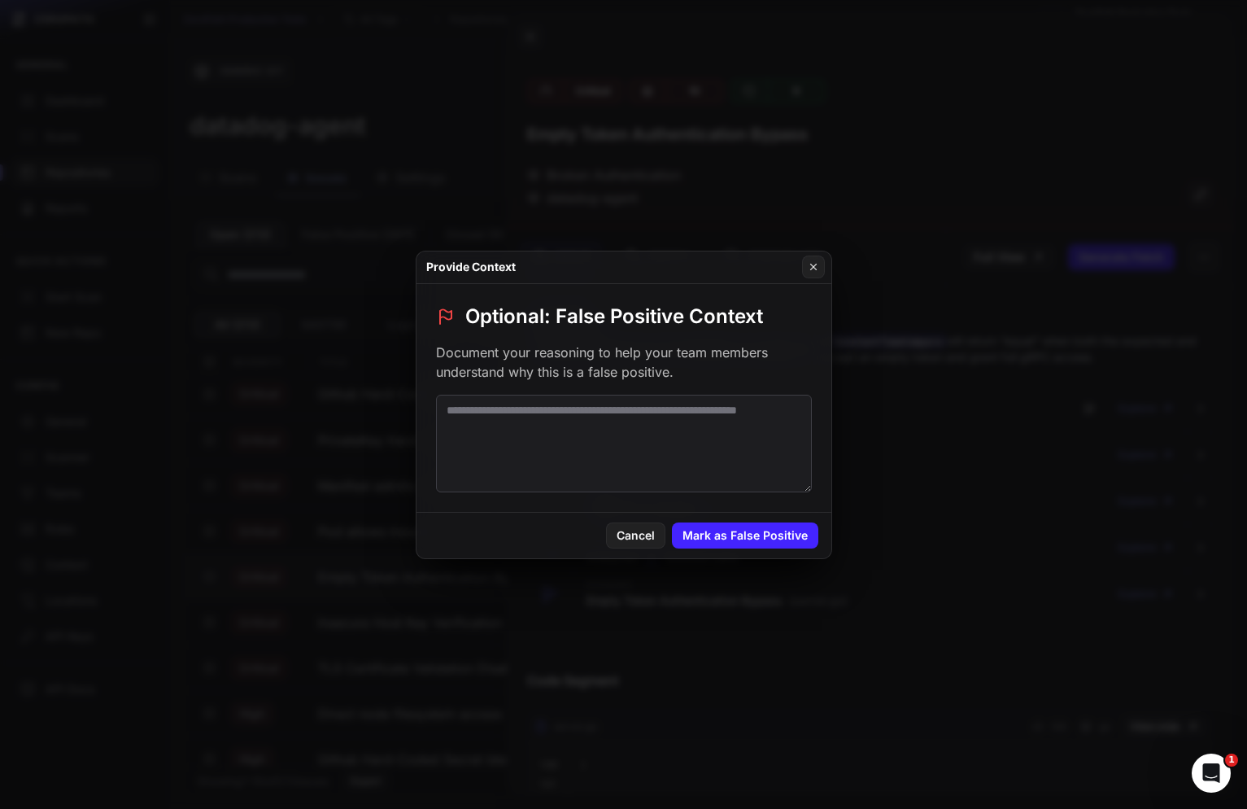
click at [538, 454] on textarea at bounding box center [624, 444] width 376 height 98
paste textarea "**********"
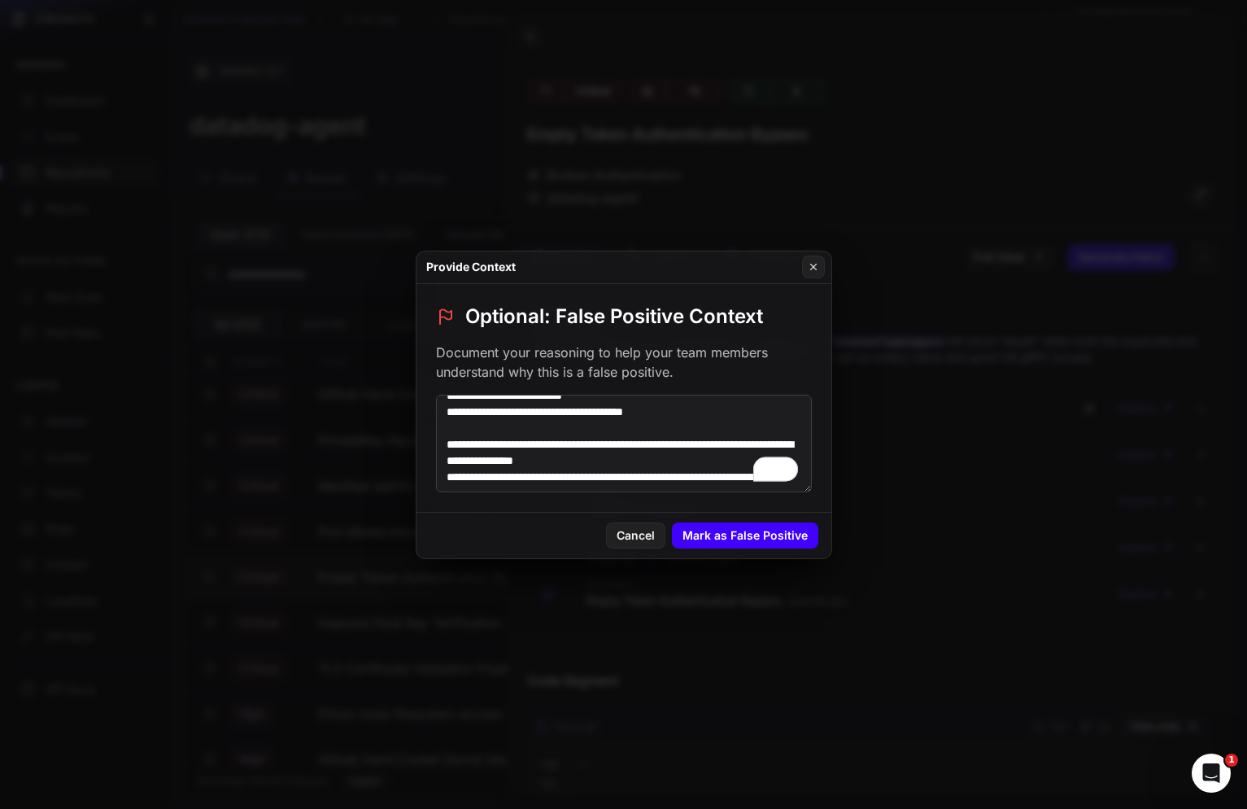
scroll to position [706, 0]
type textarea "**********"
click at [773, 536] on button "Mark as False Positive" at bounding box center [745, 535] width 146 height 26
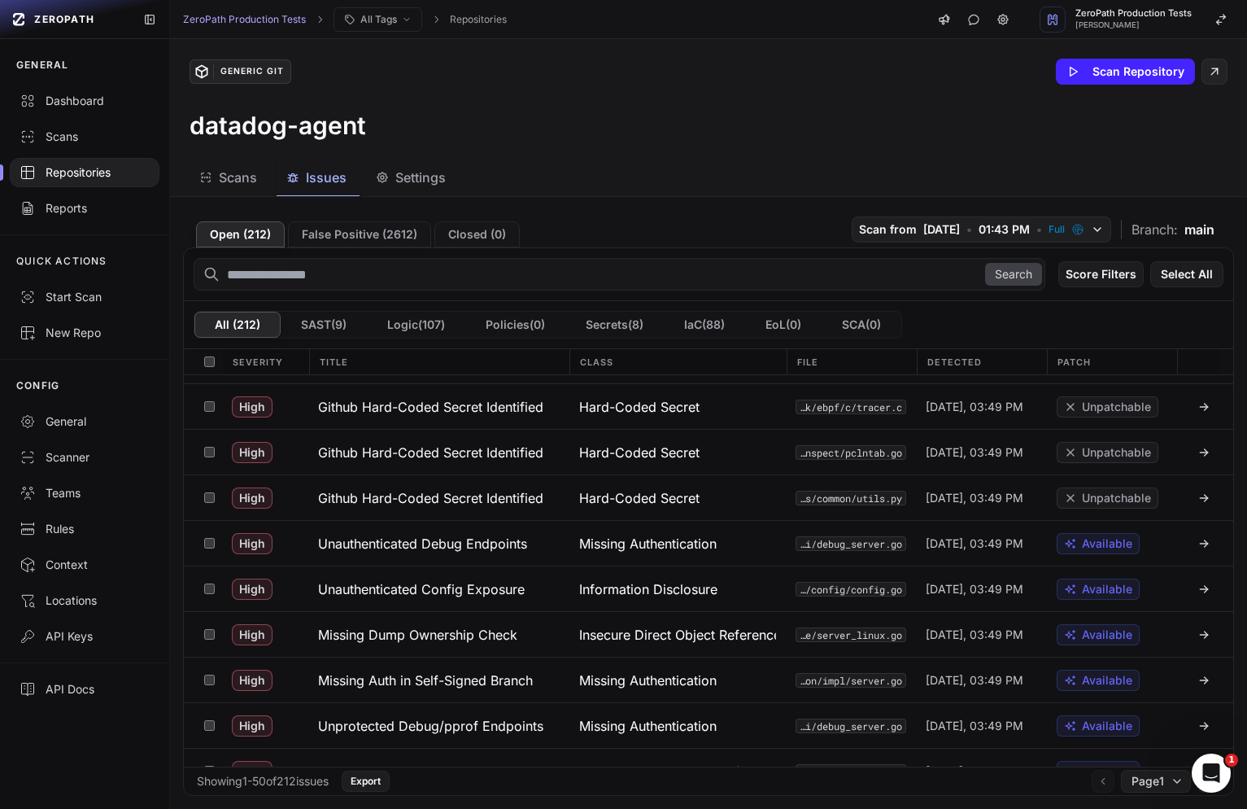
scroll to position [687, 0]
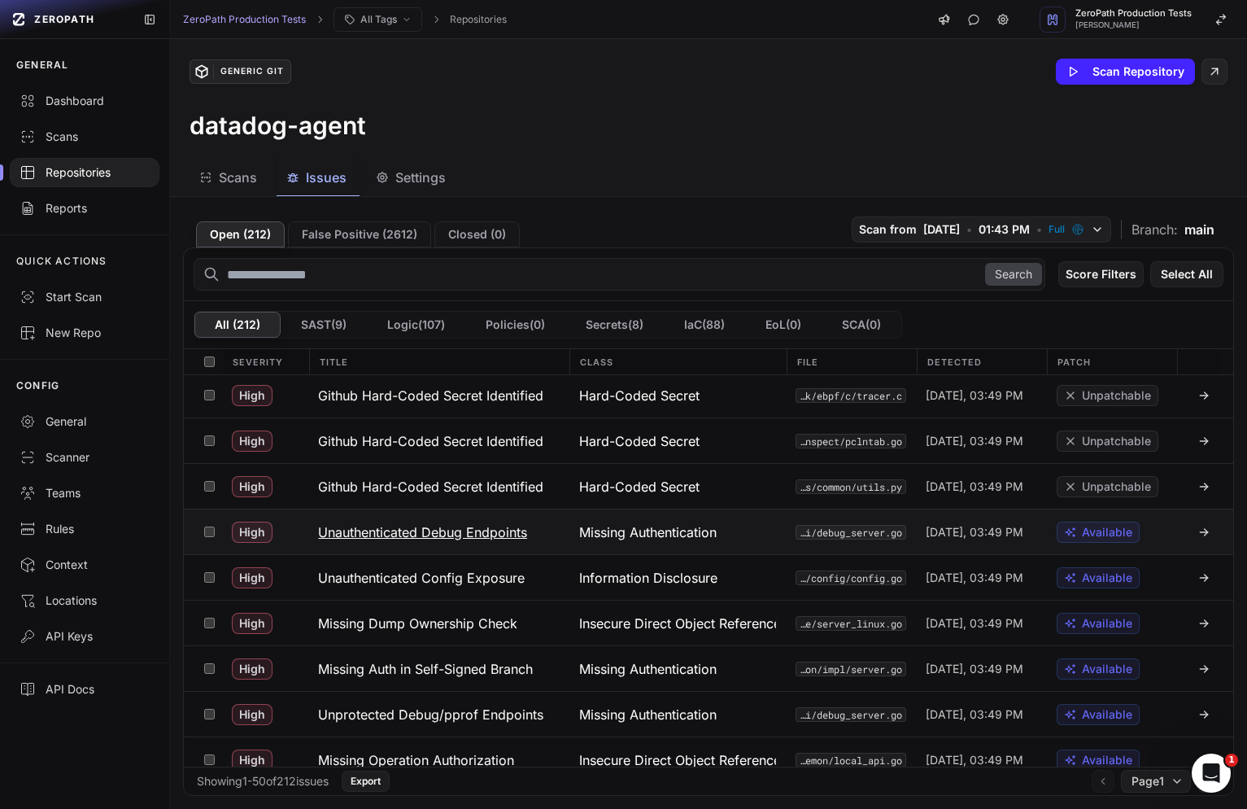
click at [500, 525] on h3 "Unauthenticated Debug Endpoints" at bounding box center [422, 532] width 209 height 20
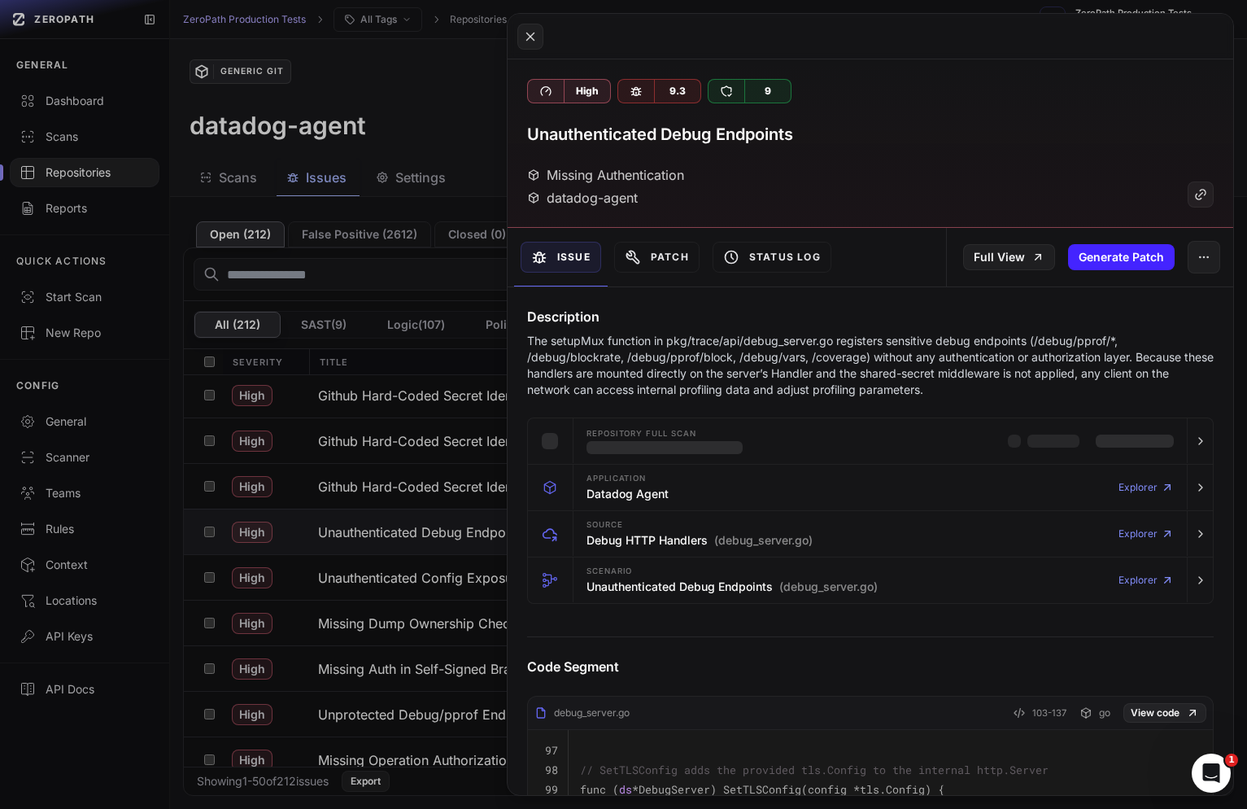
click at [722, 356] on p "The setupMux function in pkg/trace/api/debug_server.go registers sensitive debu…" at bounding box center [870, 365] width 687 height 65
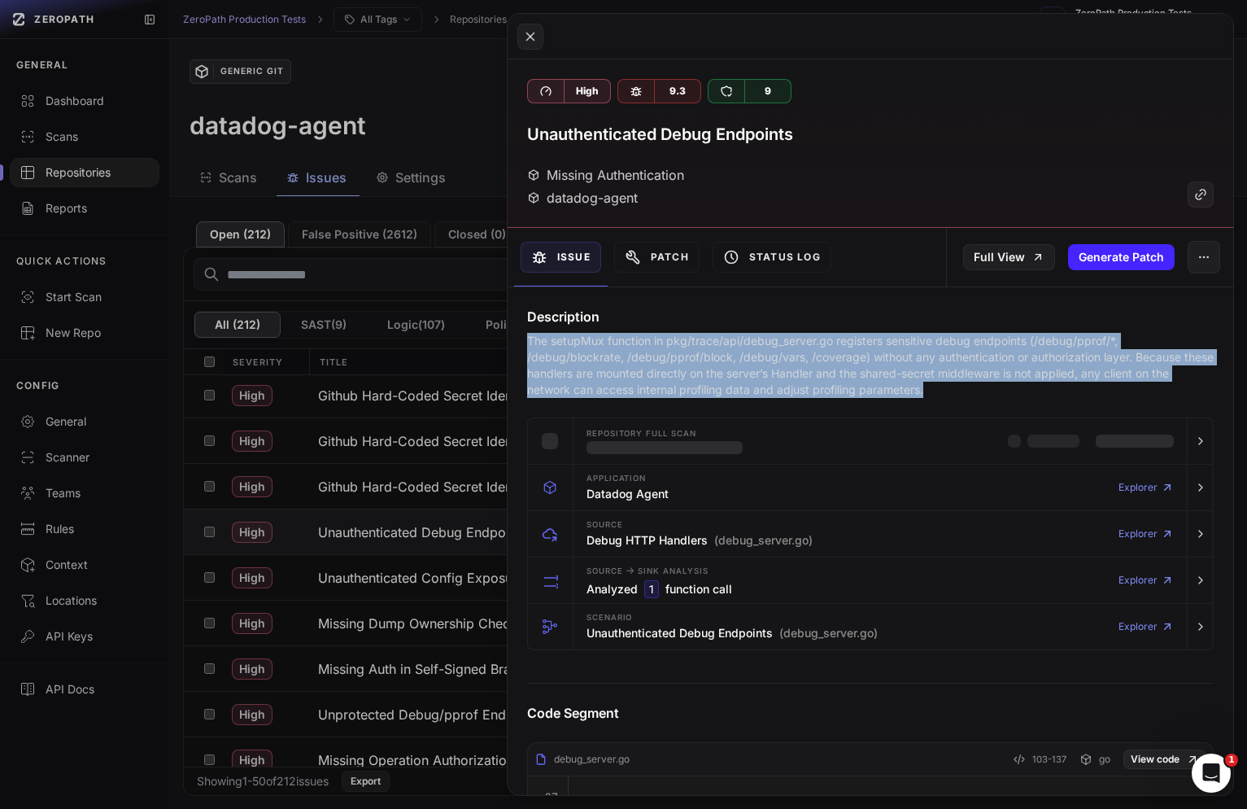
click at [722, 356] on p "The setupMux function in pkg/trace/api/debug_server.go registers sensitive debu…" at bounding box center [870, 365] width 687 height 65
copy div "The setupMux function in pkg/trace/api/debug_server.go registers sensitive debu…"
click at [757, 387] on p "The setupMux function in pkg/trace/api/debug_server.go registers sensitive debu…" at bounding box center [870, 365] width 687 height 65
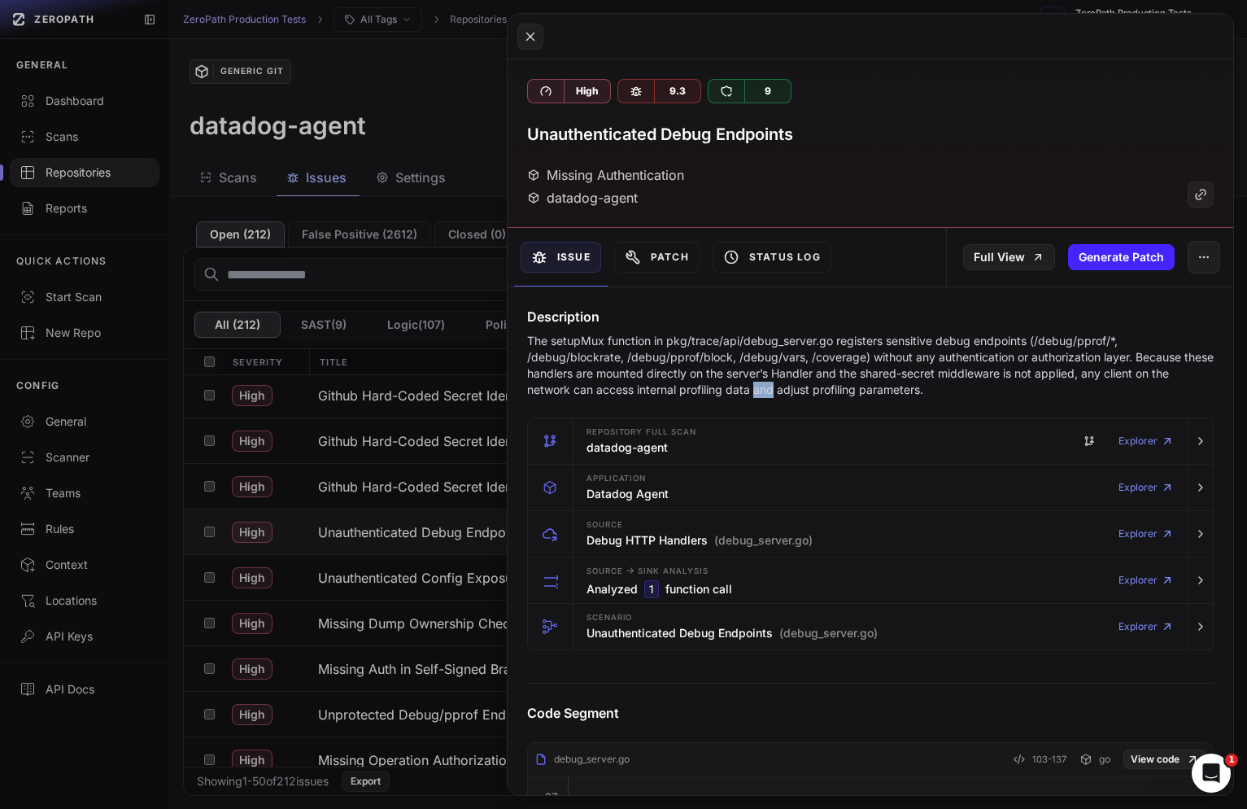
click at [757, 387] on p "The setupMux function in pkg/trace/api/debug_server.go registers sensitive debu…" at bounding box center [870, 365] width 687 height 65
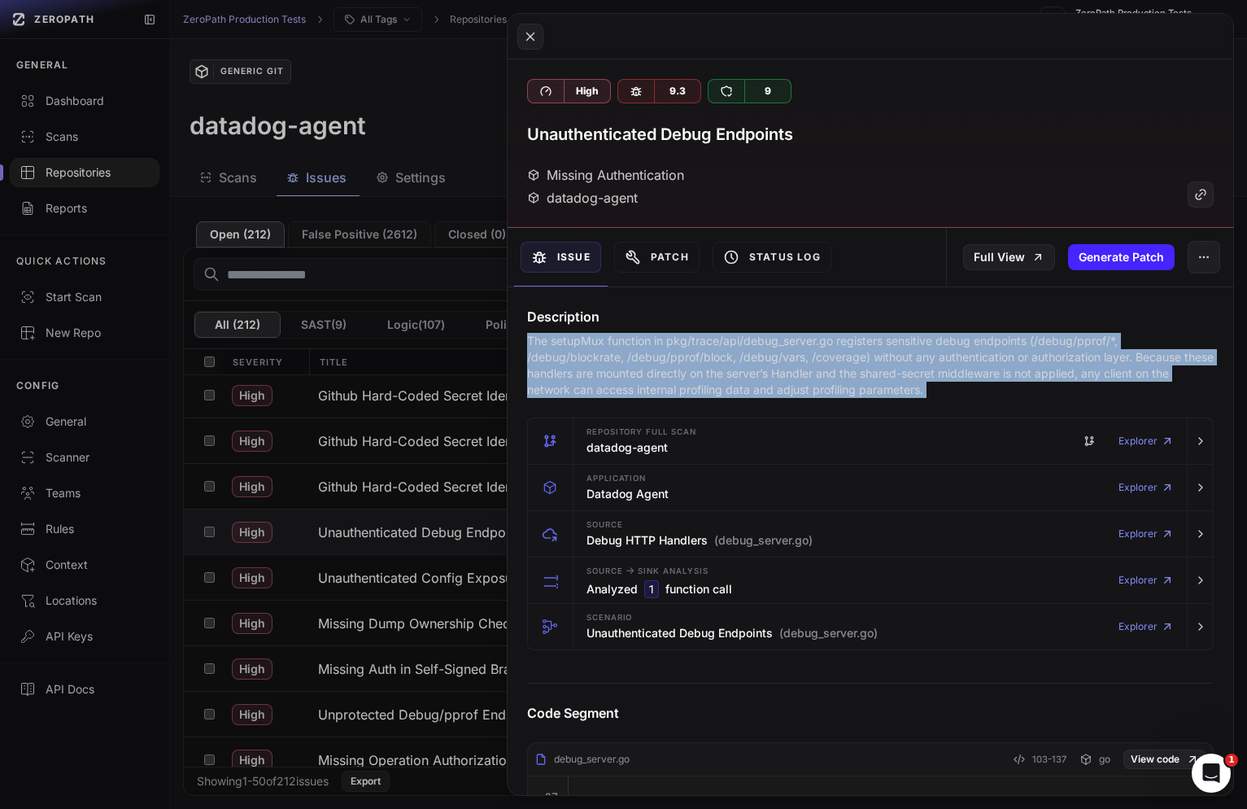
click at [757, 387] on p "The setupMux function in pkg/trace/api/debug_server.go registers sensitive debu…" at bounding box center [870, 365] width 687 height 65
click at [418, 556] on button at bounding box center [623, 404] width 1247 height 809
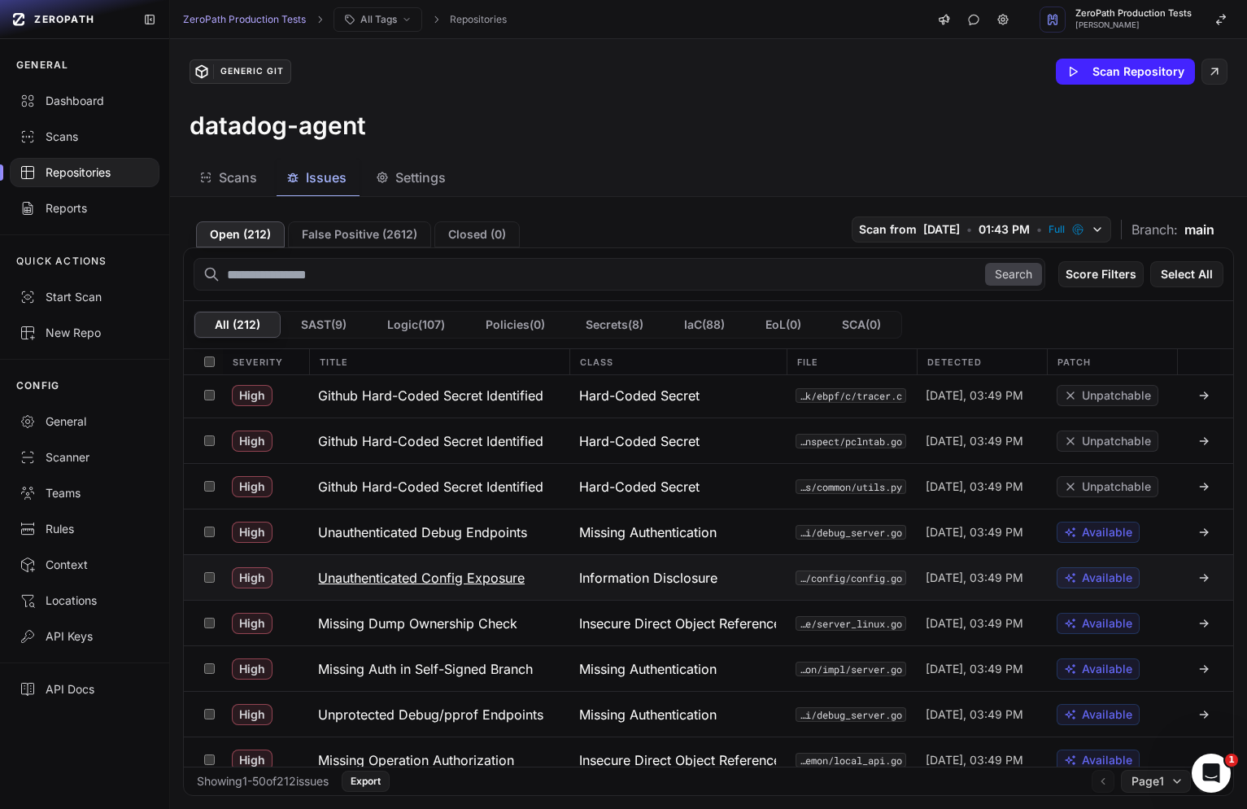
scroll to position [711, 0]
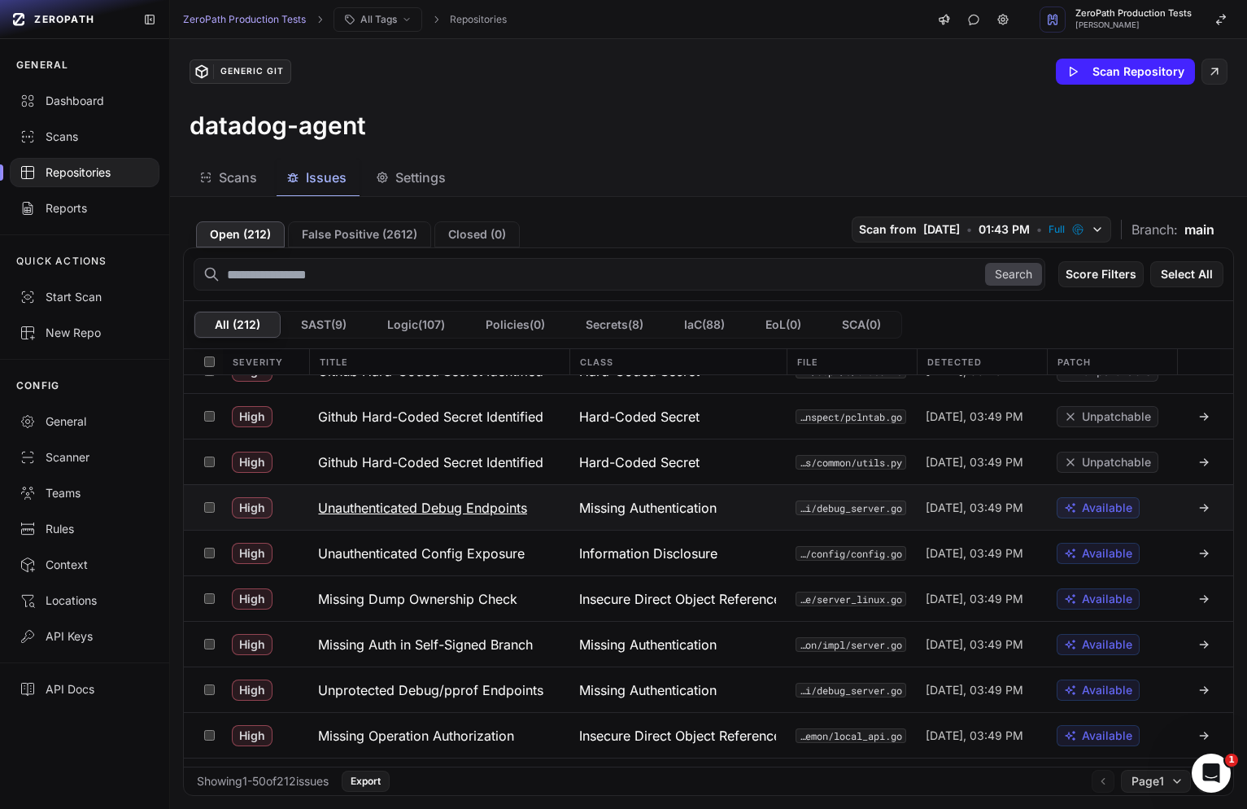
click at [676, 507] on span "Missing Authentication" at bounding box center [648, 508] width 138 height 20
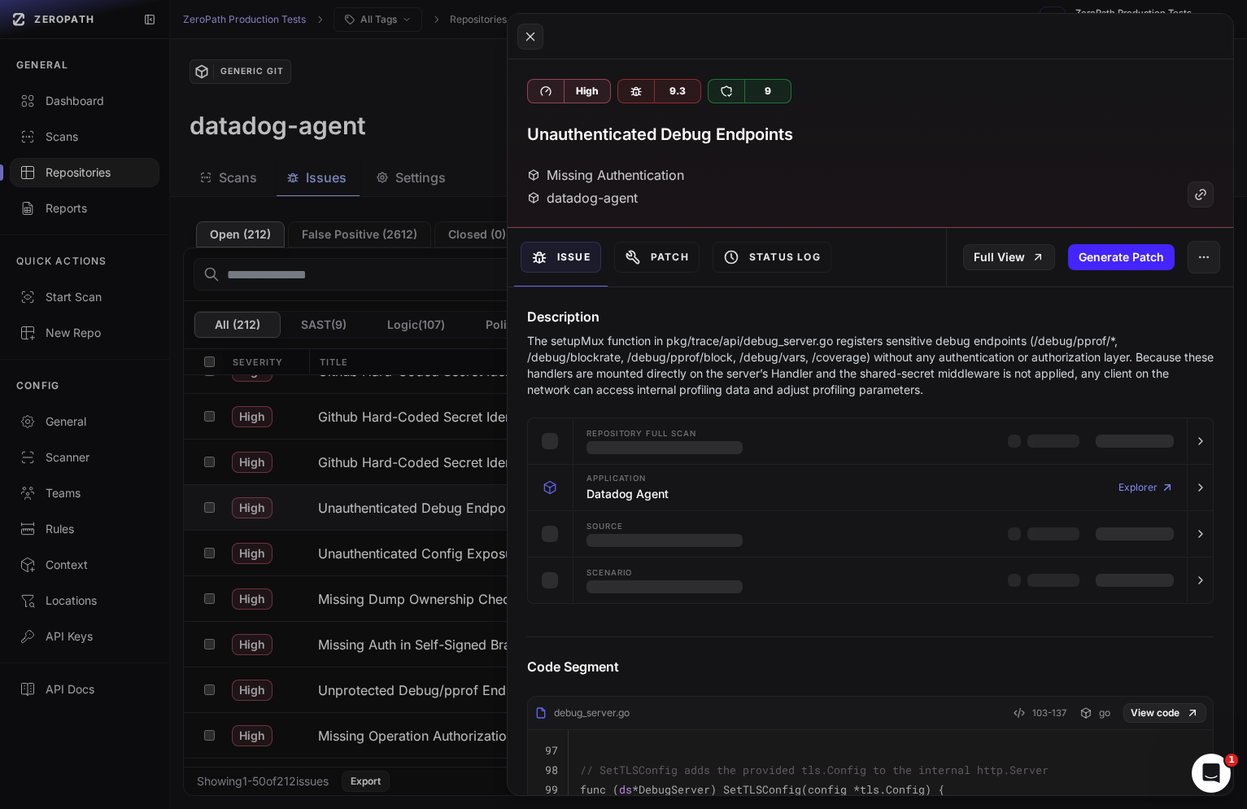
click at [348, 522] on button at bounding box center [623, 404] width 1247 height 809
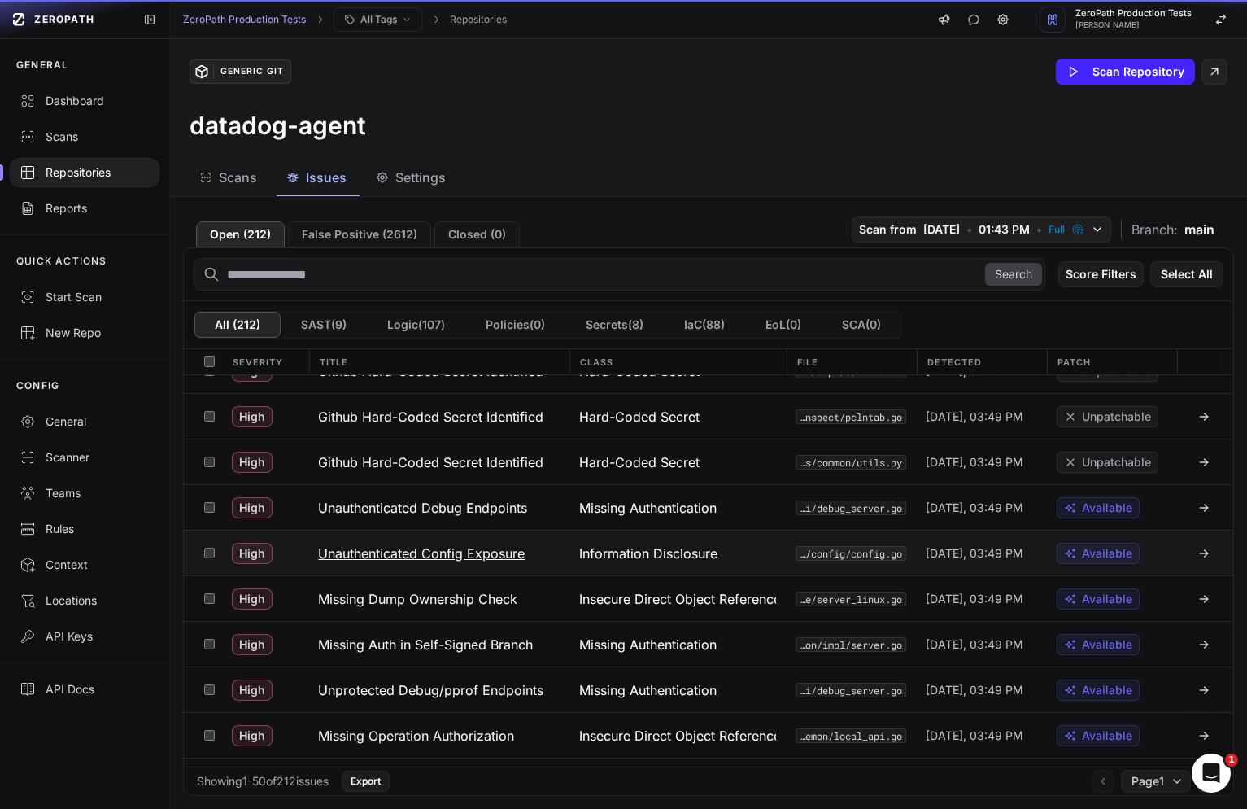
click at [402, 531] on button "Unauthenticated Config Exposure" at bounding box center [438, 553] width 260 height 45
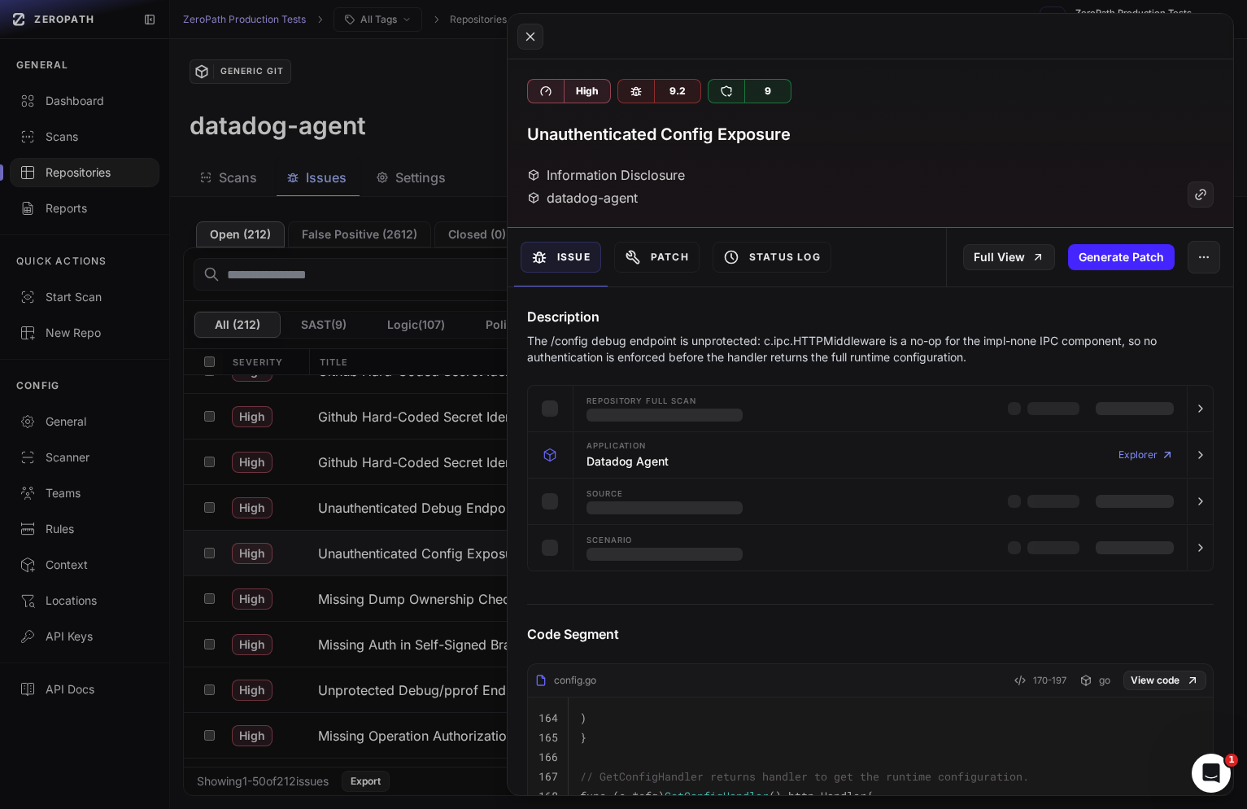
click at [749, 347] on p "The /config debug endpoint is unprotected: c.ipc.HTTPMiddleware is a no-op for …" at bounding box center [870, 349] width 687 height 33
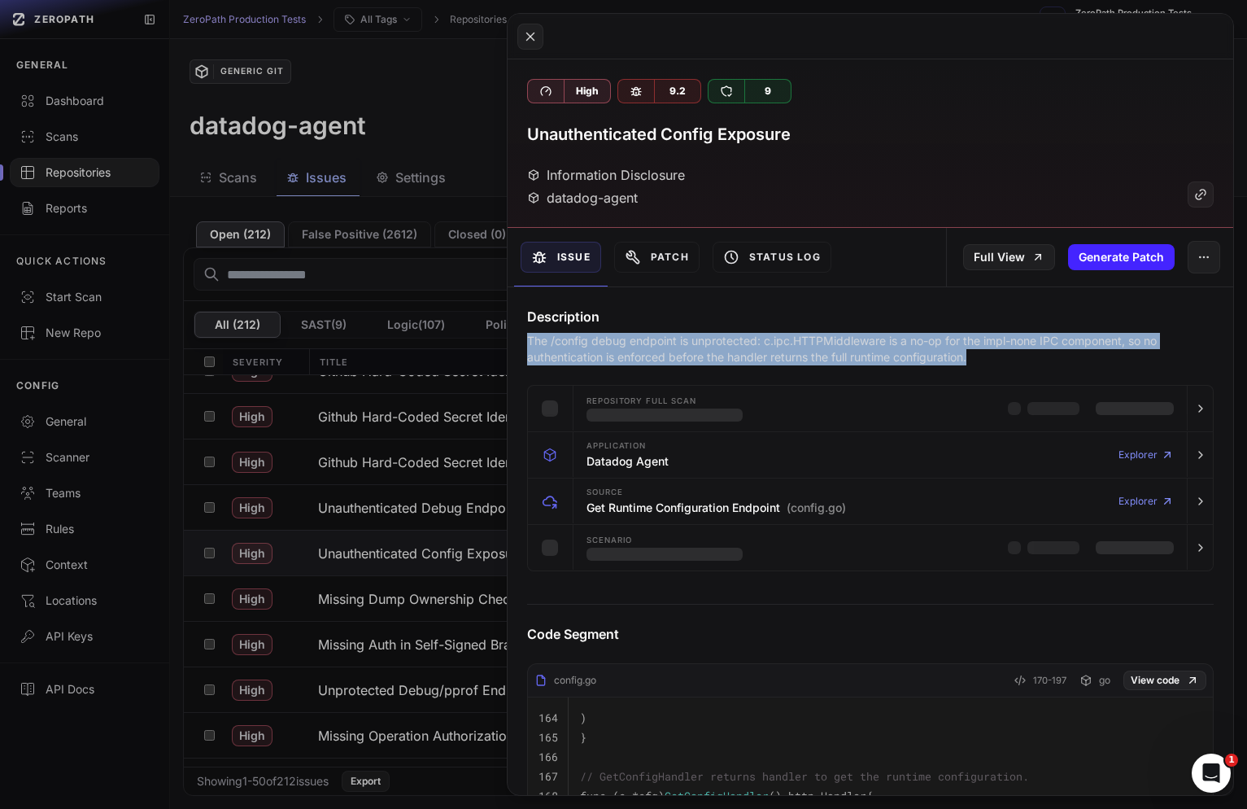
click at [749, 347] on p "The /config debug endpoint is unprotected: c.ipc.HTTPMiddleware is a no-op for …" at bounding box center [870, 349] width 687 height 33
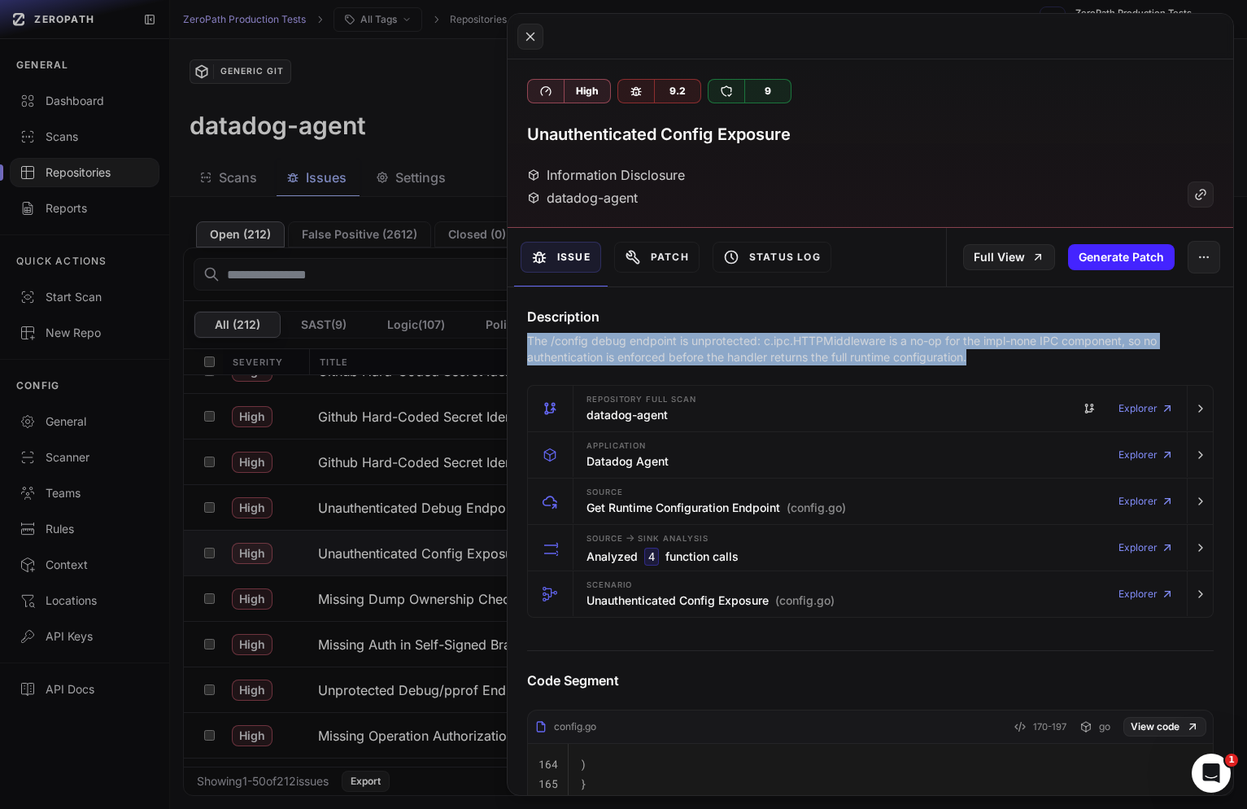
click at [782, 365] on p "The /config debug endpoint is unprotected: c.ipc.HTTPMiddleware is a no-op for …" at bounding box center [870, 349] width 687 height 33
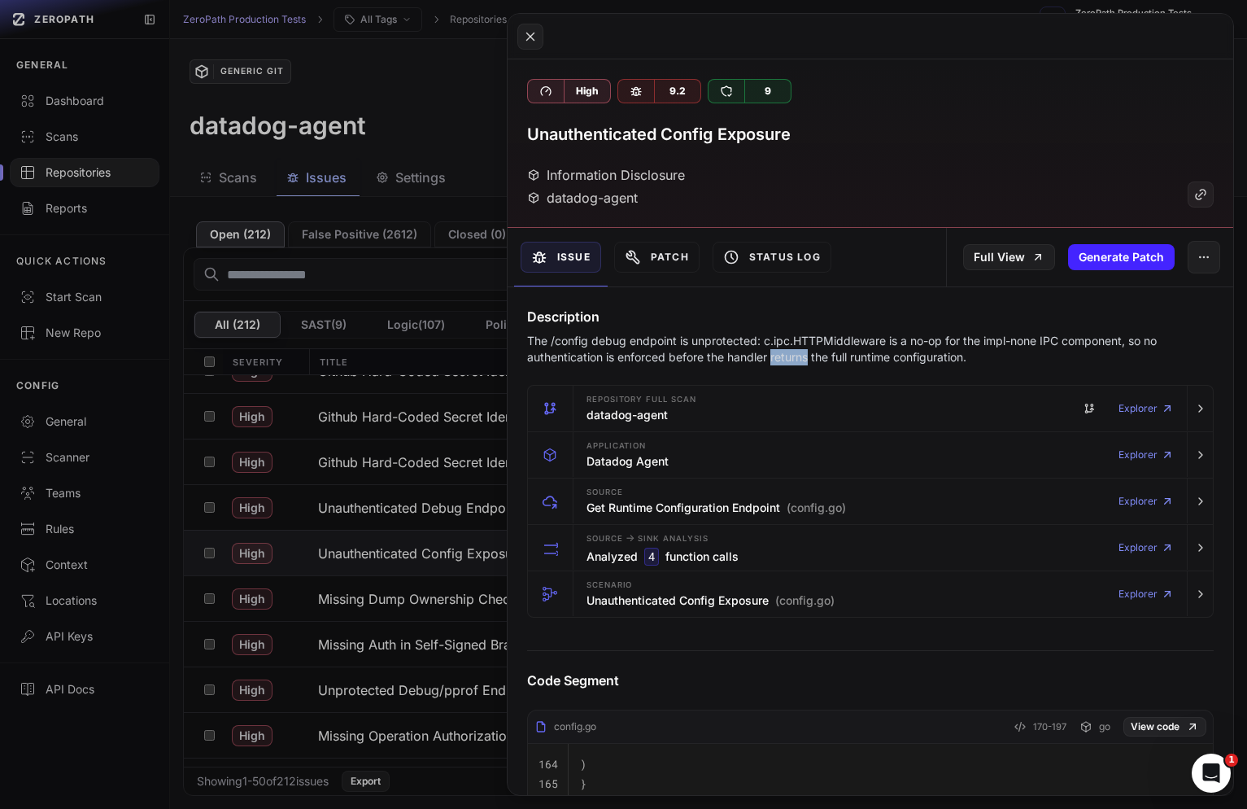
click at [782, 365] on p "The /config debug endpoint is unprotected: c.ipc.HTTPMiddleware is a no-op for …" at bounding box center [870, 349] width 687 height 33
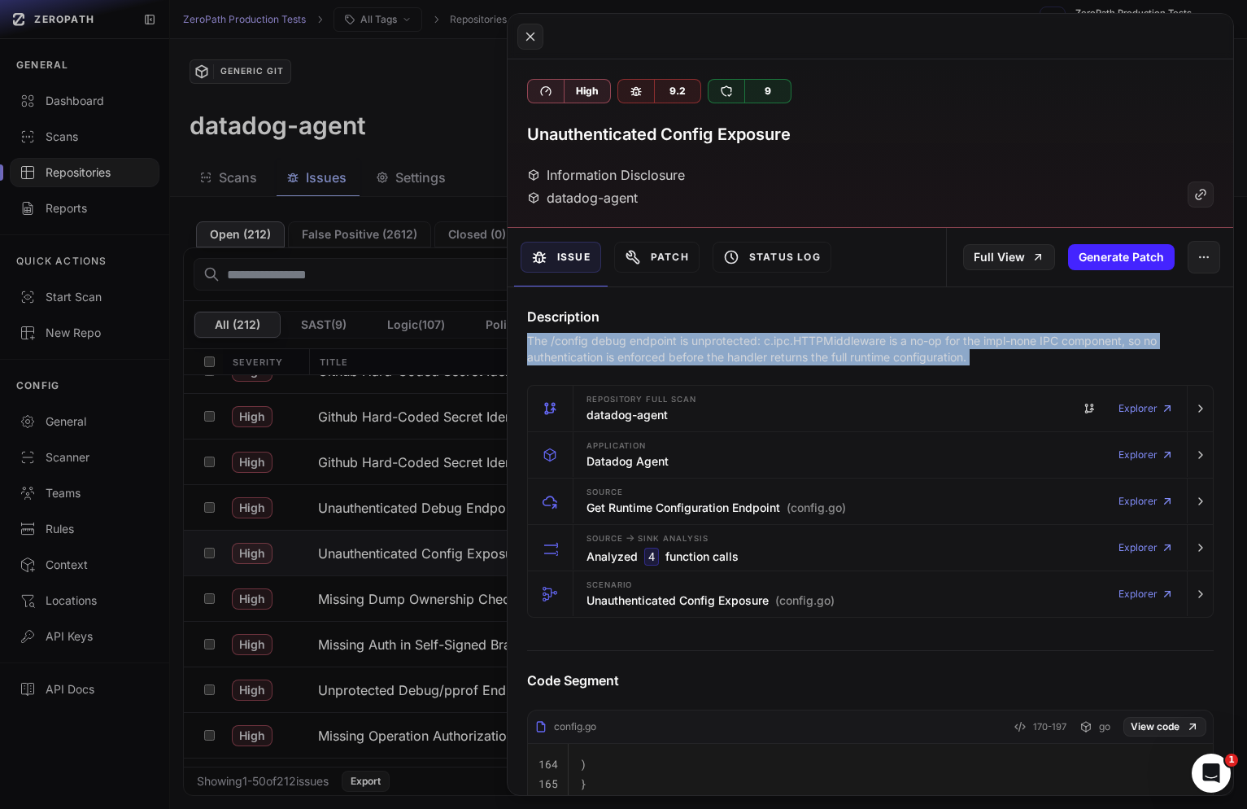
click at [782, 365] on p "The /config debug endpoint is unprotected: c.ipc.HTTPMiddleware is a no-op for …" at bounding box center [870, 349] width 687 height 33
click at [430, 583] on button at bounding box center [623, 404] width 1247 height 809
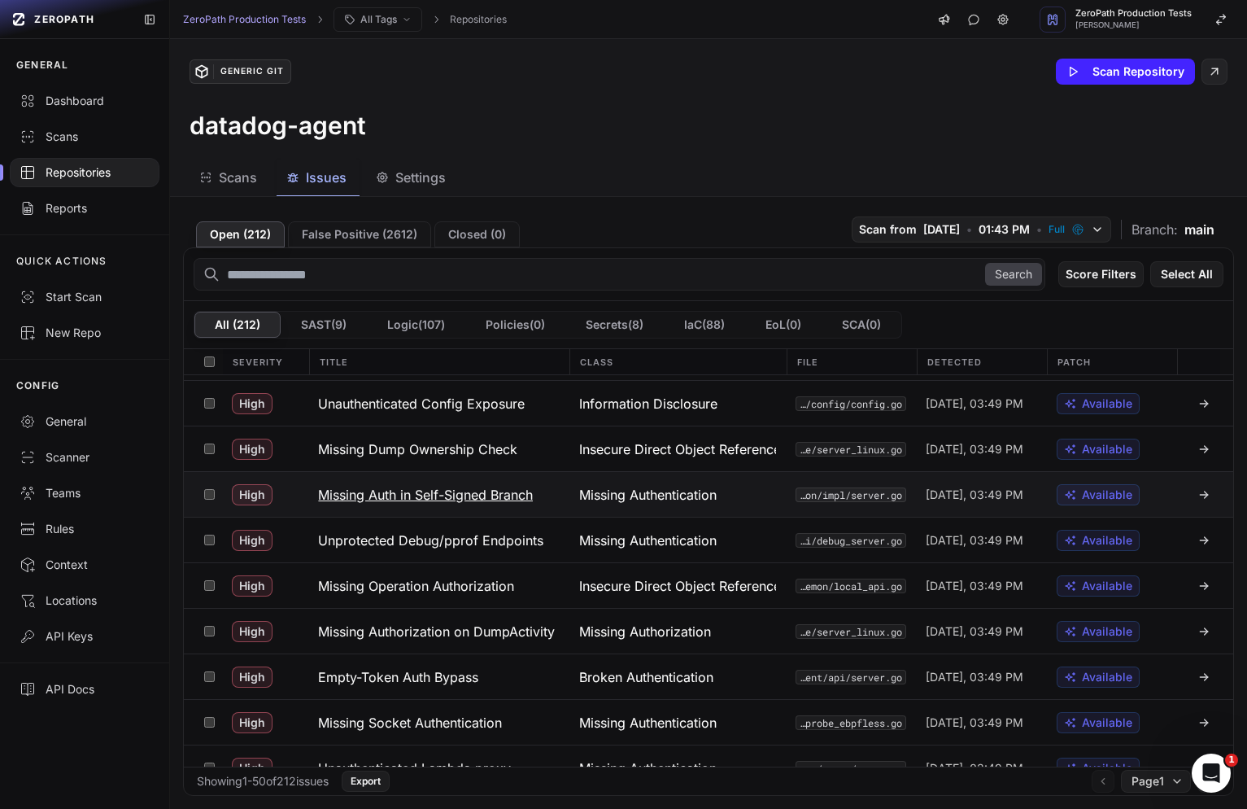
scroll to position [875, 0]
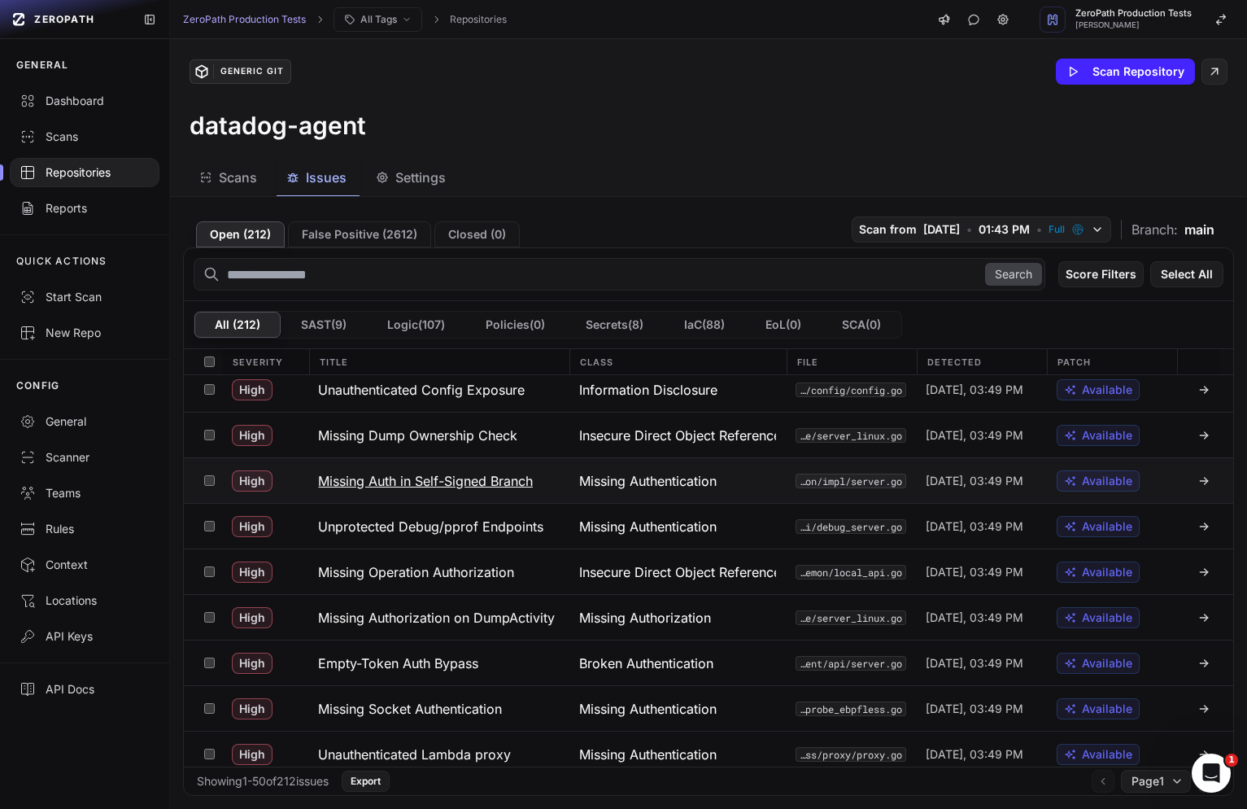
click at [558, 492] on button "Missing Auth in Self-Signed Branch" at bounding box center [438, 480] width 260 height 45
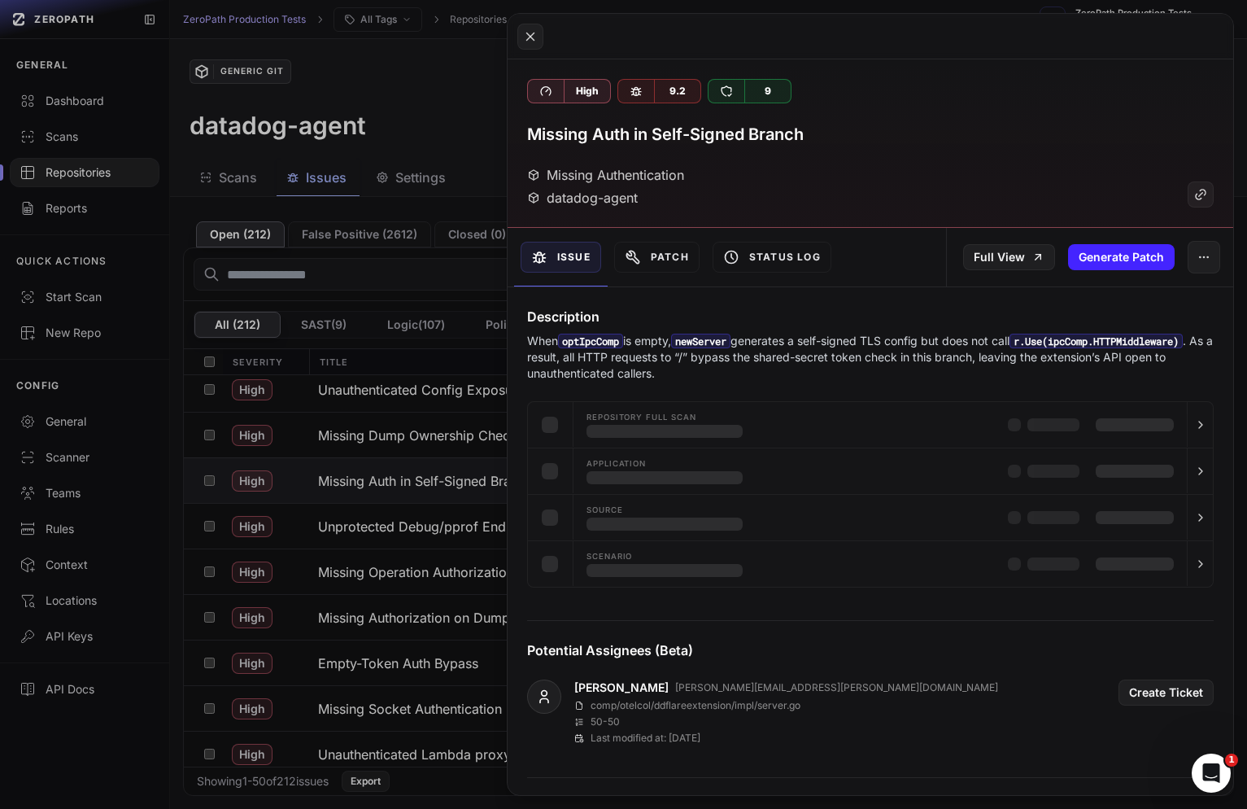
click at [441, 536] on button at bounding box center [623, 404] width 1247 height 809
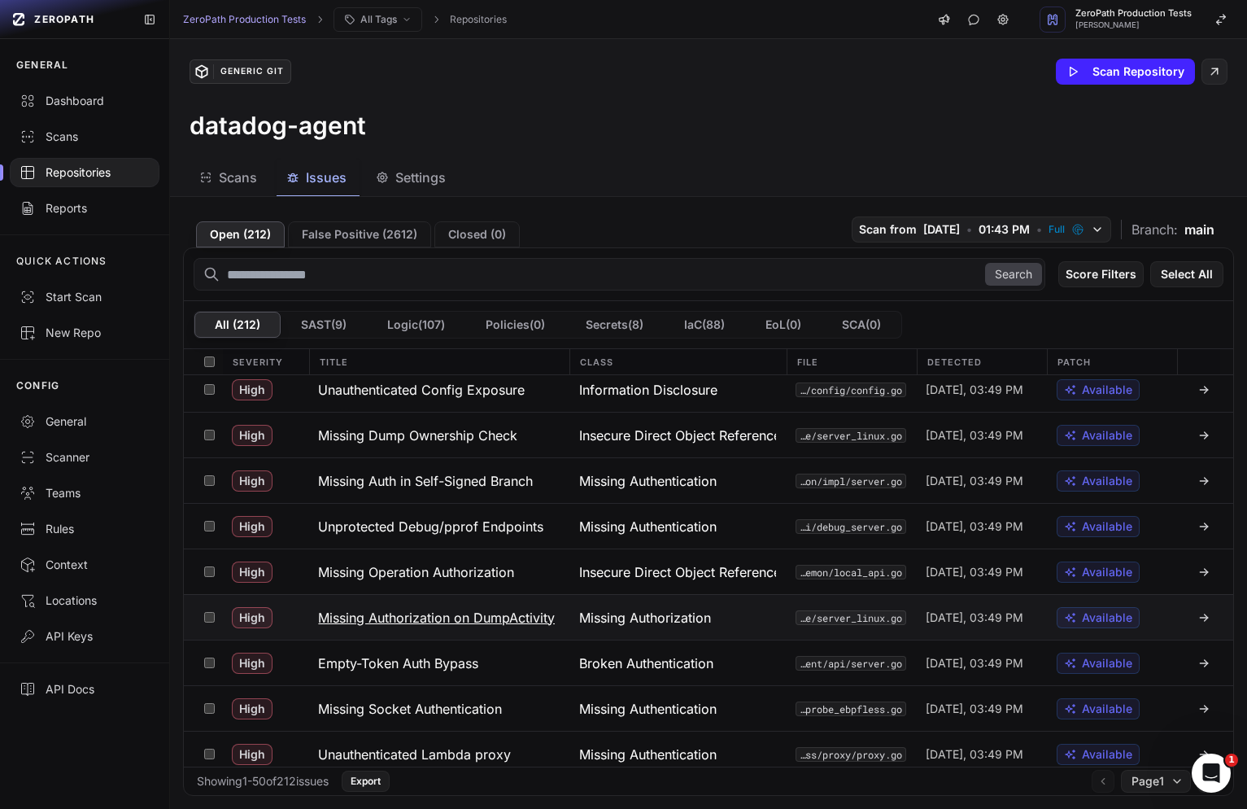
scroll to position [933, 0]
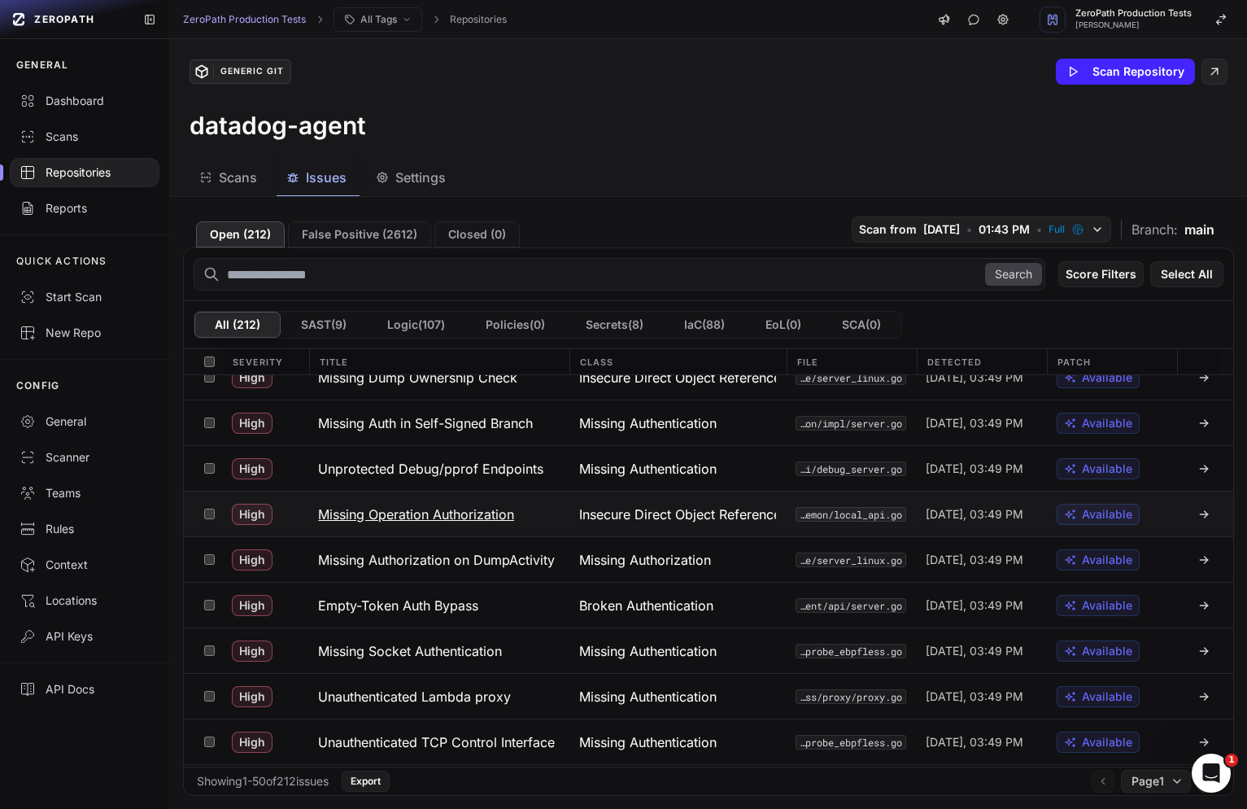
click at [513, 529] on button "Missing Operation Authorization" at bounding box center [438, 513] width 260 height 45
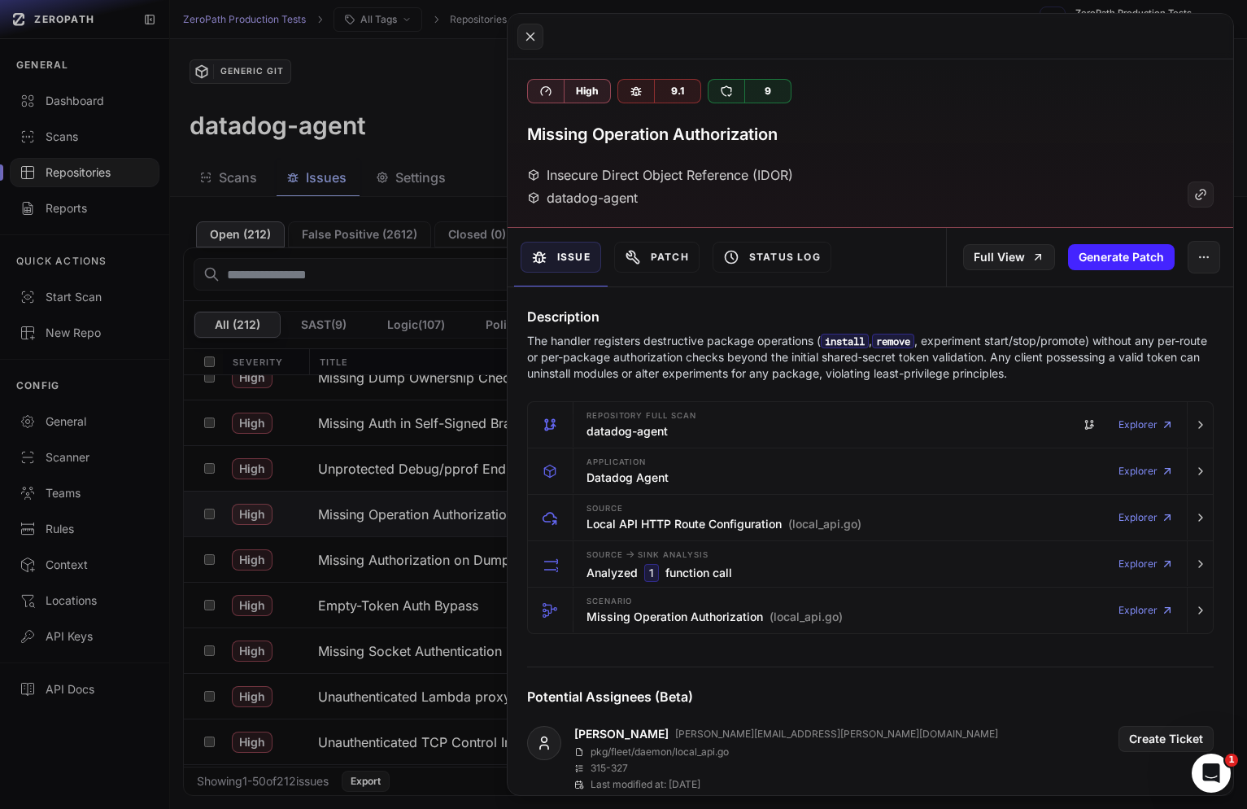
click at [493, 480] on button at bounding box center [623, 404] width 1247 height 809
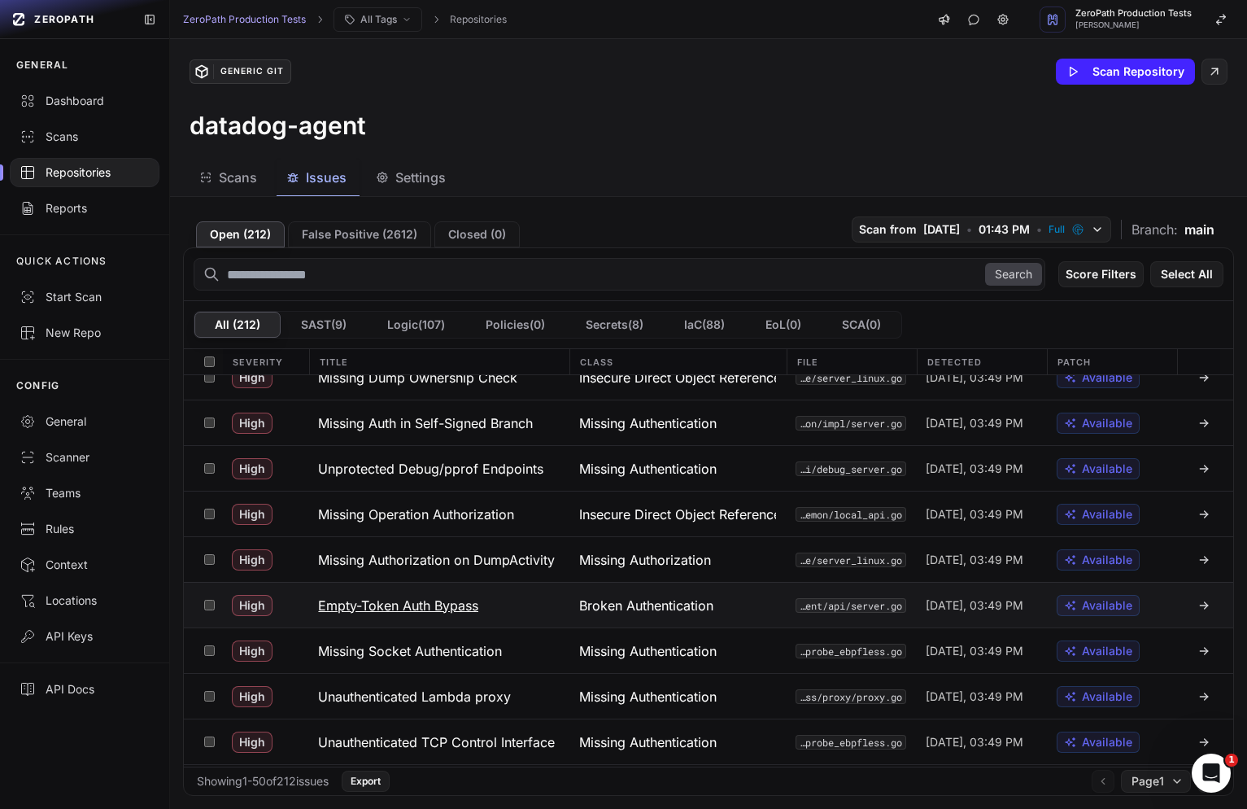
click at [483, 606] on button "Empty-Token Auth Bypass" at bounding box center [438, 605] width 260 height 45
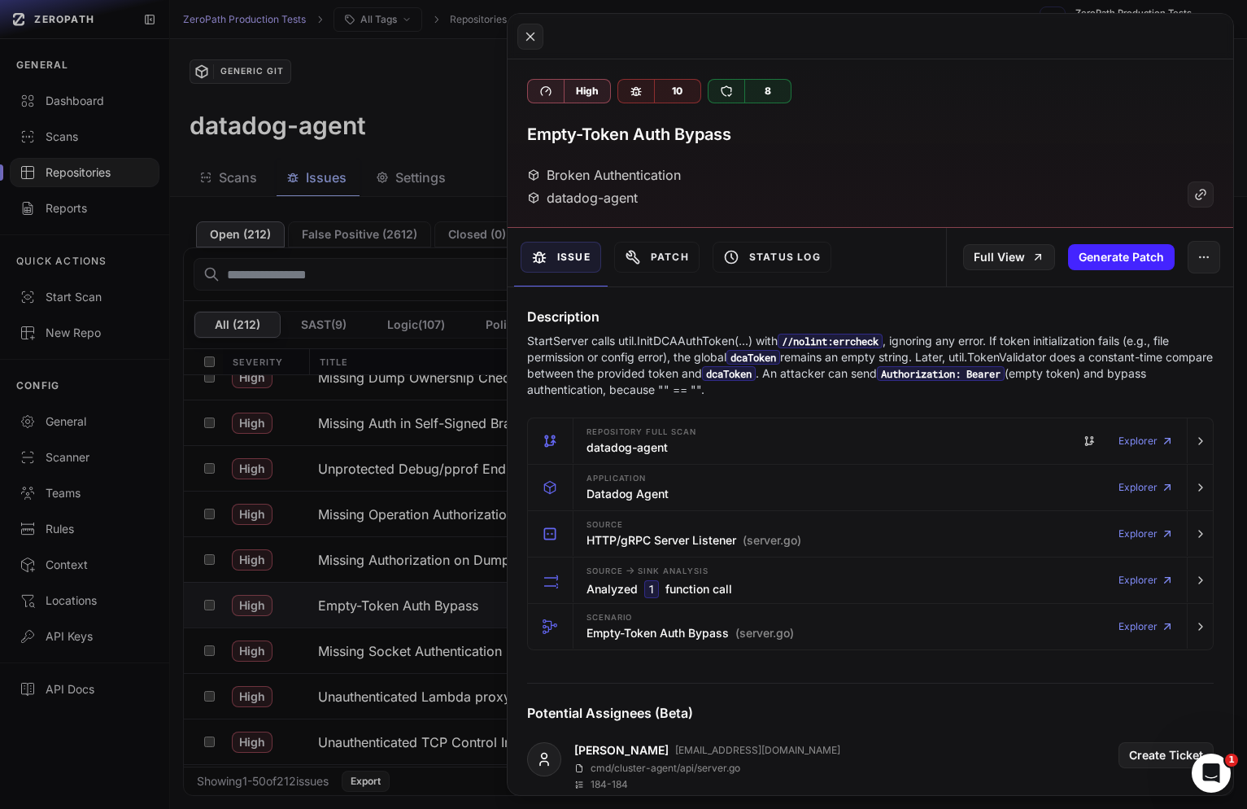
click at [675, 361] on p "StartServer calls util.InitDCAAuthToken(...) with //nolint:[PERSON_NAME] , igno…" at bounding box center [870, 365] width 687 height 65
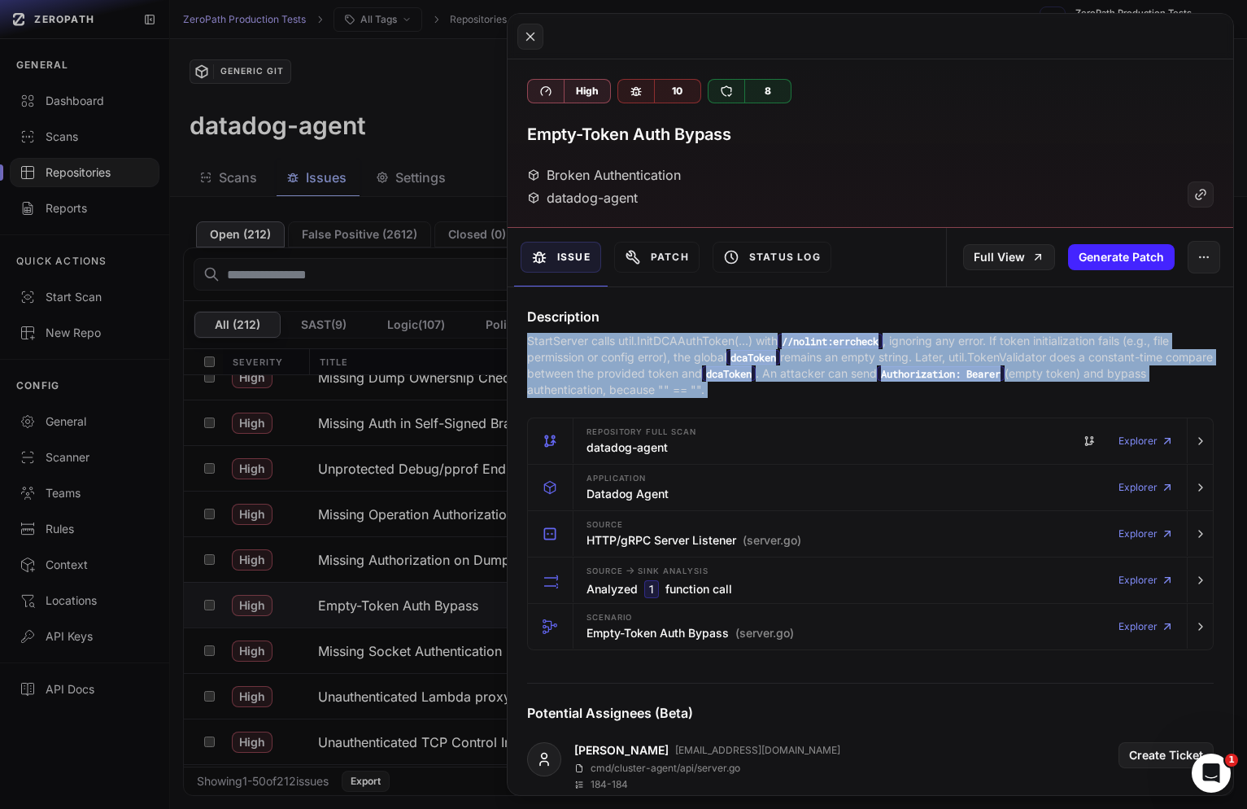
click at [675, 361] on p "StartServer calls util.InitDCAAuthToken(...) with //nolint:[PERSON_NAME] , igno…" at bounding box center [870, 365] width 687 height 65
copy div "StartServer calls util.InitDCAAuthToken(...) with //nolint:[PERSON_NAME] , igno…"
